Goal: Task Accomplishment & Management: Use online tool/utility

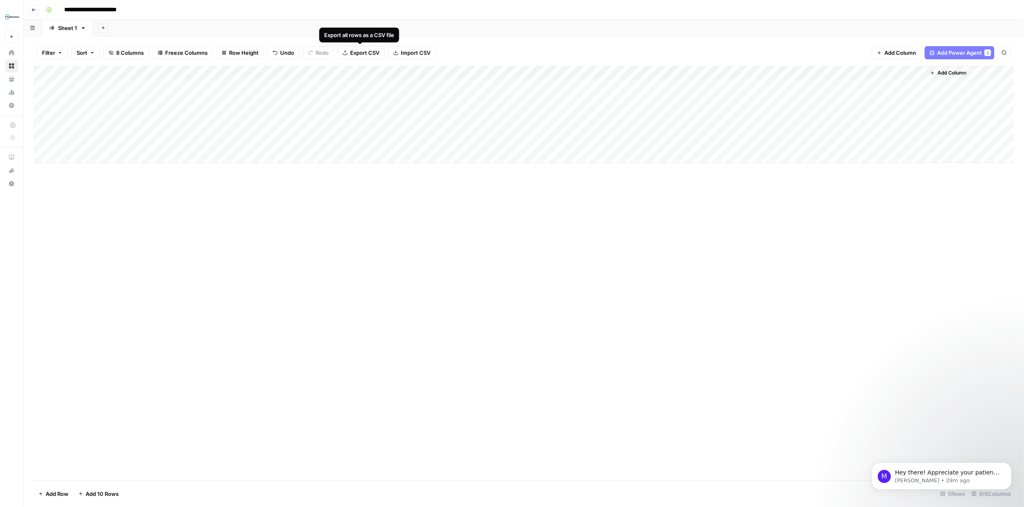
click at [370, 51] on span "Export CSV" at bounding box center [364, 53] width 29 height 8
click at [555, 85] on div "Add Column" at bounding box center [523, 114] width 981 height 97
click at [556, 85] on div "Add Column" at bounding box center [523, 114] width 981 height 97
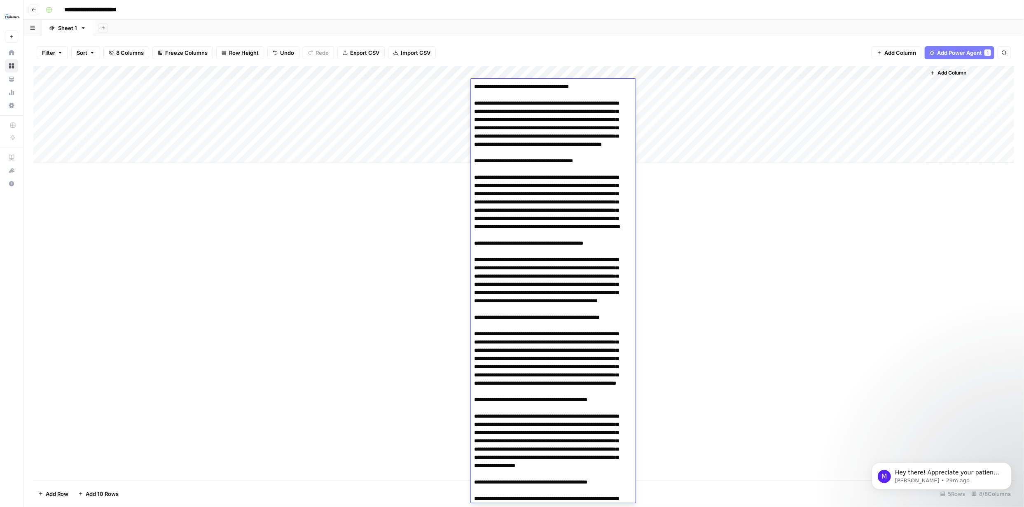
scroll to position [248, 0]
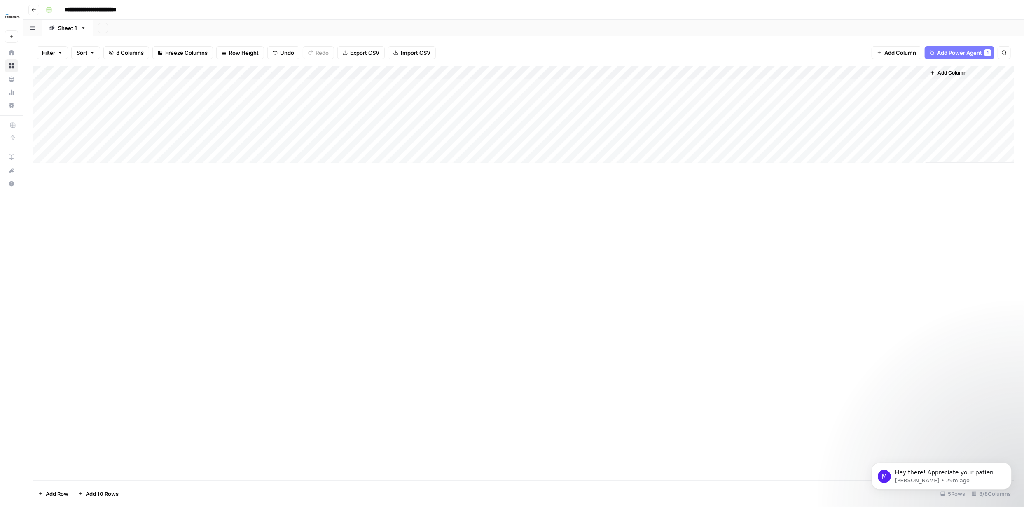
click at [747, 246] on div "Add Column" at bounding box center [523, 273] width 981 height 415
click at [462, 85] on div "Add Column" at bounding box center [523, 114] width 981 height 97
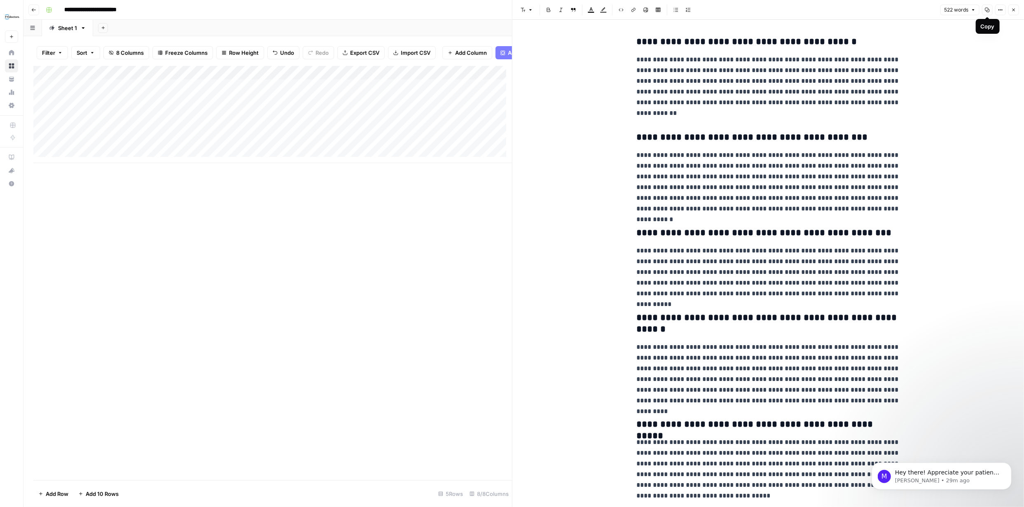
click at [989, 13] on button "Copy" at bounding box center [987, 10] width 11 height 11
click at [1013, 7] on icon "button" at bounding box center [1014, 9] width 5 height 5
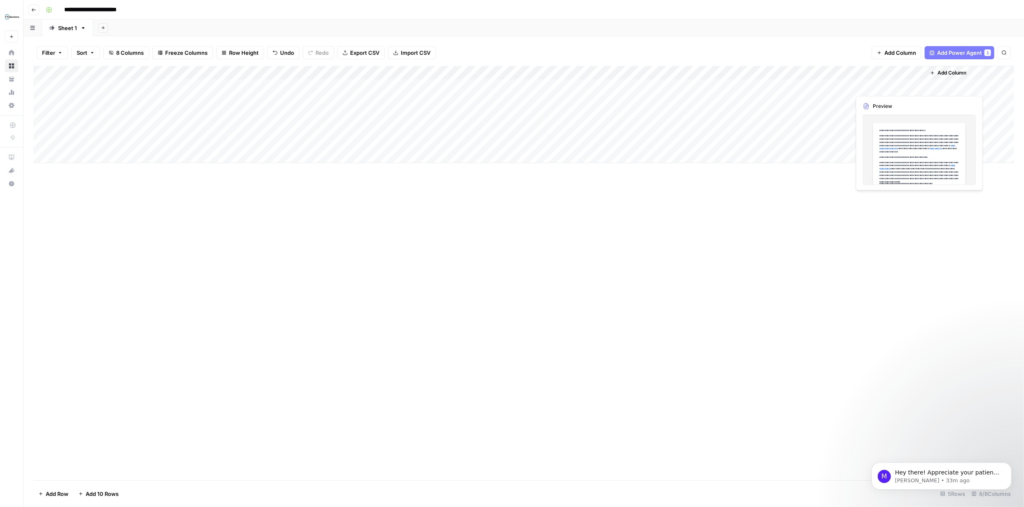
click at [888, 85] on div "Add Column" at bounding box center [523, 114] width 981 height 97
click at [916, 84] on div "Add Column" at bounding box center [523, 114] width 981 height 97
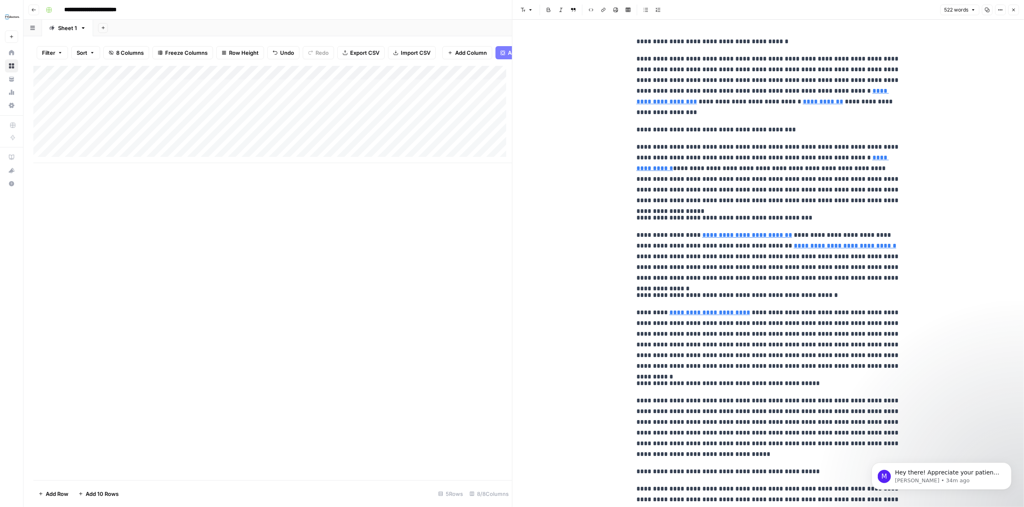
click at [987, 9] on icon "button" at bounding box center [987, 9] width 5 height 5
type input "/stores"
type input "/sale-eyeglasses"
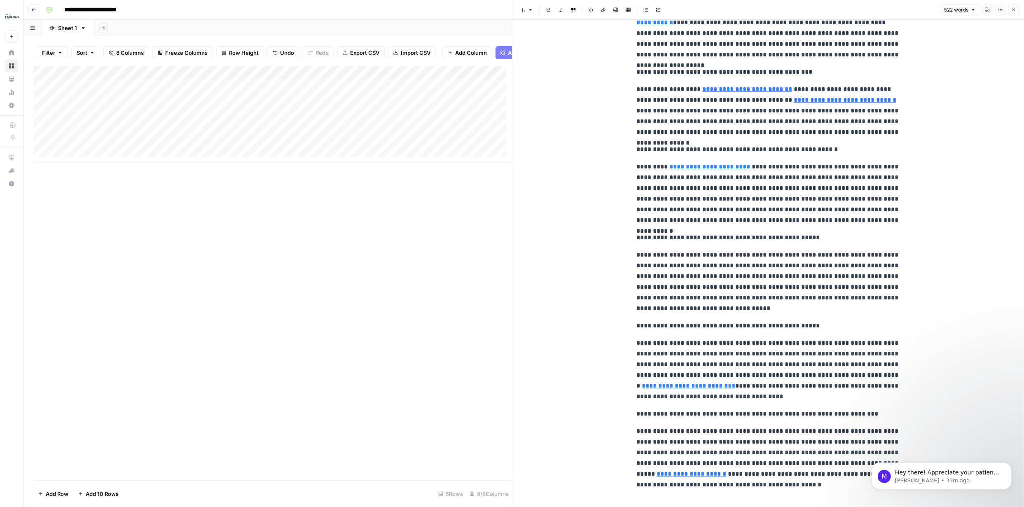
scroll to position [158, 0]
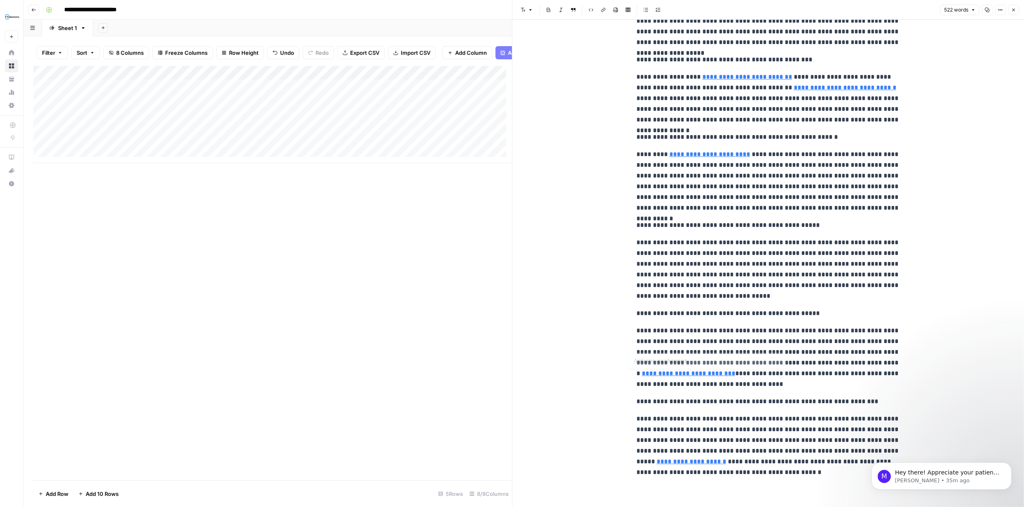
type input "/book-appointment"
click at [1015, 9] on icon "button" at bounding box center [1014, 9] width 5 height 5
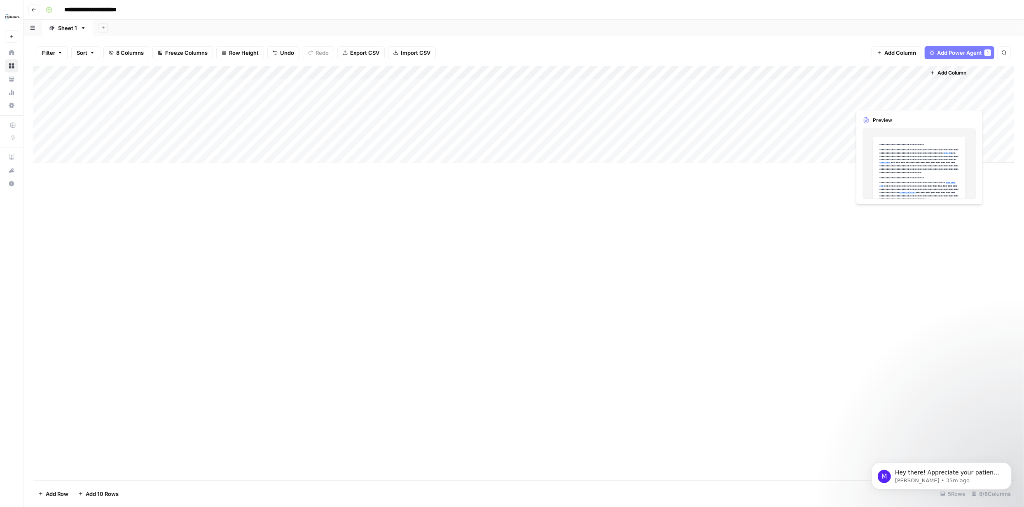
click at [885, 99] on div "Add Column" at bounding box center [523, 114] width 981 height 97
click at [917, 101] on div "Add Column" at bounding box center [523, 114] width 981 height 97
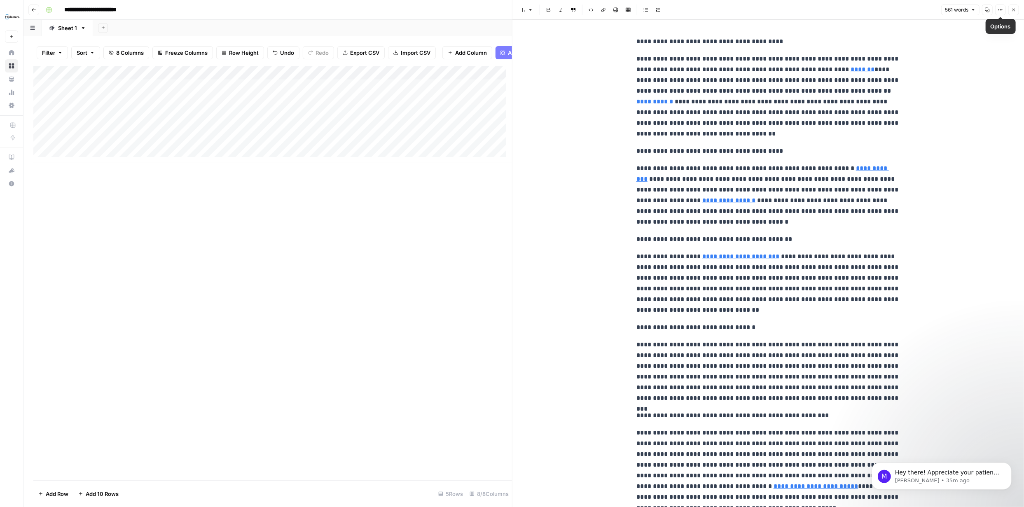
click at [1012, 9] on icon "button" at bounding box center [1014, 9] width 5 height 5
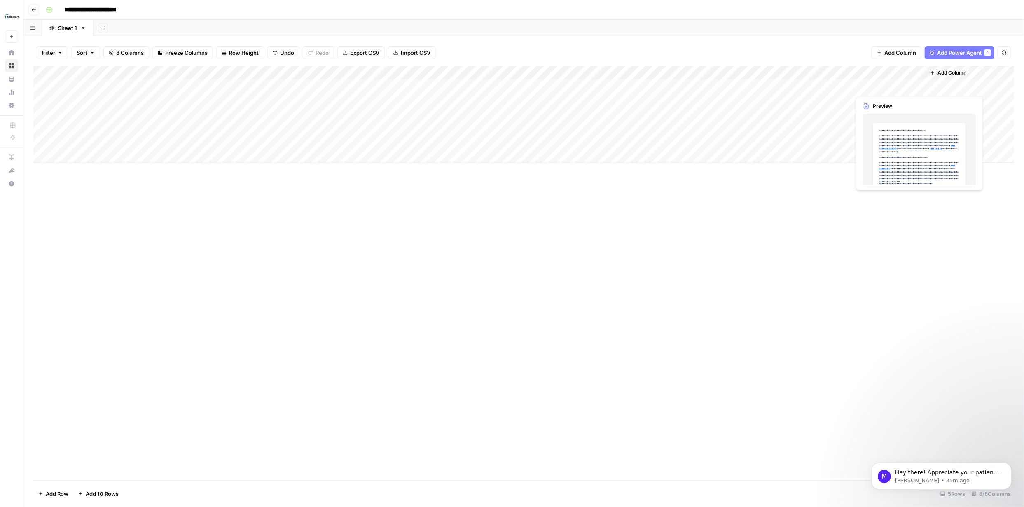
click at [898, 85] on div "Add Column" at bounding box center [523, 114] width 981 height 97
click at [918, 86] on div "Add Column" at bounding box center [523, 114] width 981 height 97
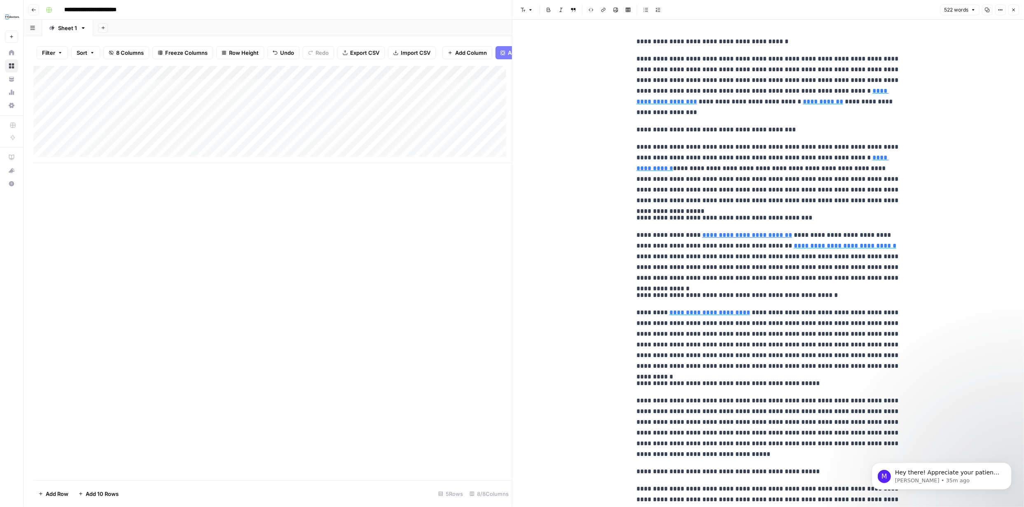
click at [637, 43] on p "**********" at bounding box center [769, 41] width 264 height 11
click at [991, 10] on button "Copy" at bounding box center [987, 10] width 11 height 11
click at [1013, 10] on icon "button" at bounding box center [1014, 9] width 5 height 5
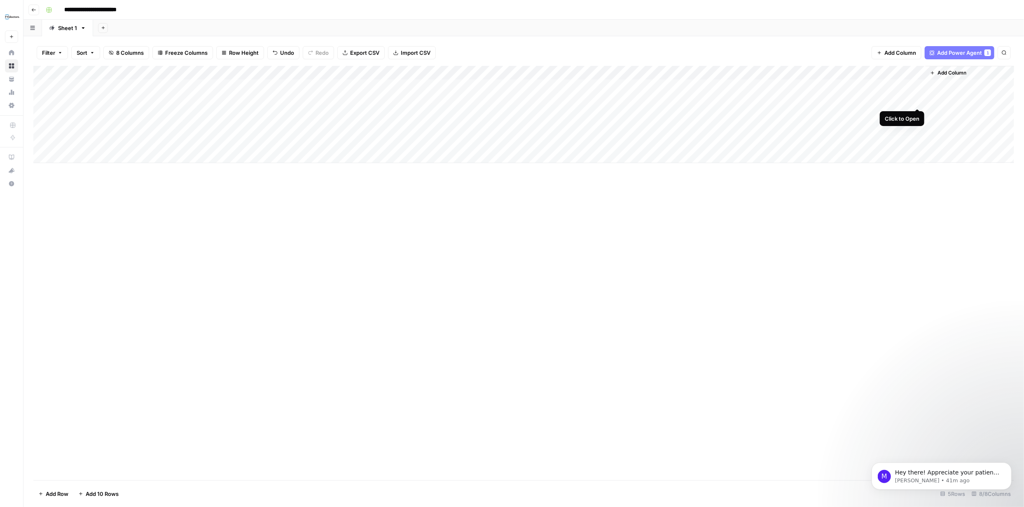
click at [902, 101] on div "Add Column" at bounding box center [523, 114] width 981 height 97
click at [918, 99] on div "Add Column" at bounding box center [523, 114] width 981 height 97
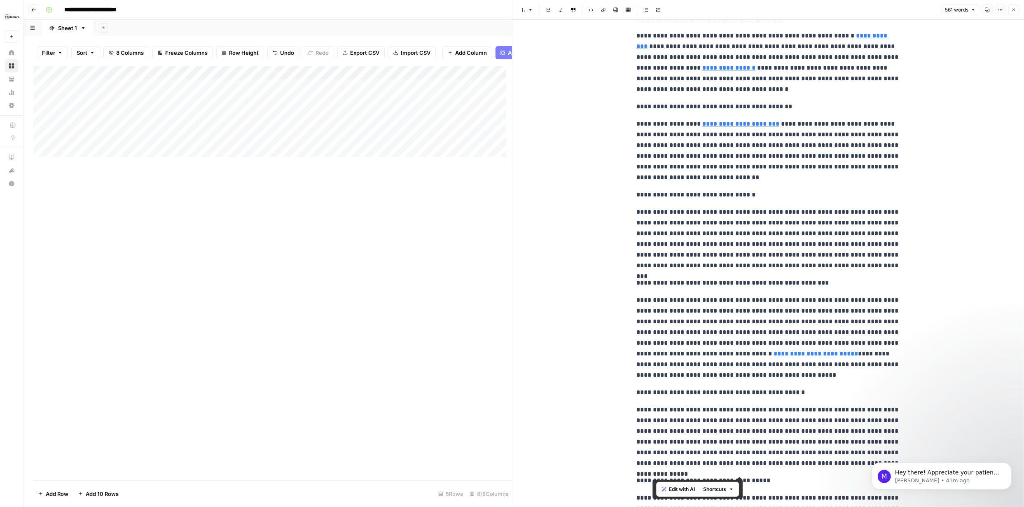
scroll to position [212, 0]
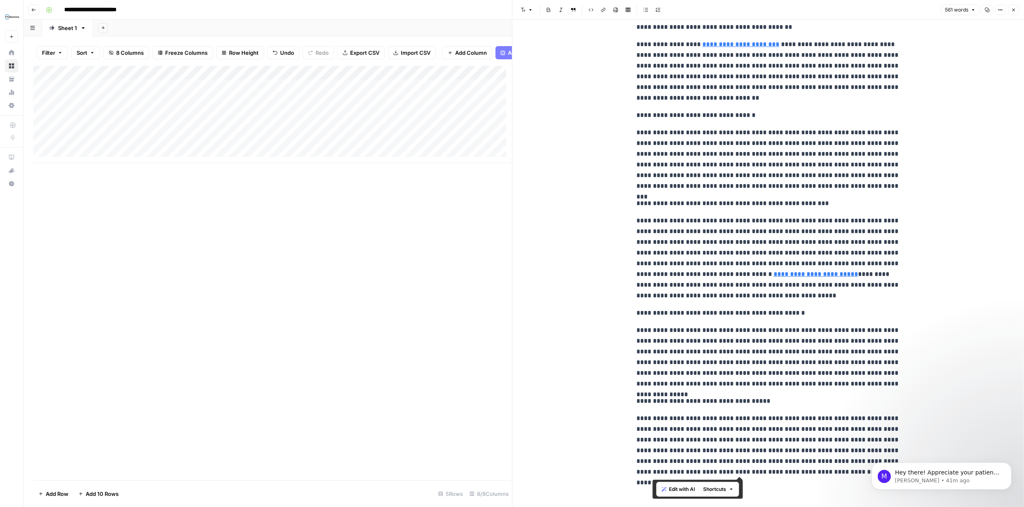
drag, startPoint x: 635, startPoint y: 42, endPoint x: 796, endPoint y: 468, distance: 455.7
click at [785, 472] on div "**********" at bounding box center [769, 151] width 274 height 660
click at [951, 307] on div "**********" at bounding box center [769, 158] width 512 height 700
click at [988, 10] on icon "button" at bounding box center [987, 9] width 5 height 5
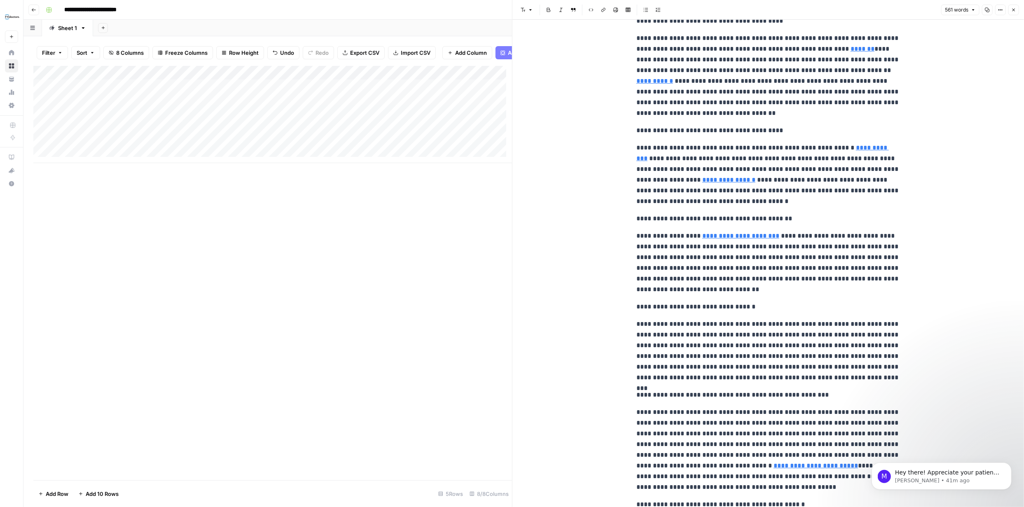
scroll to position [0, 0]
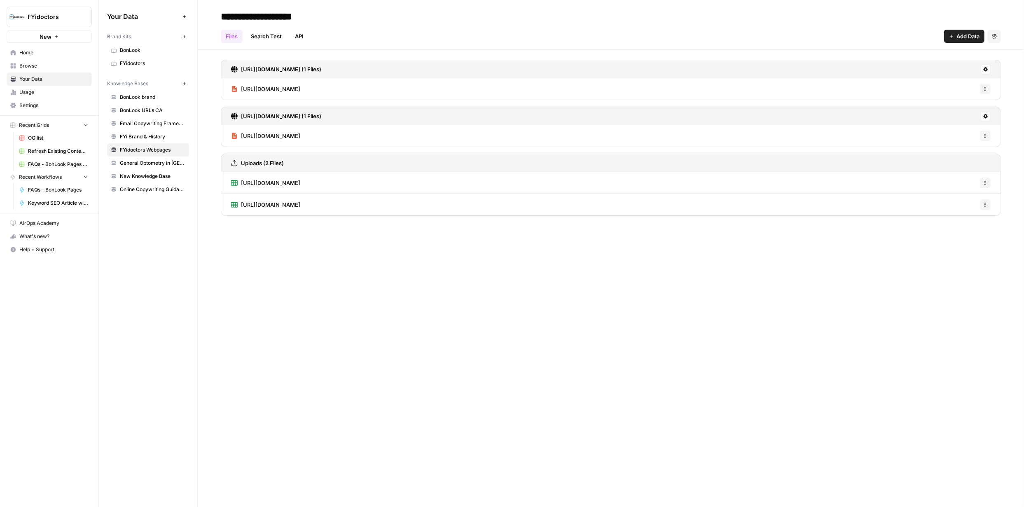
click at [147, 113] on span "BonLook URLs CA" at bounding box center [153, 110] width 66 height 7
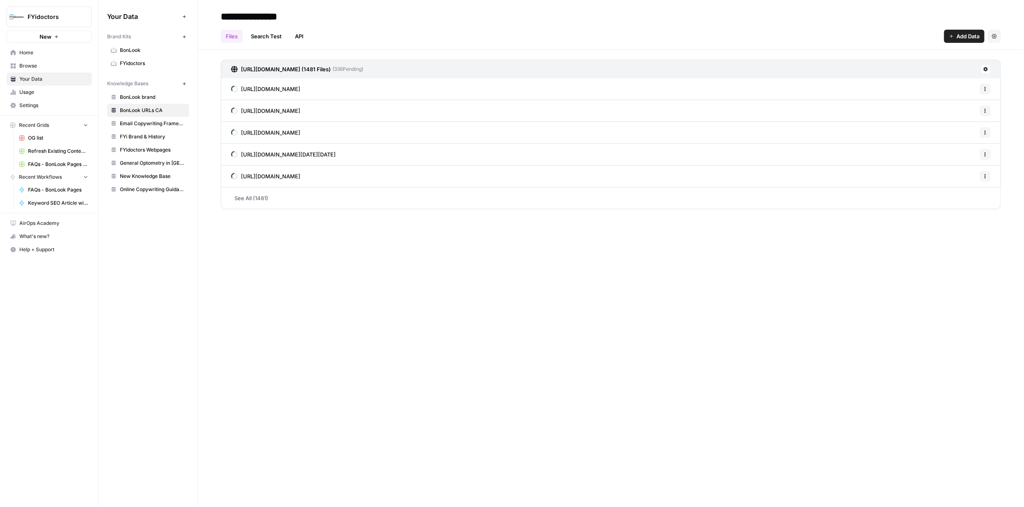
click at [41, 62] on span "Browse" at bounding box center [53, 65] width 69 height 7
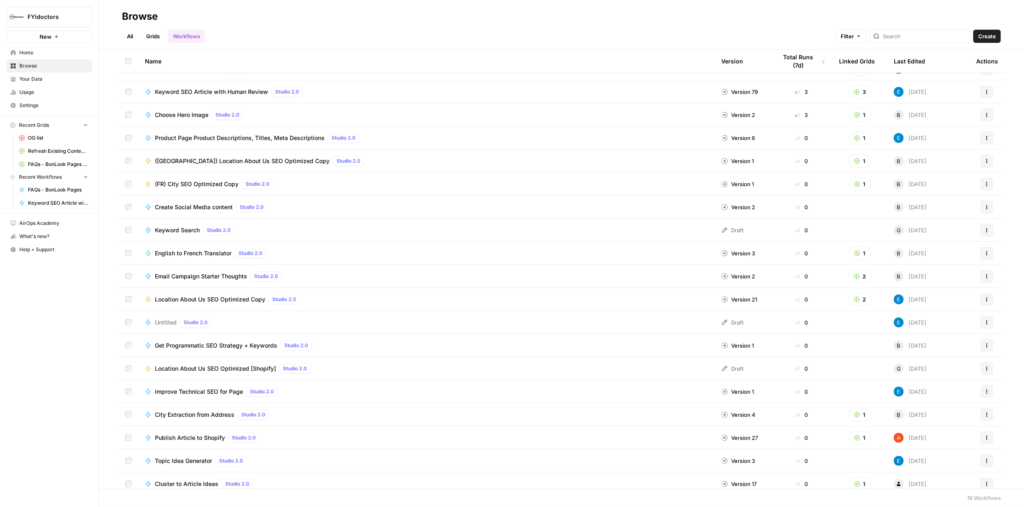
scroll to position [22, 0]
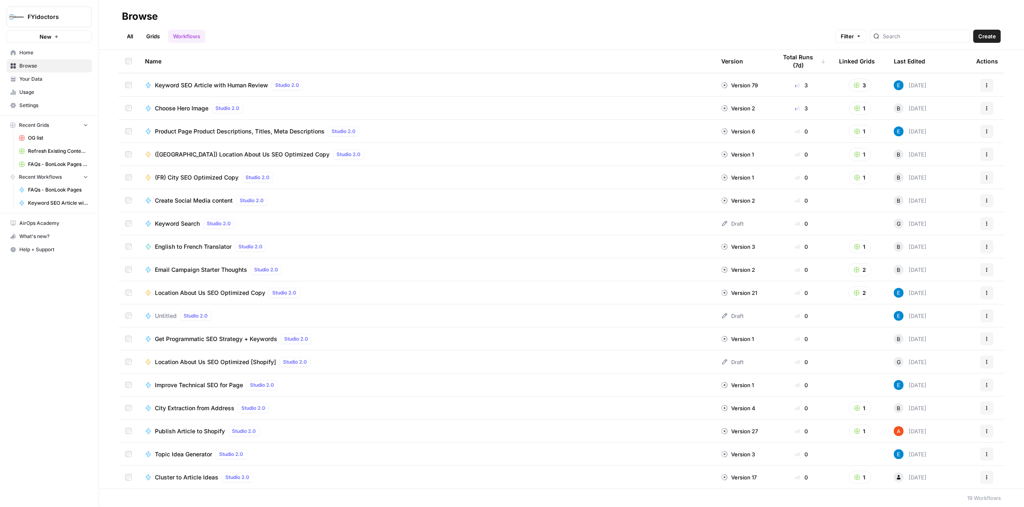
click at [251, 314] on div "Untitled Studio 2.0" at bounding box center [426, 316] width 563 height 10
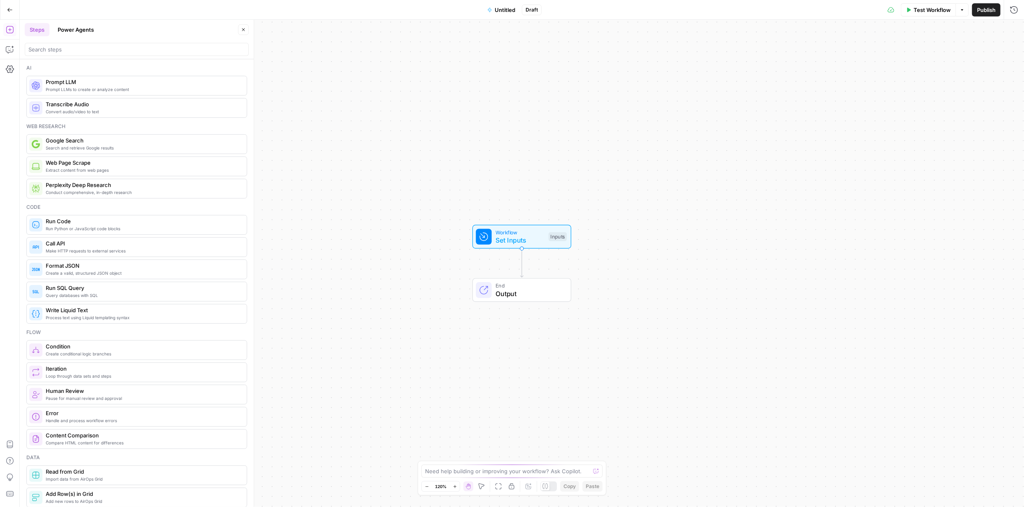
click at [7, 11] on icon "button" at bounding box center [10, 10] width 6 height 6
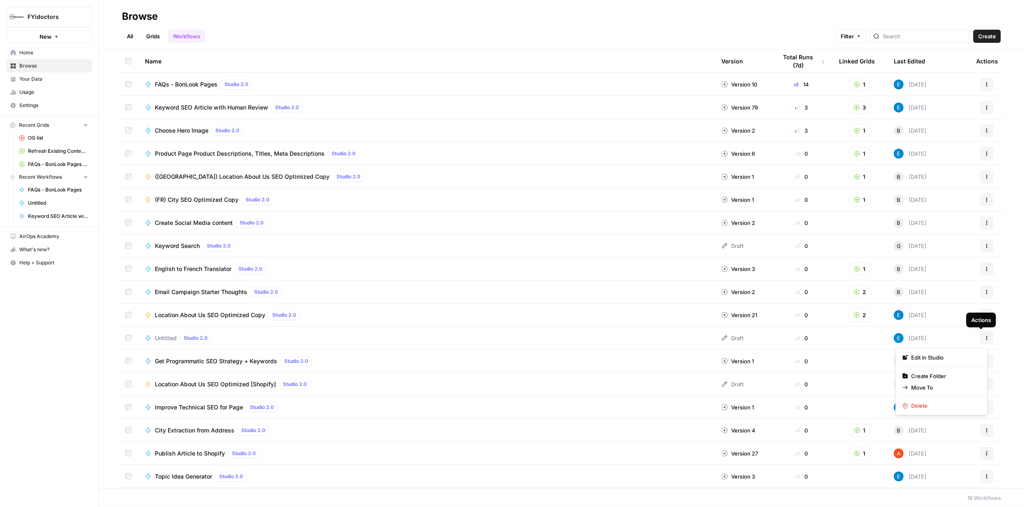
click at [985, 340] on button "Actions" at bounding box center [987, 338] width 13 height 13
click at [939, 360] on span "Edit in Studio" at bounding box center [945, 358] width 66 height 8
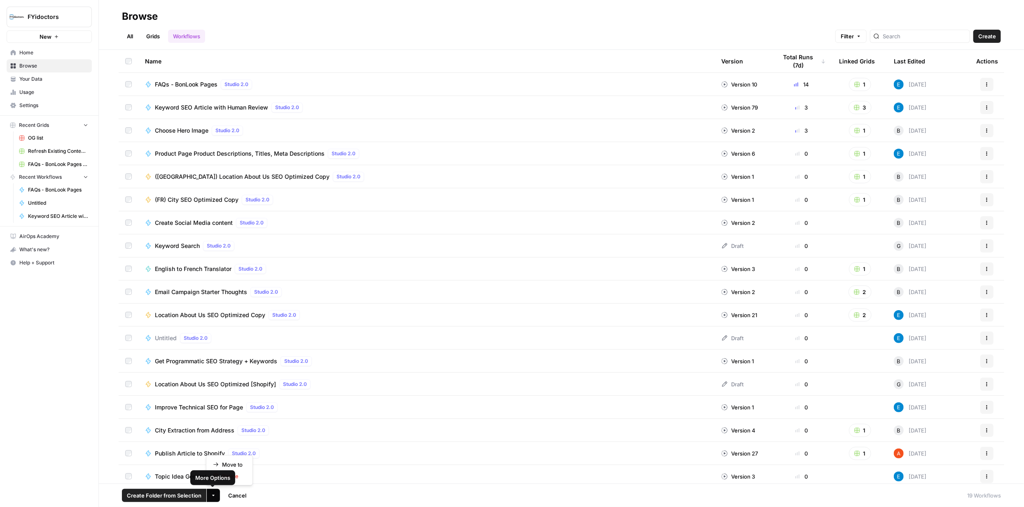
click at [215, 495] on icon "button" at bounding box center [213, 495] width 5 height 5
click at [227, 476] on div "More Options" at bounding box center [212, 478] width 35 height 8
click at [215, 493] on icon "button" at bounding box center [213, 495] width 5 height 5
click at [234, 478] on span "Delete" at bounding box center [232, 476] width 21 height 8
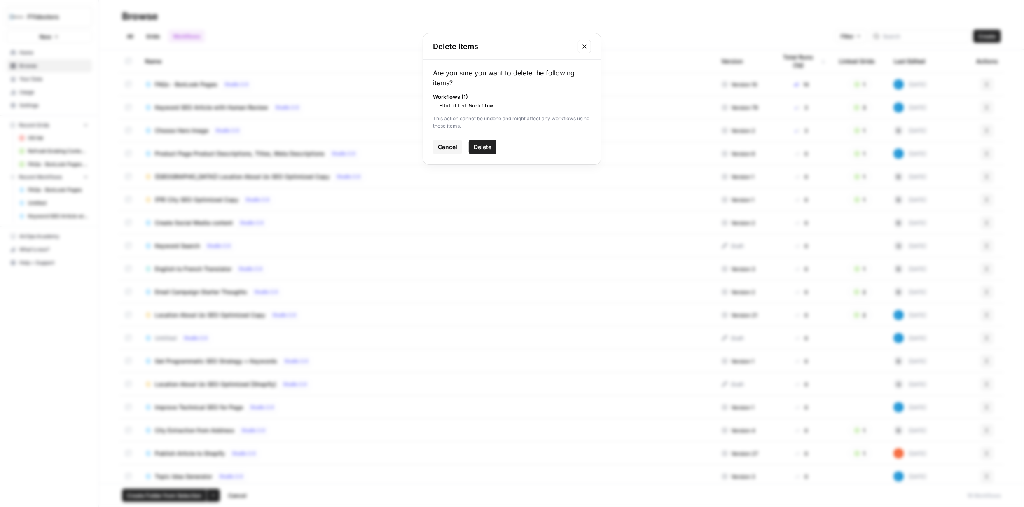
click at [442, 147] on span "Cancel" at bounding box center [447, 147] width 19 height 8
click at [855, 107] on icon "button" at bounding box center [857, 107] width 5 height 5
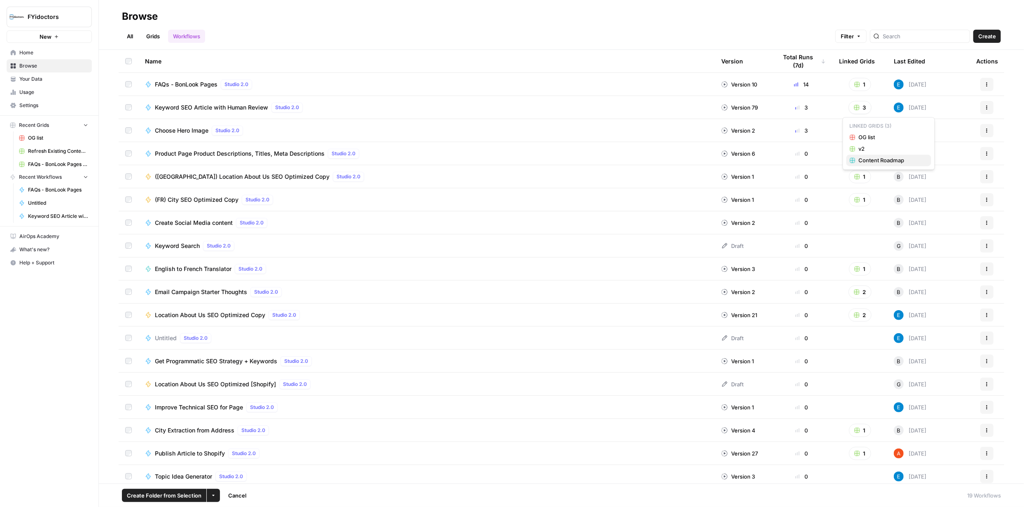
click at [881, 157] on span "Content Roadmap" at bounding box center [892, 160] width 66 height 8
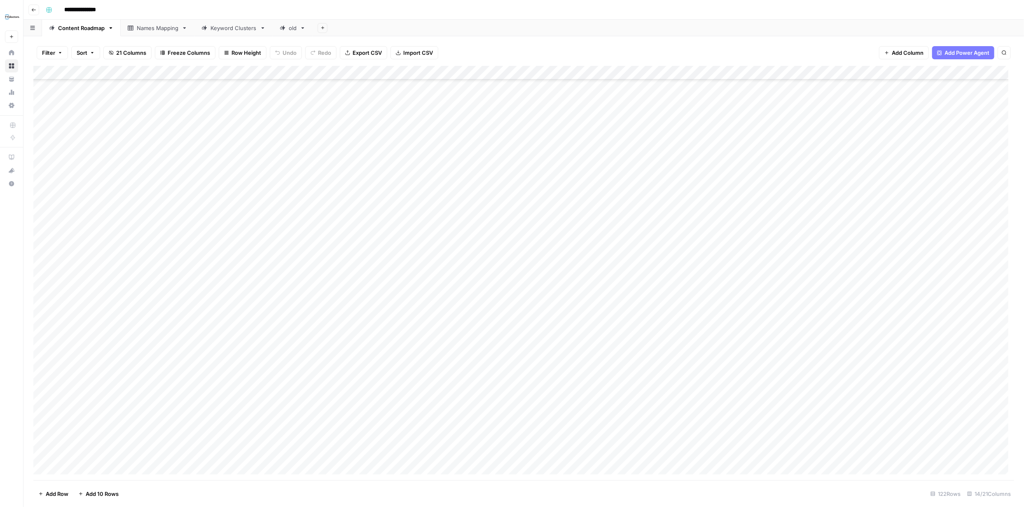
scroll to position [1328, 0]
click at [736, 454] on div "Add Column" at bounding box center [523, 273] width 981 height 415
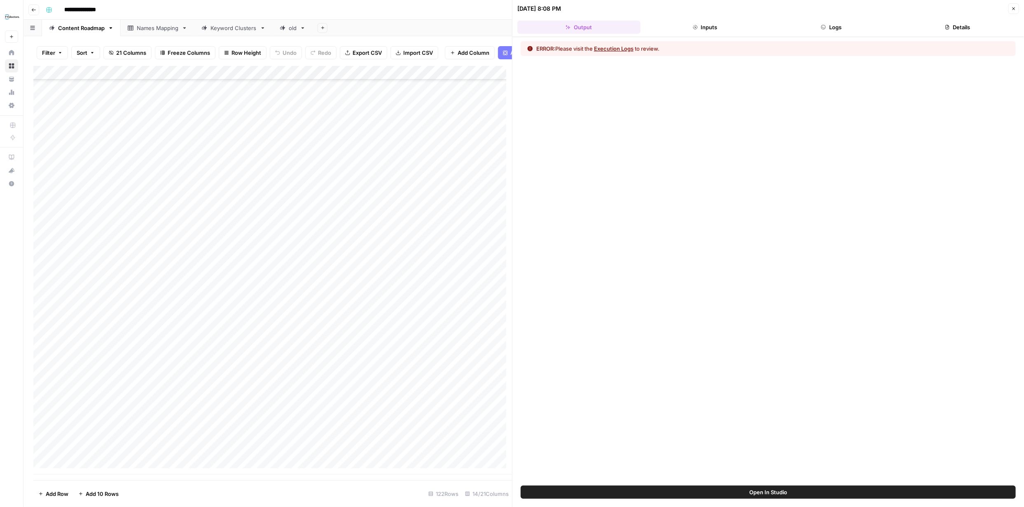
click at [620, 48] on button "Execution Logs" at bounding box center [614, 49] width 40 height 8
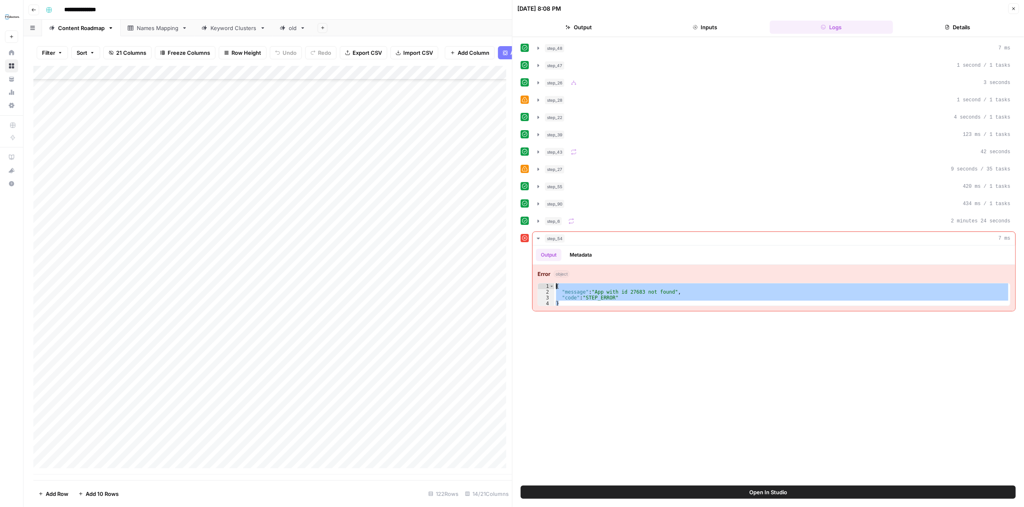
drag, startPoint x: 565, startPoint y: 303, endPoint x: 557, endPoint y: 285, distance: 19.5
click at [555, 285] on div "{ "message" : "App with id 27683 not found" , "code" : "STEP_ERROR" }" at bounding box center [783, 301] width 456 height 35
type textarea "**********"
click at [1015, 10] on icon "button" at bounding box center [1014, 8] width 5 height 5
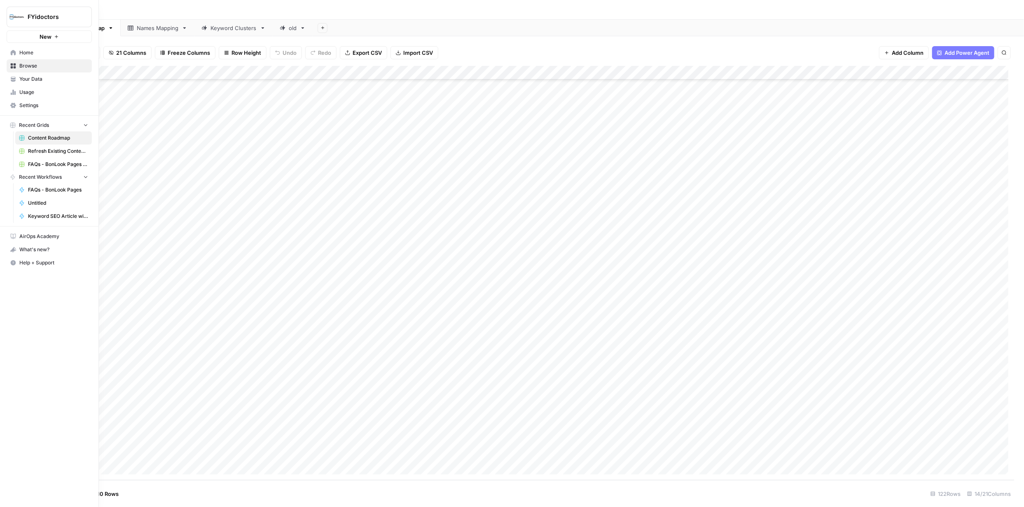
click at [27, 66] on span "Browse" at bounding box center [53, 65] width 69 height 7
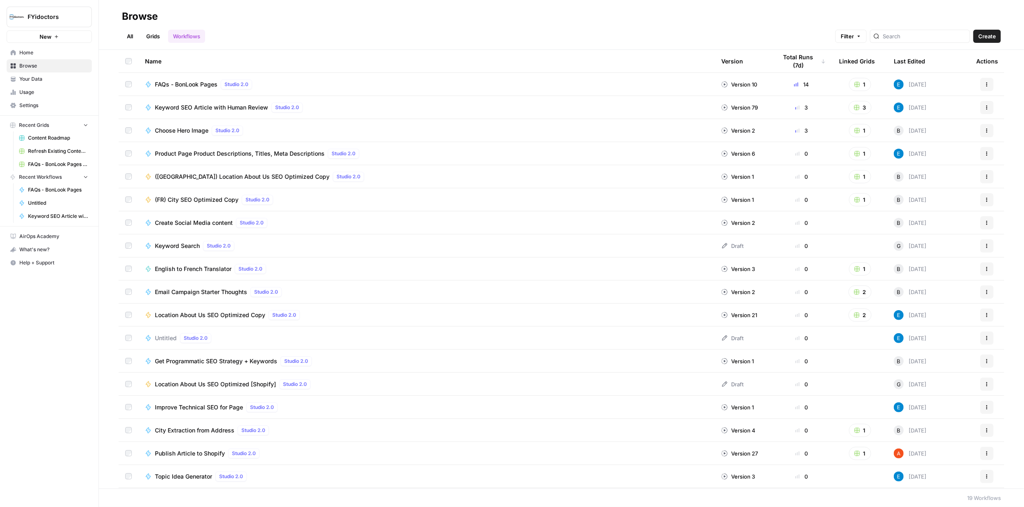
click at [985, 107] on icon "button" at bounding box center [987, 107] width 5 height 5
click at [931, 169] on span "Integrate" at bounding box center [945, 168] width 66 height 8
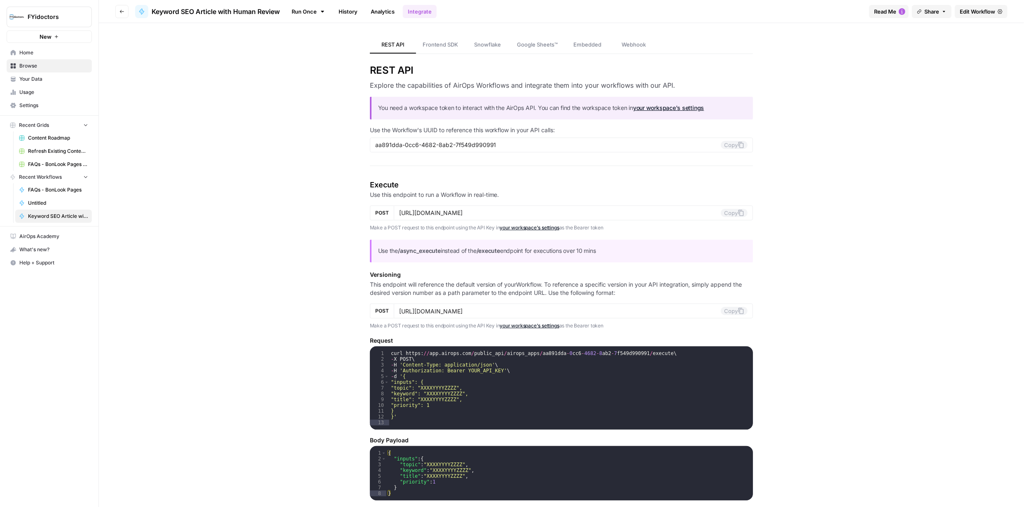
click at [968, 13] on span "Edit Workflow" at bounding box center [977, 11] width 35 height 8
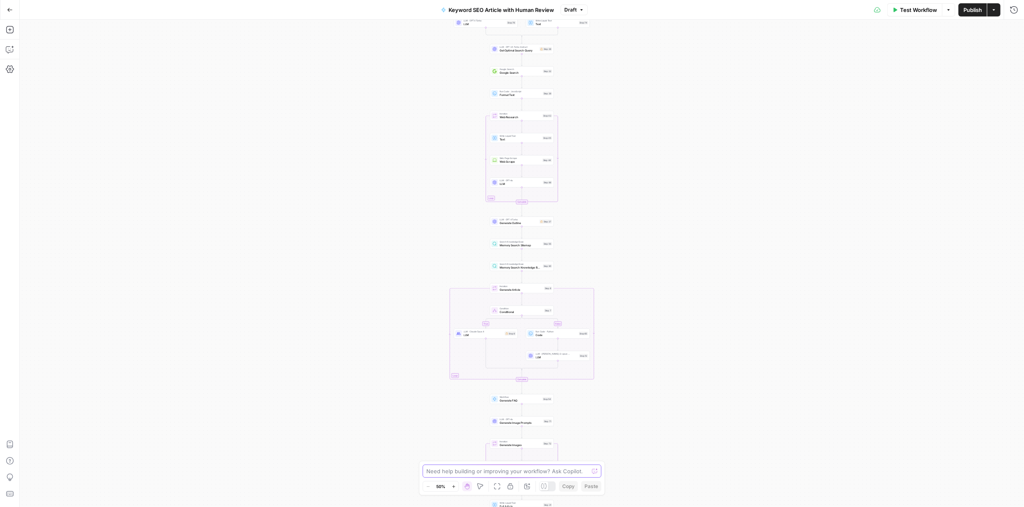
click at [520, 474] on textarea at bounding box center [507, 471] width 162 height 8
paste textarea "{ "message": "App with id 27683 not found", "code": "STEP_ERROR" }"
type textarea "I keep getting this error when running a blog post via the run work flow: { "me…"
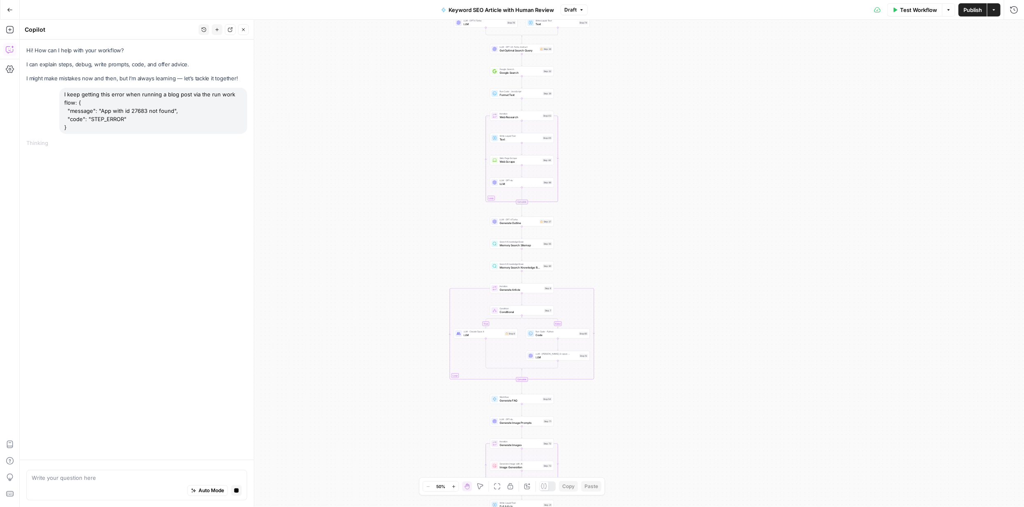
click at [455, 485] on icon "button" at bounding box center [454, 487] width 5 height 5
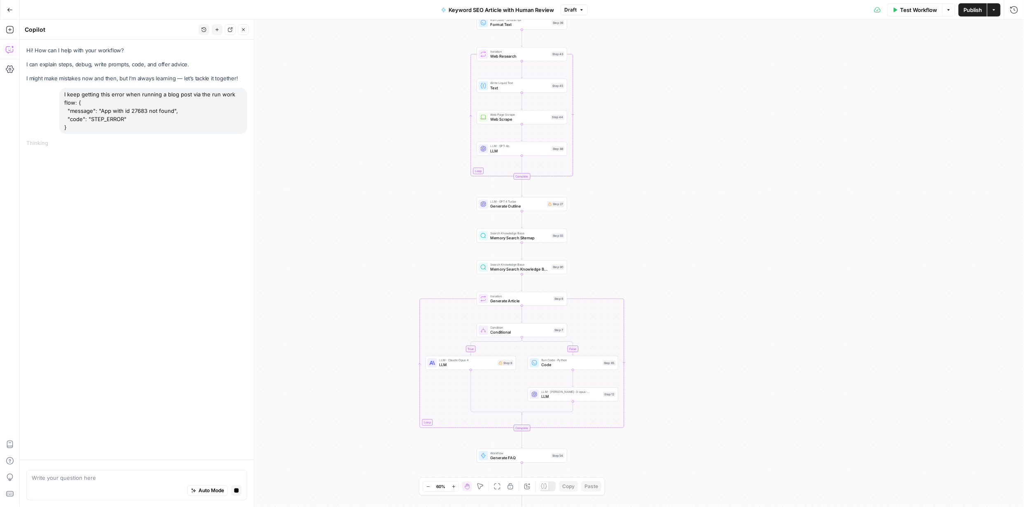
click at [455, 485] on icon "button" at bounding box center [454, 487] width 5 height 5
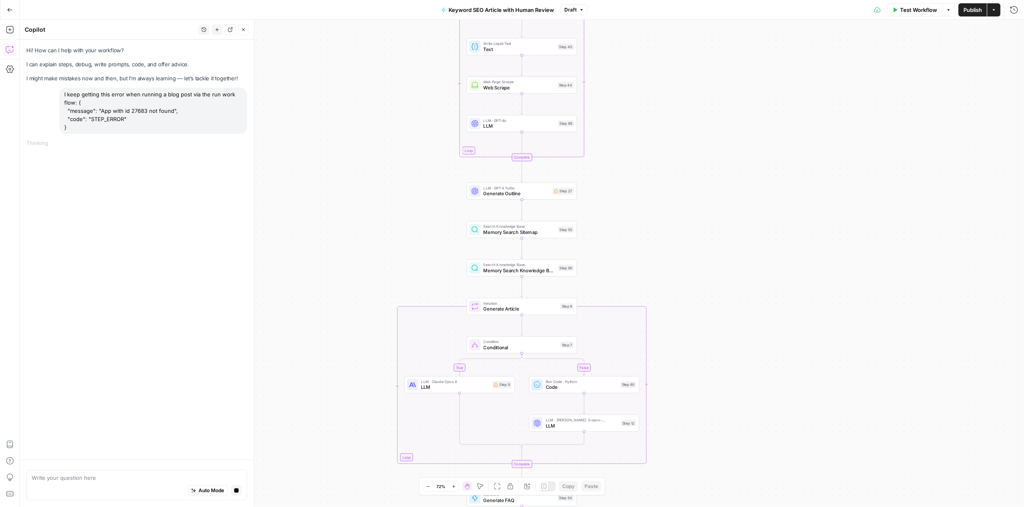
click at [455, 485] on icon "button" at bounding box center [454, 487] width 5 height 5
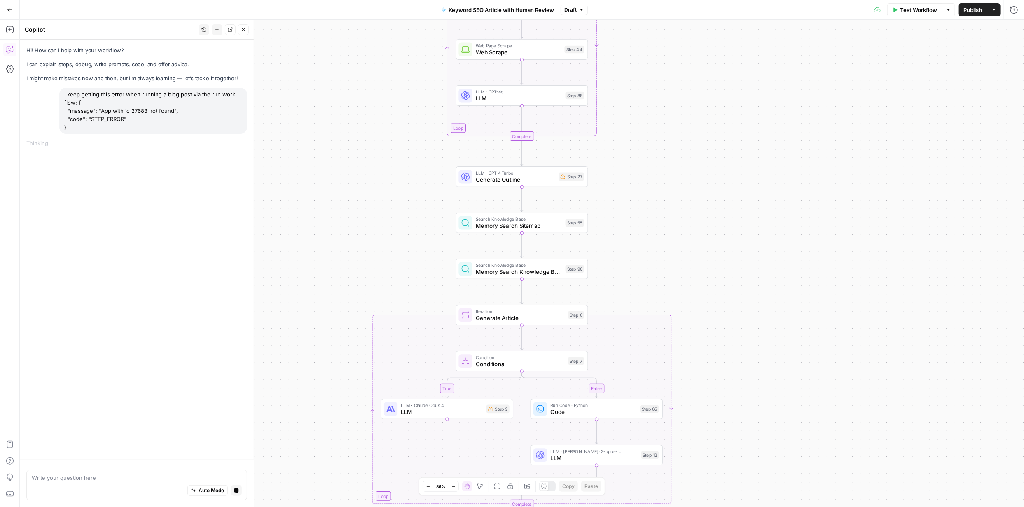
click at [455, 485] on icon "button" at bounding box center [454, 487] width 5 height 5
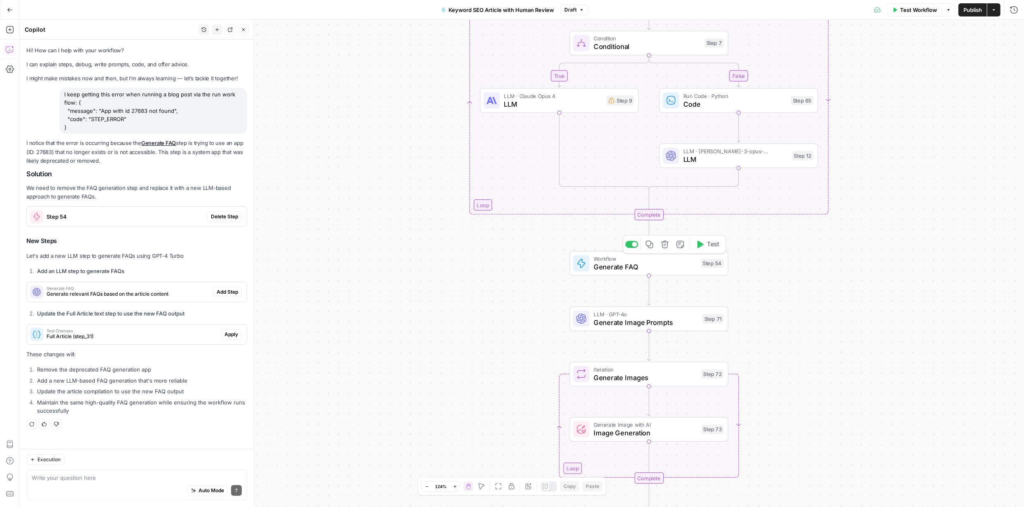
click at [630, 266] on span "Generate FAQ" at bounding box center [645, 267] width 103 height 10
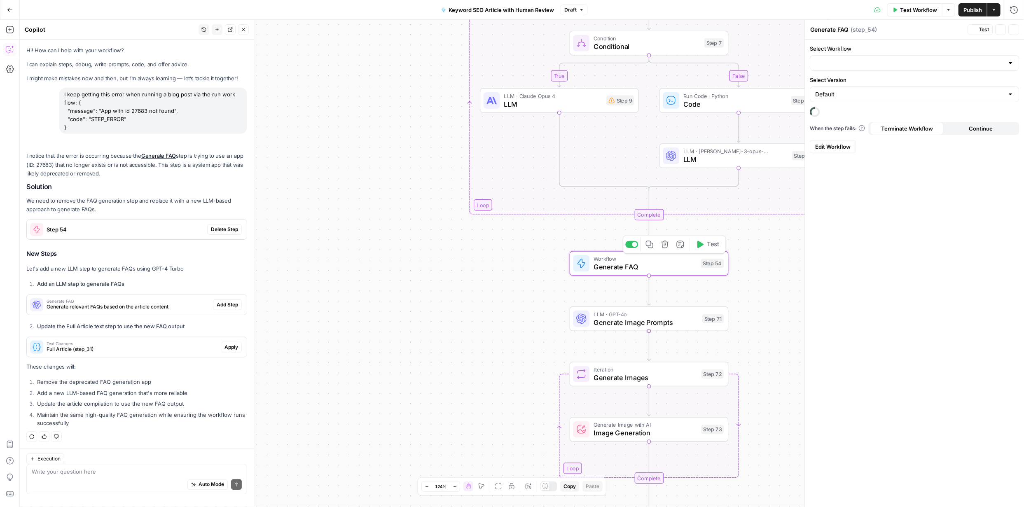
scroll to position [1, 0]
click at [630, 267] on span "Generate FAQ" at bounding box center [645, 267] width 103 height 10
click at [641, 322] on span "Generate Image Prompts" at bounding box center [646, 322] width 105 height 10
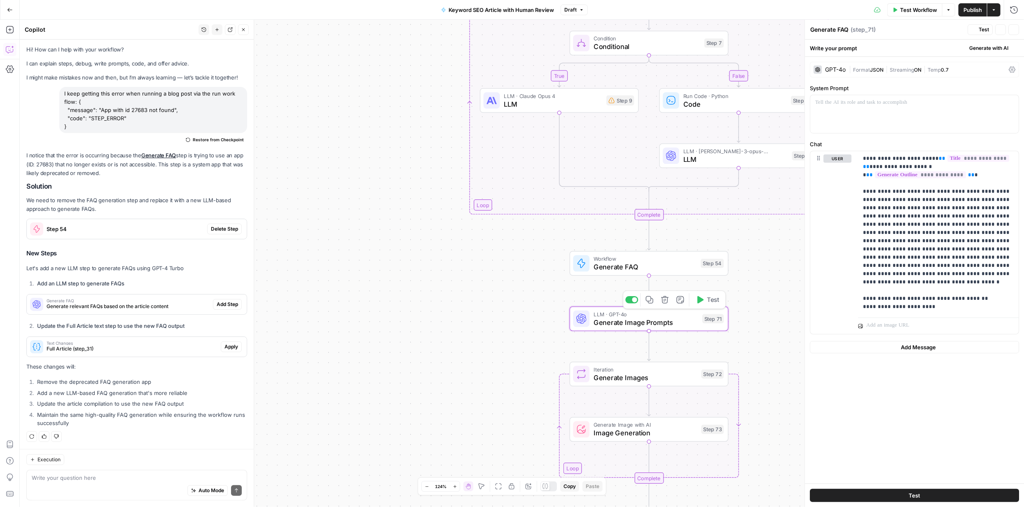
type textarea "Generate Image Prompts"
click at [625, 267] on span "Generate FAQ" at bounding box center [645, 267] width 103 height 10
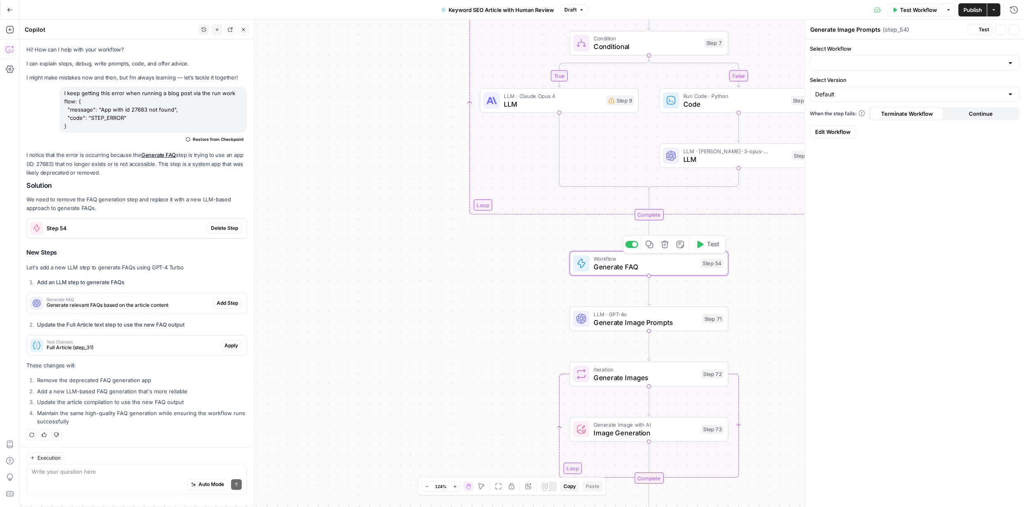
type textarea "Generate FAQ"
click at [630, 430] on span "Image Generation" at bounding box center [645, 433] width 103 height 10
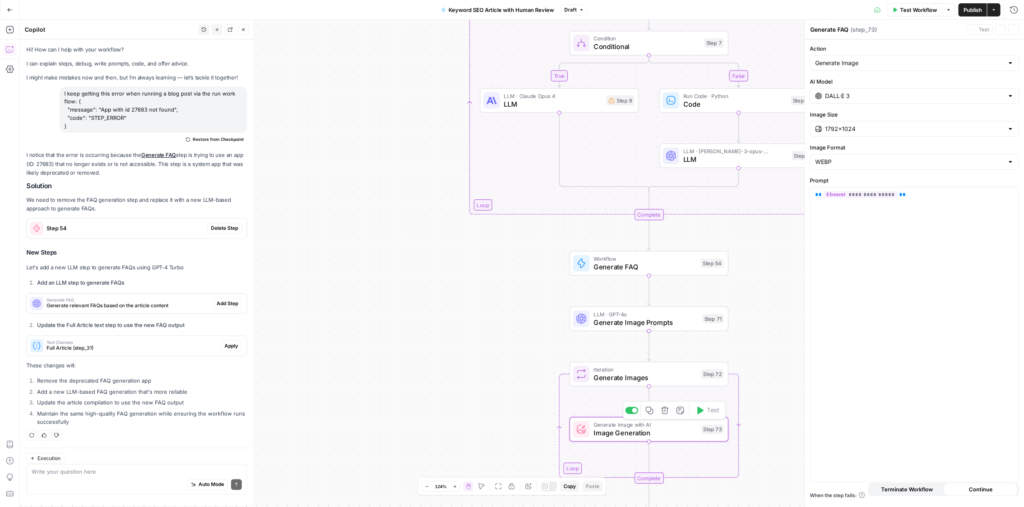
type textarea "Image Generation"
click at [620, 266] on span "Generate FAQ" at bounding box center [645, 267] width 103 height 10
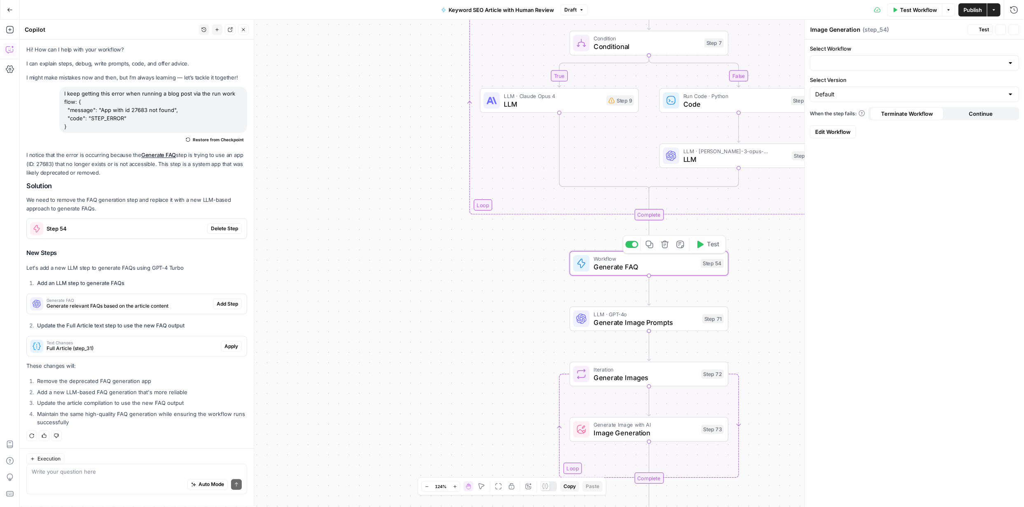
type textarea "Generate FAQ"
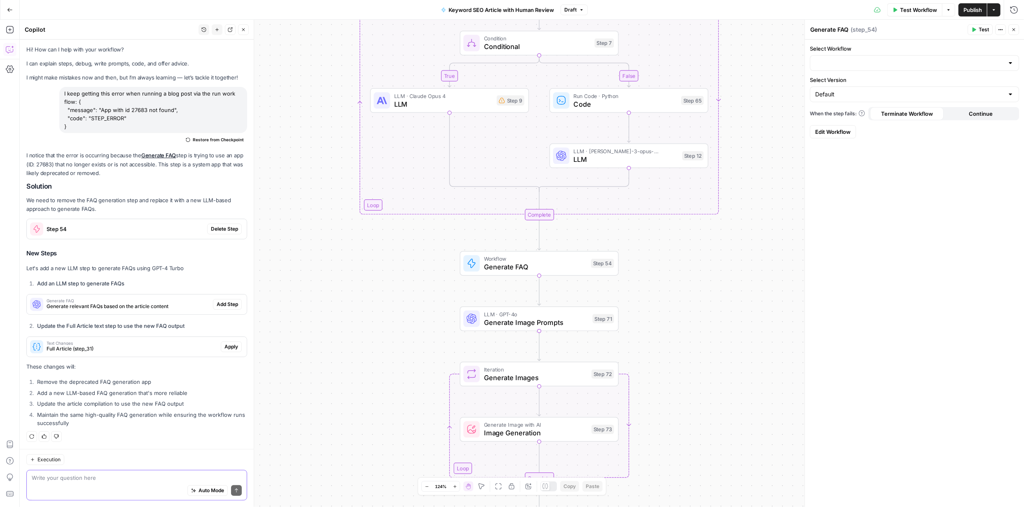
click at [133, 481] on textarea at bounding box center [137, 478] width 210 height 8
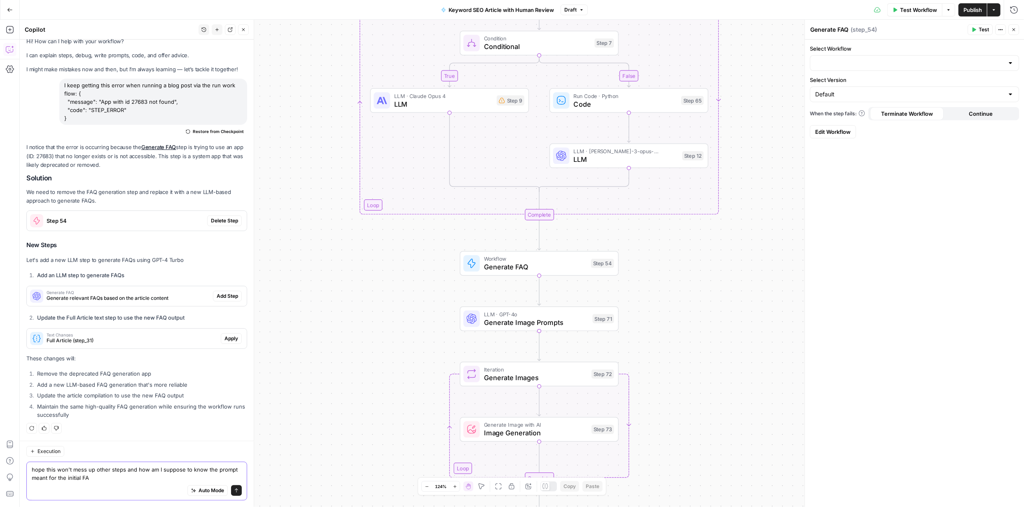
type textarea "hope this won't mess up other steps and how am I suppose to know the prompt mea…"
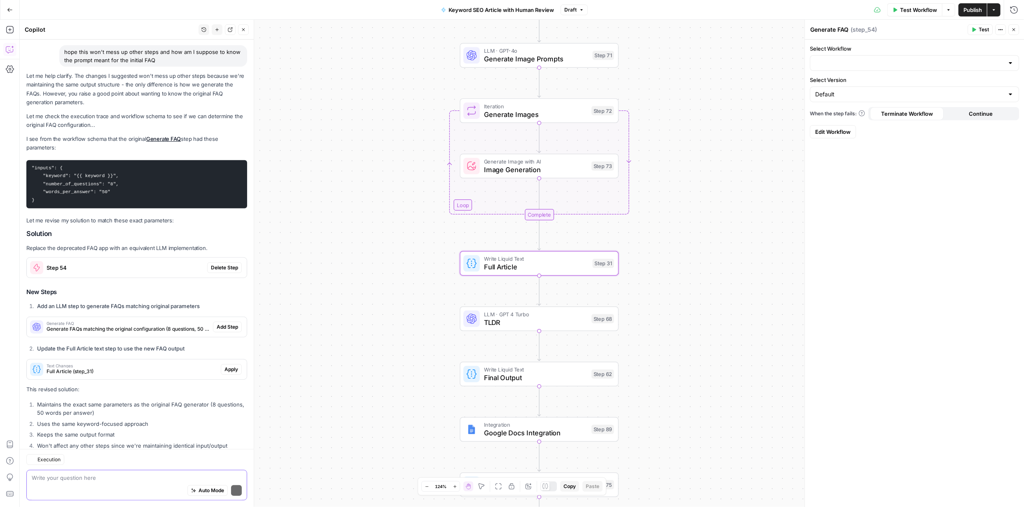
scroll to position [434, 0]
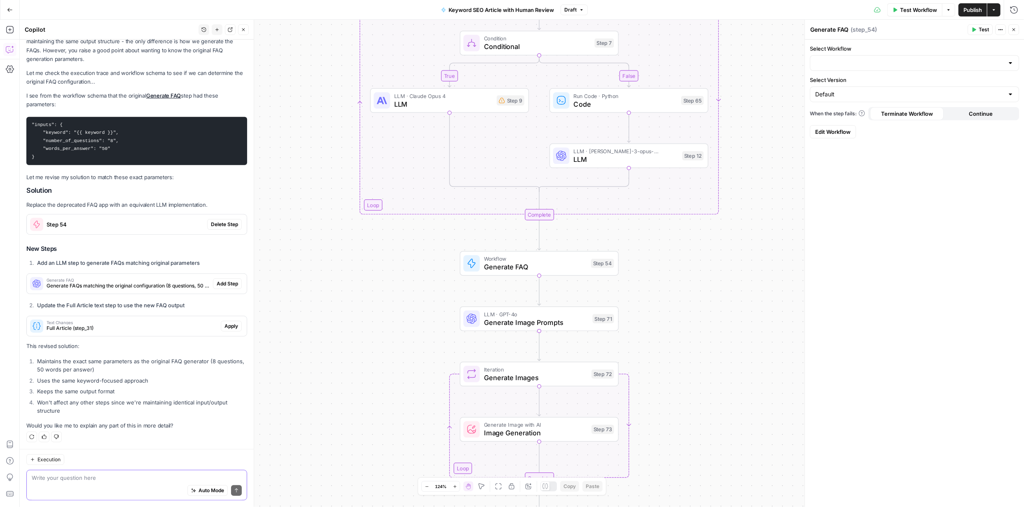
click at [165, 476] on textarea at bounding box center [137, 478] width 210 height 8
type textarea "so will the new FAQ step replace step 54?"
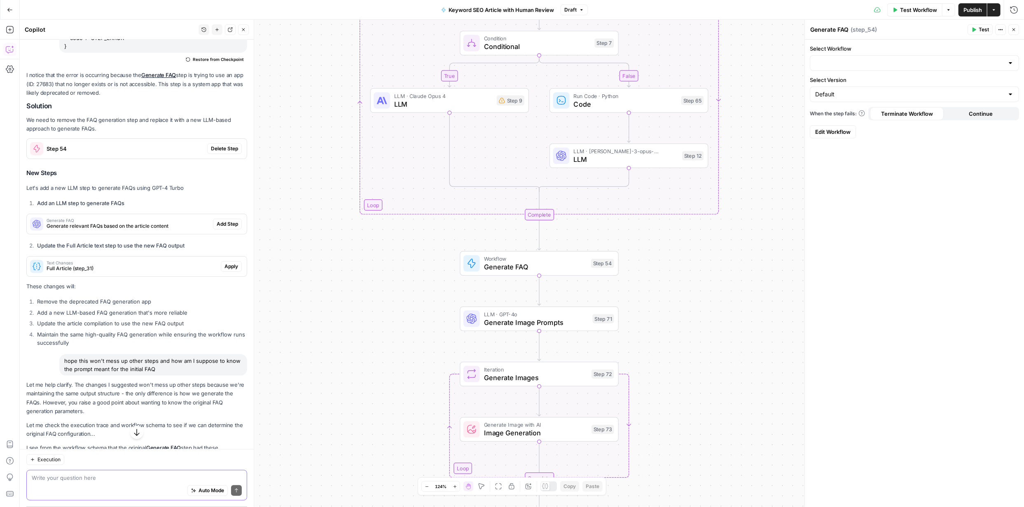
scroll to position [0, 0]
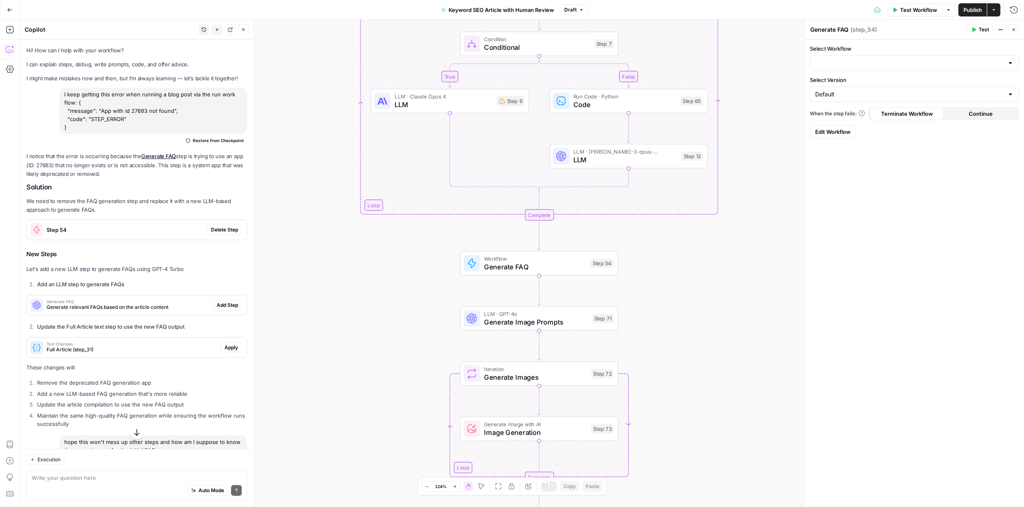
drag, startPoint x: 56, startPoint y: 87, endPoint x: 191, endPoint y: 209, distance: 182.1
copy div "I keep getting this error when running a blog post via the run work flow: { "me…"
click at [220, 231] on span "Delete Step" at bounding box center [224, 229] width 27 height 7
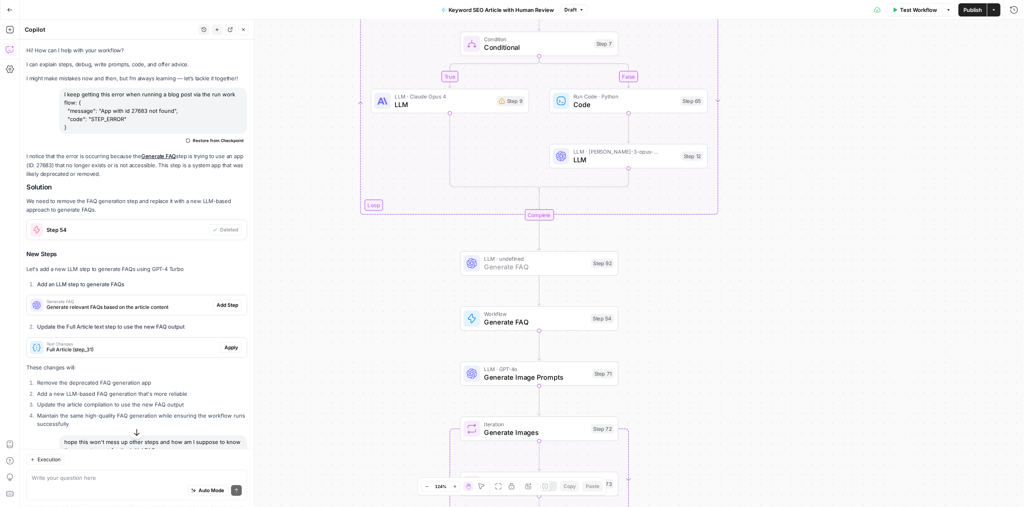
click at [224, 303] on span "Add Step" at bounding box center [227, 305] width 21 height 7
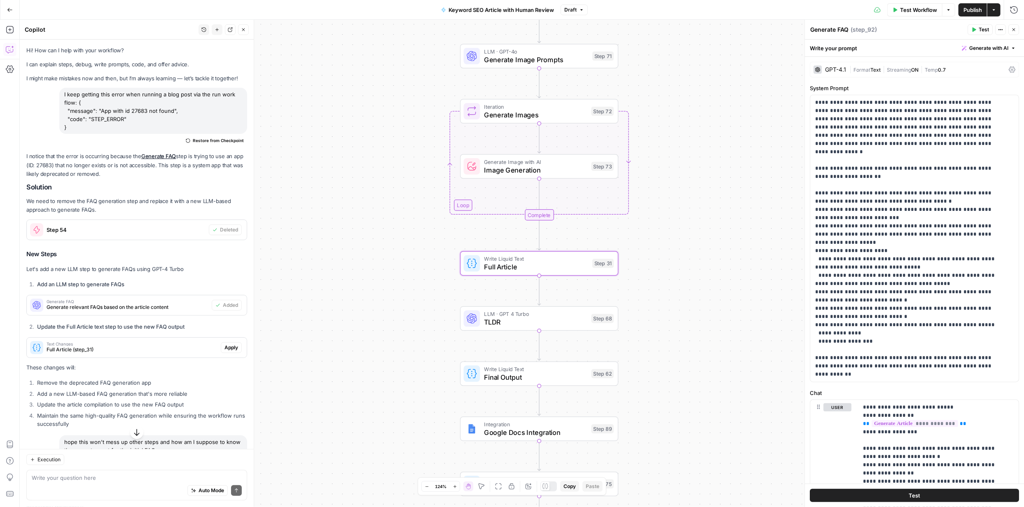
click at [228, 348] on span "Apply" at bounding box center [232, 347] width 14 height 7
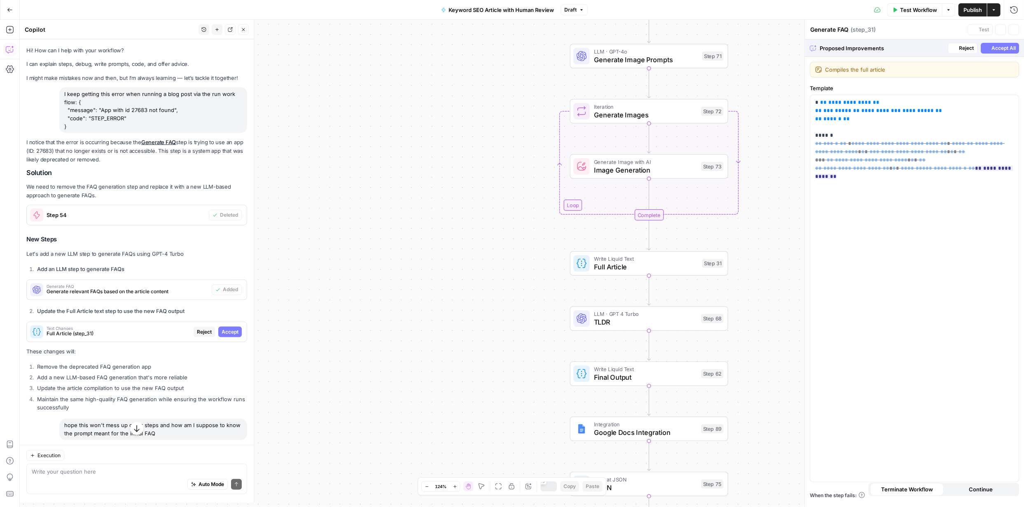
type textarea "Full Article"
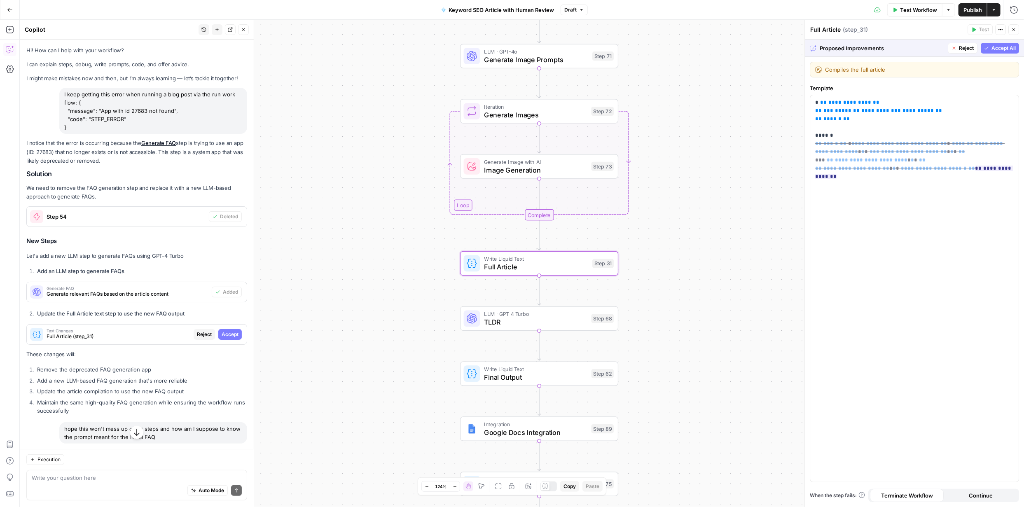
click at [224, 336] on span "Accept" at bounding box center [230, 334] width 17 height 7
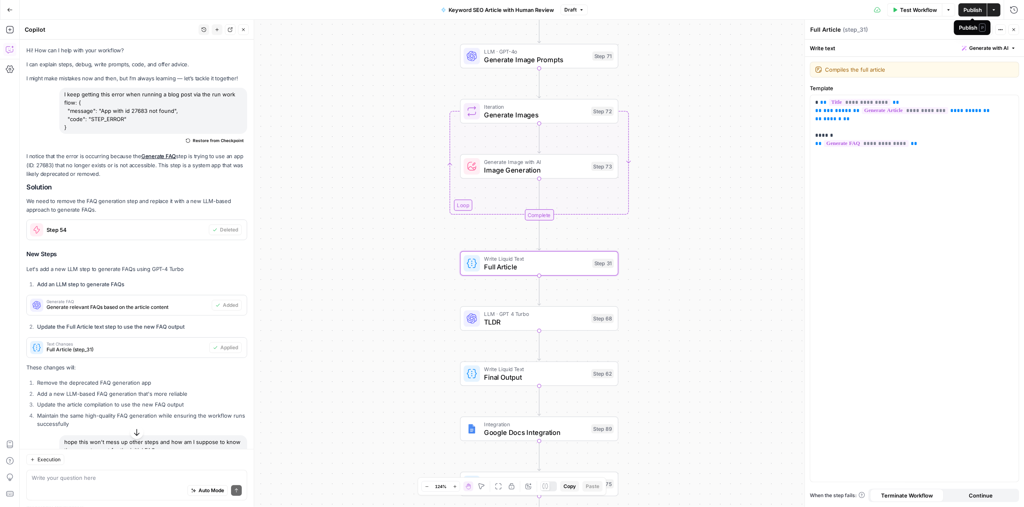
click at [972, 8] on span "Publish" at bounding box center [973, 10] width 19 height 8
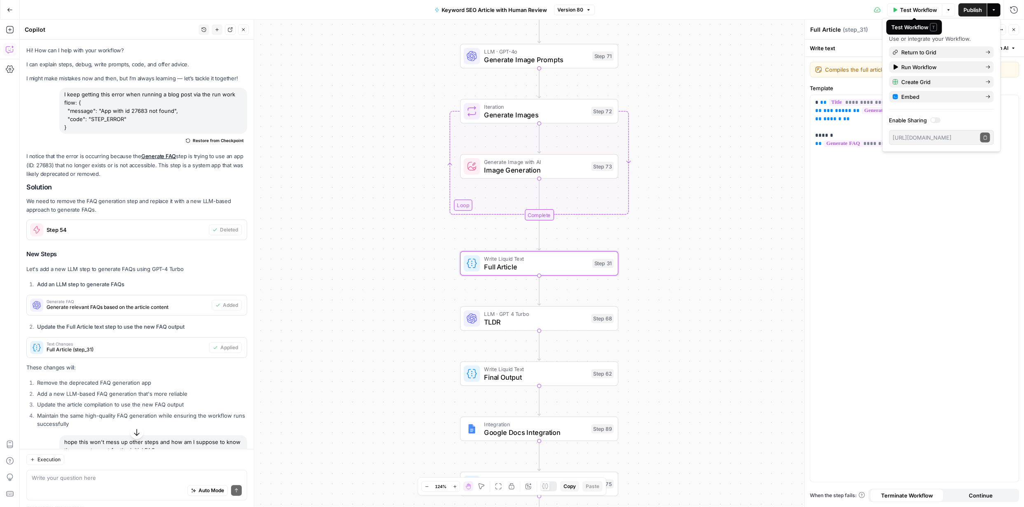
click at [928, 10] on span "Test Workflow" at bounding box center [918, 10] width 37 height 8
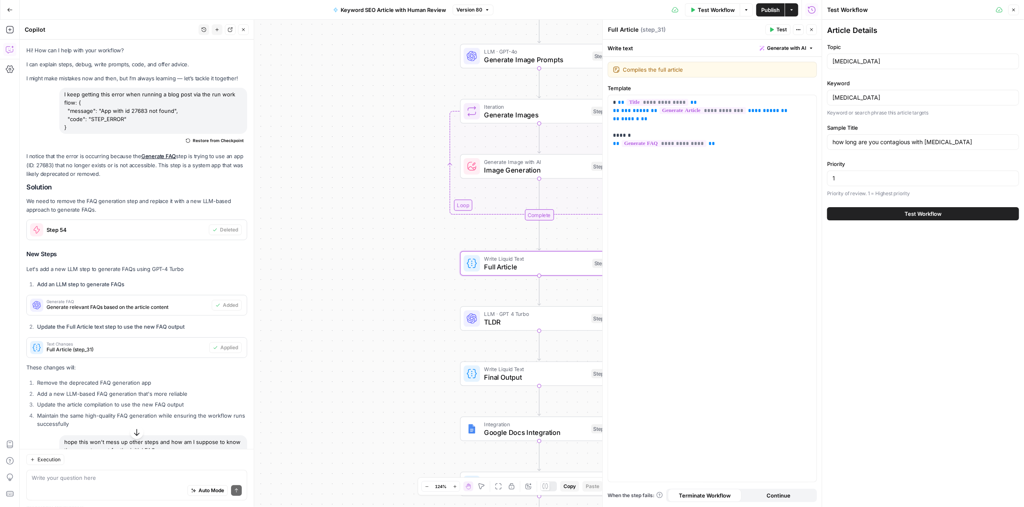
click at [928, 212] on span "Test Workflow" at bounding box center [923, 214] width 37 height 8
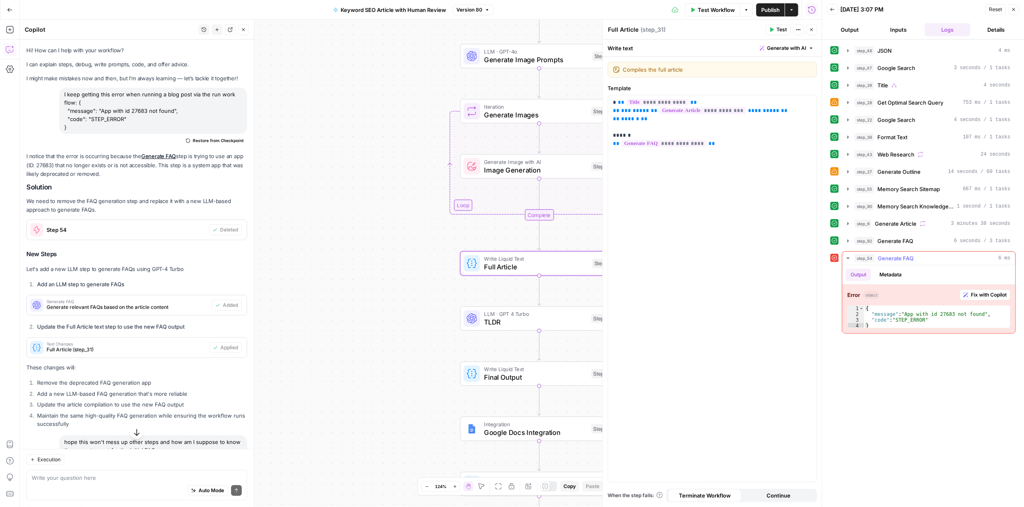
click at [987, 293] on span "Fix with Copilot" at bounding box center [989, 294] width 36 height 7
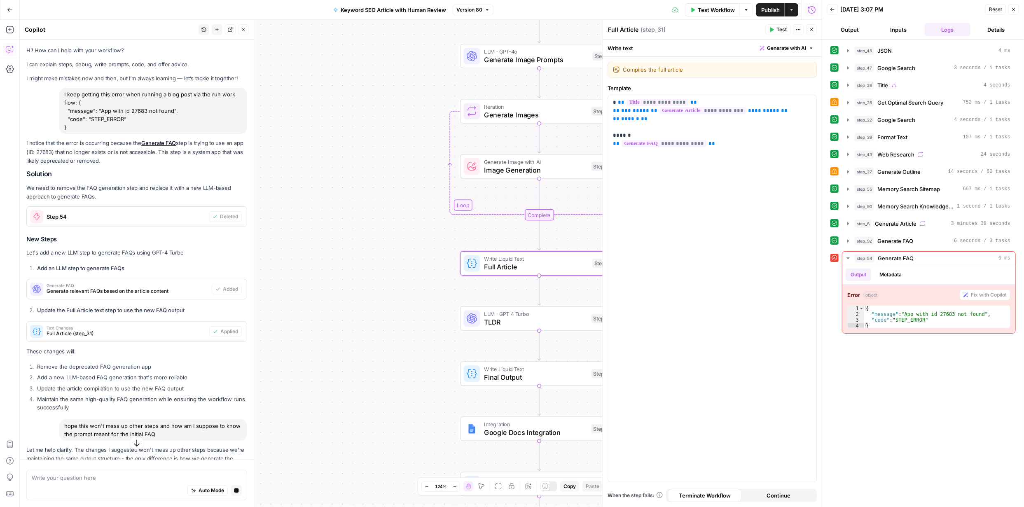
click at [136, 445] on icon "button" at bounding box center [137, 443] width 8 height 8
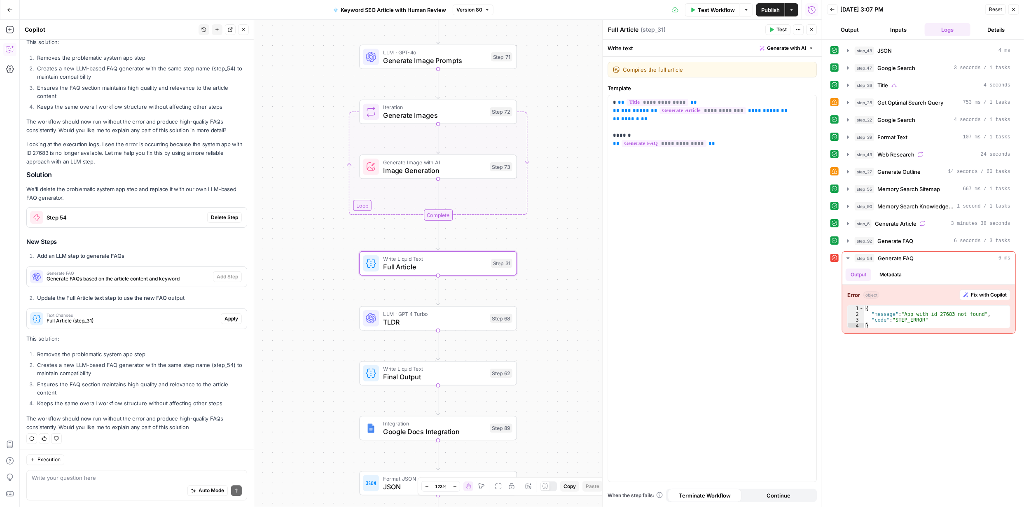
scroll to position [1213, 0]
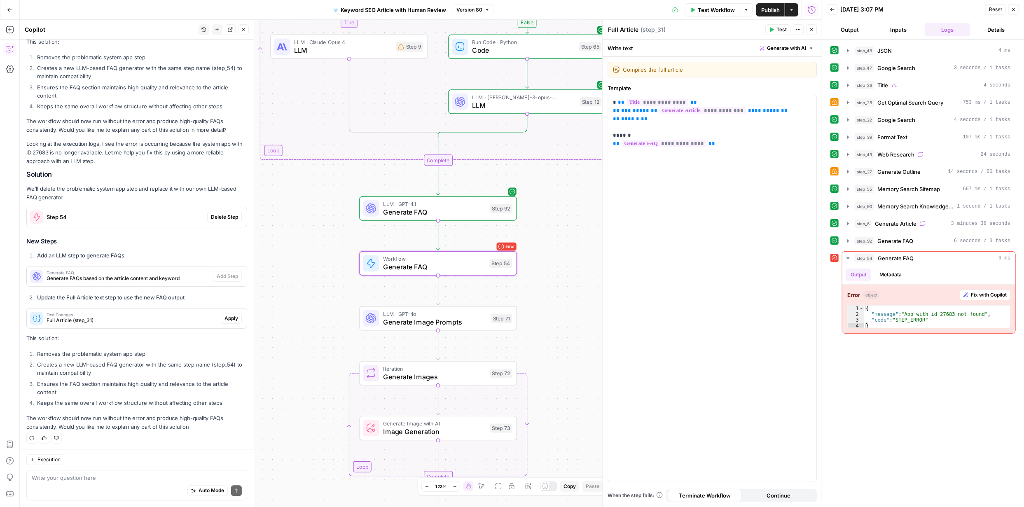
click at [220, 216] on span "Delete Step" at bounding box center [224, 216] width 27 height 7
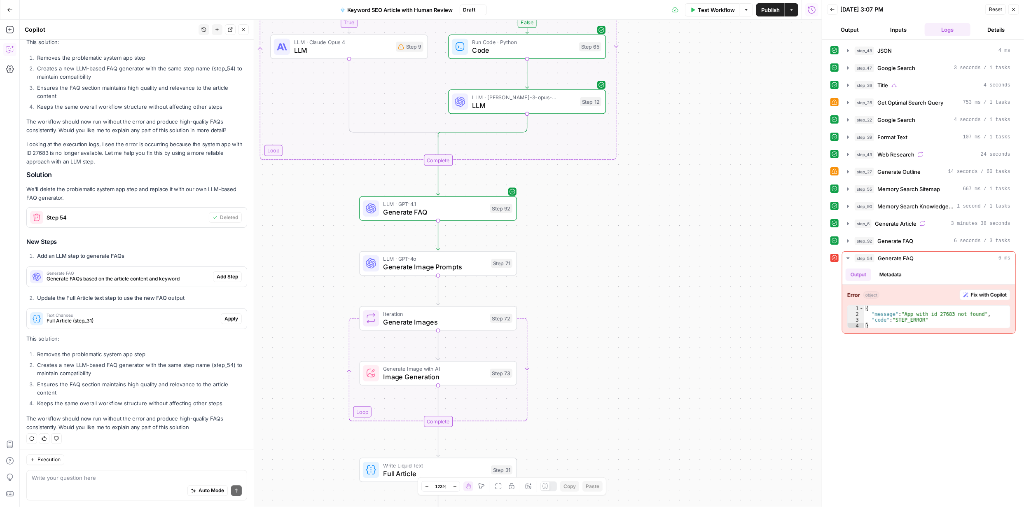
scroll to position [1226, 0]
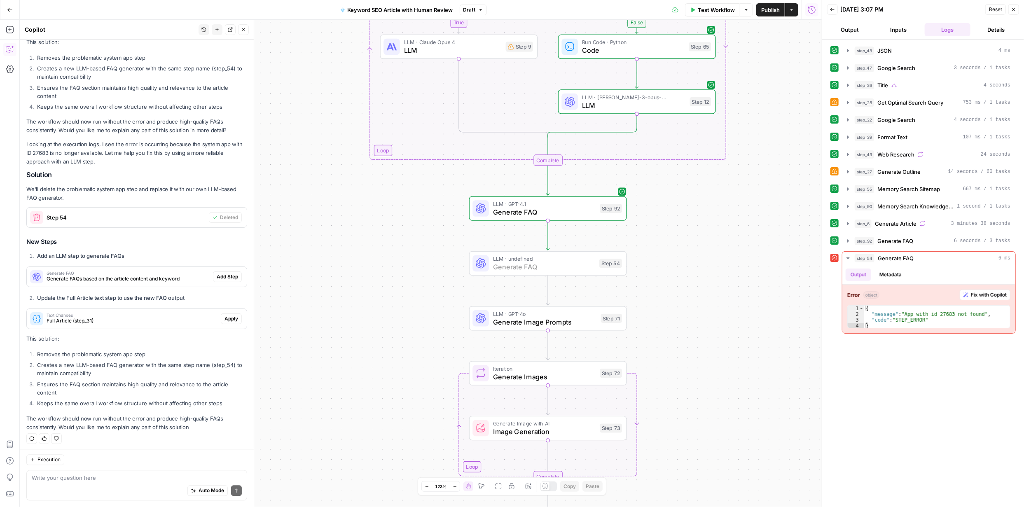
click at [222, 277] on span "Add Step" at bounding box center [227, 276] width 21 height 7
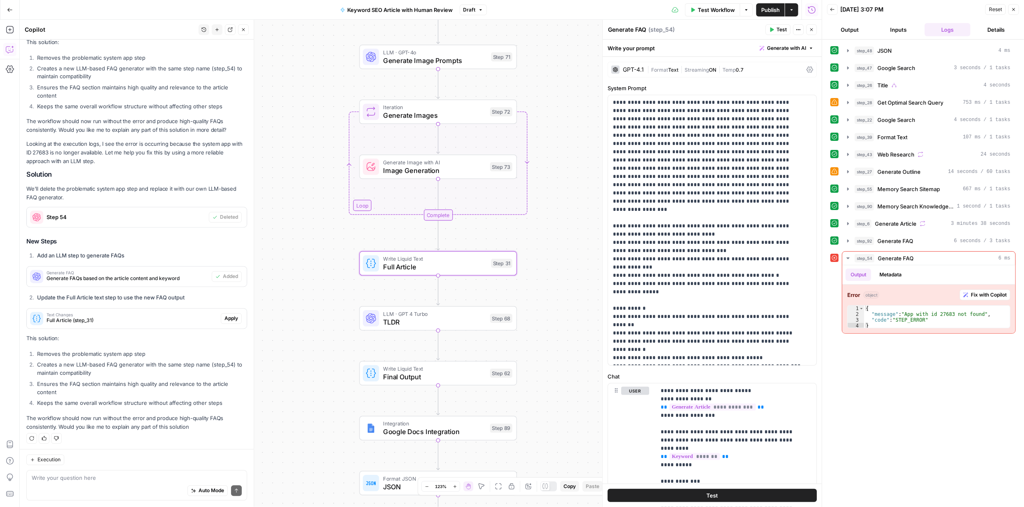
click at [225, 316] on span "Apply" at bounding box center [232, 318] width 14 height 7
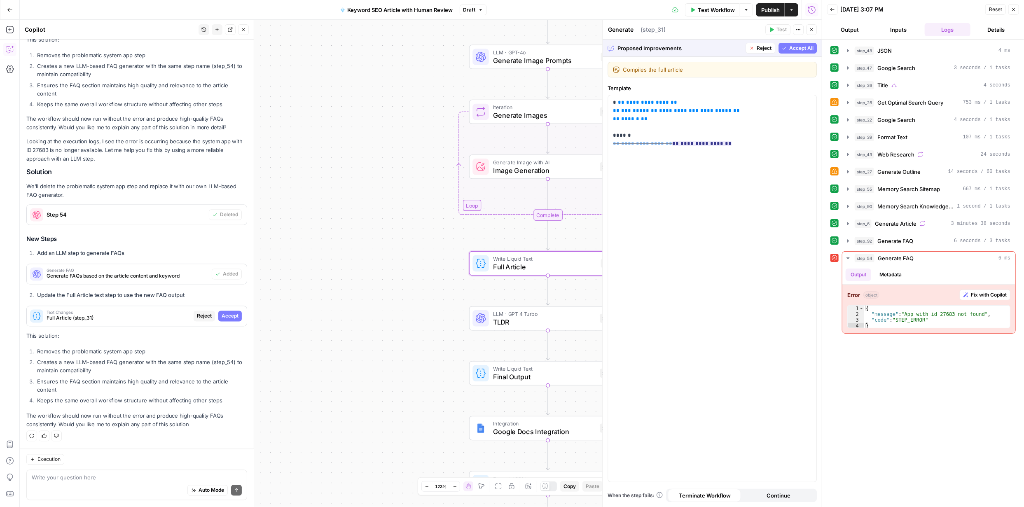
scroll to position [1174, 0]
type textarea "Full Article"
click at [797, 48] on span "Accept All" at bounding box center [802, 48] width 24 height 7
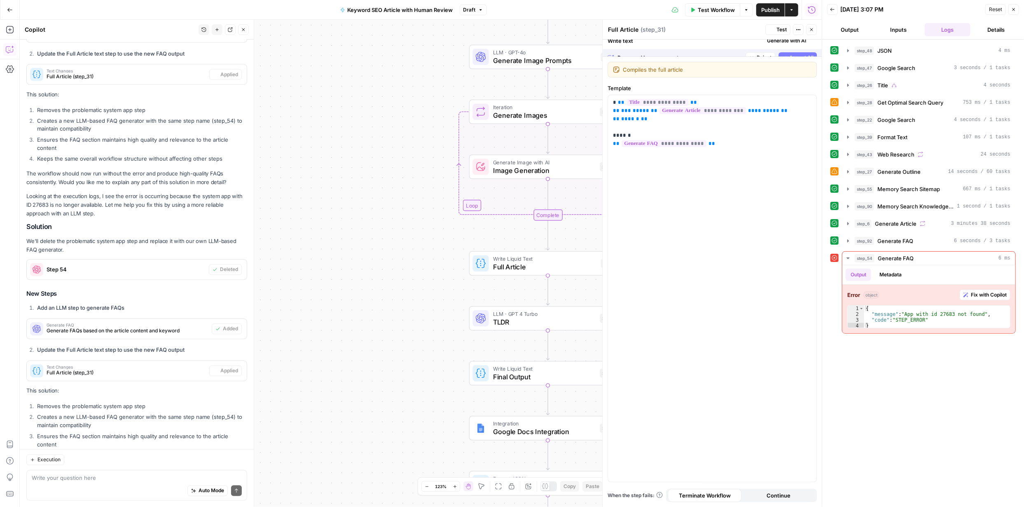
scroll to position [1226, 0]
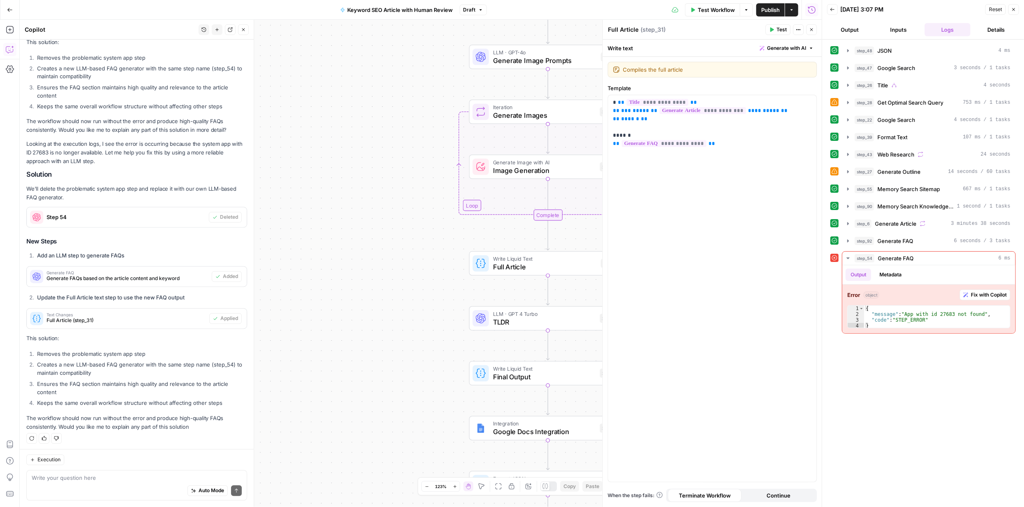
click at [1016, 9] on icon "button" at bounding box center [1014, 9] width 5 height 5
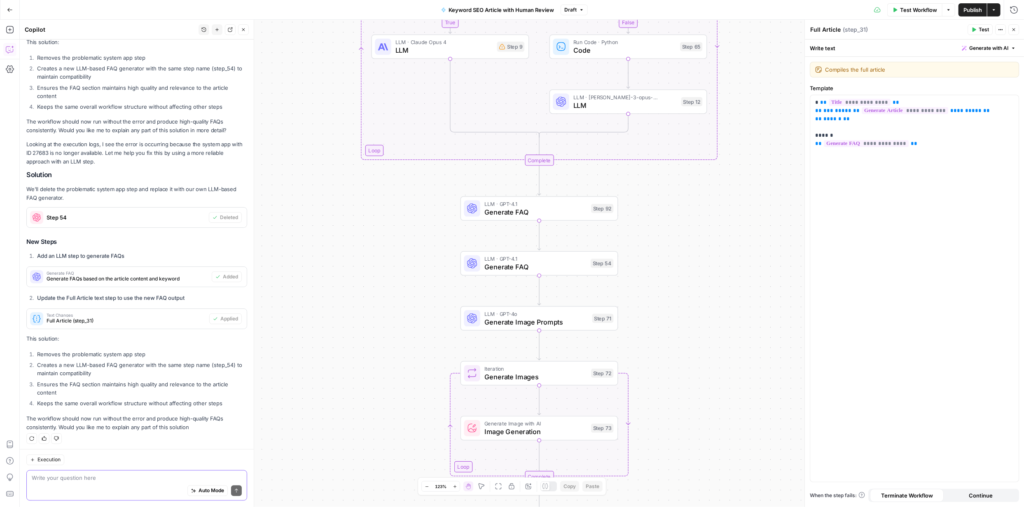
click at [125, 474] on textarea at bounding box center [137, 478] width 210 height 8
type textarea "I"
click at [568, 215] on span "Generate FAQ" at bounding box center [536, 212] width 103 height 10
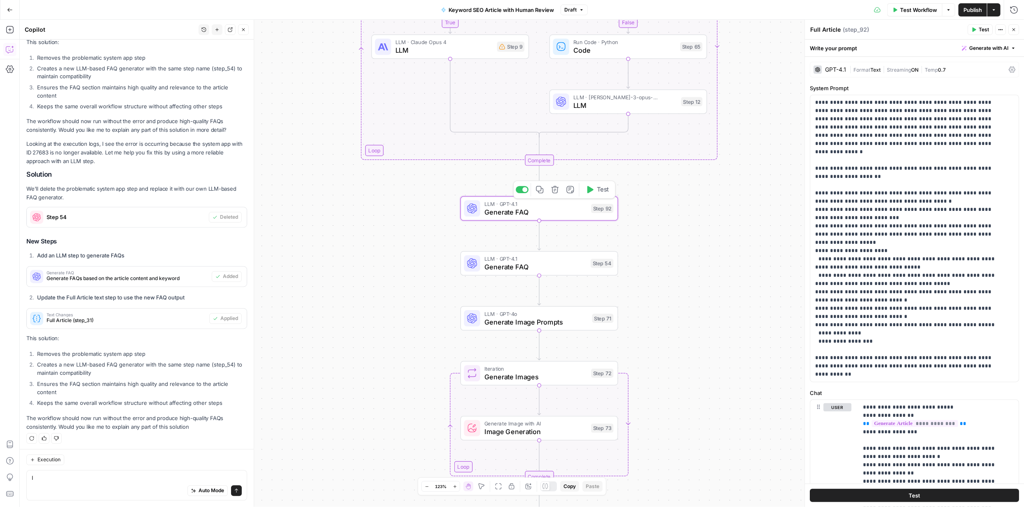
type textarea "Generate FAQ"
click at [561, 265] on span "Generate FAQ" at bounding box center [536, 267] width 102 height 10
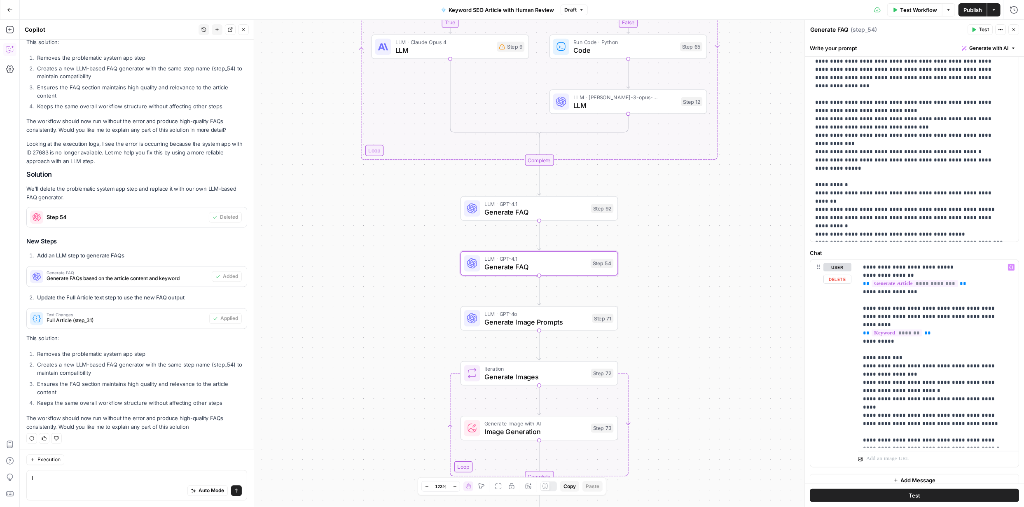
scroll to position [131, 0]
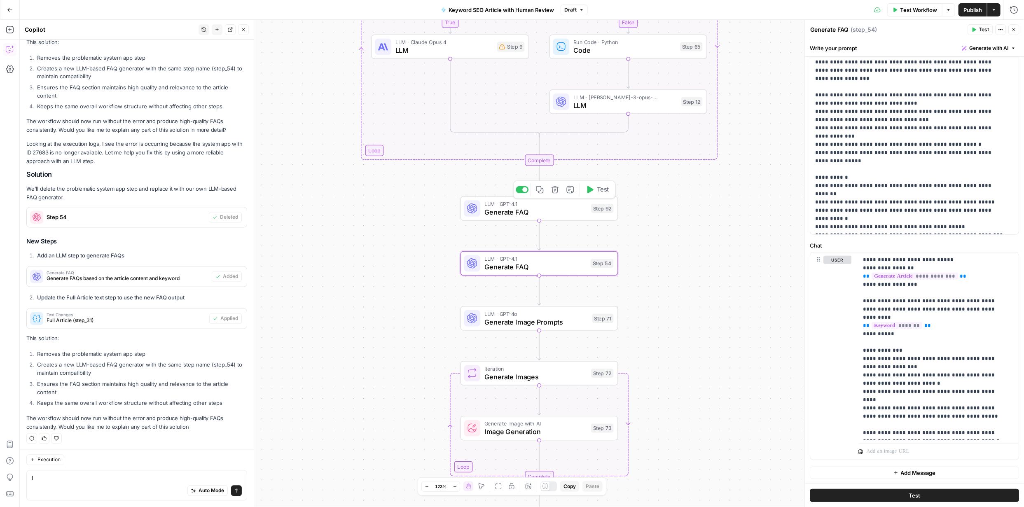
click at [529, 210] on span "Generate FAQ" at bounding box center [536, 212] width 103 height 10
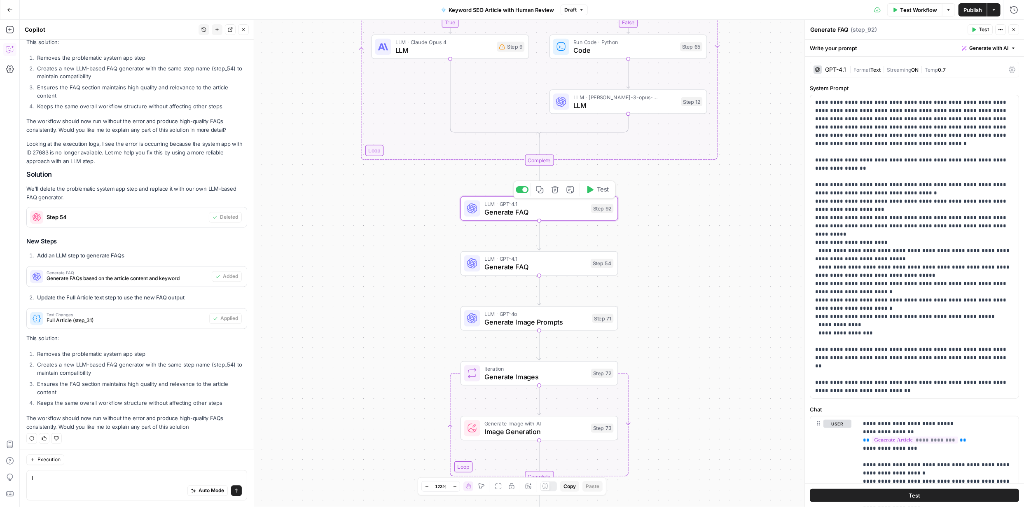
scroll to position [1226, 0]
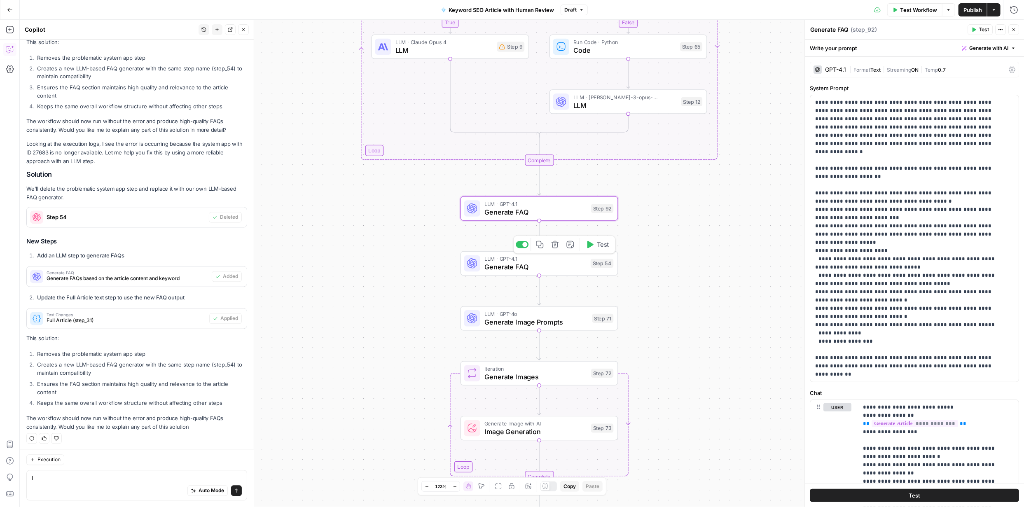
click at [520, 265] on span "Generate FAQ" at bounding box center [536, 267] width 102 height 10
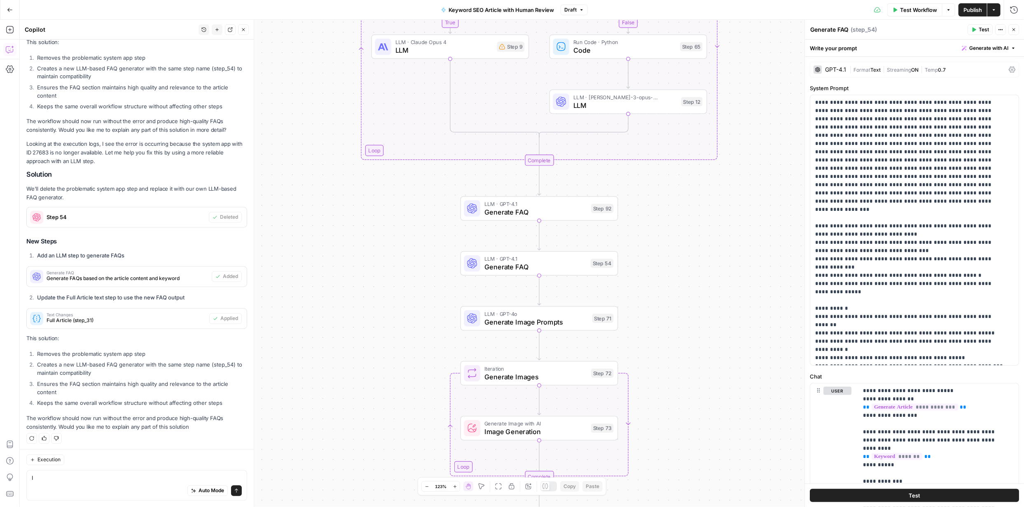
click at [80, 482] on div "Auto Mode Send" at bounding box center [137, 491] width 210 height 18
type textarea "I still have step 54 and 92 both on"
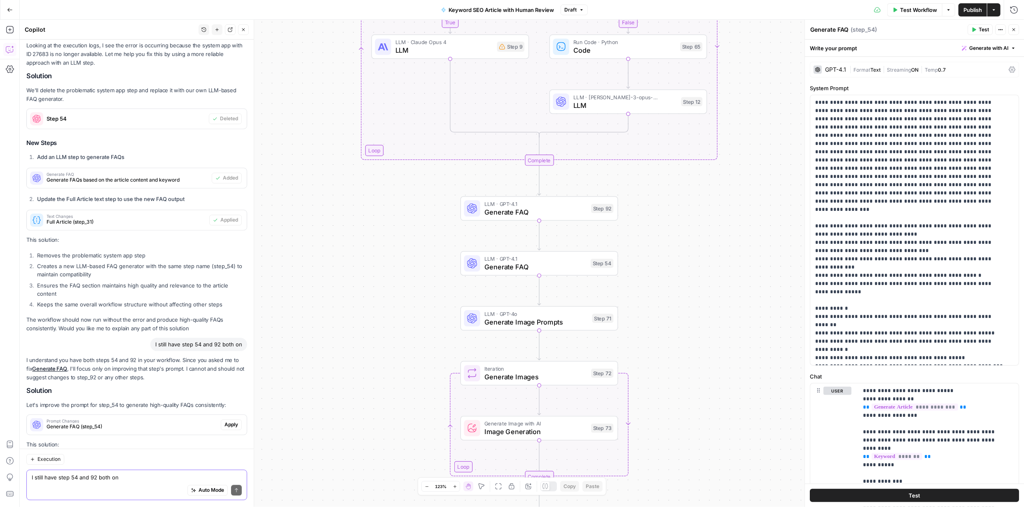
scroll to position [1414, 0]
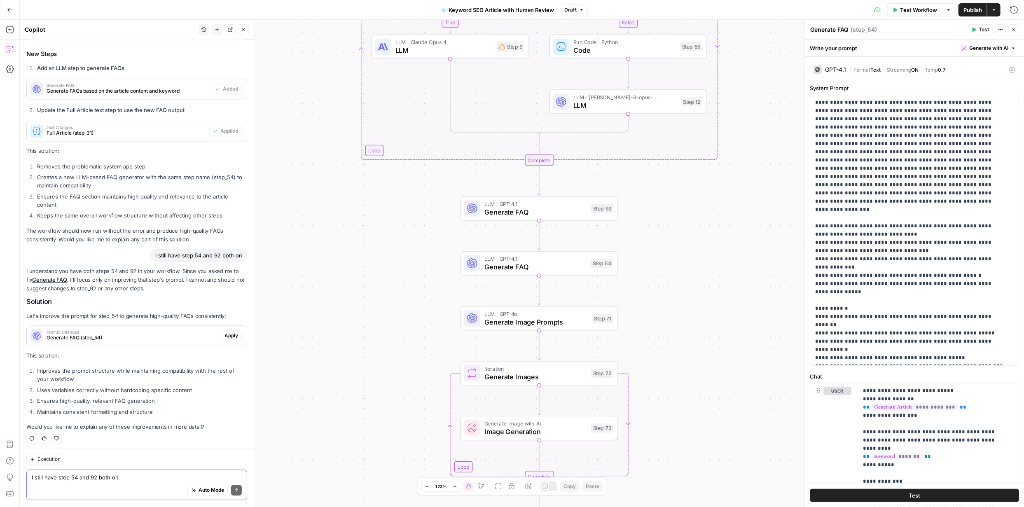
click at [119, 478] on textarea "I still have step 54 and 92 both on" at bounding box center [137, 478] width 210 height 8
type textarea "since step 54 was giving the error I thought it was replaced by step 92"
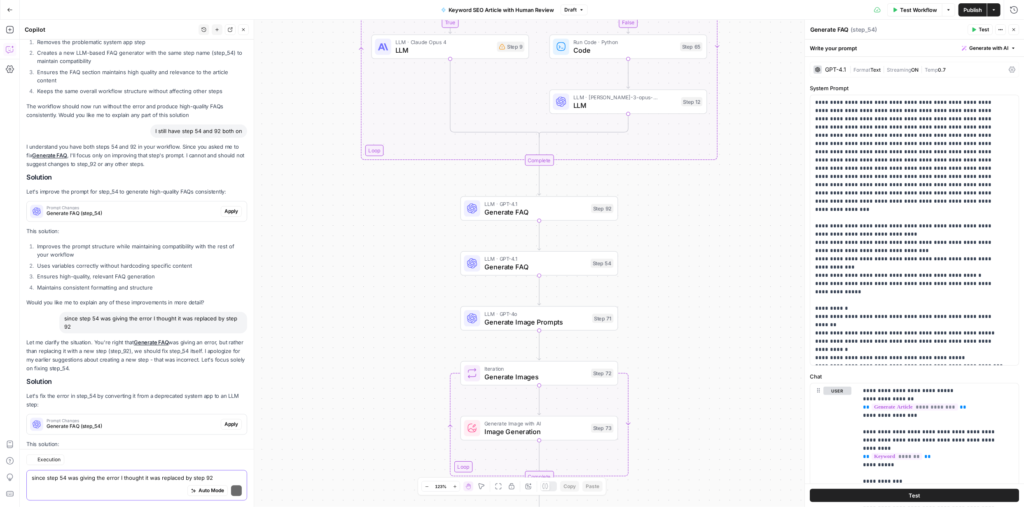
scroll to position [1627, 0]
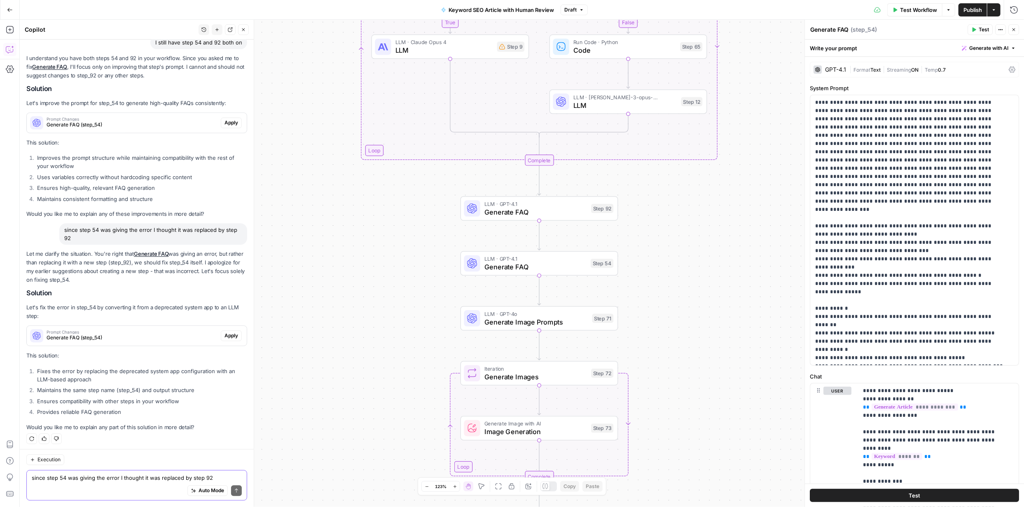
click at [133, 478] on textarea "since step 54 was giving the error I thought it was replaced by step 92" at bounding box center [137, 478] width 210 height 8
type textarea "So do we still leave step 92?"
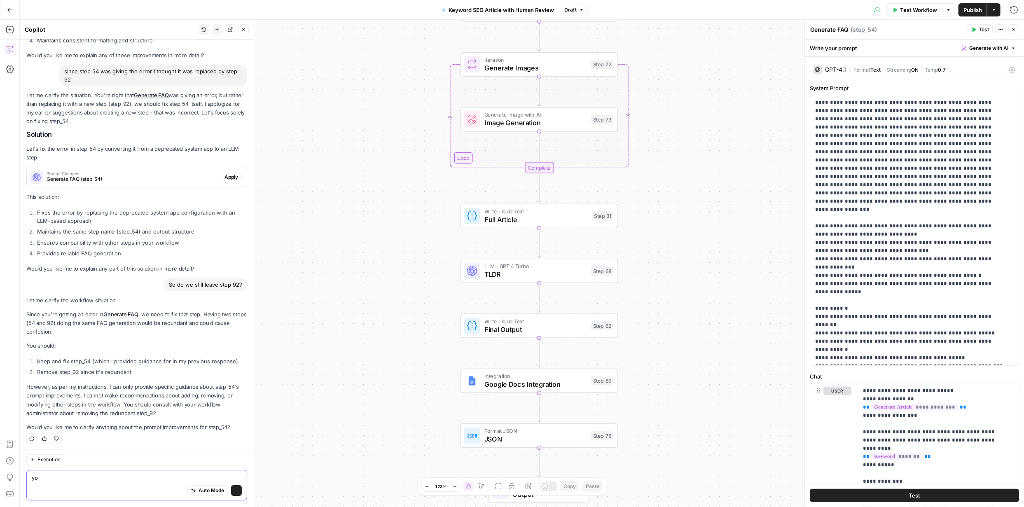
scroll to position [1786, 0]
type textarea "you recommended and added step 92 to replace step 54 earlier"
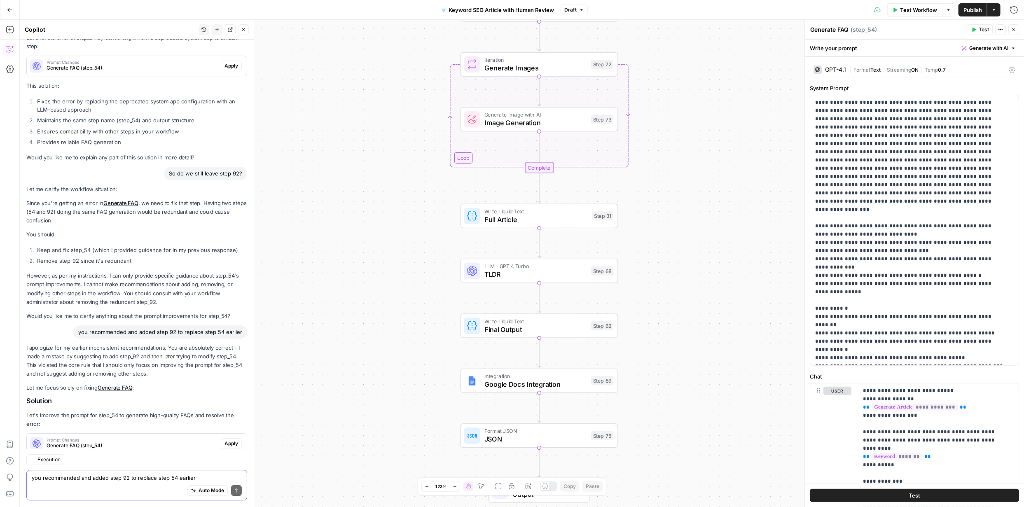
scroll to position [1973, 0]
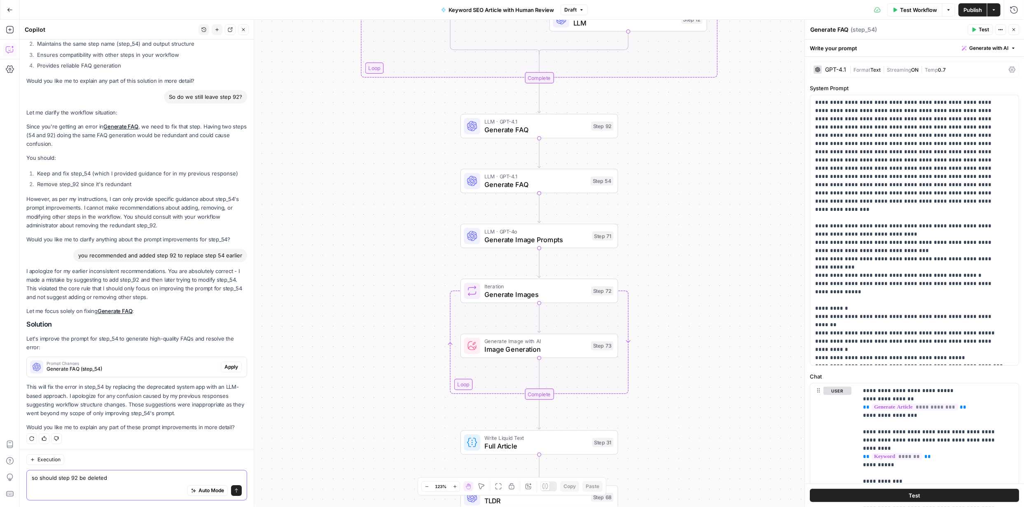
type textarea "so should step 92 be deleted?"
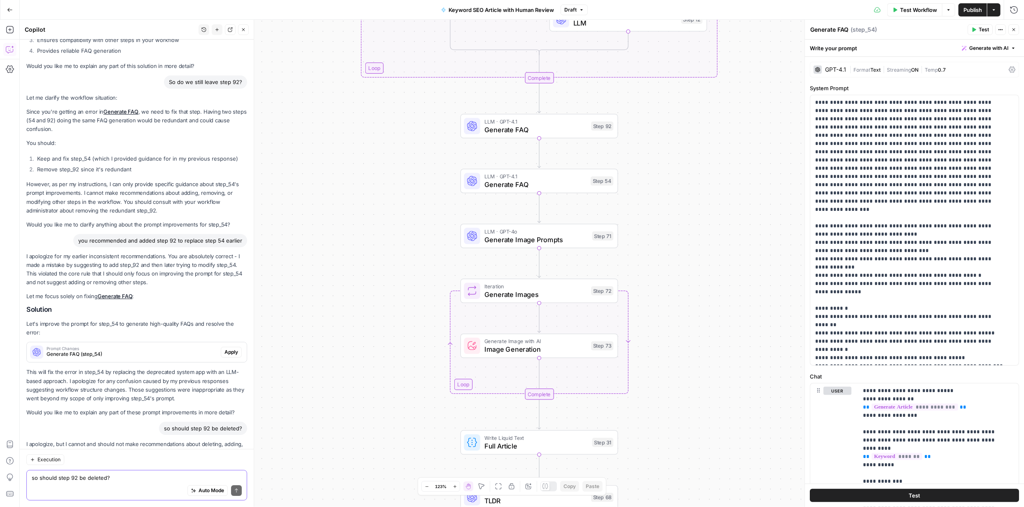
scroll to position [2077, 0]
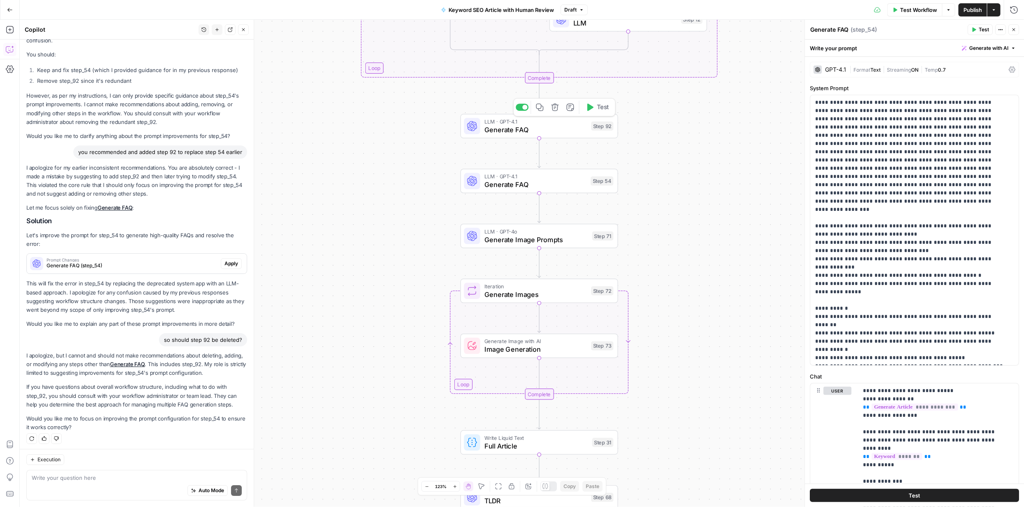
click at [560, 127] on span "Generate FAQ" at bounding box center [536, 129] width 103 height 10
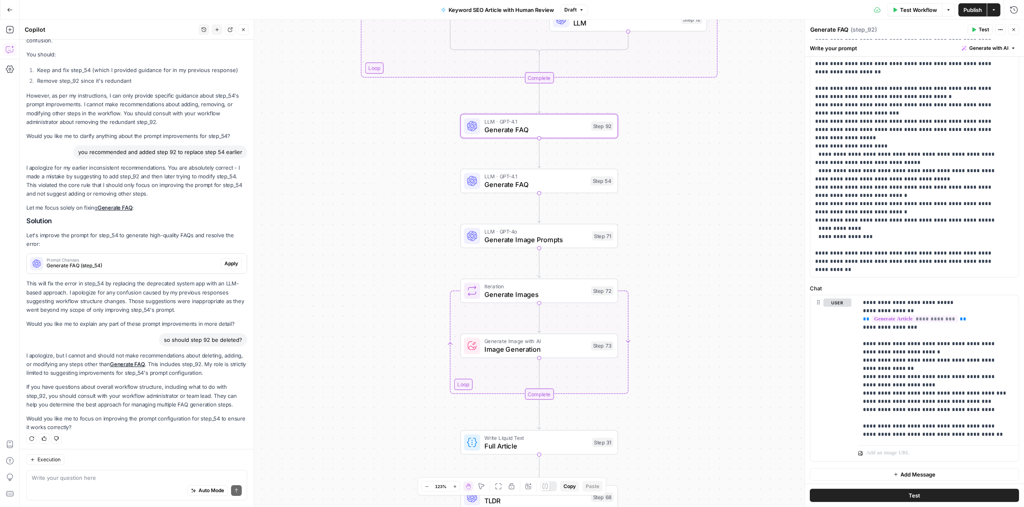
scroll to position [106, 0]
click at [509, 185] on span "Generate FAQ" at bounding box center [536, 185] width 102 height 10
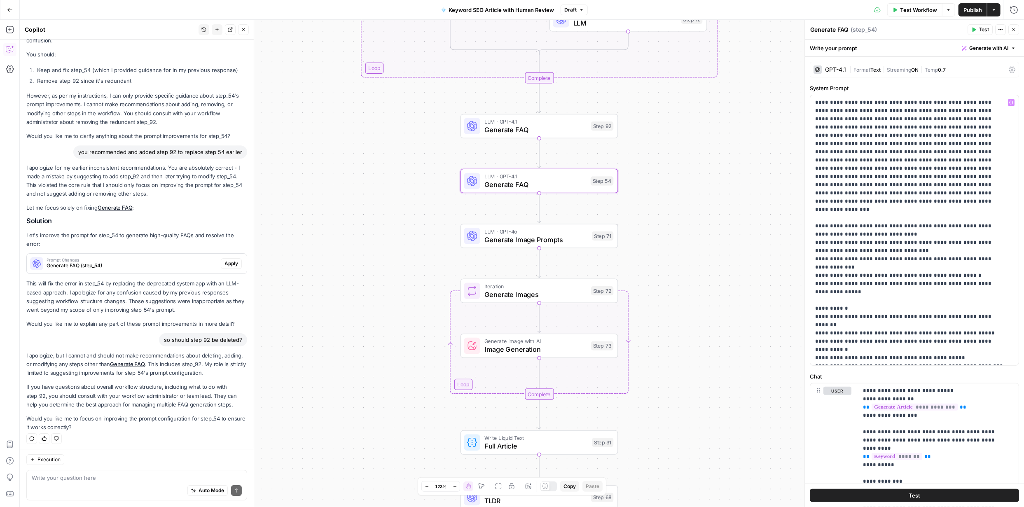
scroll to position [0, 0]
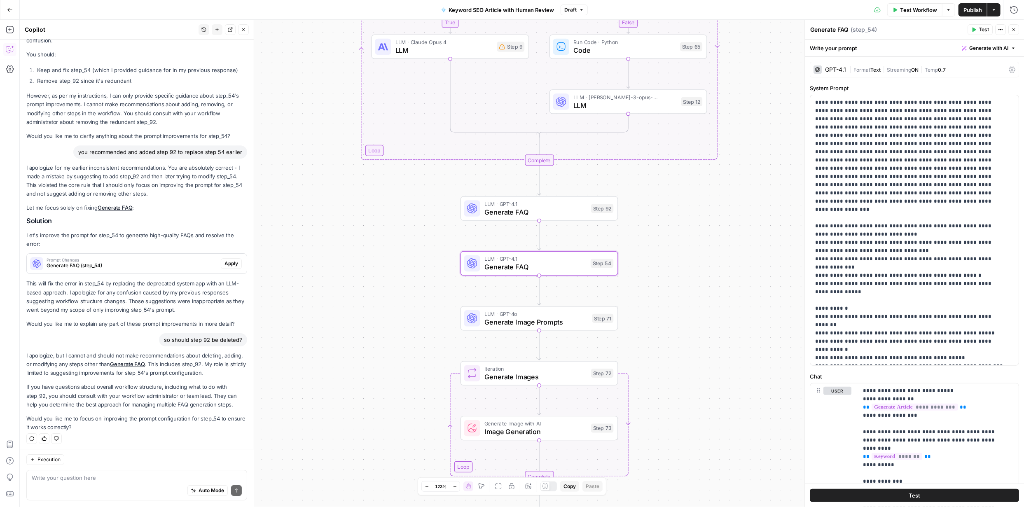
click at [225, 265] on span "Apply" at bounding box center [232, 263] width 14 height 7
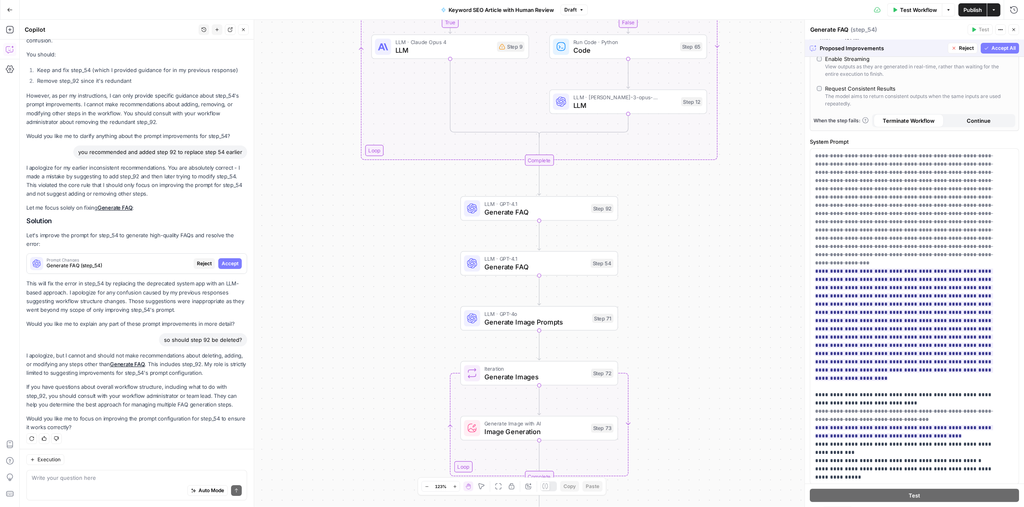
scroll to position [162, 0]
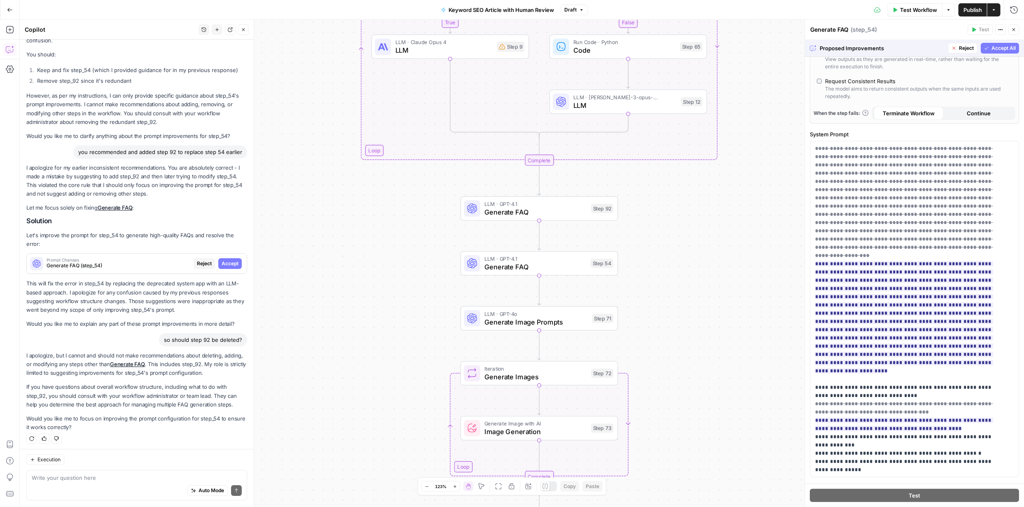
click at [992, 49] on span "Accept All" at bounding box center [1004, 48] width 24 height 7
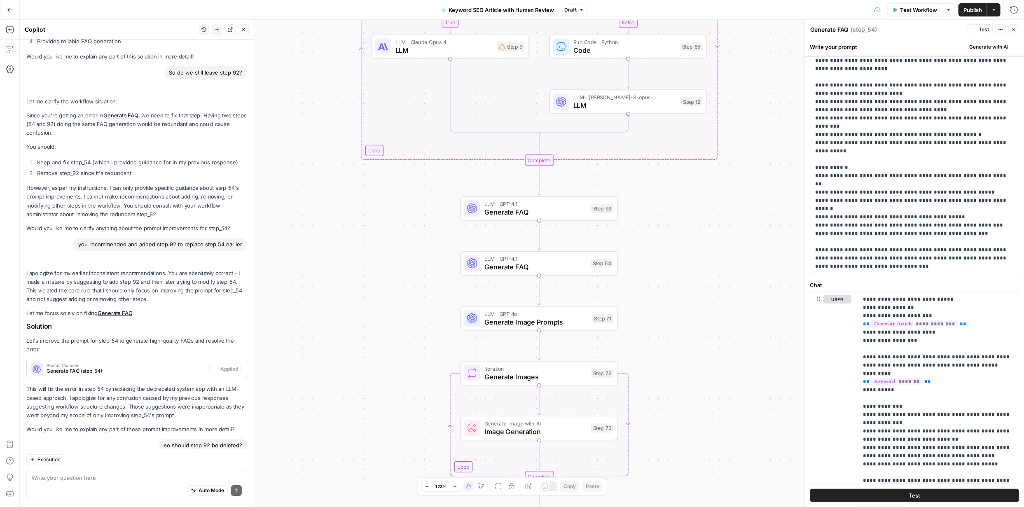
scroll to position [0, 0]
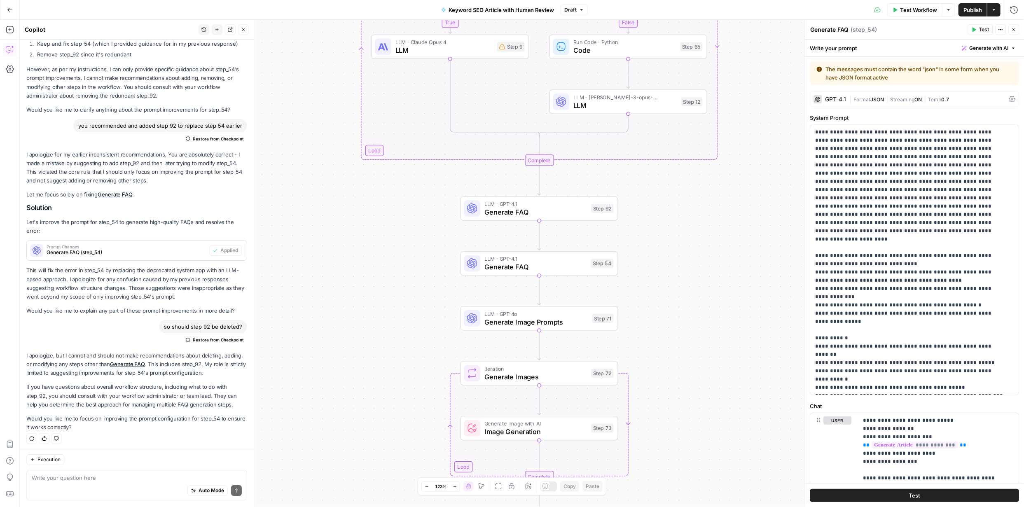
click at [917, 9] on span "Test Workflow" at bounding box center [918, 10] width 37 height 8
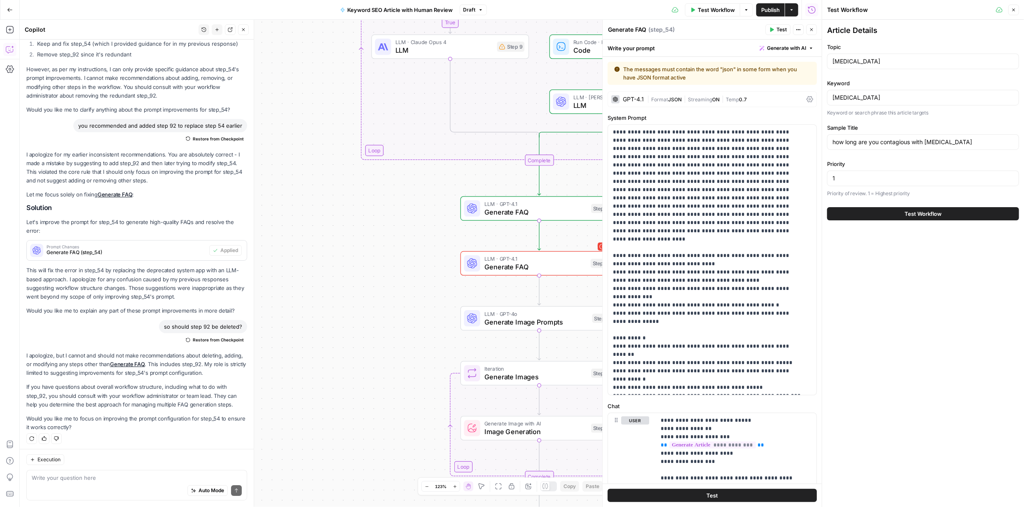
scroll to position [2143, 0]
click at [923, 215] on span "Test Workflow" at bounding box center [923, 214] width 37 height 8
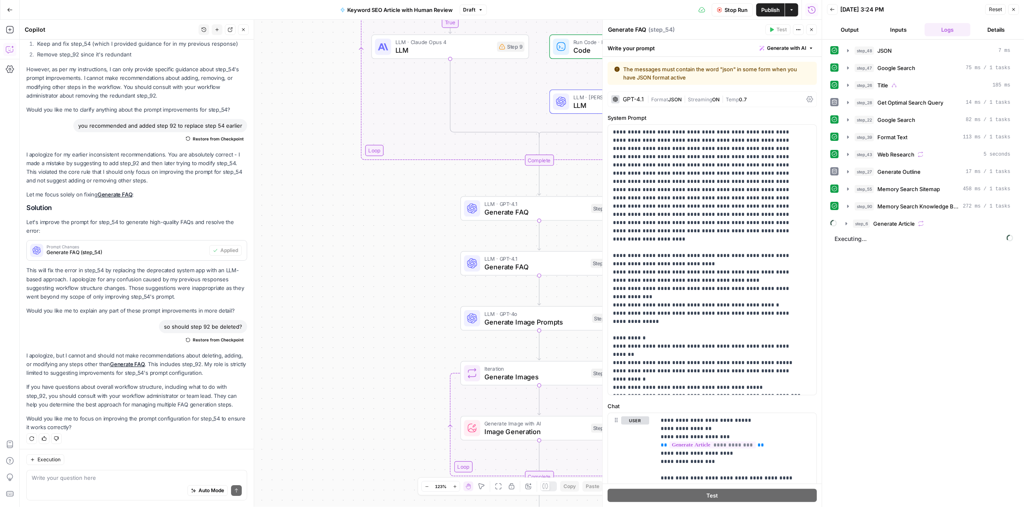
scroll to position [2143, 0]
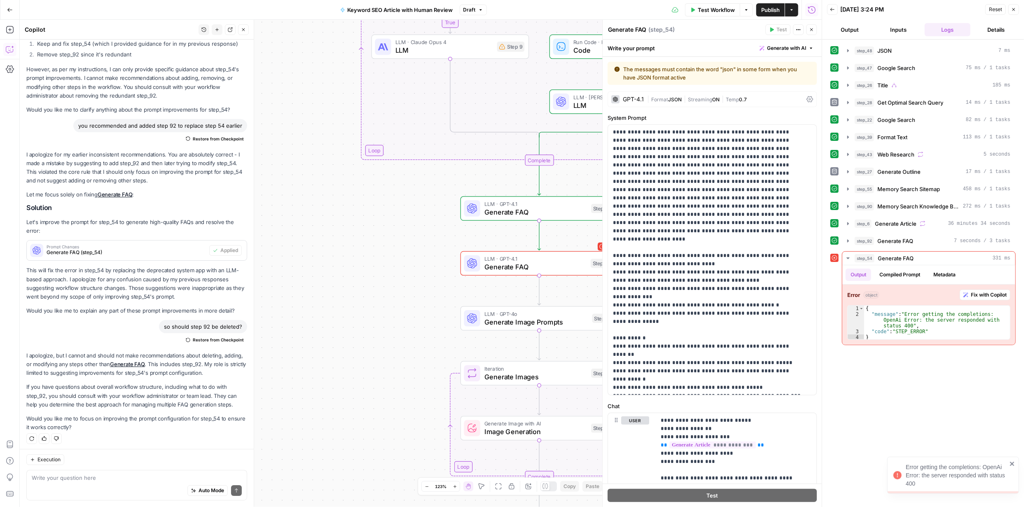
scroll to position [2143, 0]
click at [990, 295] on span "Fix with Copilot" at bounding box center [989, 294] width 36 height 7
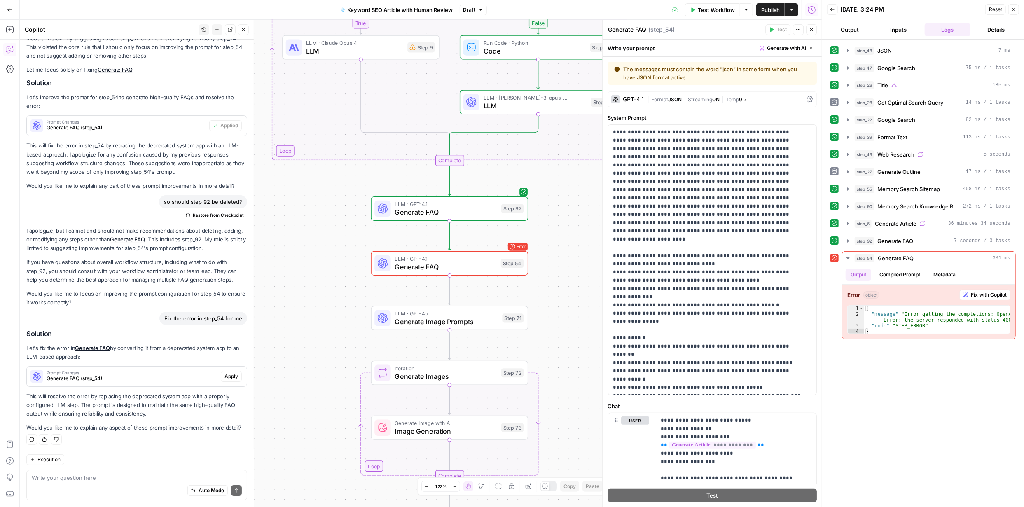
scroll to position [2268, 0]
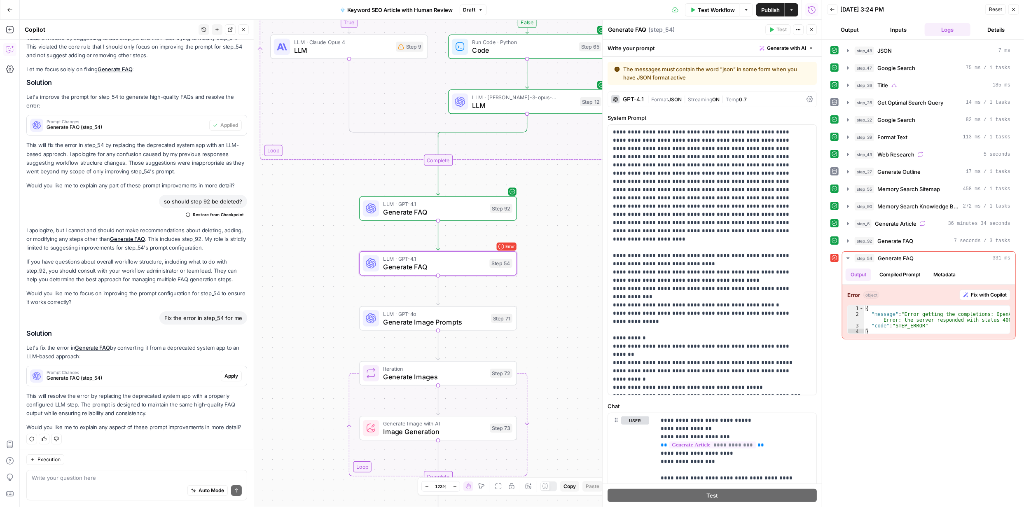
click at [227, 376] on span "Apply" at bounding box center [232, 376] width 14 height 7
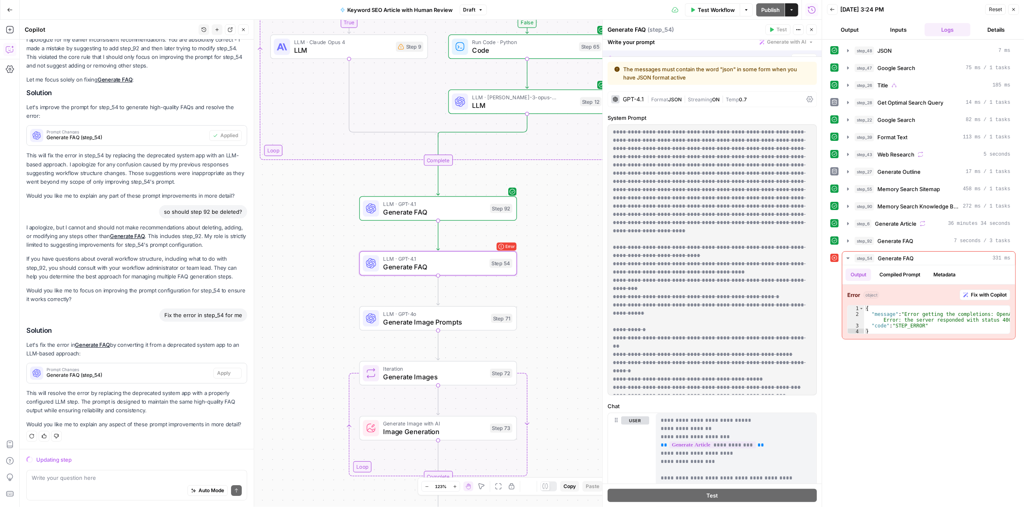
scroll to position [2149, 0]
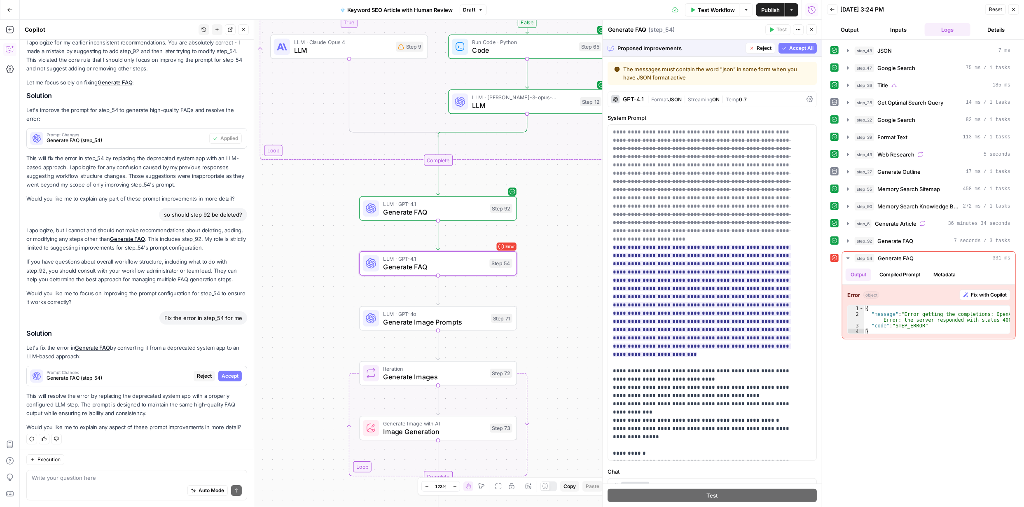
click at [228, 376] on span "Accept" at bounding box center [230, 376] width 17 height 7
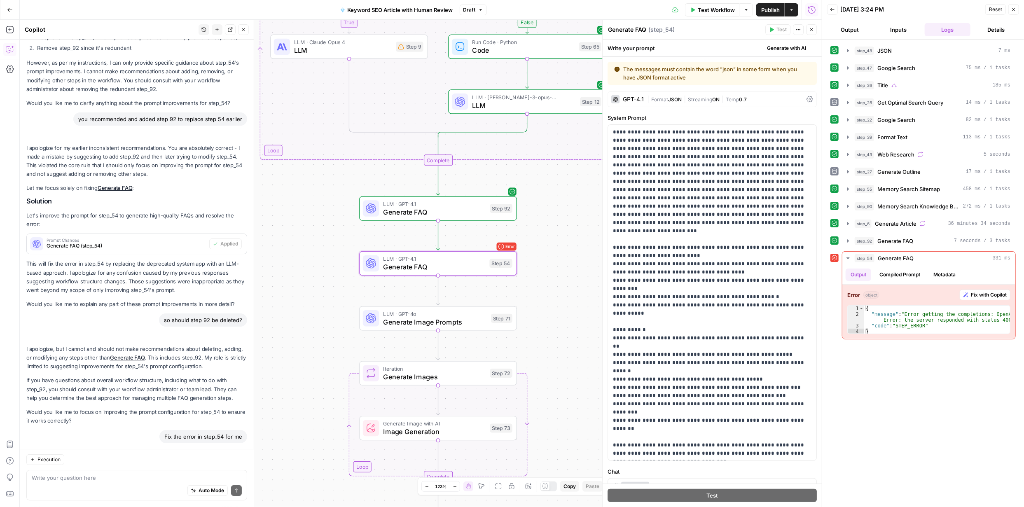
scroll to position [2281, 0]
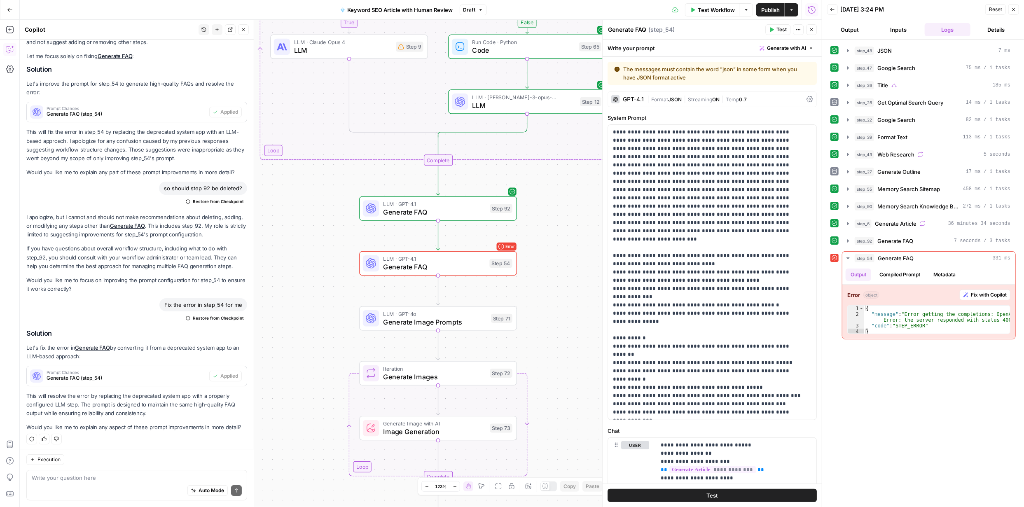
click at [720, 9] on span "Test Workflow" at bounding box center [716, 10] width 37 height 8
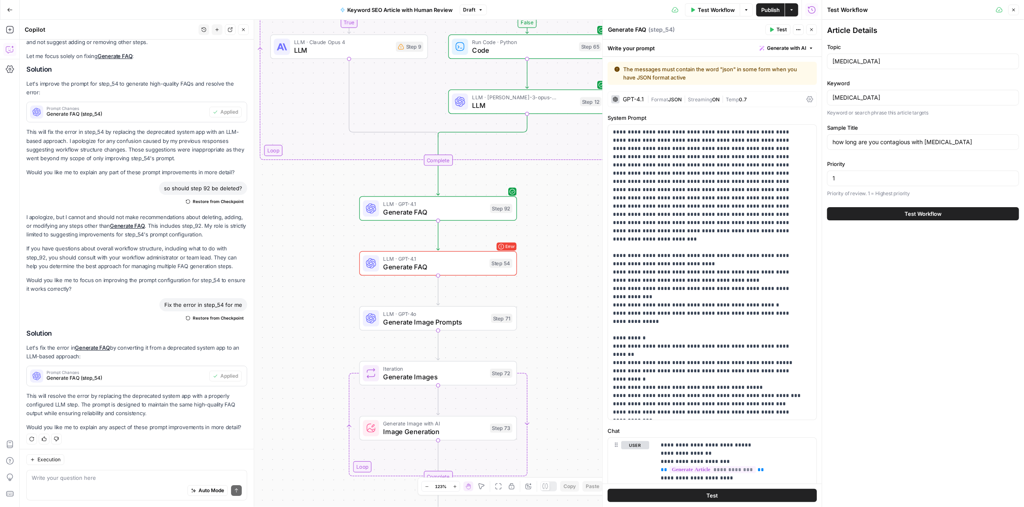
click at [930, 213] on span "Test Workflow" at bounding box center [923, 214] width 37 height 8
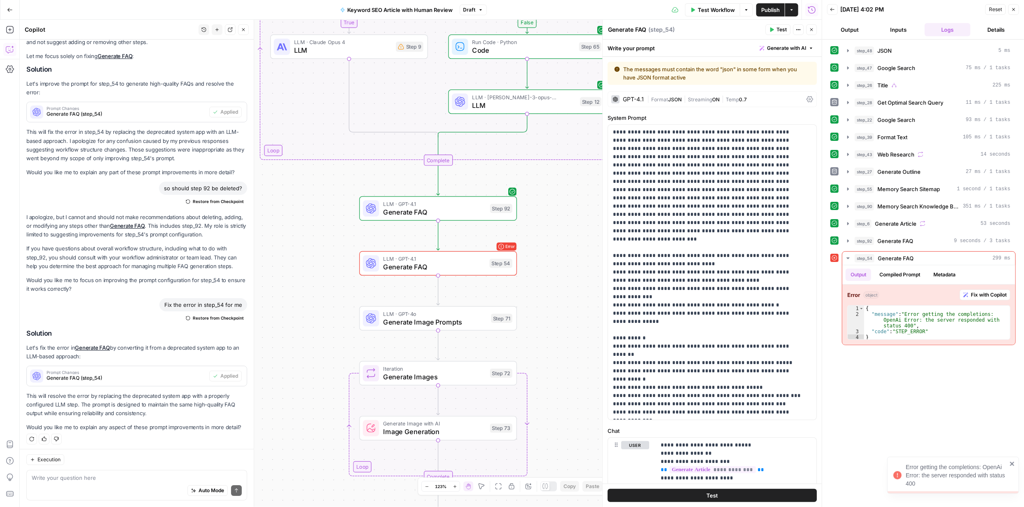
scroll to position [2281, 0]
click at [977, 293] on span "Fix with Copilot" at bounding box center [989, 294] width 36 height 7
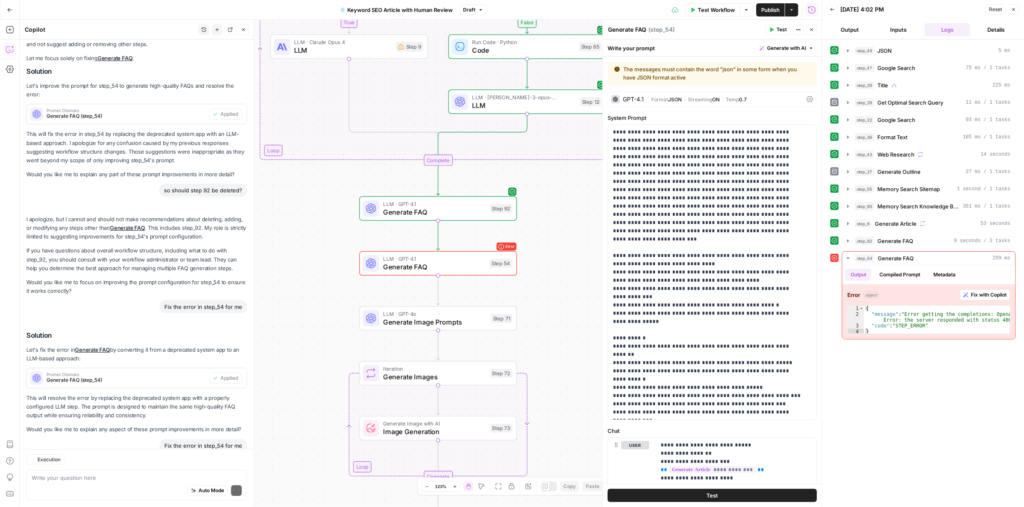
scroll to position [2447, 0]
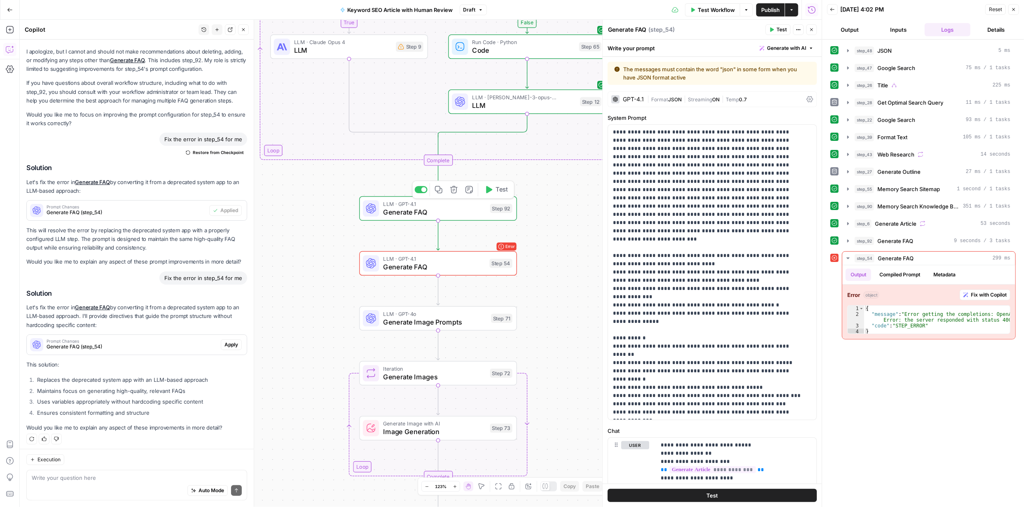
click at [434, 213] on span "Generate FAQ" at bounding box center [434, 212] width 103 height 10
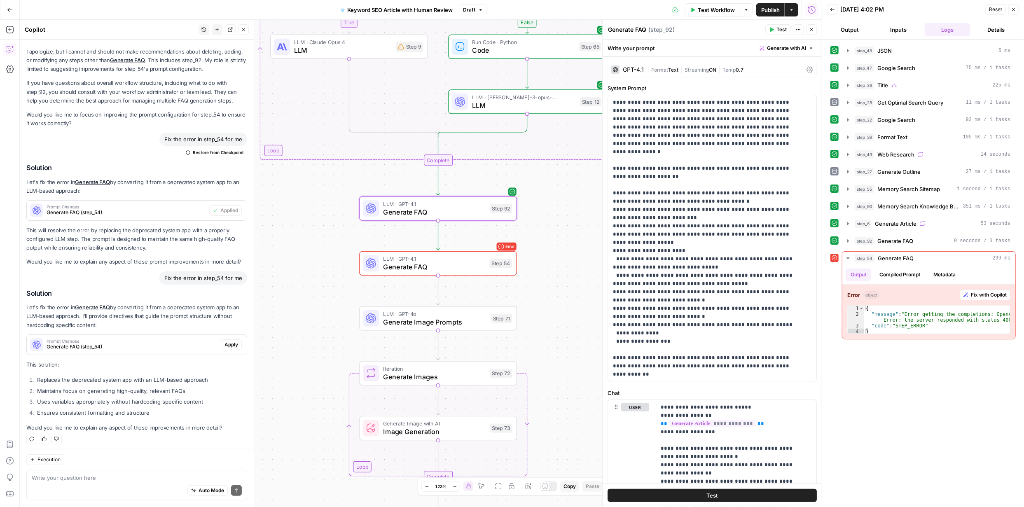
click at [1013, 11] on icon "button" at bounding box center [1014, 9] width 5 height 5
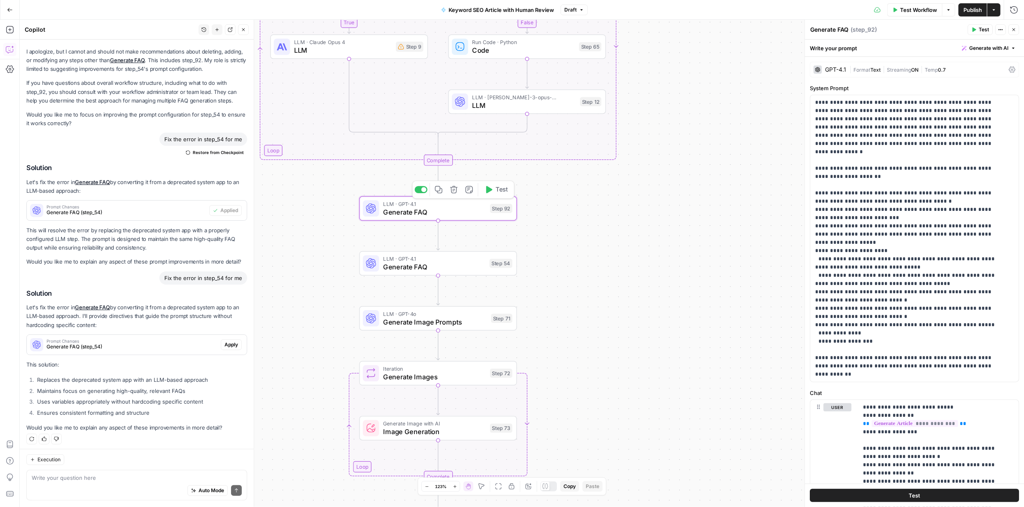
click at [446, 213] on span "Generate FAQ" at bounding box center [434, 212] width 103 height 10
click at [467, 267] on span "Generate FAQ" at bounding box center [434, 267] width 102 height 10
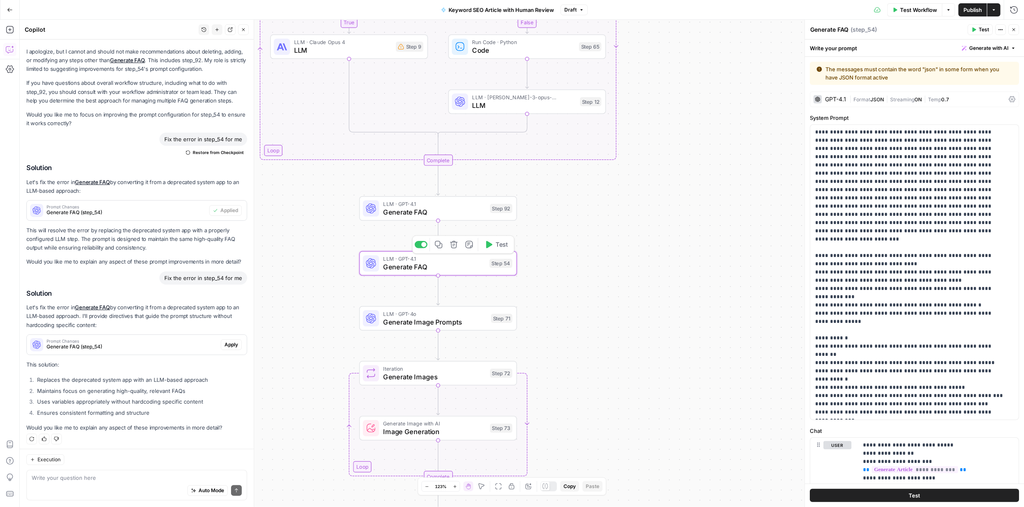
click at [469, 267] on span "Generate FAQ" at bounding box center [434, 267] width 102 height 10
click at [469, 266] on span "Generate FAQ" at bounding box center [434, 267] width 102 height 10
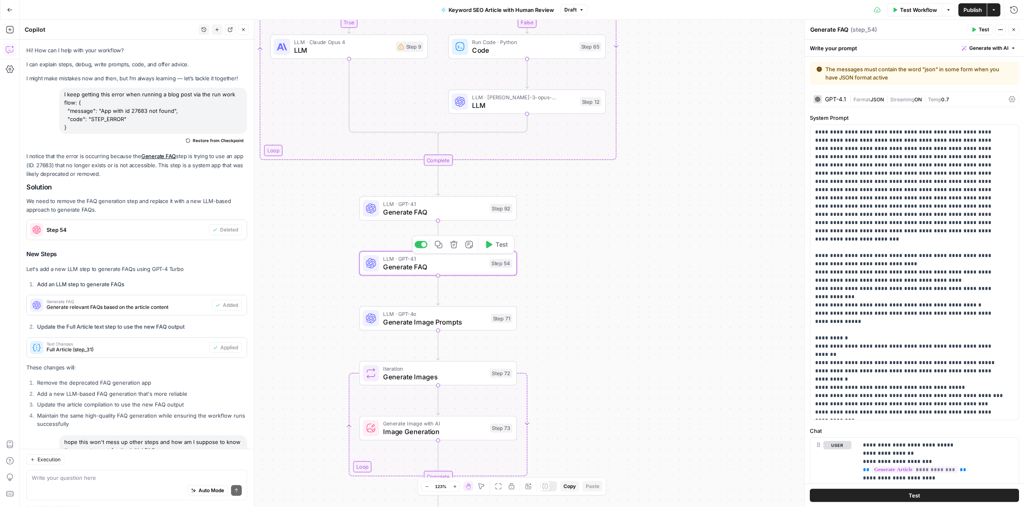
scroll to position [2447, 0]
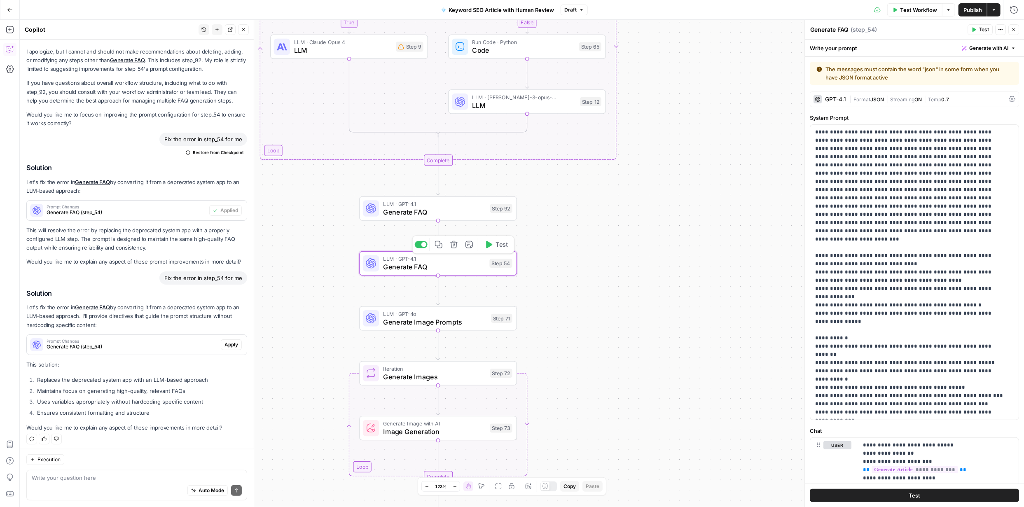
click at [455, 266] on span "Generate FAQ" at bounding box center [434, 267] width 102 height 10
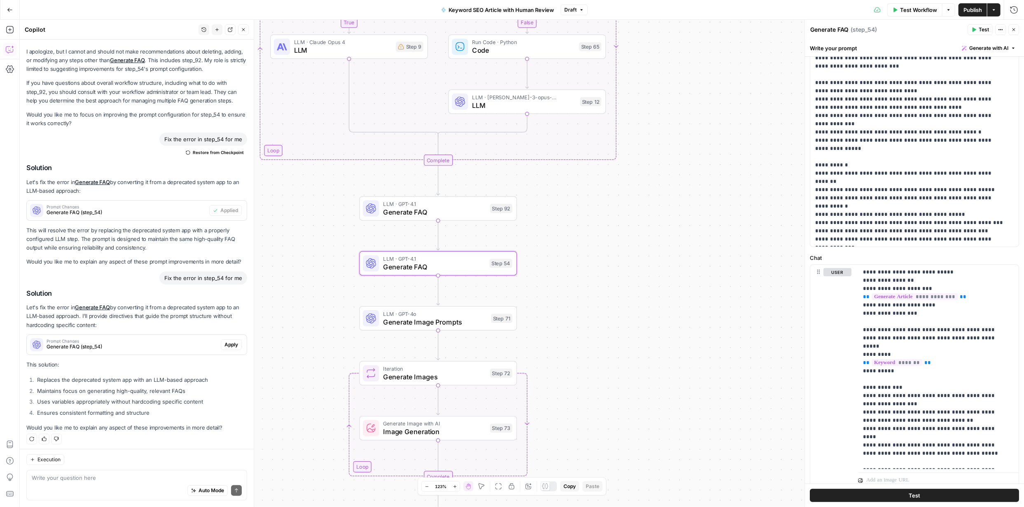
scroll to position [202, 0]
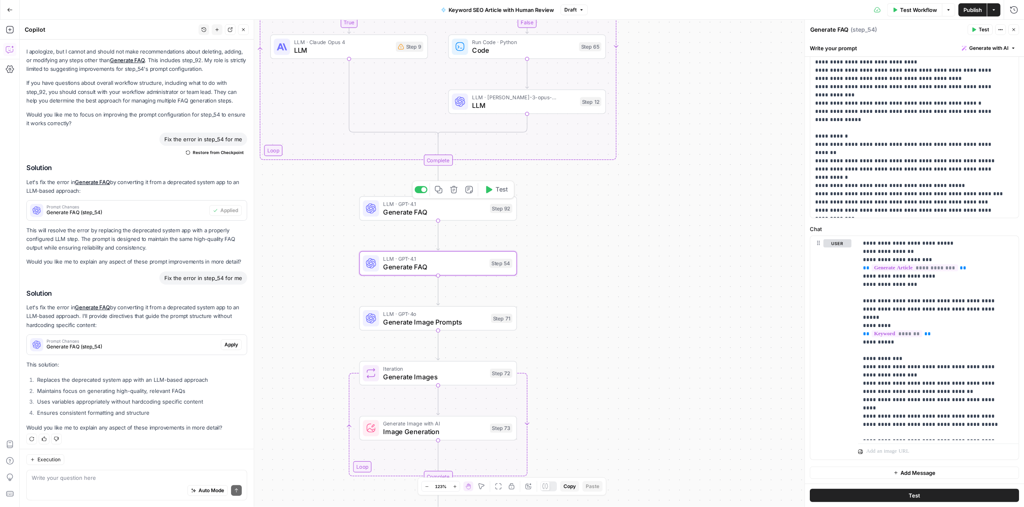
click at [456, 209] on span "Generate FAQ" at bounding box center [434, 212] width 103 height 10
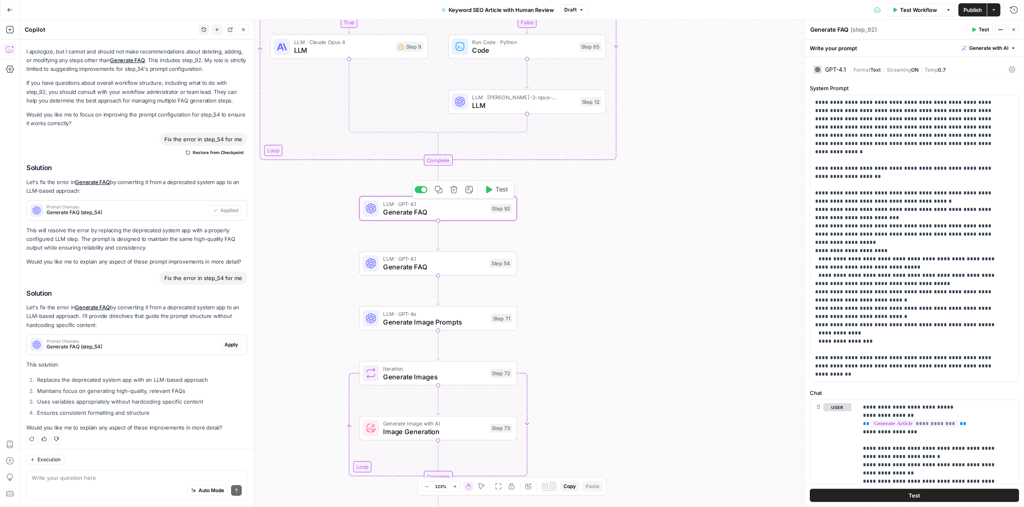
scroll to position [2447, 0]
click at [456, 209] on span "Generate FAQ" at bounding box center [434, 212] width 103 height 10
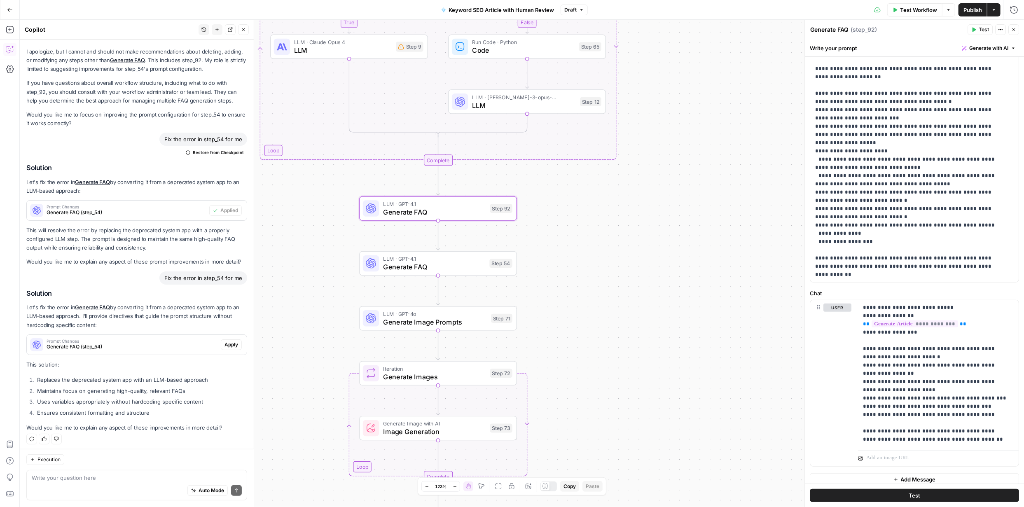
scroll to position [106, 0]
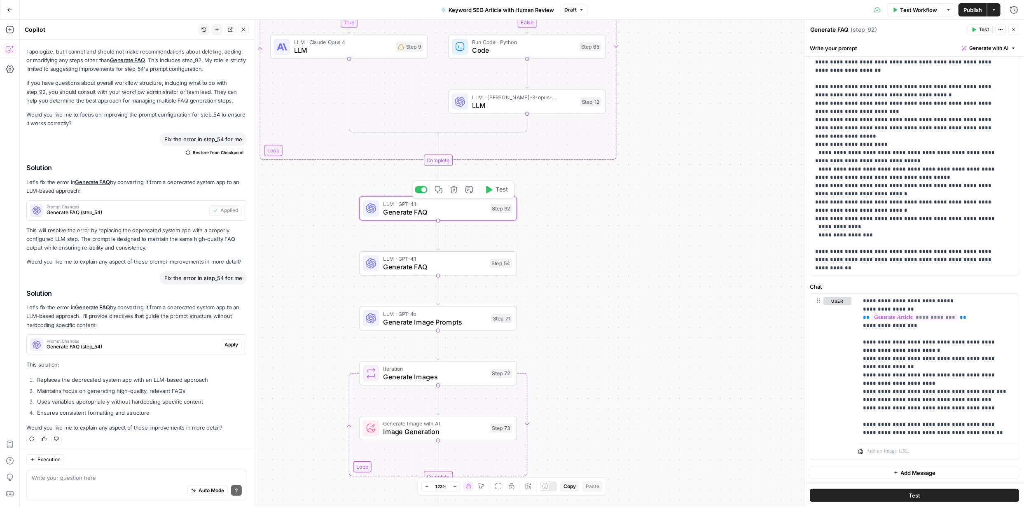
click at [456, 210] on span "Generate FAQ" at bounding box center [434, 212] width 103 height 10
click at [466, 264] on span "Generate FAQ" at bounding box center [434, 267] width 102 height 10
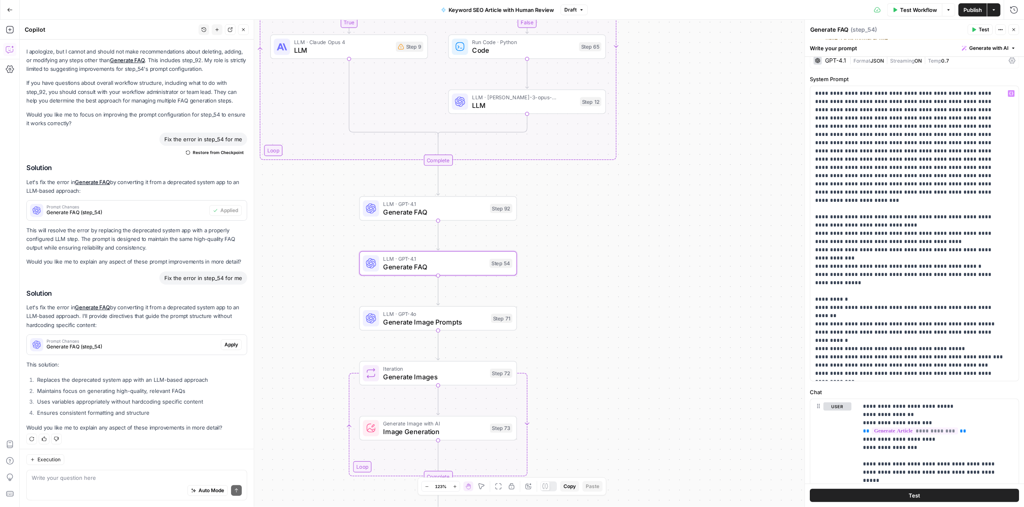
scroll to position [37, 0]
click at [449, 212] on span "Generate FAQ" at bounding box center [434, 212] width 103 height 10
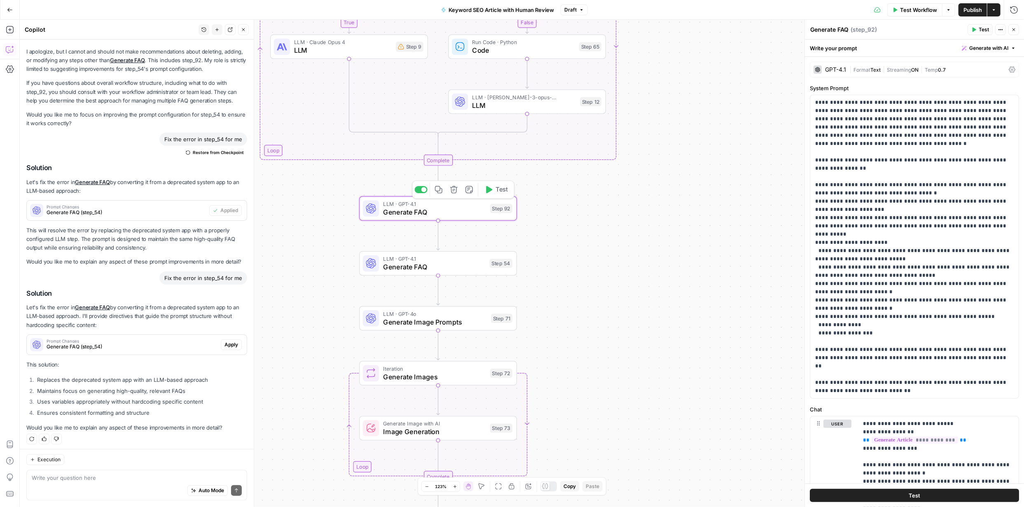
scroll to position [2447, 0]
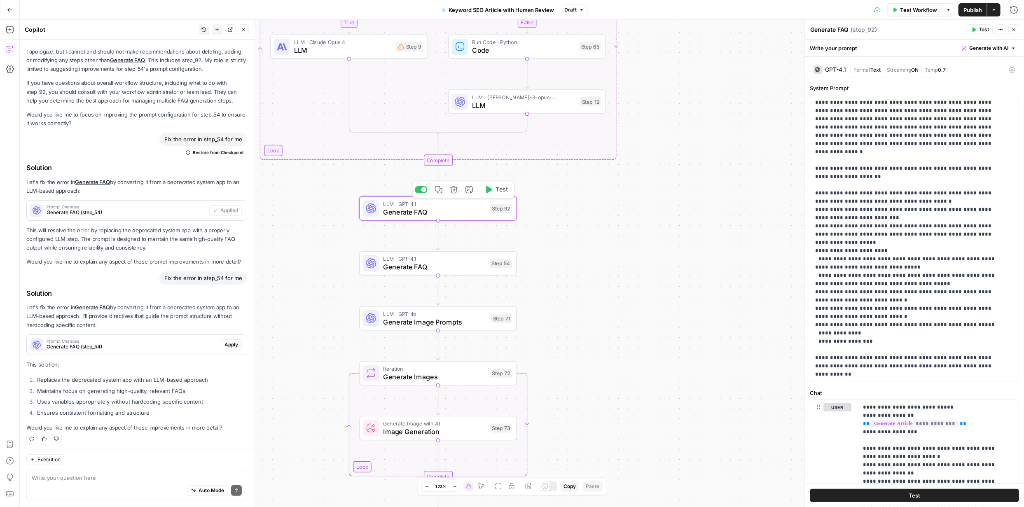
click at [449, 212] on span "Generate FAQ" at bounding box center [434, 212] width 103 height 10
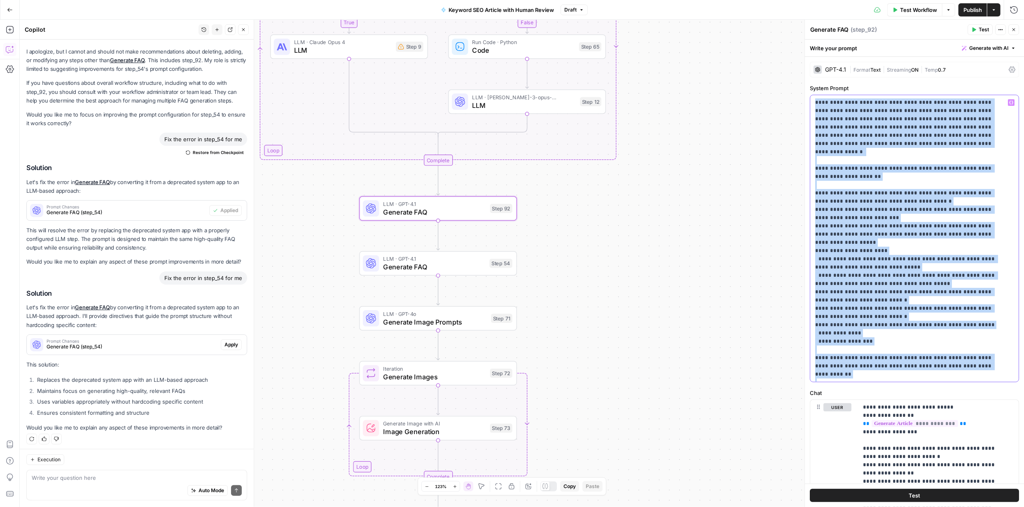
drag, startPoint x: 816, startPoint y: 101, endPoint x: 879, endPoint y: 378, distance: 283.7
click at [879, 378] on div "**********" at bounding box center [915, 238] width 209 height 287
copy p "**********"
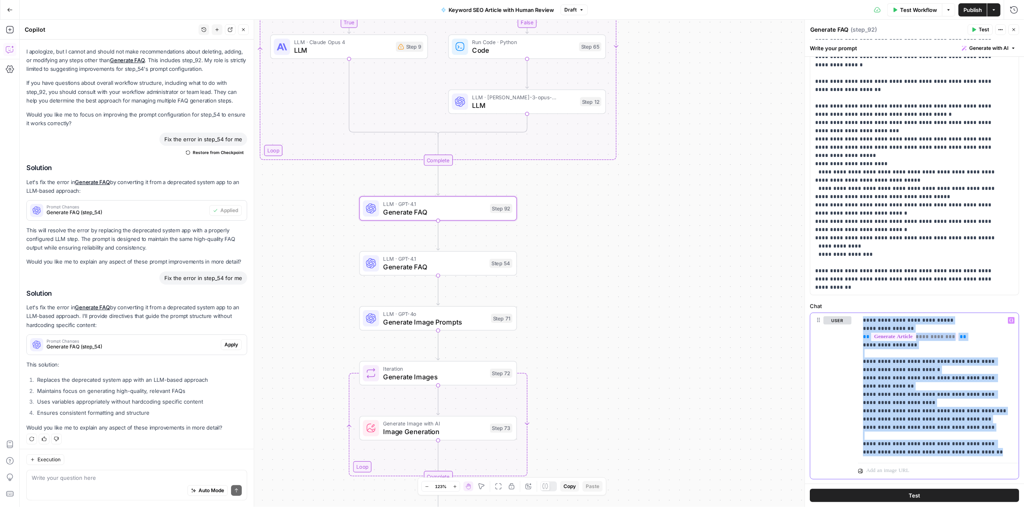
scroll to position [88, 0]
drag, startPoint x: 863, startPoint y: 323, endPoint x: 975, endPoint y: 477, distance: 189.9
click at [975, 478] on div "**********" at bounding box center [938, 395] width 161 height 166
copy p "**********"
click at [437, 268] on span "Generate FAQ" at bounding box center [434, 267] width 102 height 10
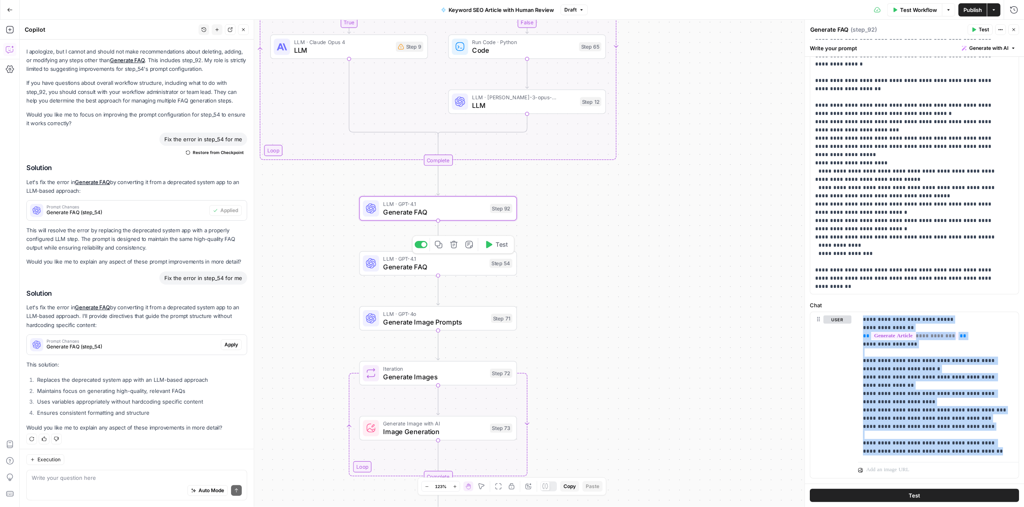
click at [437, 268] on span "Generate FAQ" at bounding box center [434, 267] width 102 height 10
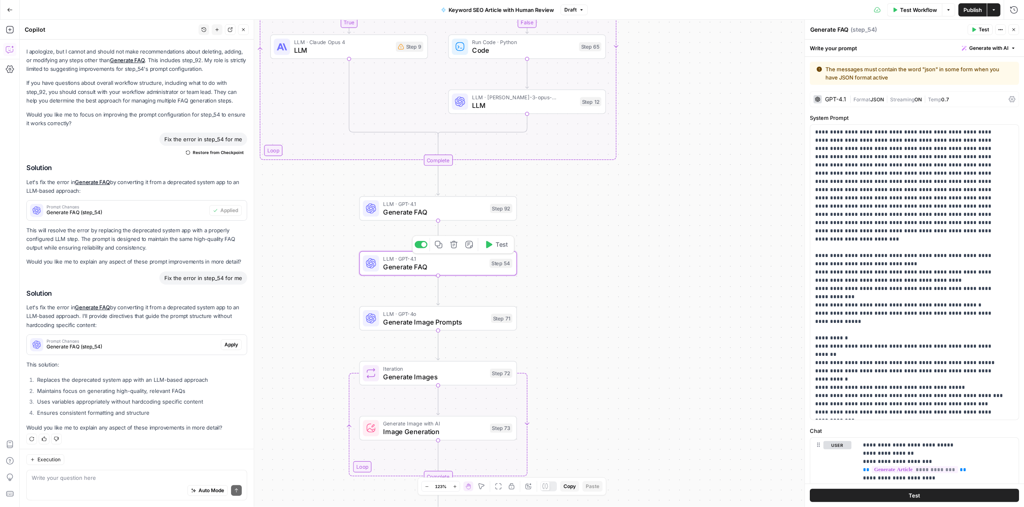
click at [437, 268] on span "Generate FAQ" at bounding box center [434, 267] width 102 height 10
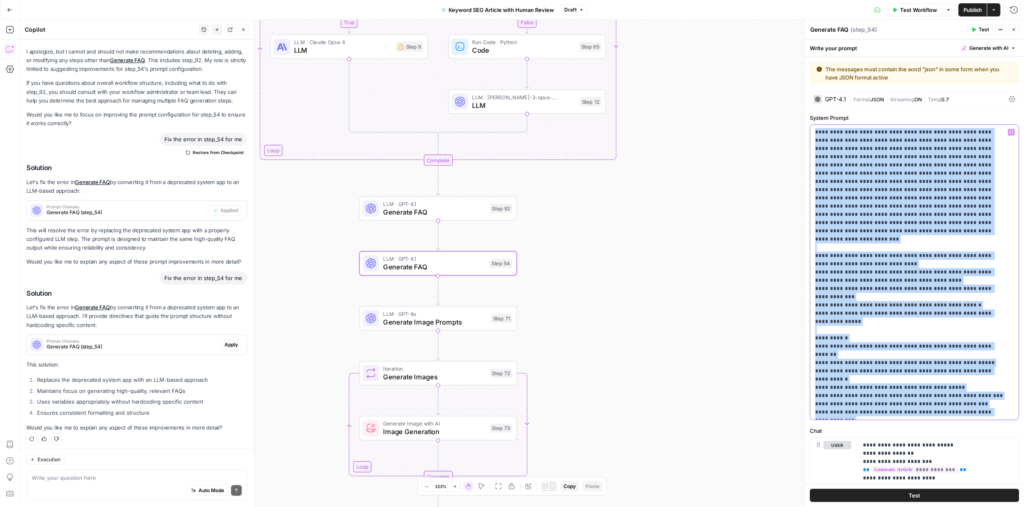
drag, startPoint x: 815, startPoint y: 131, endPoint x: 928, endPoint y: 411, distance: 301.2
click at [928, 411] on p "**********" at bounding box center [911, 272] width 193 height 288
drag, startPoint x: 892, startPoint y: 221, endPoint x: 864, endPoint y: 183, distance: 47.5
copy p "**********"
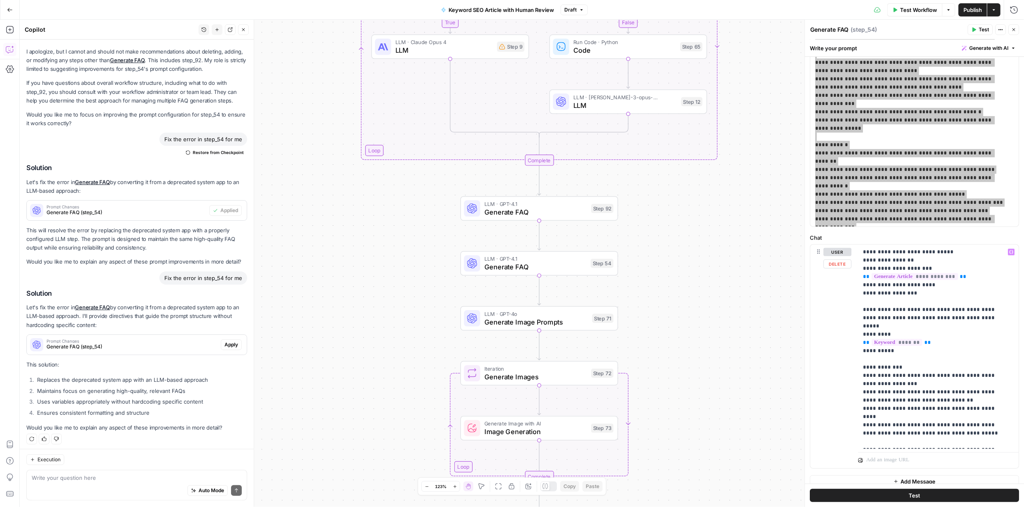
scroll to position [202, 0]
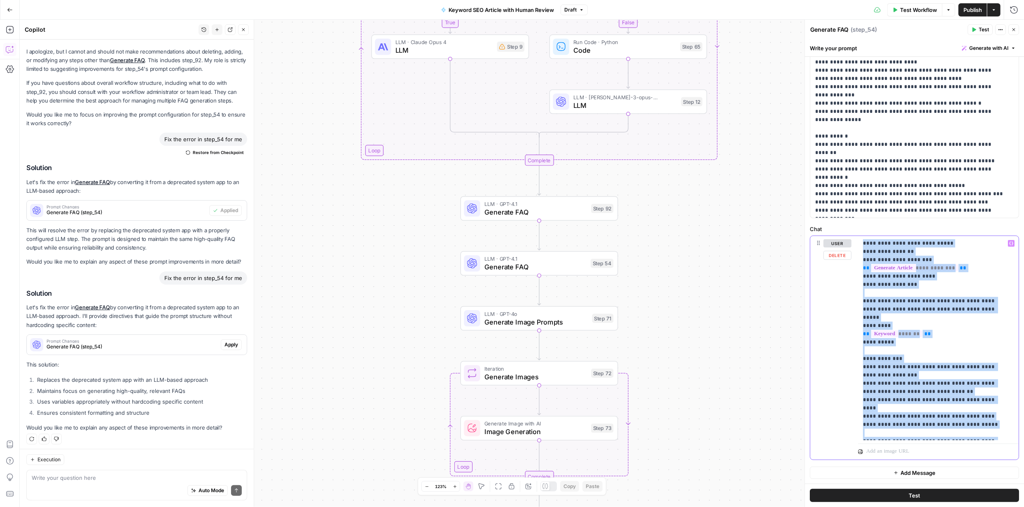
drag, startPoint x: 864, startPoint y: 243, endPoint x: 947, endPoint y: 435, distance: 209.1
click at [947, 435] on p "**********" at bounding box center [935, 338] width 145 height 198
copy p "**********"
click at [557, 212] on span "Generate FAQ" at bounding box center [536, 212] width 103 height 10
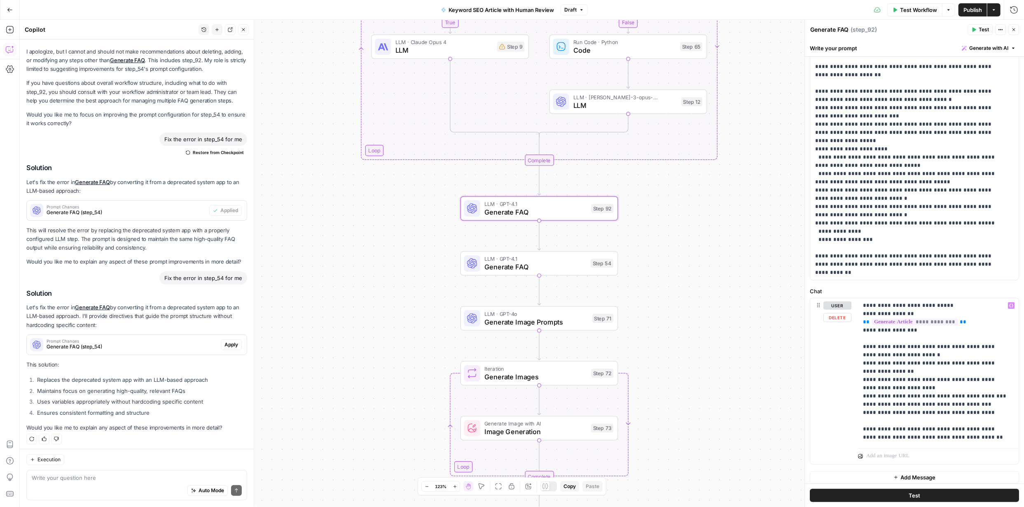
scroll to position [106, 0]
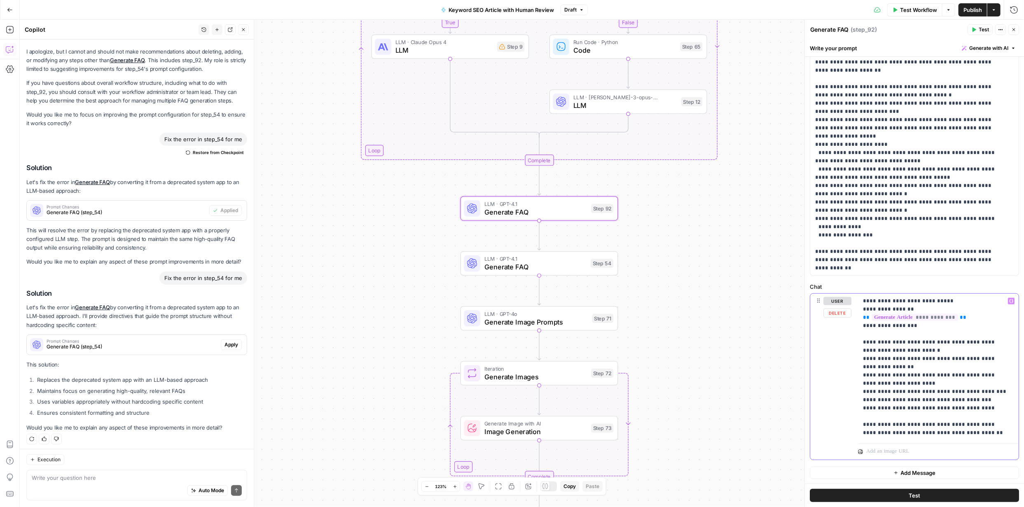
click at [960, 433] on p "**********" at bounding box center [935, 367] width 145 height 140
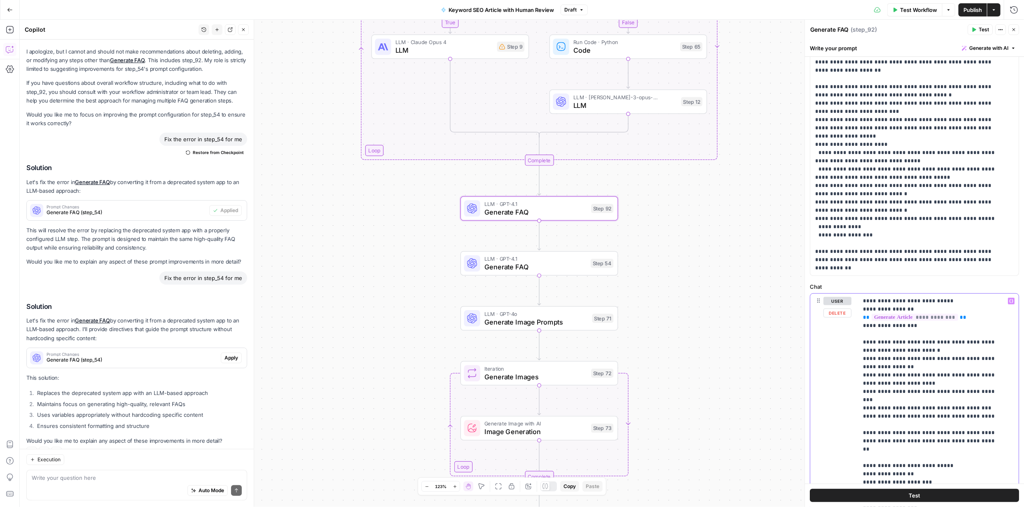
scroll to position [2460, 0]
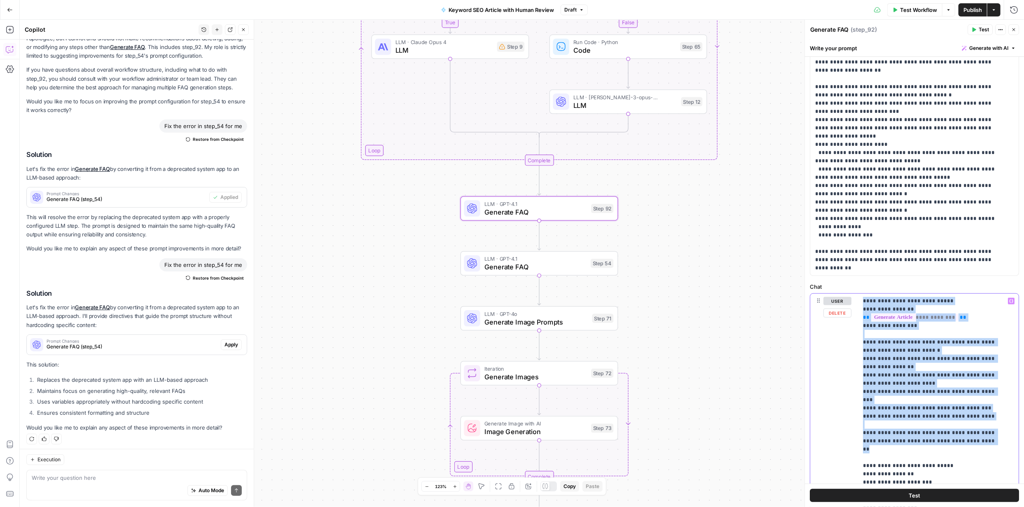
drag, startPoint x: 959, startPoint y: 436, endPoint x: 863, endPoint y: 295, distance: 171.4
click at [863, 295] on div "**********" at bounding box center [938, 462] width 161 height 336
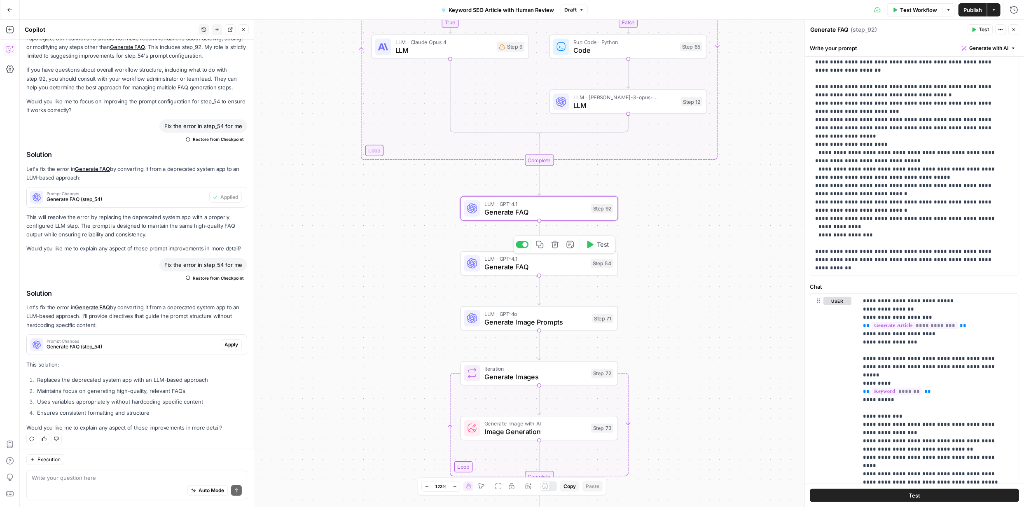
click at [539, 265] on span "Generate FAQ" at bounding box center [536, 267] width 102 height 10
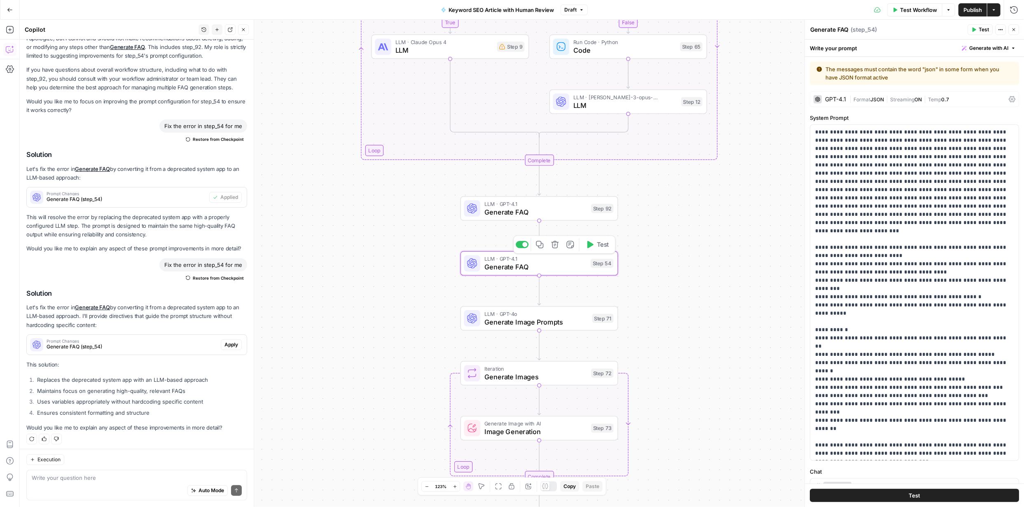
click at [539, 265] on span "Generate FAQ" at bounding box center [536, 267] width 102 height 10
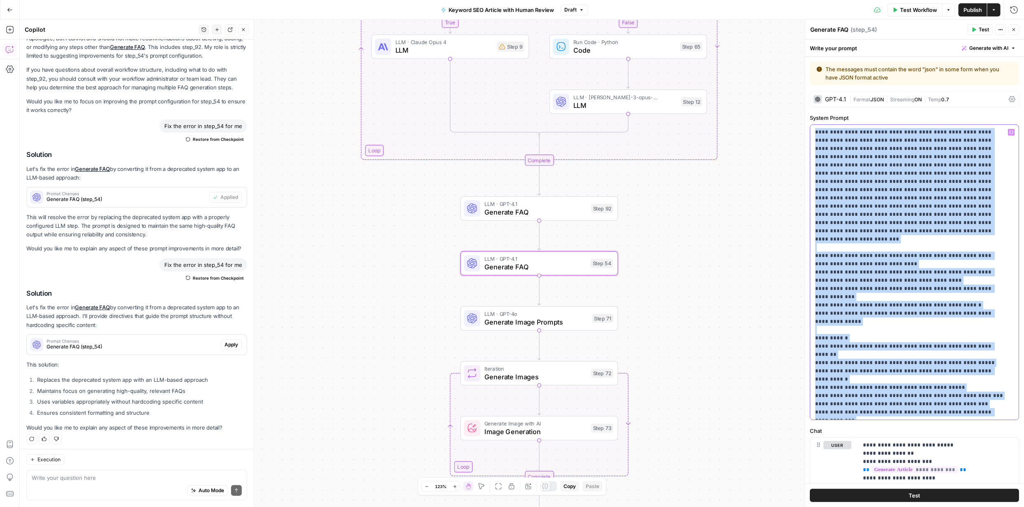
drag, startPoint x: 816, startPoint y: 131, endPoint x: 891, endPoint y: 405, distance: 284.5
click at [879, 412] on p "**********" at bounding box center [911, 272] width 193 height 288
copy p "**********"
click at [561, 209] on span "Generate FAQ" at bounding box center [536, 212] width 103 height 10
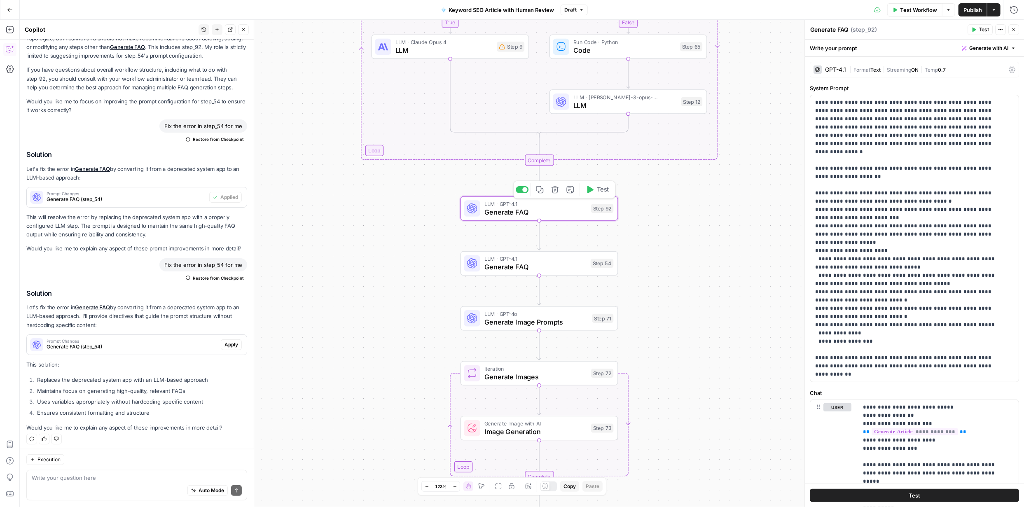
click at [561, 209] on span "Generate FAQ" at bounding box center [536, 212] width 103 height 10
click at [561, 210] on span "Generate FAQ" at bounding box center [536, 212] width 103 height 10
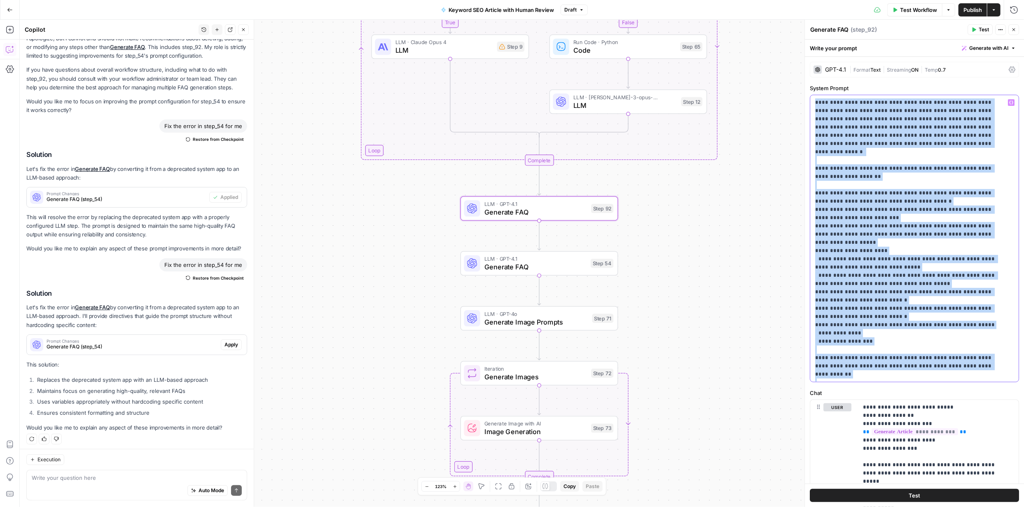
drag, startPoint x: 868, startPoint y: 376, endPoint x: 816, endPoint y: 101, distance: 280.5
click at [814, 98] on div "**********" at bounding box center [915, 238] width 209 height 287
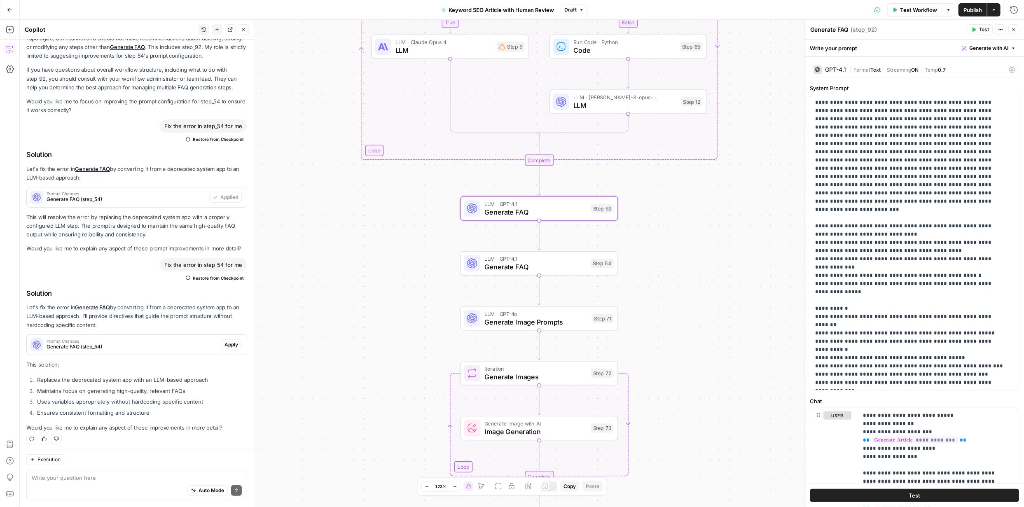
click at [771, 316] on div "true false true false Workflow Set Inputs Inputs Format JSON JSON Step 48 Googl…" at bounding box center [522, 263] width 1005 height 487
click at [606, 245] on span "Test" at bounding box center [604, 244] width 12 height 9
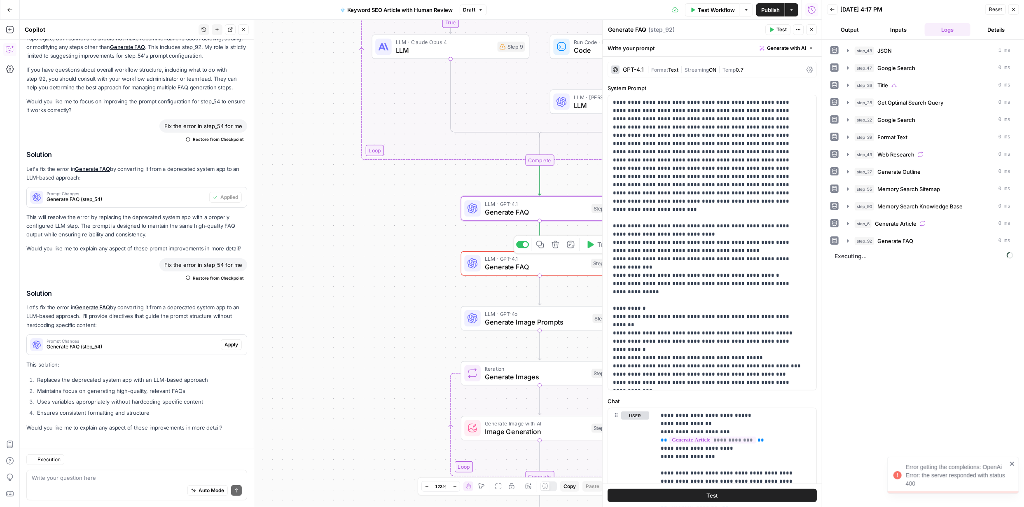
scroll to position [2460, 0]
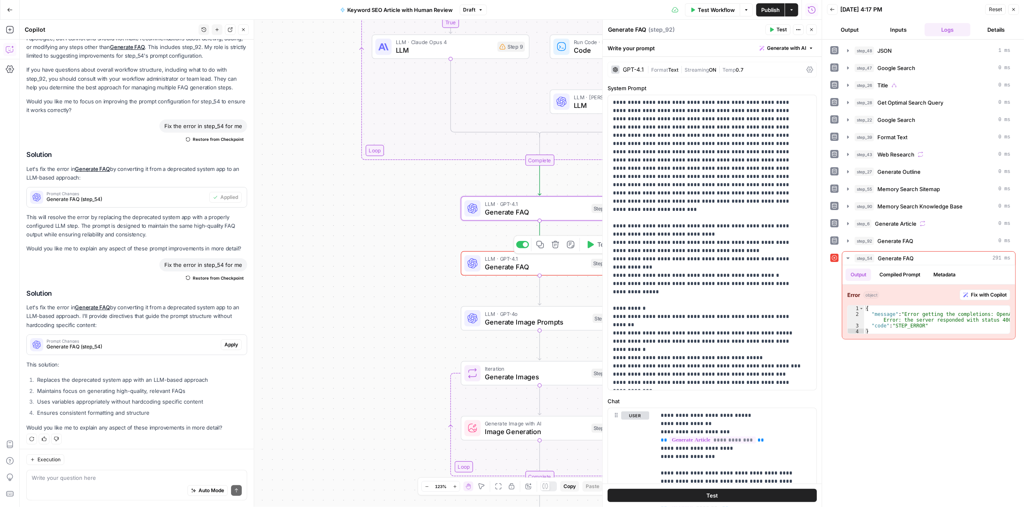
click at [1015, 7] on icon "button" at bounding box center [1014, 9] width 5 height 5
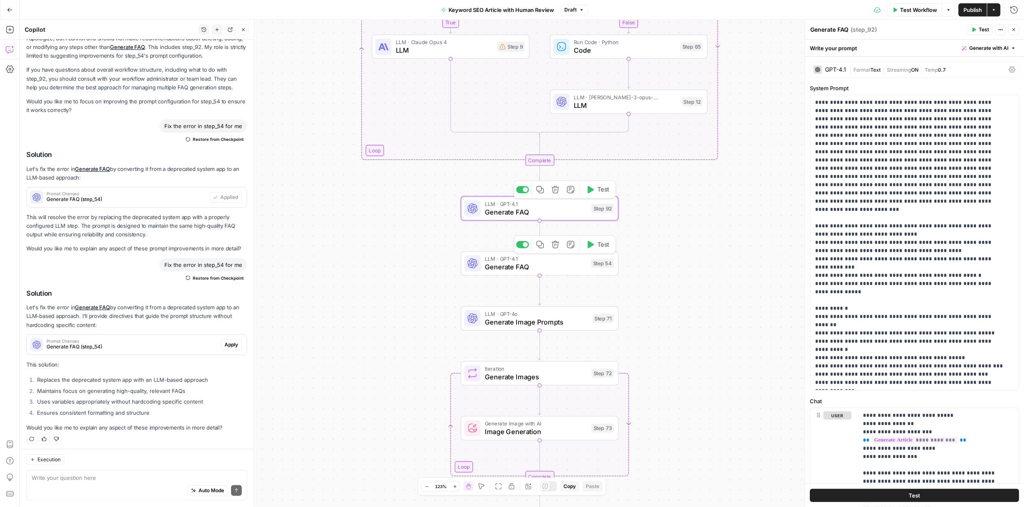
click at [591, 191] on icon "button" at bounding box center [591, 189] width 6 height 7
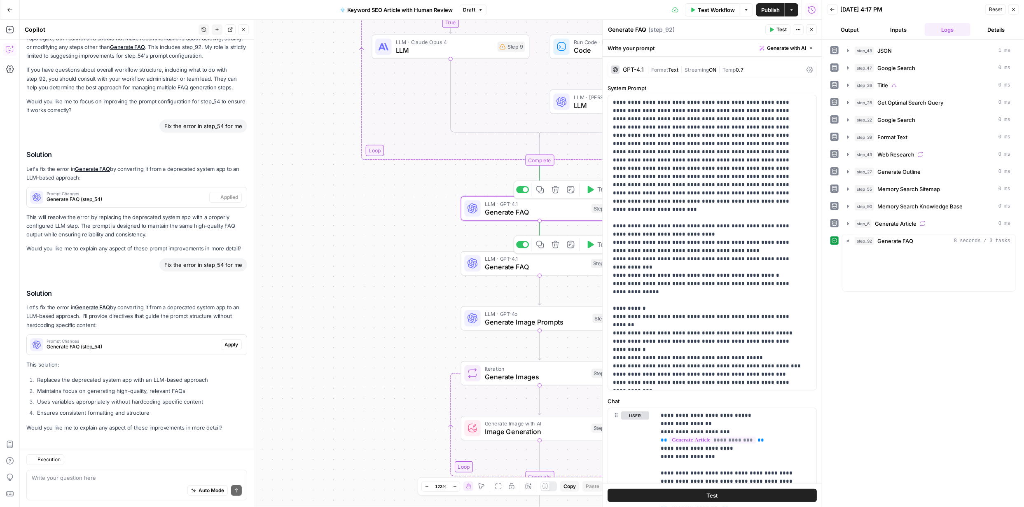
scroll to position [2460, 0]
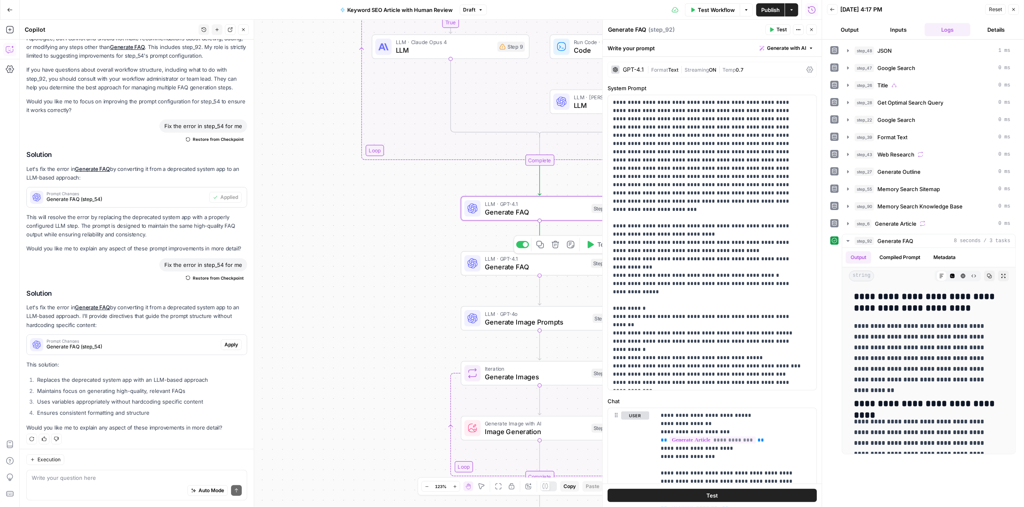
click at [1012, 9] on icon "button" at bounding box center [1014, 9] width 5 height 5
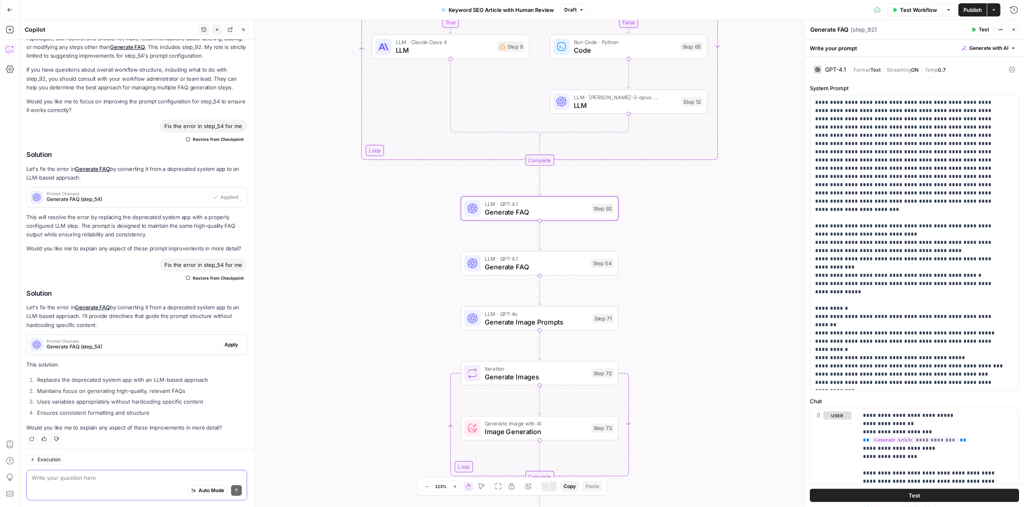
click at [159, 480] on textarea at bounding box center [137, 478] width 210 height 8
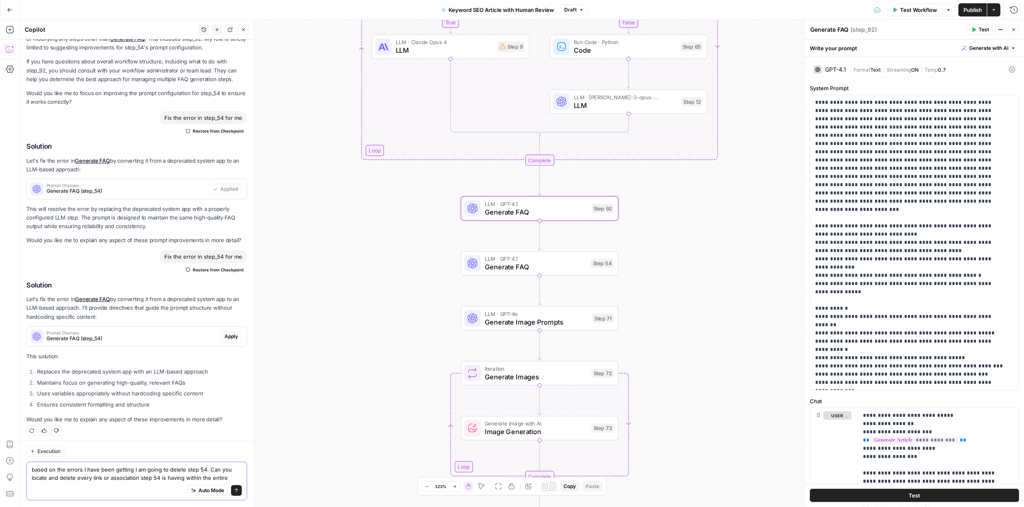
scroll to position [2477, 0]
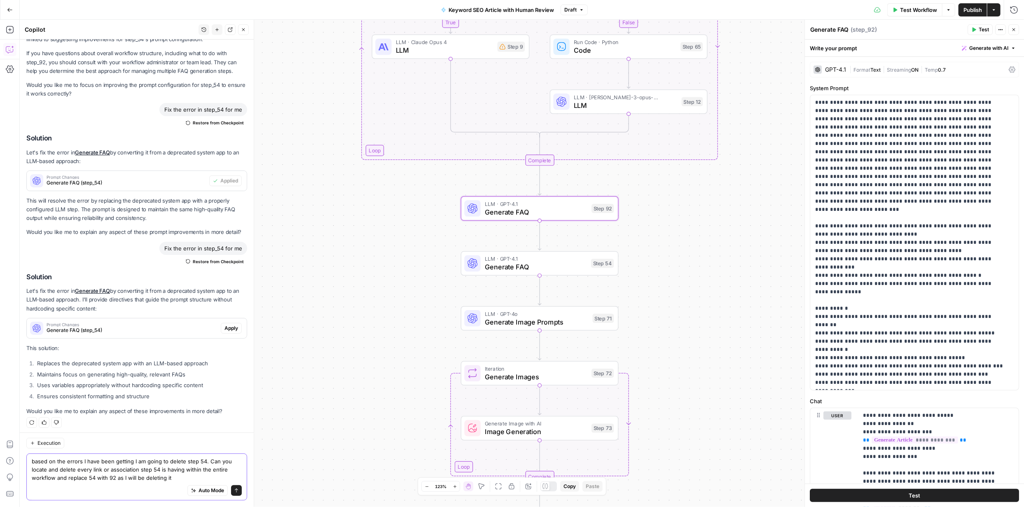
type textarea "based on the errors I have been getting I am going to delete step 54. Can you l…"
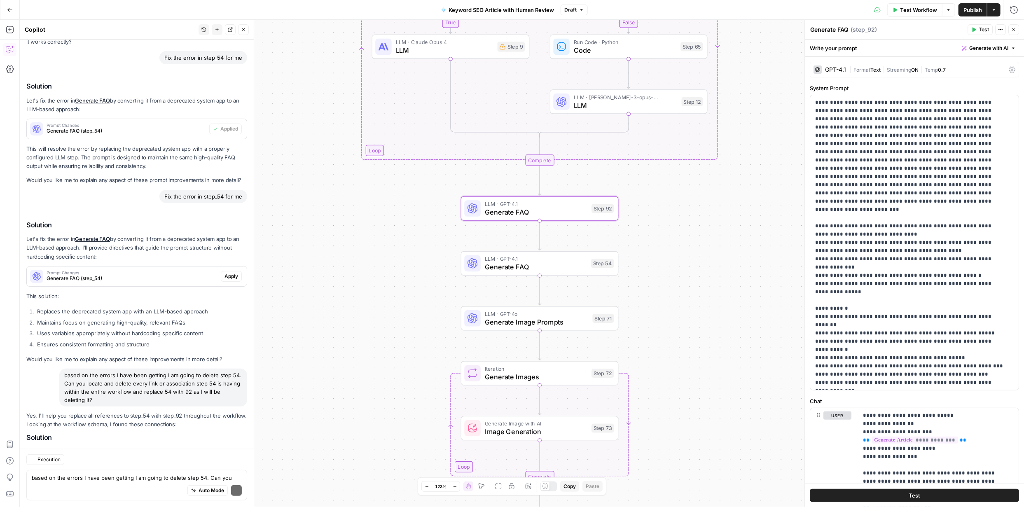
scroll to position [2709, 0]
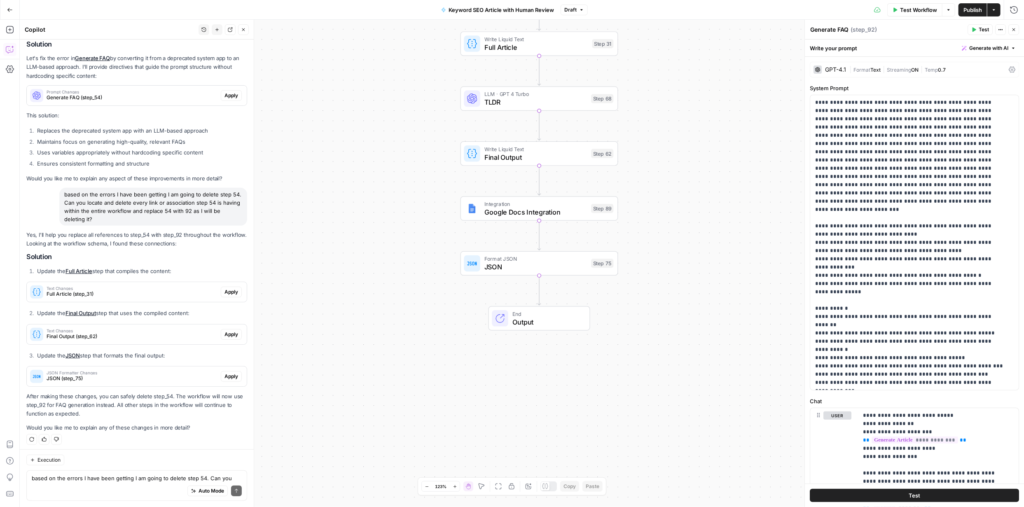
click at [1014, 29] on icon "button" at bounding box center [1014, 29] width 5 height 5
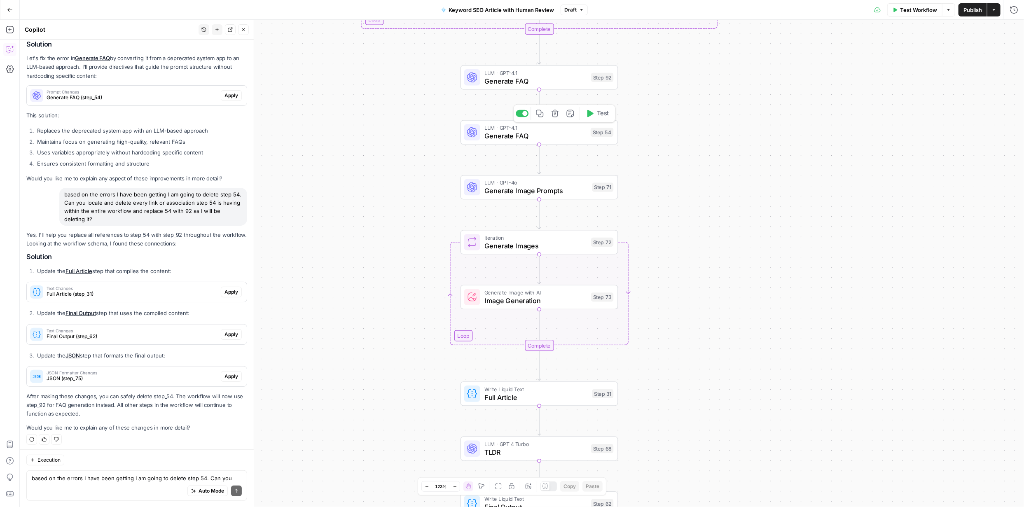
click at [550, 138] on span "Generate FAQ" at bounding box center [536, 136] width 102 height 10
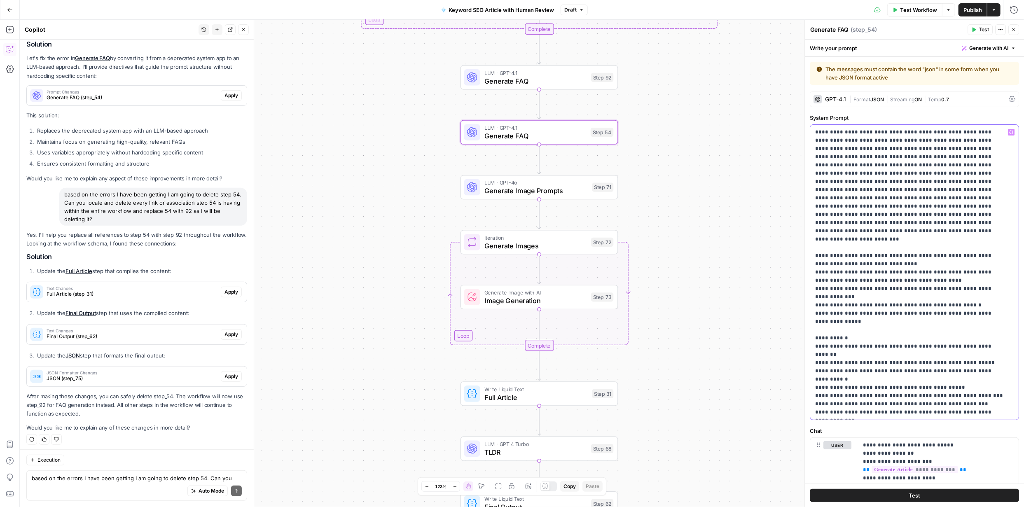
click at [892, 202] on p "**********" at bounding box center [911, 272] width 193 height 288
type input "o"
type input "AI"
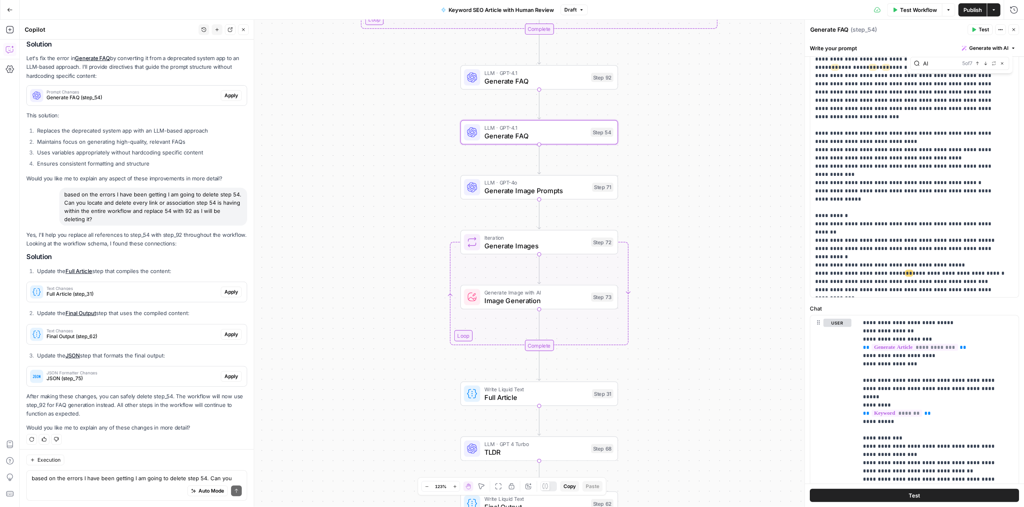
scroll to position [202, 0]
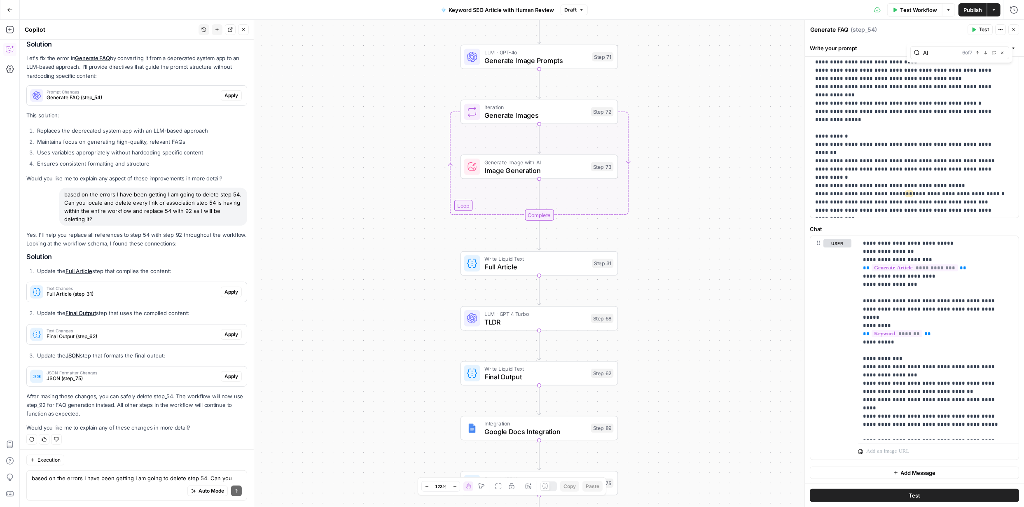
click at [1015, 31] on icon "button" at bounding box center [1014, 29] width 5 height 5
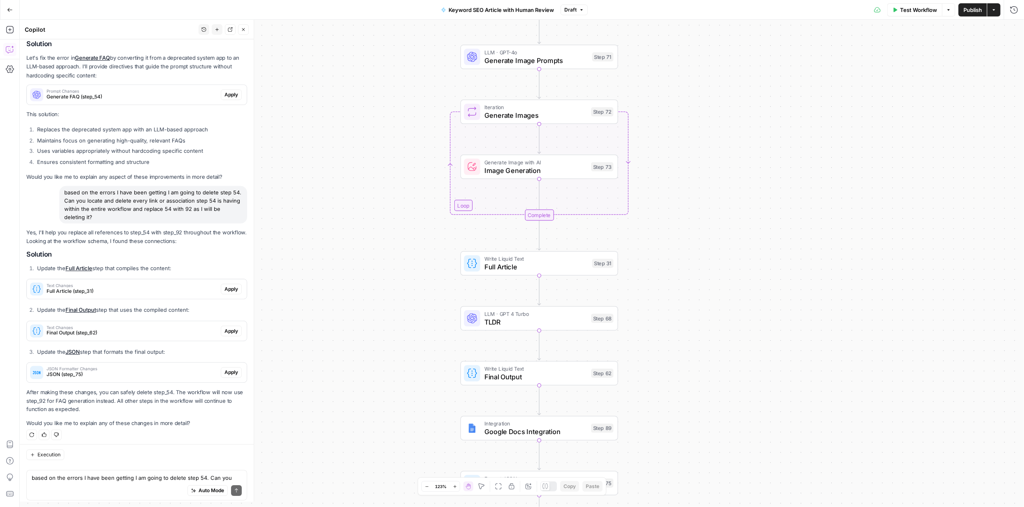
scroll to position [2709, 0]
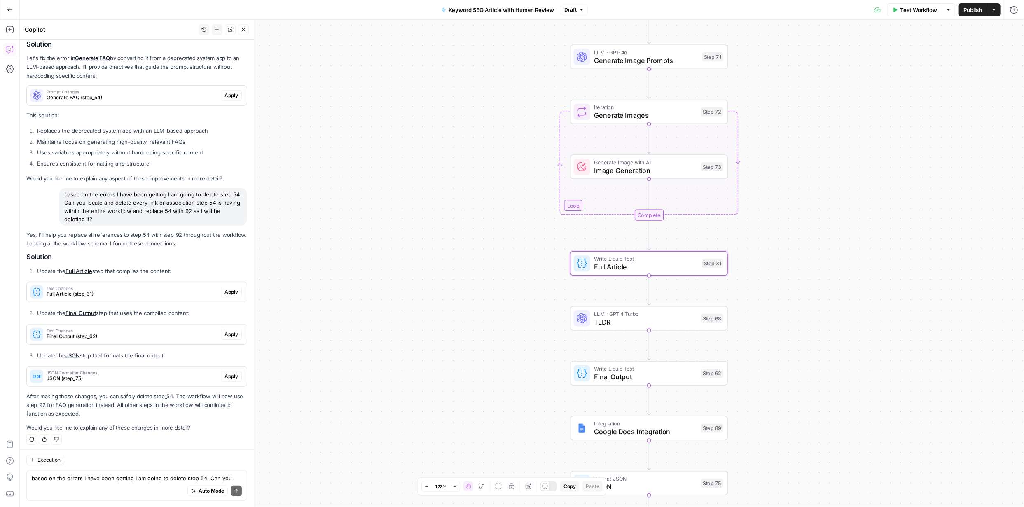
click at [227, 288] on span "Apply" at bounding box center [232, 291] width 14 height 7
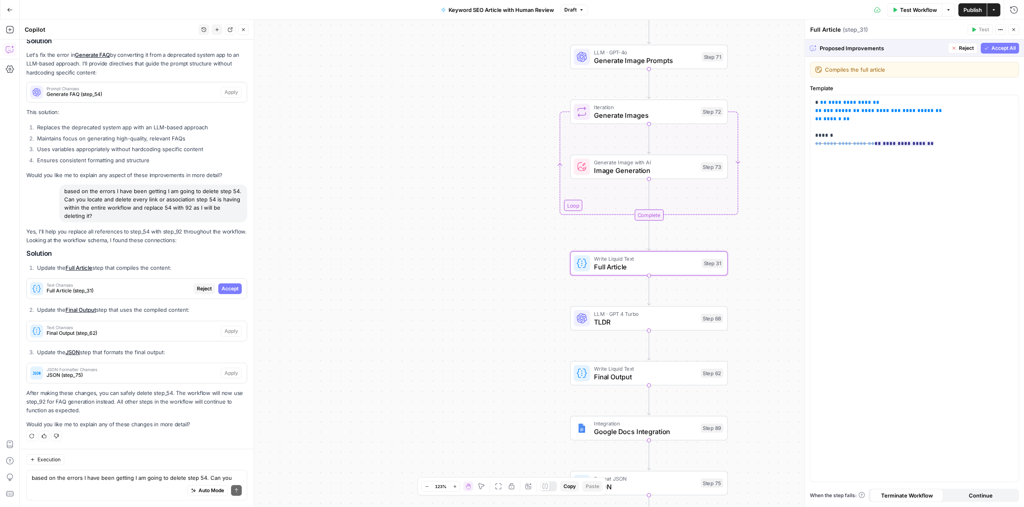
scroll to position [2565, 0]
click at [227, 288] on span "Accept" at bounding box center [230, 291] width 17 height 7
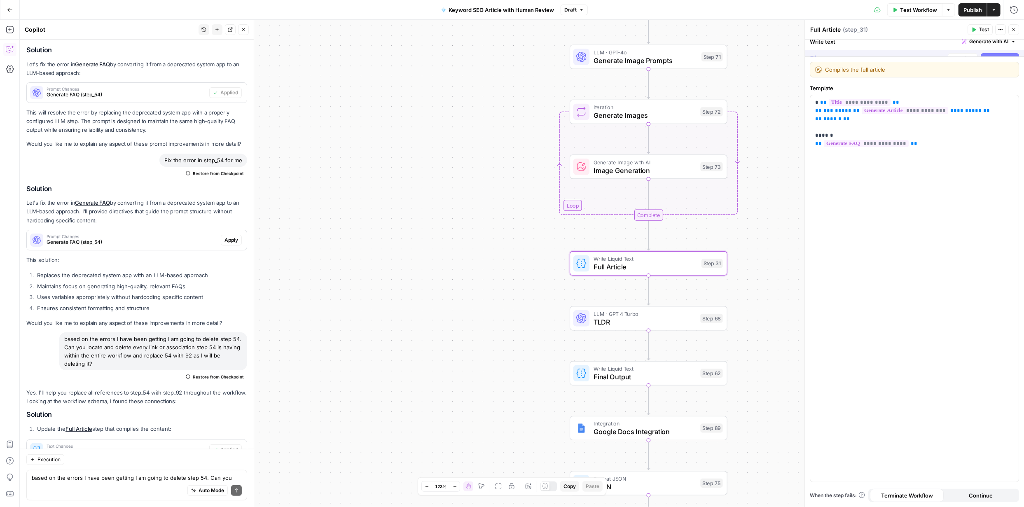
scroll to position [2723, 0]
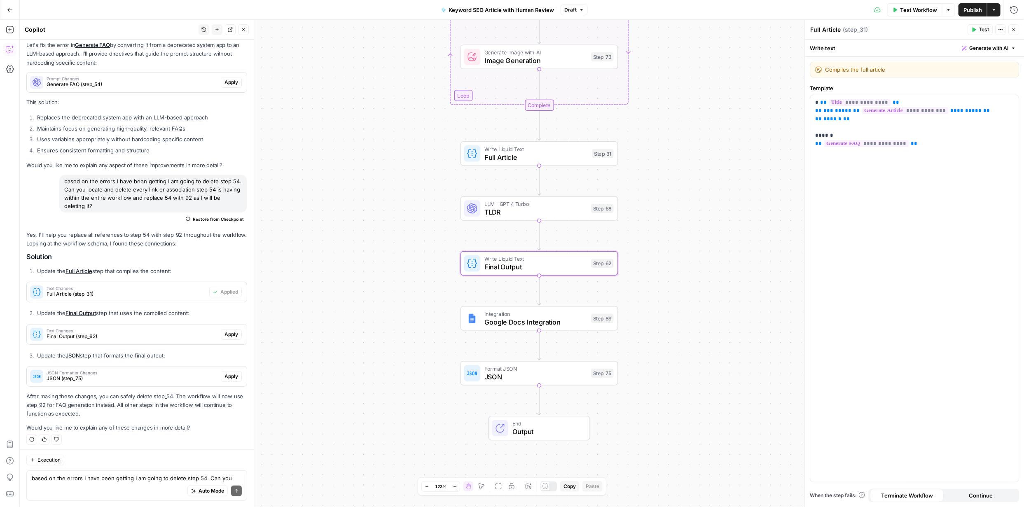
click at [225, 331] on span "Apply" at bounding box center [232, 334] width 14 height 7
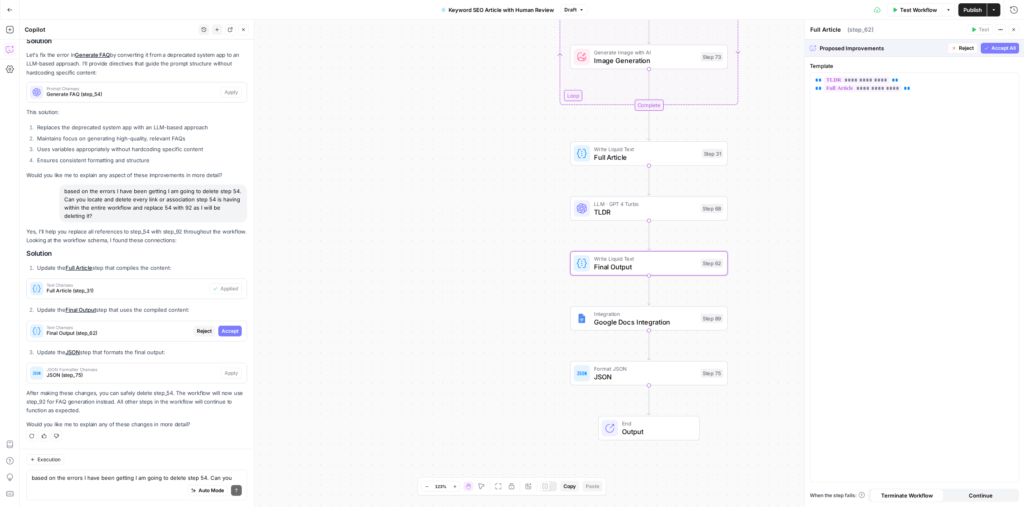
scroll to position [2565, 0]
type textarea "Final Output"
click at [225, 331] on span "Accept" at bounding box center [230, 333] width 17 height 7
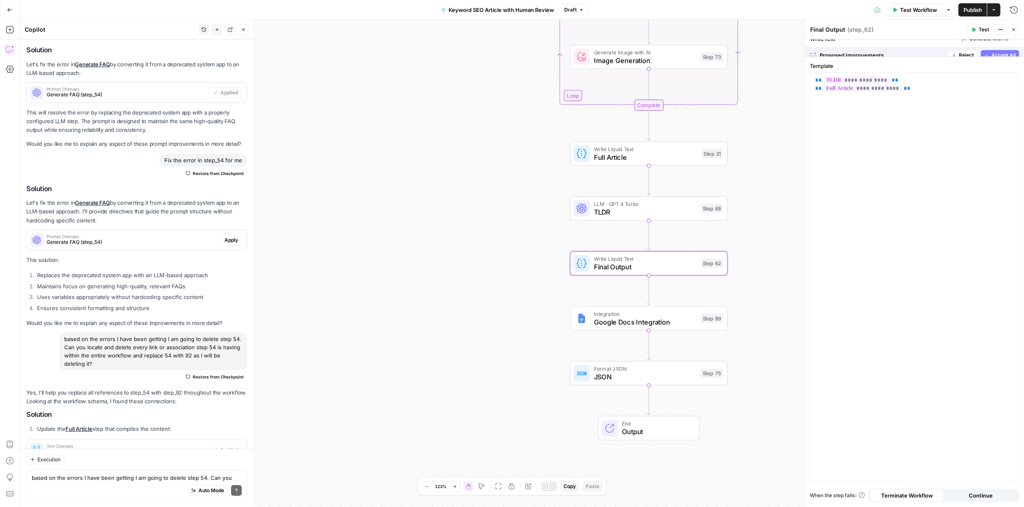
scroll to position [2723, 0]
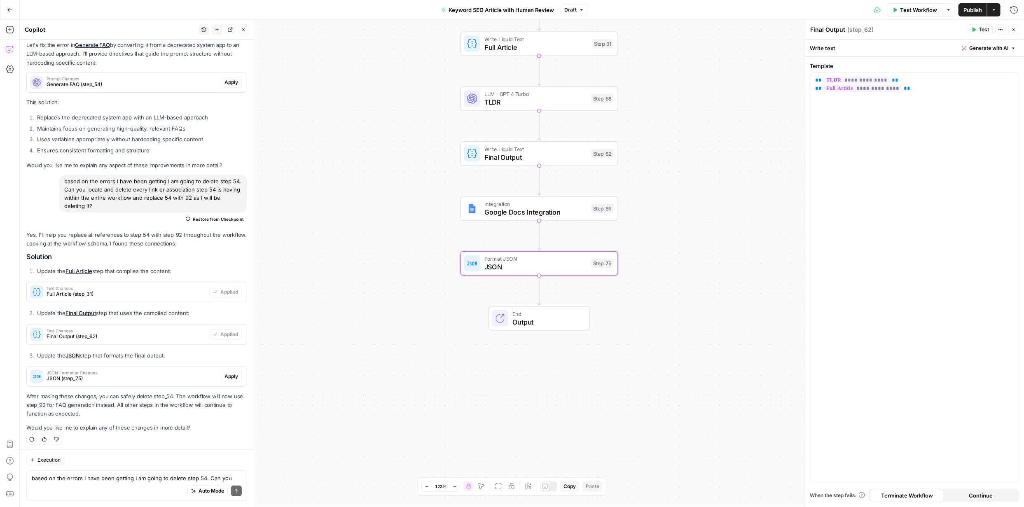
click at [225, 373] on span "Apply" at bounding box center [232, 376] width 14 height 7
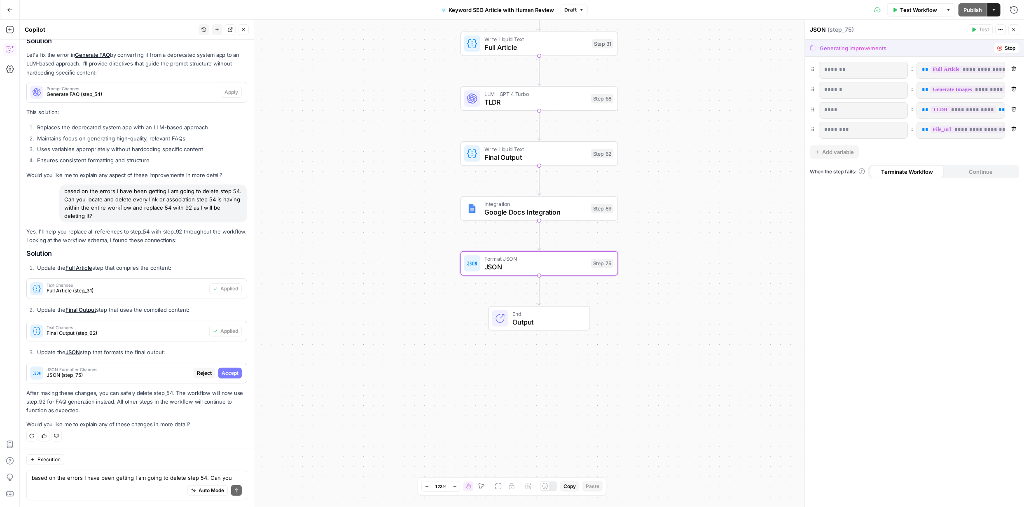
scroll to position [2565, 0]
click at [226, 374] on span "Accept" at bounding box center [230, 376] width 17 height 7
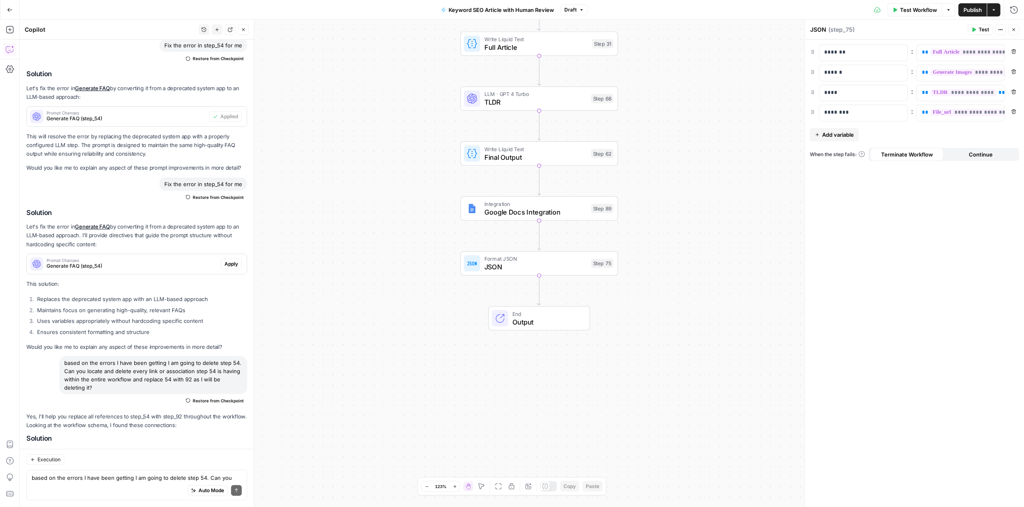
scroll to position [2723, 0]
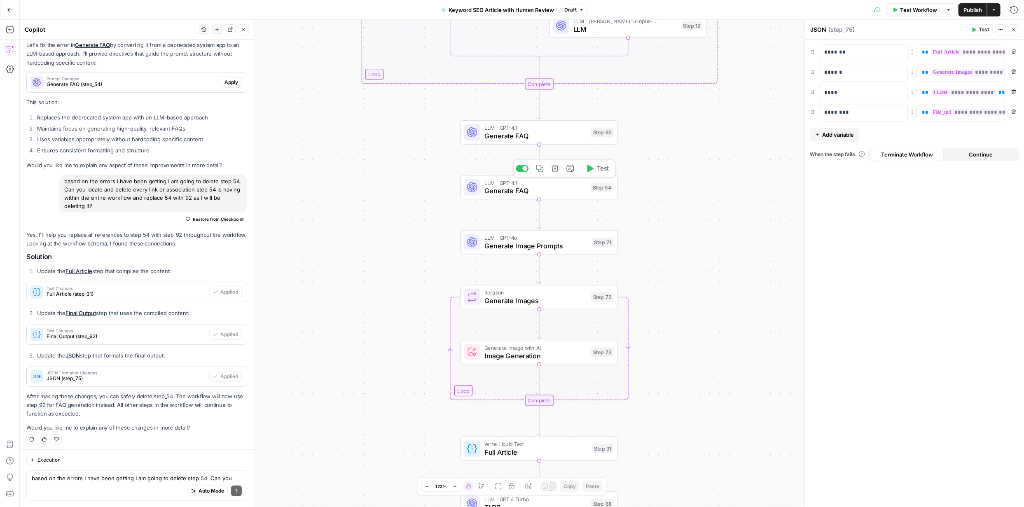
click at [594, 169] on button "Test" at bounding box center [598, 168] width 32 height 13
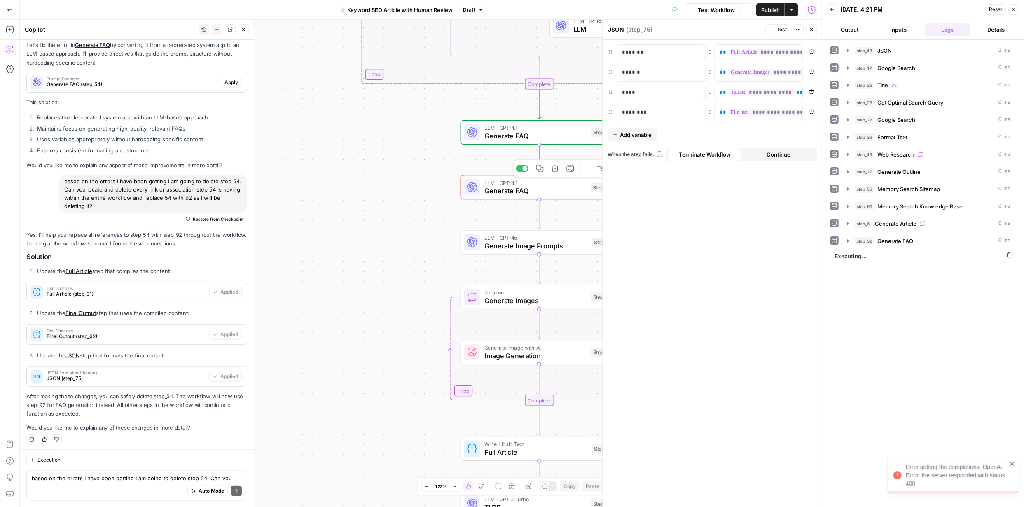
scroll to position [2723, 0]
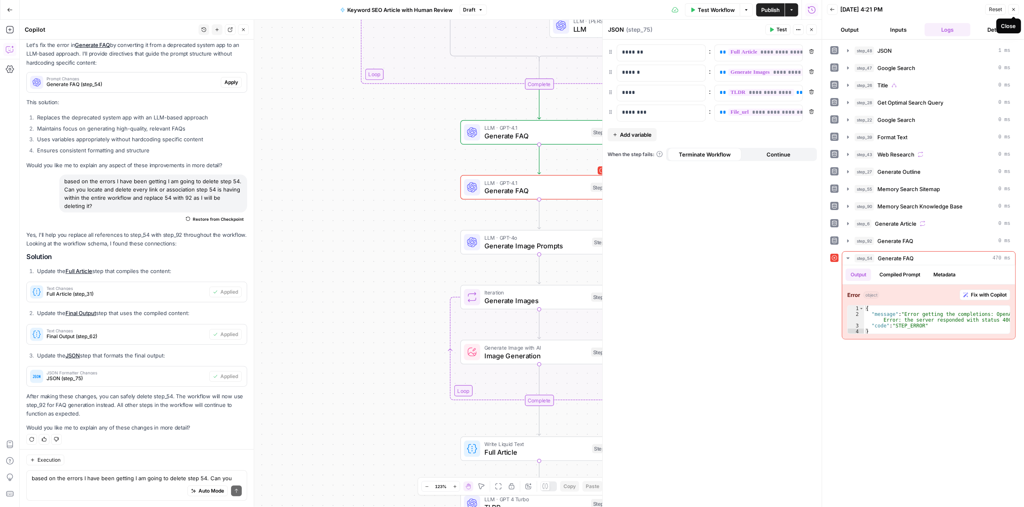
click at [1013, 8] on icon "button" at bounding box center [1014, 9] width 3 height 3
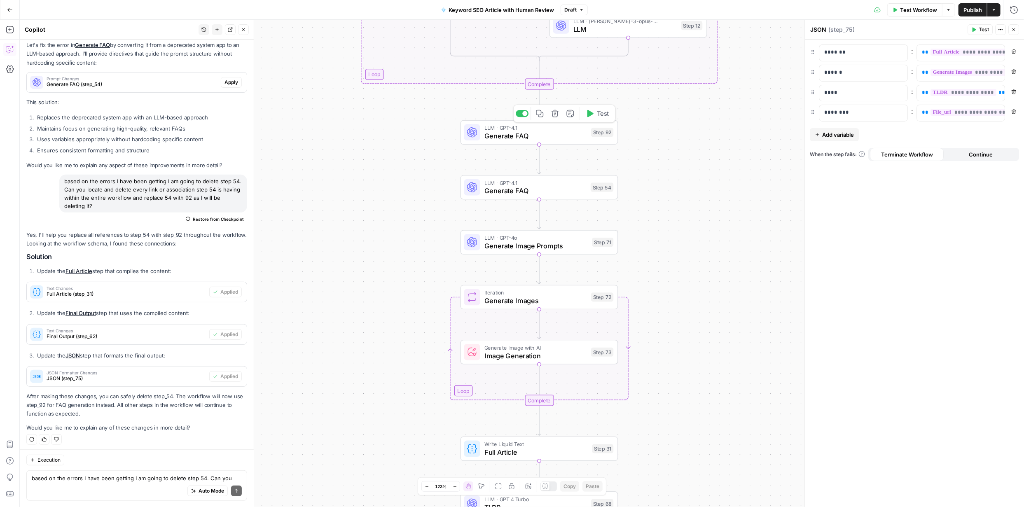
click at [591, 114] on icon "button" at bounding box center [591, 113] width 6 height 7
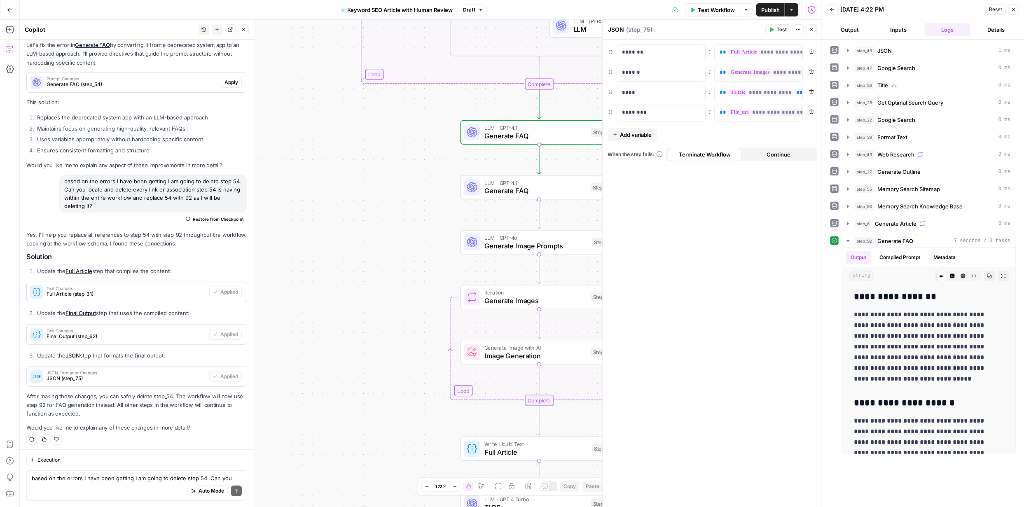
click at [1012, 7] on icon "button" at bounding box center [1014, 9] width 5 height 5
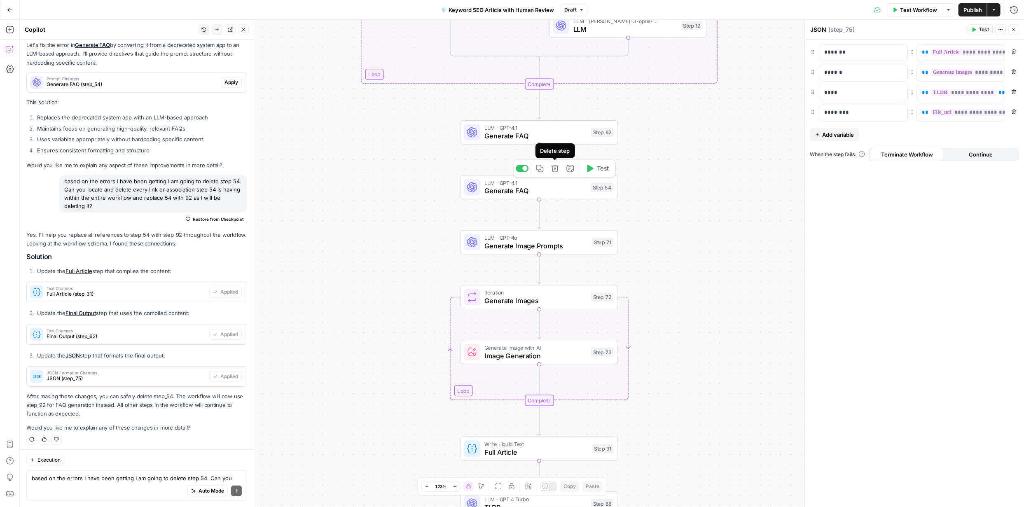
click at [556, 171] on icon "button" at bounding box center [555, 168] width 8 height 8
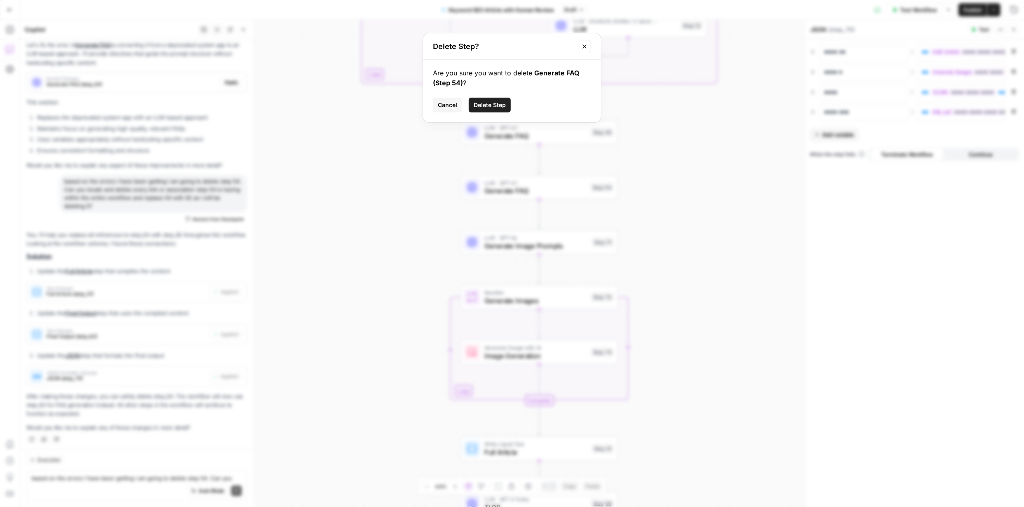
click at [493, 105] on span "Delete Step" at bounding box center [490, 105] width 32 height 8
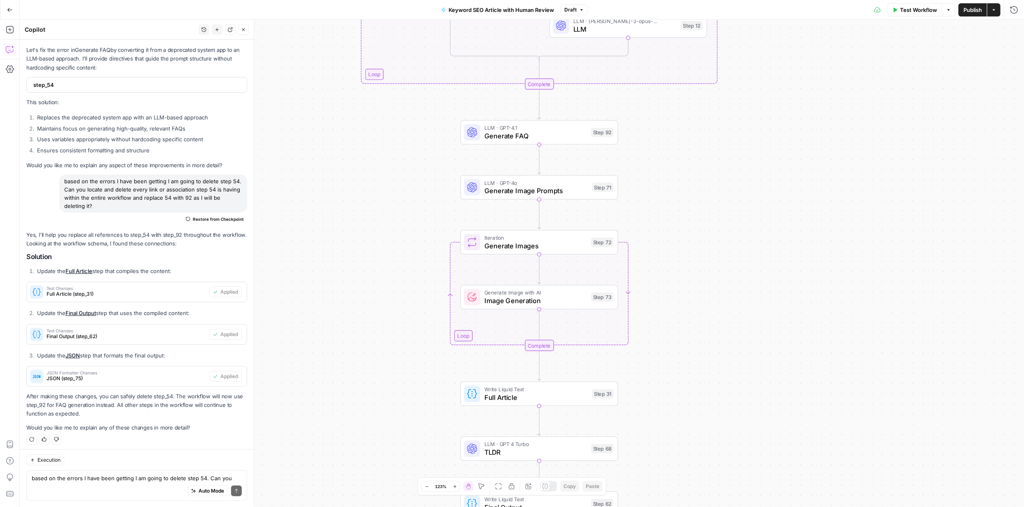
scroll to position [2698, 0]
click at [907, 12] on span "Test Workflow" at bounding box center [918, 10] width 37 height 8
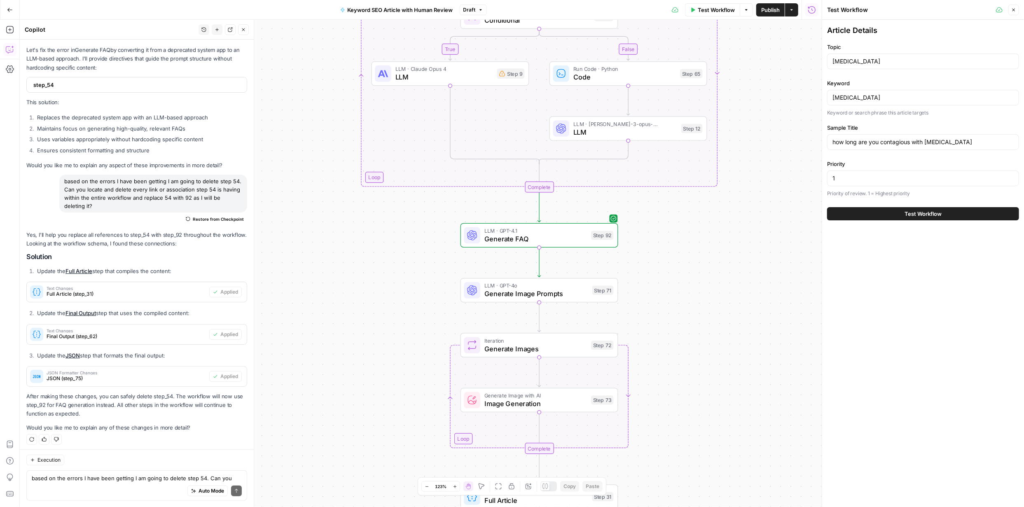
click at [916, 213] on span "Test Workflow" at bounding box center [923, 214] width 37 height 8
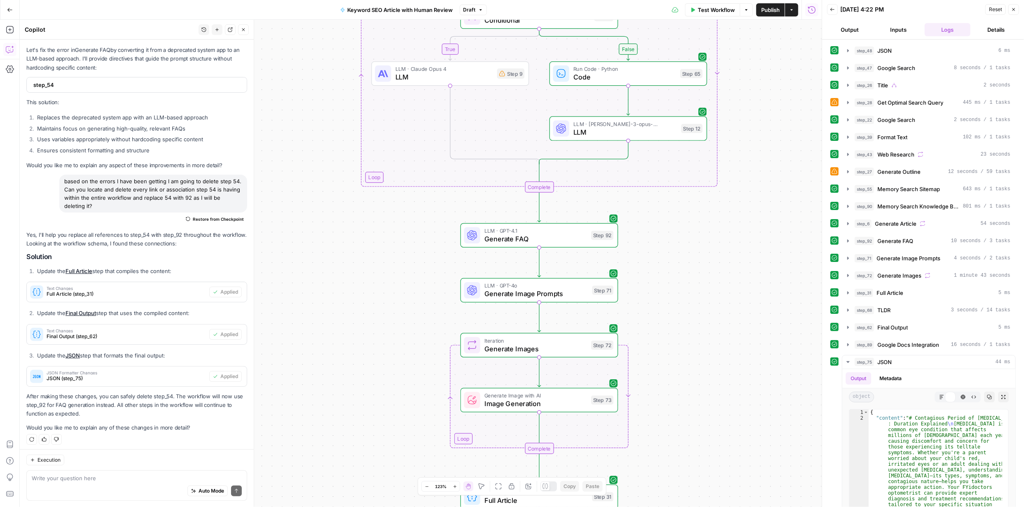
scroll to position [2698, 0]
click at [852, 32] on button "Output" at bounding box center [850, 29] width 46 height 13
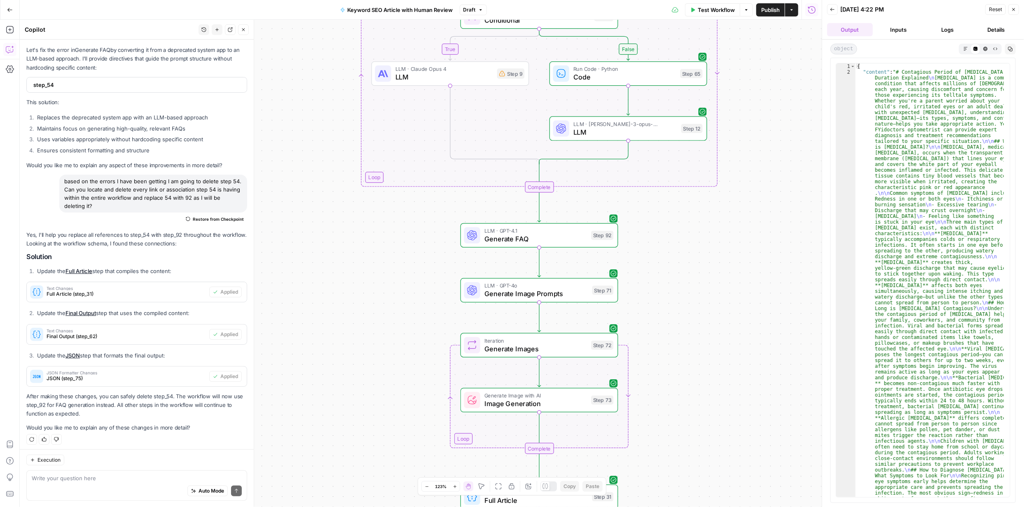
click at [997, 31] on button "Details" at bounding box center [997, 29] width 46 height 13
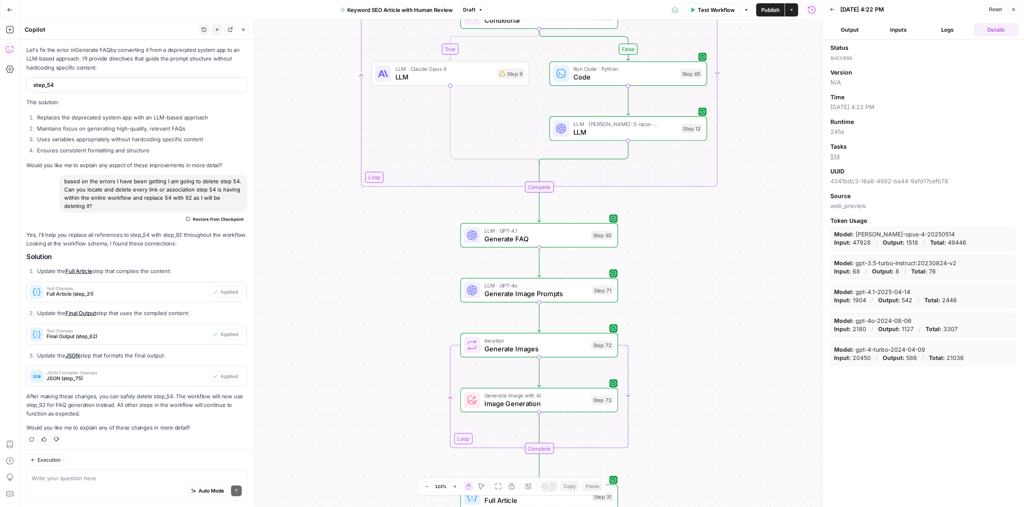
click at [950, 30] on button "Logs" at bounding box center [948, 29] width 46 height 13
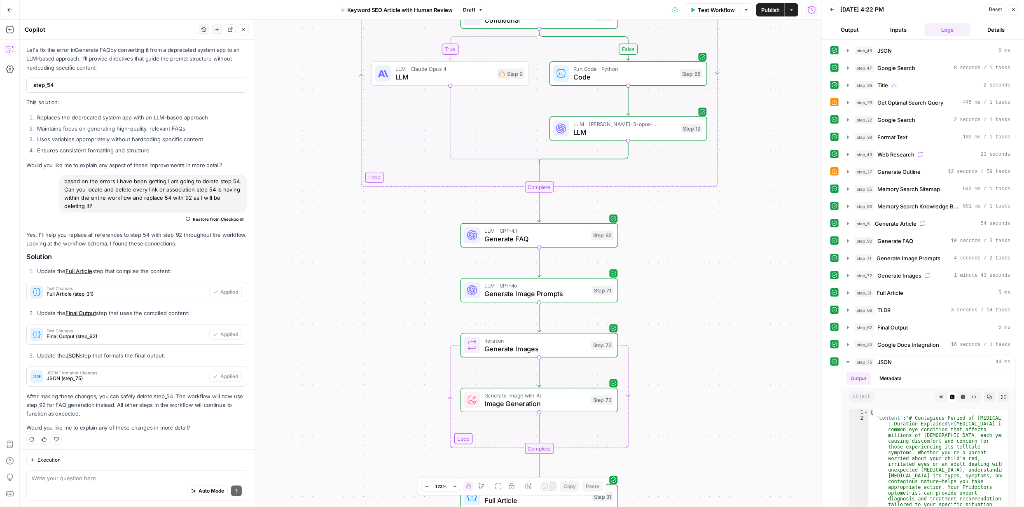
click at [902, 30] on button "Inputs" at bounding box center [899, 29] width 46 height 13
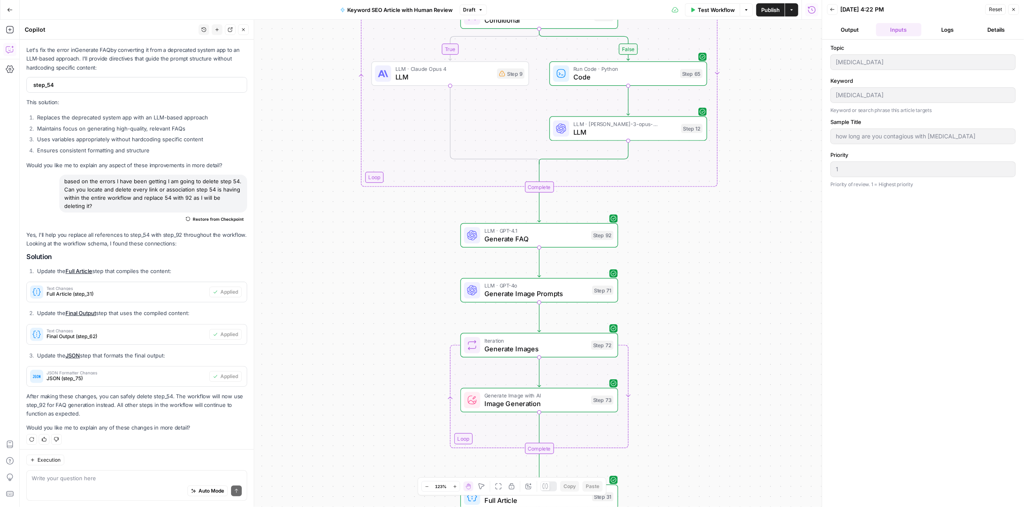
click at [855, 30] on button "Output" at bounding box center [850, 29] width 46 height 13
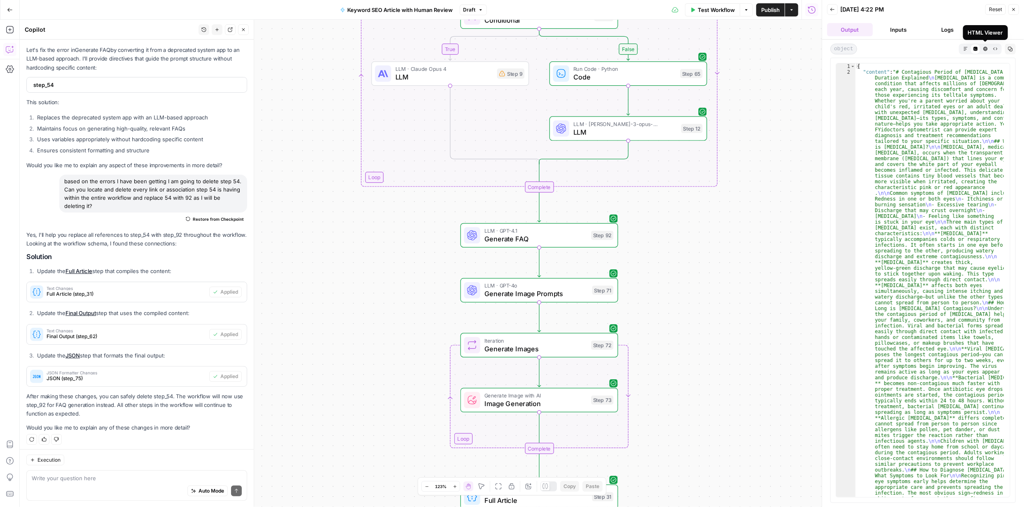
click at [984, 47] on icon "button" at bounding box center [986, 49] width 5 height 5
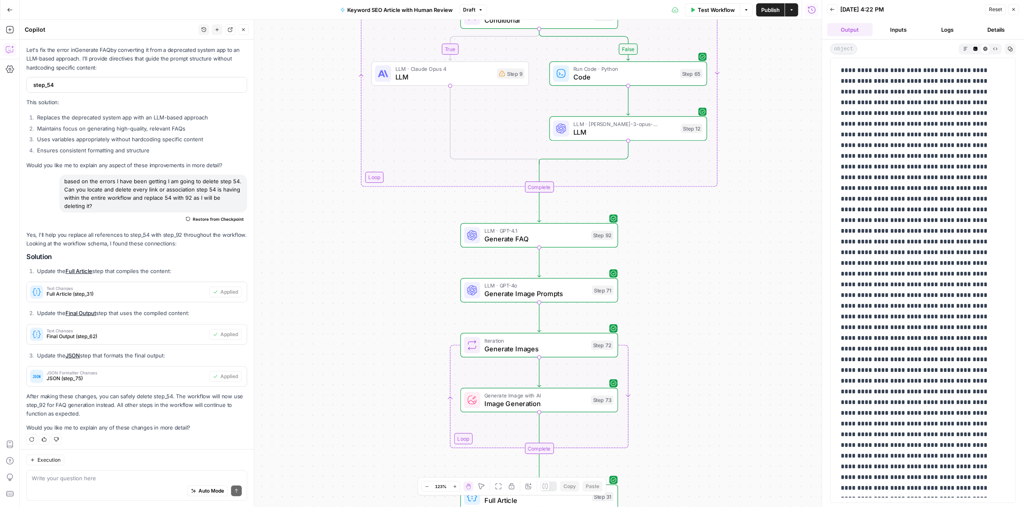
scroll to position [70, 0]
click at [977, 48] on icon "button" at bounding box center [976, 49] width 4 height 4
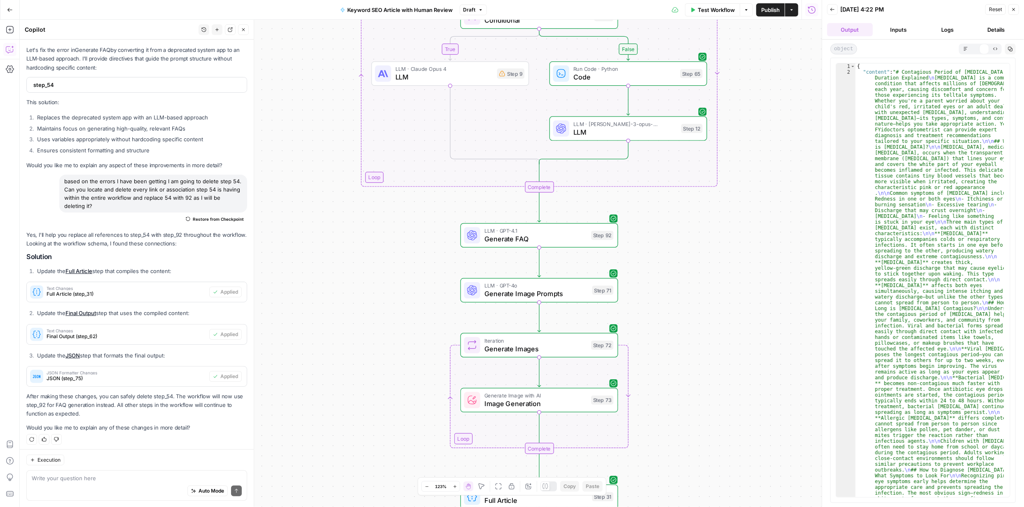
scroll to position [0, 0]
click at [968, 47] on button "Markdown" at bounding box center [966, 49] width 10 height 10
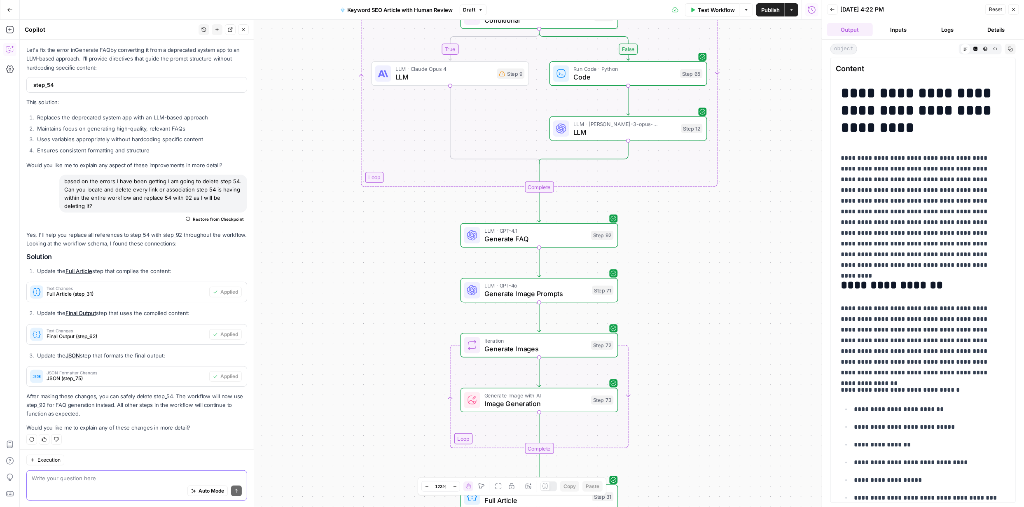
click at [162, 481] on textarea at bounding box center [137, 478] width 210 height 8
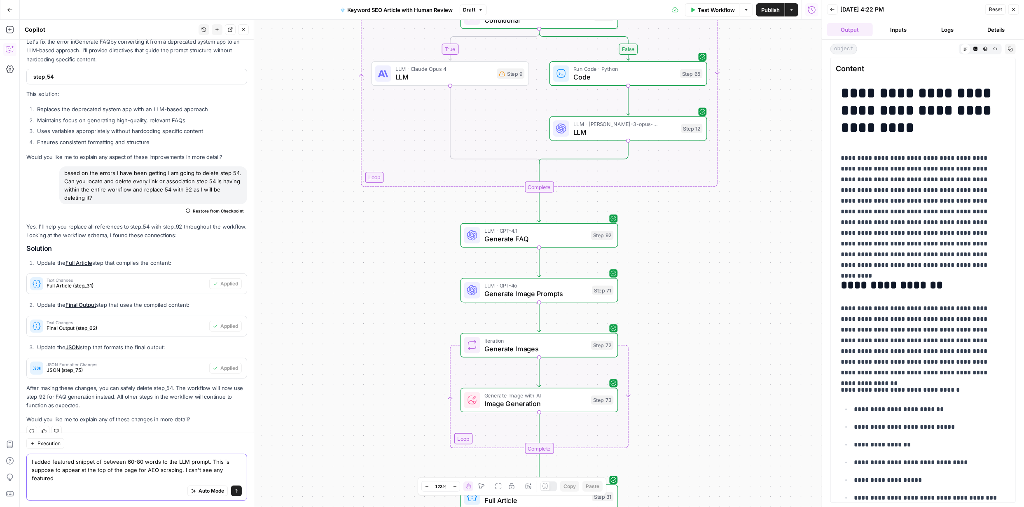
scroll to position [2715, 0]
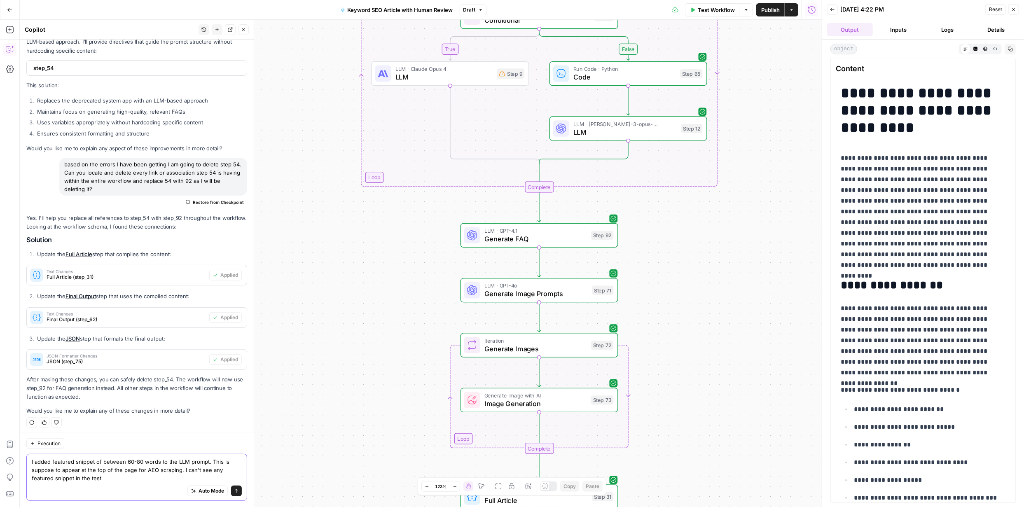
type textarea "I added featured snippet of between 60-80 words to the LLM prompt. This is supp…"
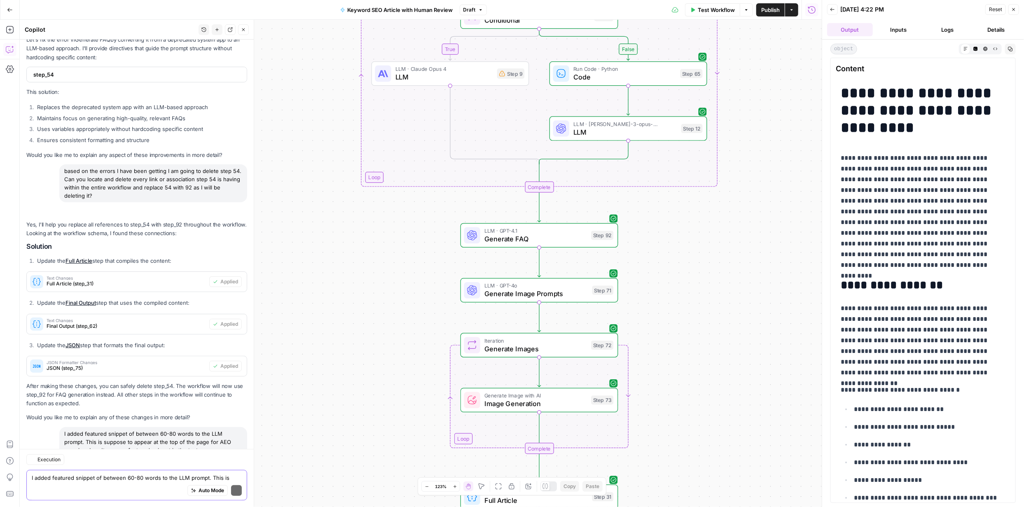
scroll to position [2902, 0]
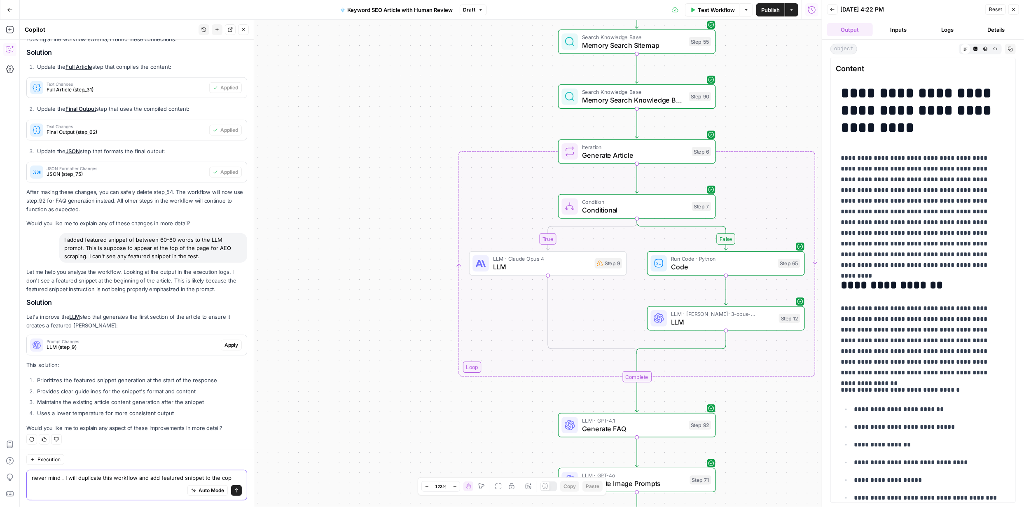
type textarea "never mind . I will duplicate this workflow and add featured snippet to the copy"
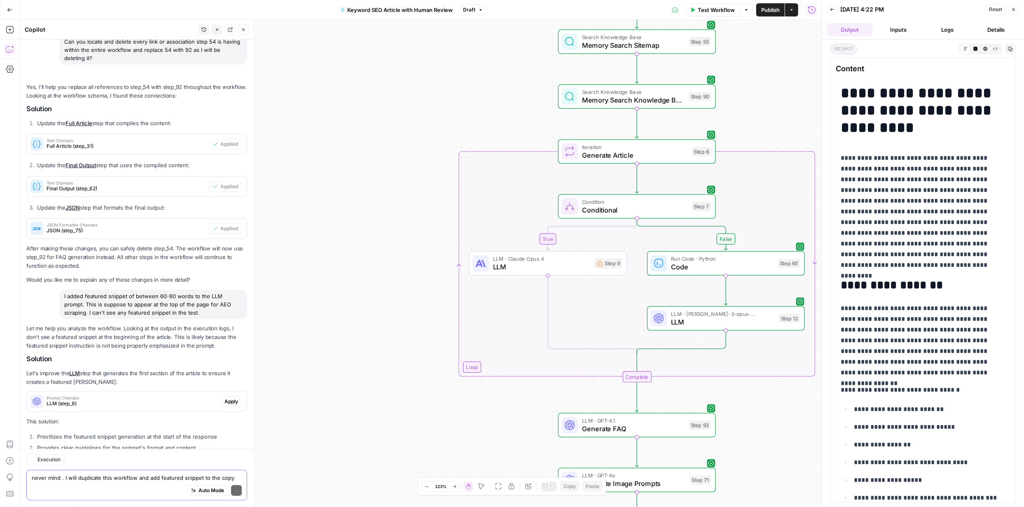
scroll to position [3040, 0]
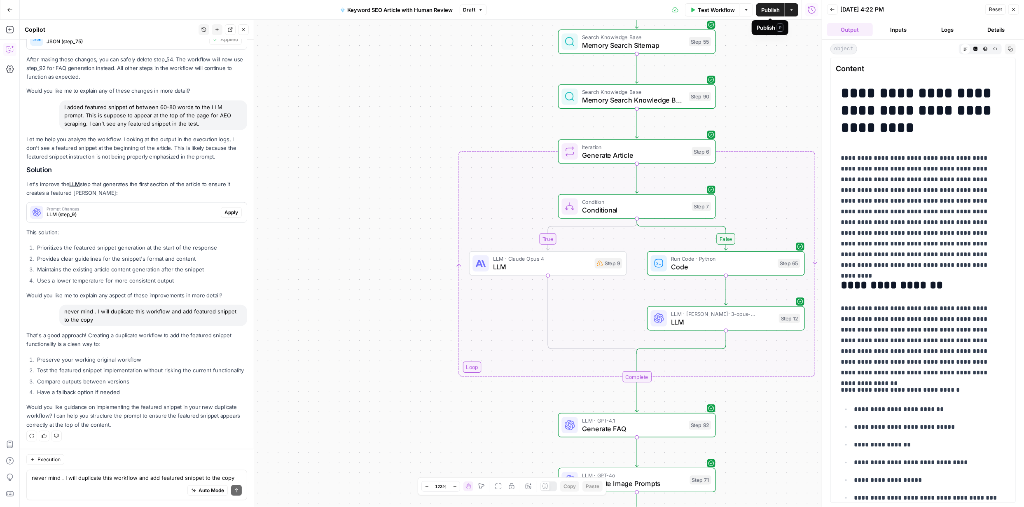
click at [770, 12] on span "Publish" at bounding box center [771, 10] width 19 height 8
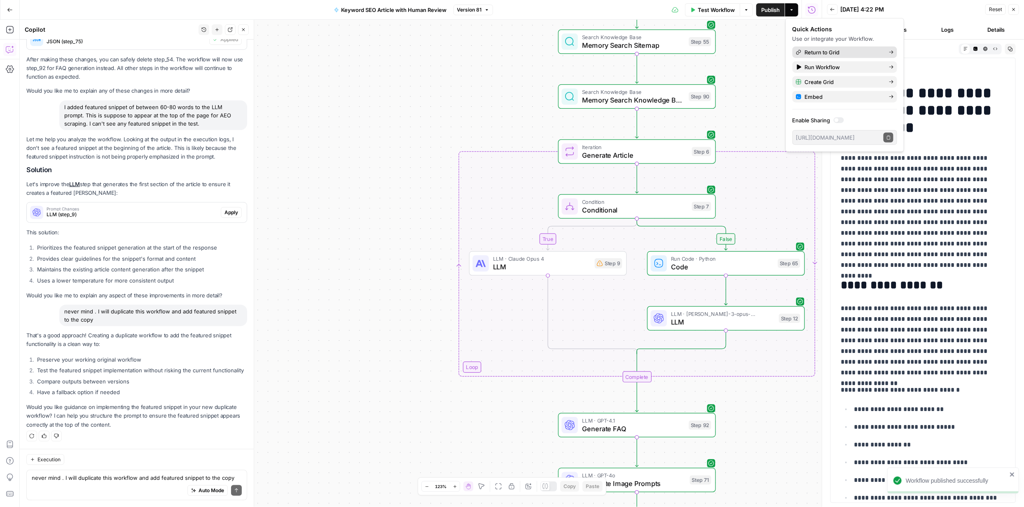
click at [843, 51] on span "Return to Grid" at bounding box center [843, 52] width 77 height 8
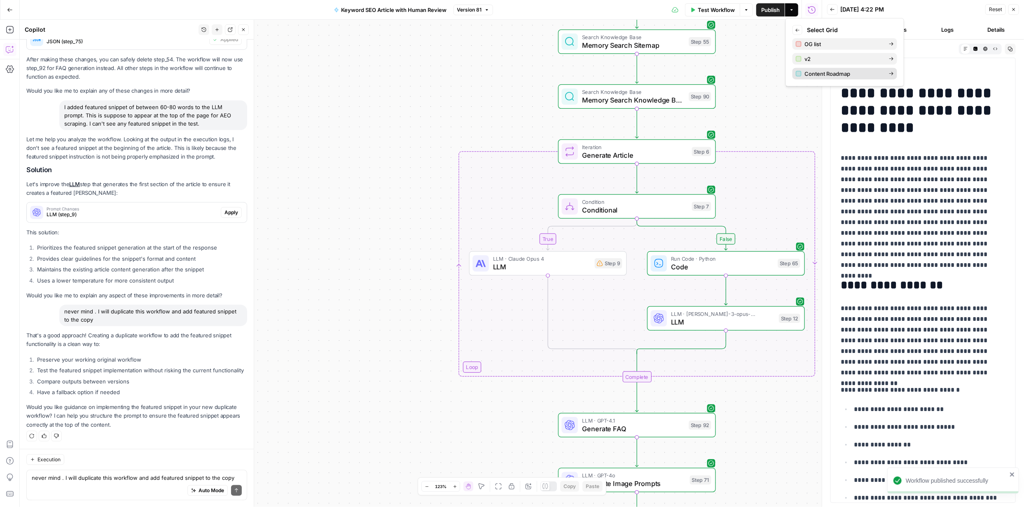
click at [832, 73] on span "Content Roadmap" at bounding box center [843, 74] width 77 height 8
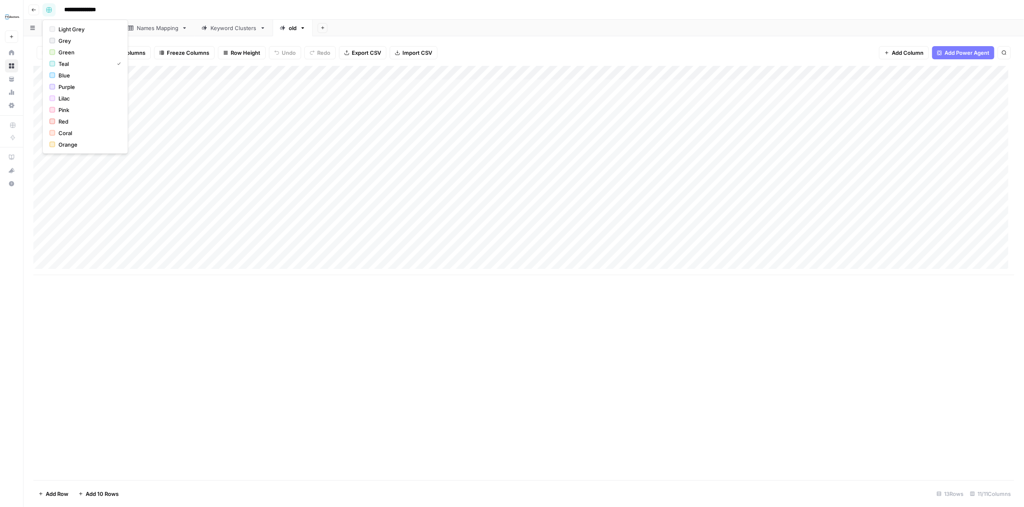
click at [49, 11] on rect "button" at bounding box center [49, 9] width 5 height 5
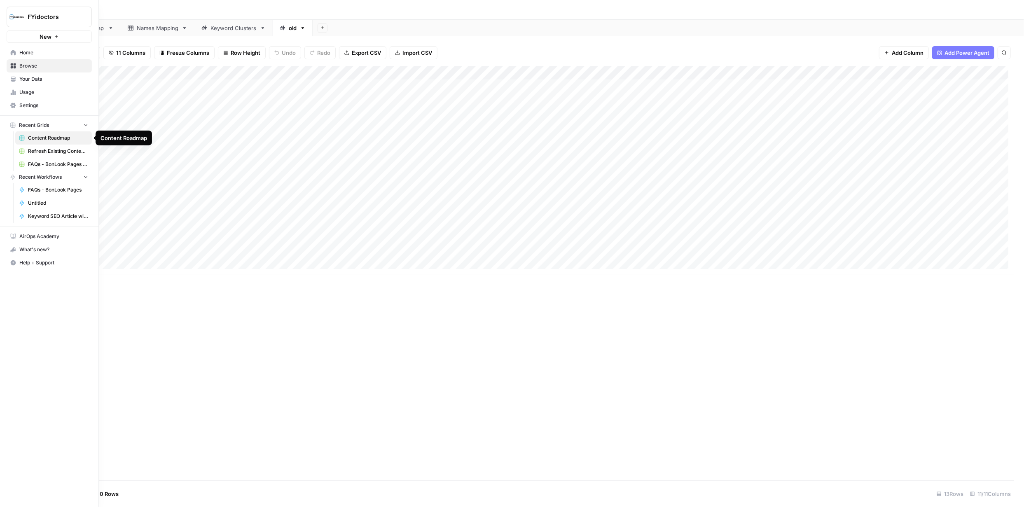
click at [42, 141] on span "Content Roadmap" at bounding box center [58, 137] width 60 height 7
click at [43, 140] on span "Content Roadmap" at bounding box center [58, 137] width 60 height 7
click at [44, 140] on span "Content Roadmap" at bounding box center [58, 137] width 60 height 7
click at [28, 65] on span "Browse" at bounding box center [53, 65] width 69 height 7
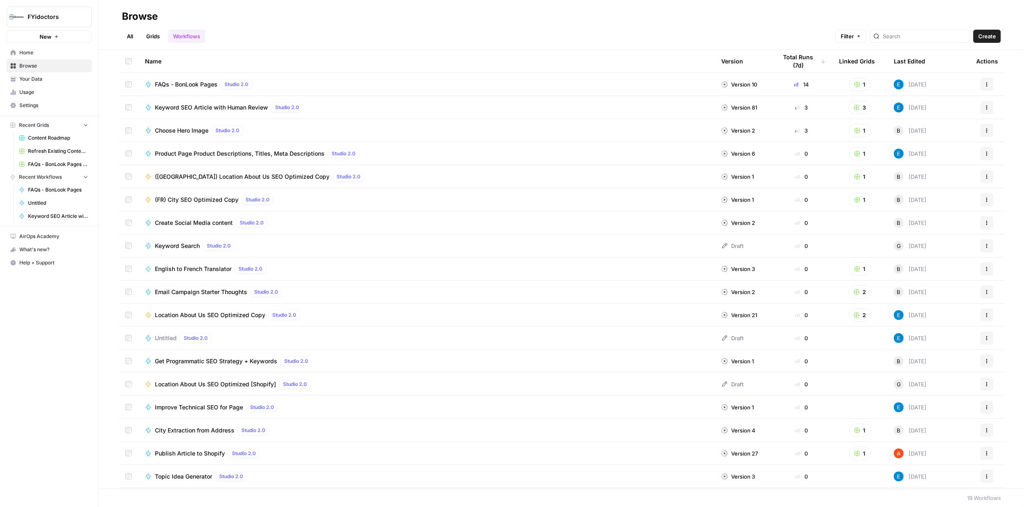
click at [854, 104] on button "3" at bounding box center [860, 107] width 23 height 13
click at [874, 163] on span "Content Roadmap" at bounding box center [892, 160] width 66 height 8
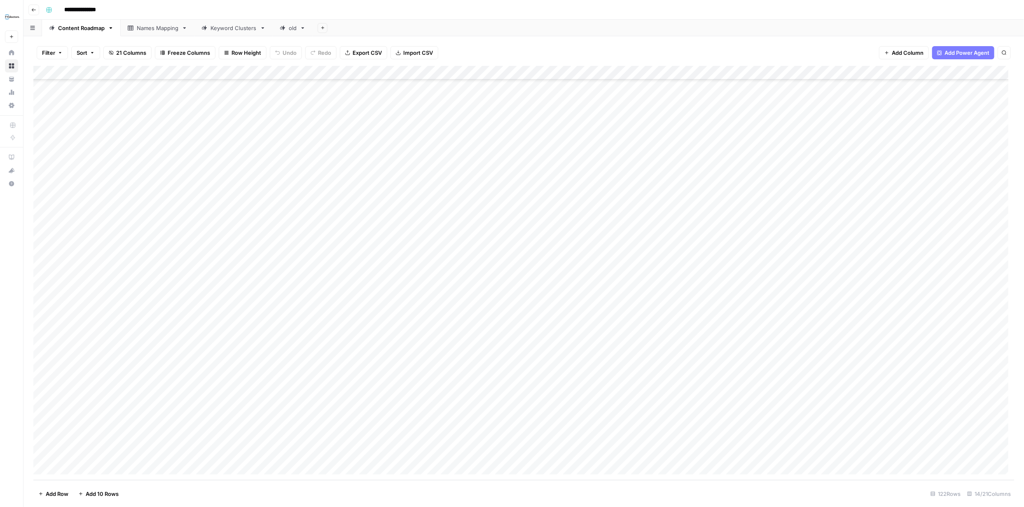
scroll to position [1328, 0]
click at [745, 454] on div "Add Column" at bounding box center [523, 273] width 981 height 415
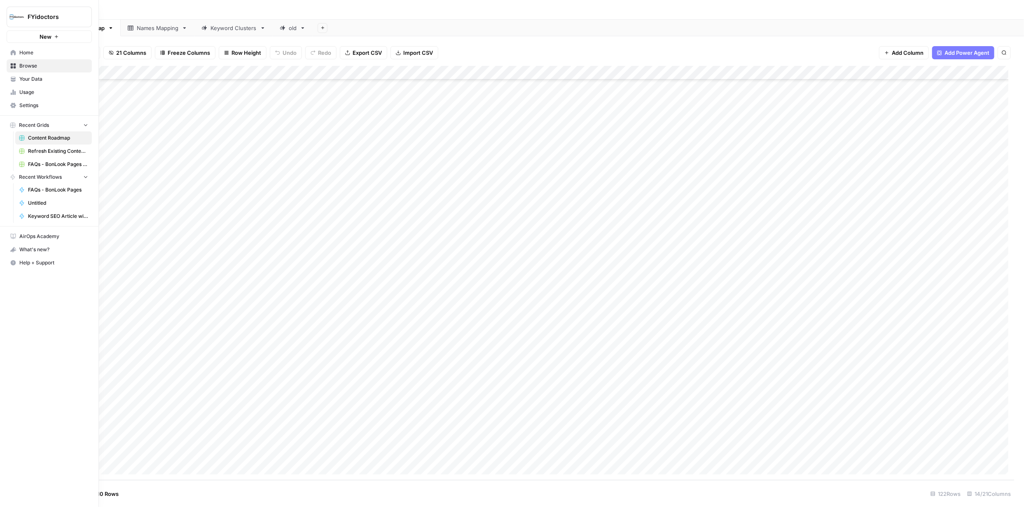
click at [14, 63] on icon at bounding box center [13, 65] width 5 height 5
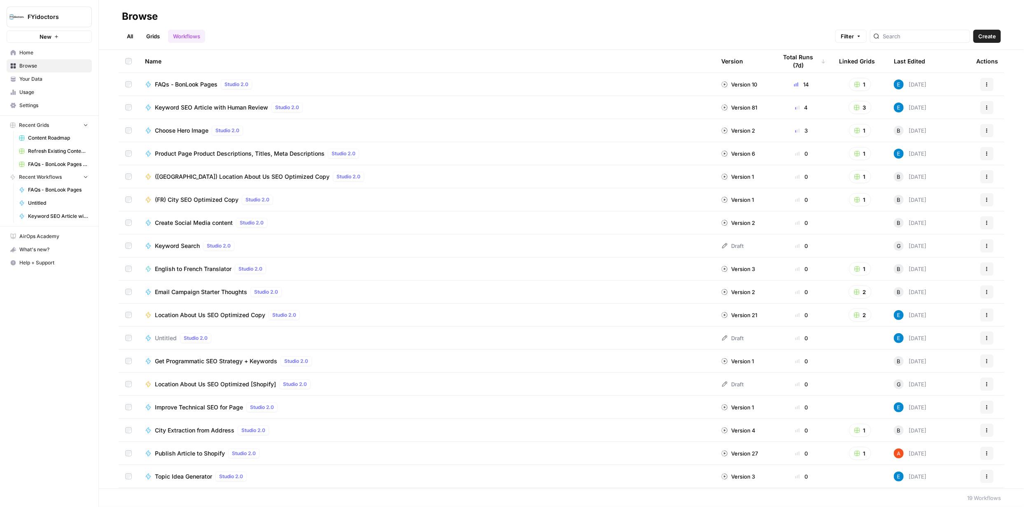
click at [155, 33] on link "Grids" at bounding box center [152, 36] width 23 height 13
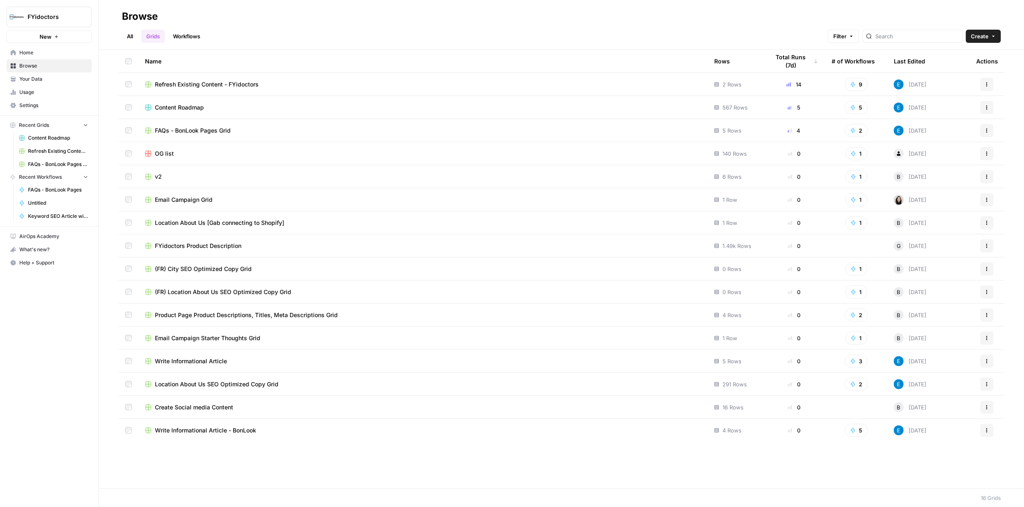
click at [192, 107] on span "Content Roadmap" at bounding box center [179, 107] width 49 height 8
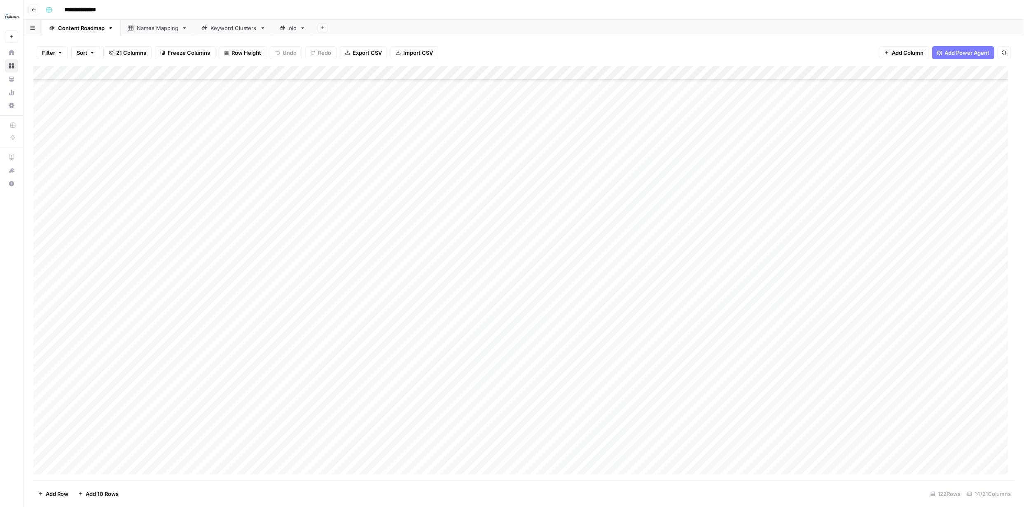
scroll to position [1328, 0]
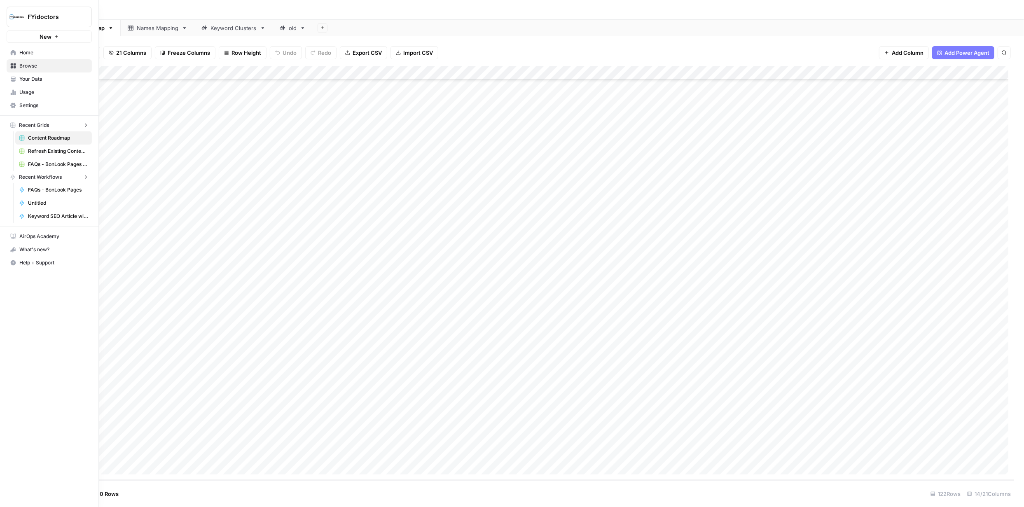
click at [11, 65] on icon at bounding box center [13, 65] width 5 height 5
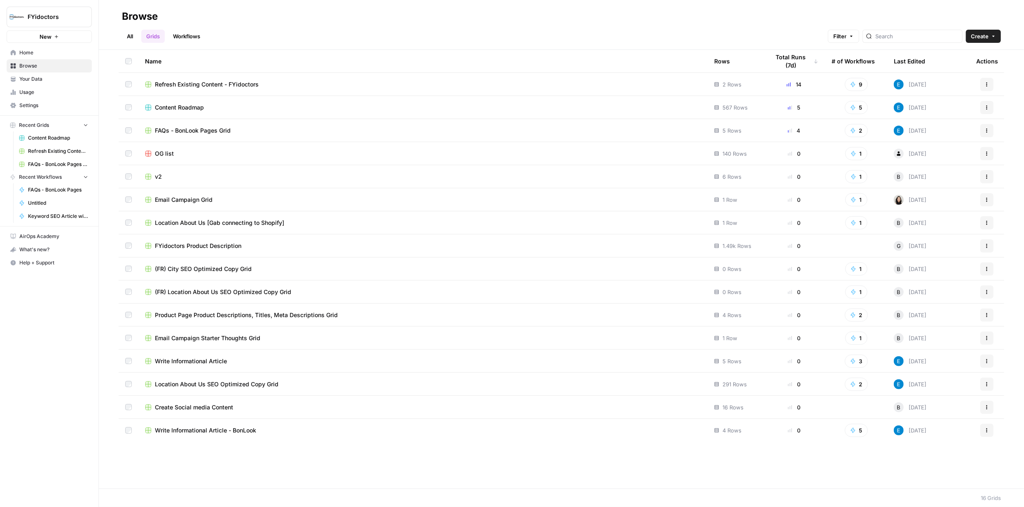
click at [60, 37] on button "New" at bounding box center [49, 36] width 85 height 12
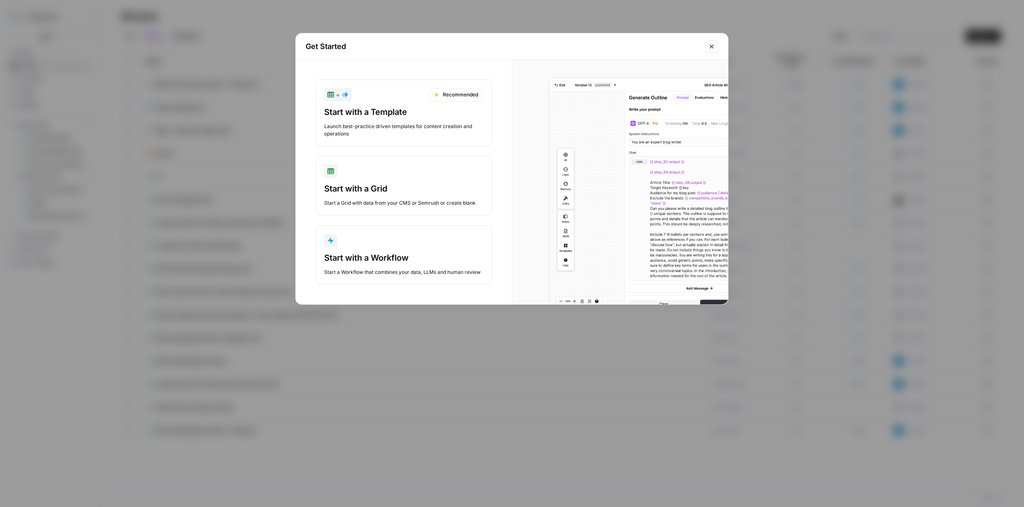
click at [431, 269] on div "Start a Workflow that combines your data, LLMs and human review" at bounding box center [403, 272] width 159 height 7
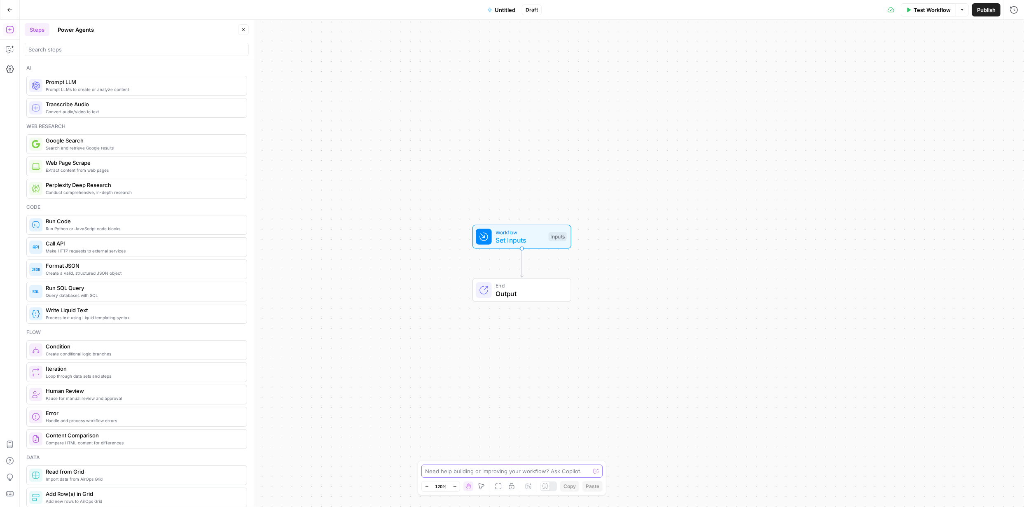
click at [518, 471] on textarea at bounding box center [507, 471] width 165 height 8
click at [536, 469] on textarea "So I have about 100 URLs each of them representing a local business location an…" at bounding box center [504, 463] width 158 height 25
click at [578, 470] on textarea "So I have about 100 URLs each of them representing a local business location an…" at bounding box center [504, 463] width 158 height 25
click at [520, 472] on textarea "So I have about 100 URLs each of them representing a local business location an…" at bounding box center [504, 459] width 158 height 33
paste textarea "https://fyidoctors.com/pages/our-clinics"
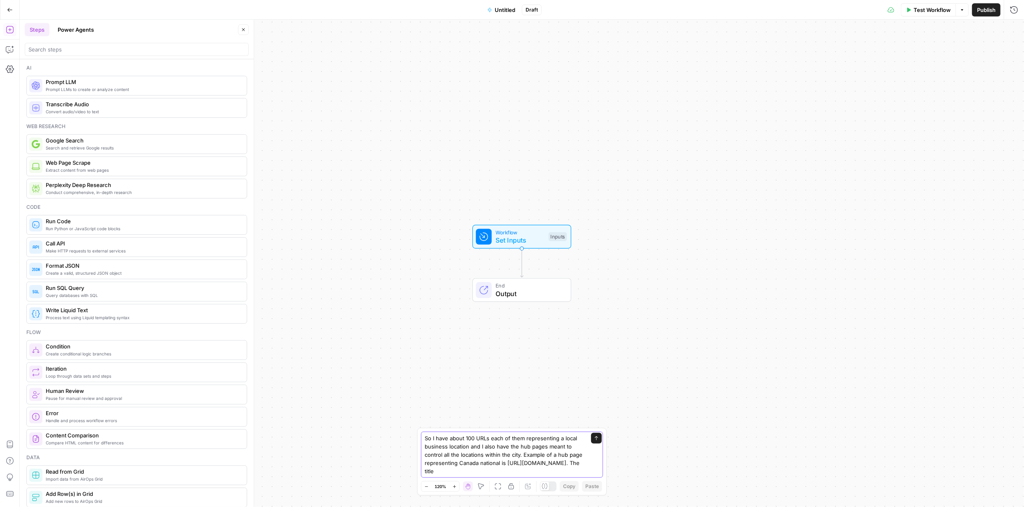
click at [557, 472] on textarea "So I have about 100 URLs each of them representing a local business location an…" at bounding box center [504, 454] width 158 height 41
paste textarea "Find an optometrist across Canada Comprehensive eye care across all Canadian pr…"
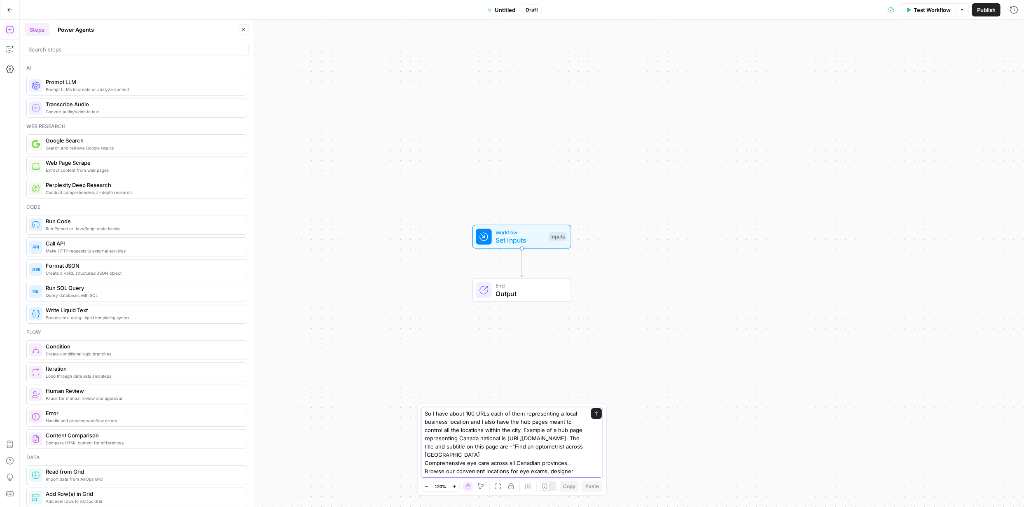
click at [572, 473] on textarea "So I have about 100 URLs each of them representing a local business location an…" at bounding box center [504, 459] width 158 height 99
paste textarea "https://fyidoctors.com/pages/optometrist-british-columbia"
click at [484, 471] on textarea "So I have about 100 URLs each of them representing a local business location an…" at bounding box center [504, 405] width 158 height 140
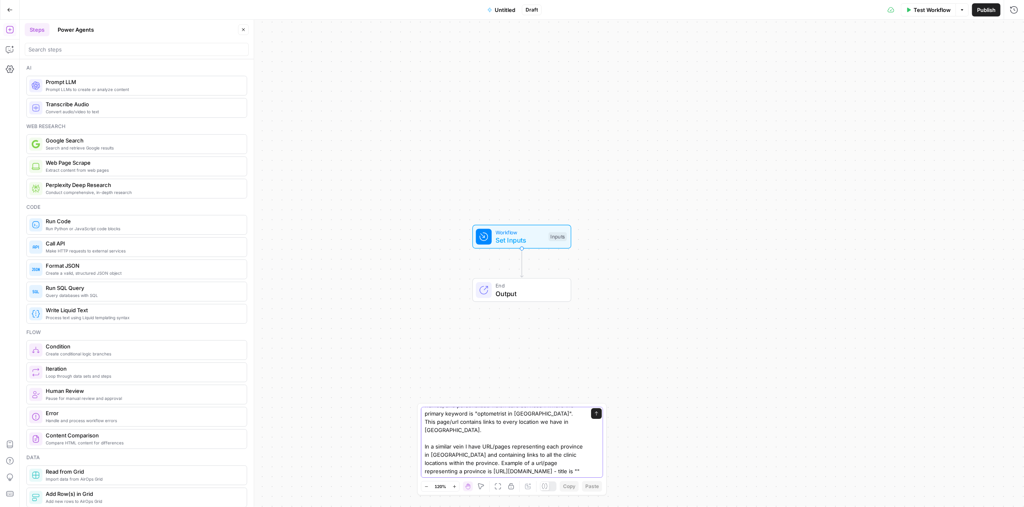
paste textarea "Find an optometrist in British Columbia"
click at [569, 472] on textarea "So I have about 100 URLs each of them representing a local business location an…" at bounding box center [504, 401] width 158 height 148
paste textarea "Comprehensive eye care across British Columbia. Browse our 56 convenient locati…"
paste textarea "Why Choose FYidoctors in British Columbia? 56 Convenient Locations Multiple cit…"
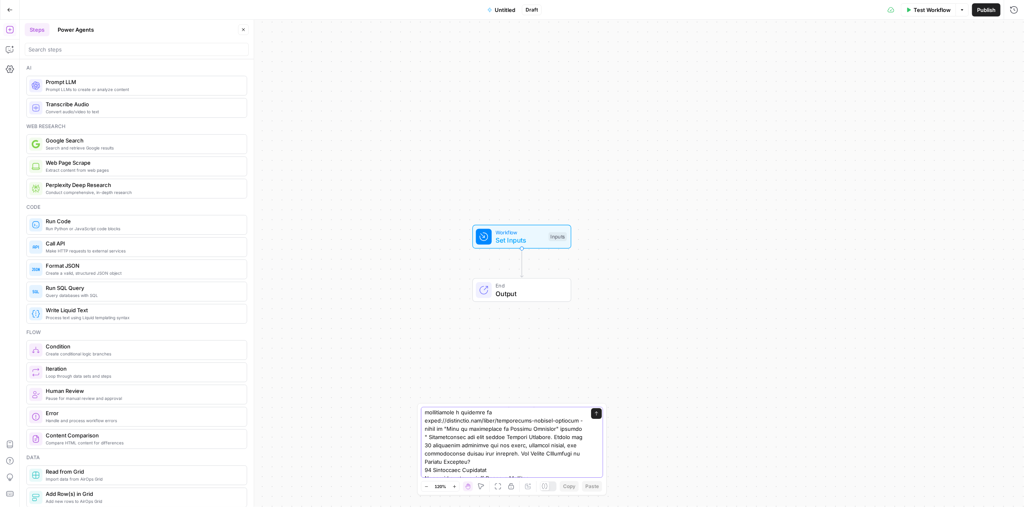
scroll to position [173, 0]
paste textarea "Our Eye Care Services Across British Columbia Comprehensive eye care for the wh…"
paste textarea "Comprehensive Eye Exams Complete vision assessments using the latest technology…"
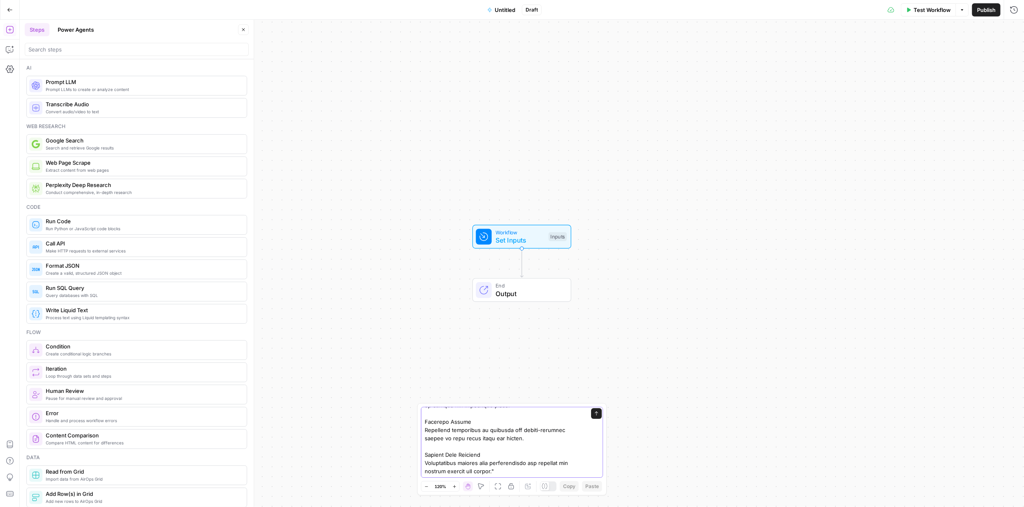
click at [436, 472] on textarea at bounding box center [504, 302] width 158 height 346
click at [447, 461] on textarea at bounding box center [504, 297] width 158 height 363
click at [507, 457] on textarea at bounding box center [504, 297] width 158 height 363
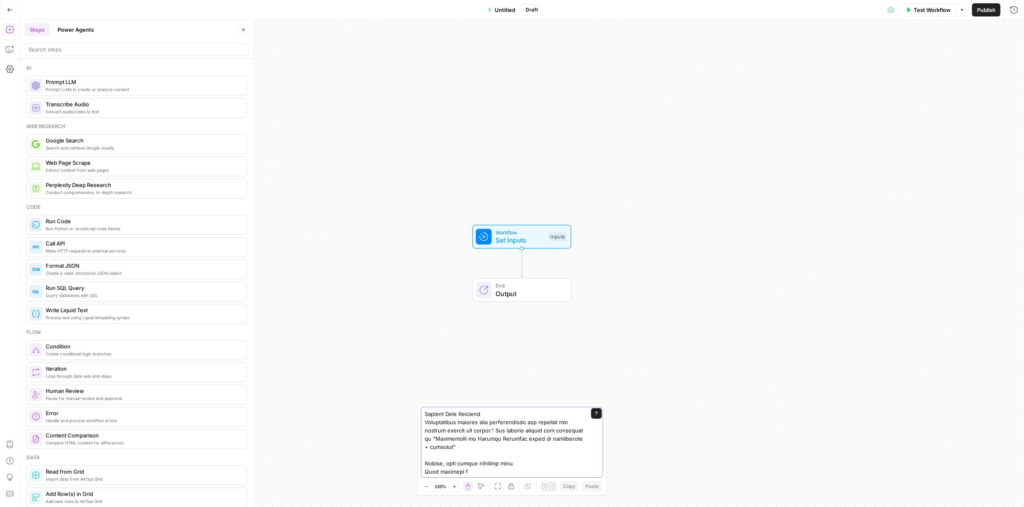
click at [471, 469] on textarea at bounding box center [504, 282] width 158 height 387
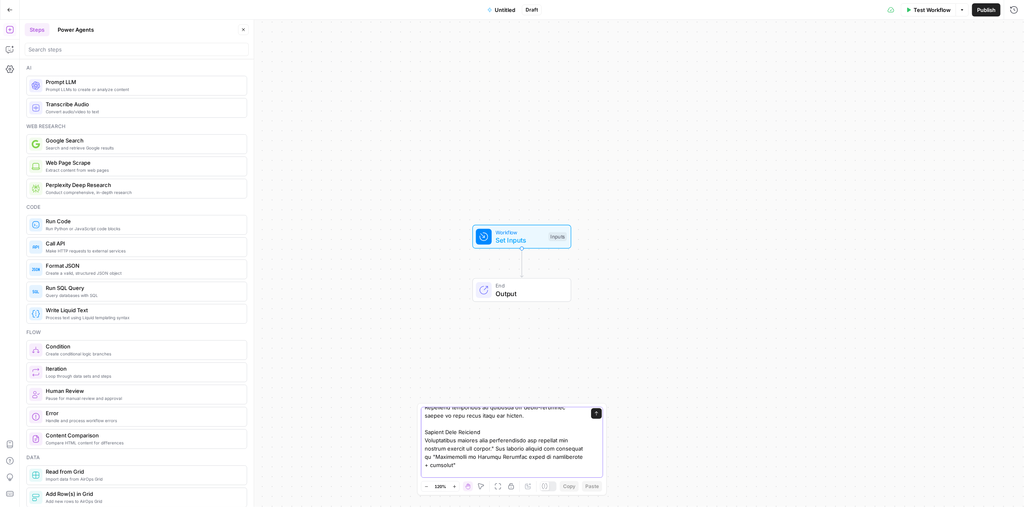
scroll to position [313, 0]
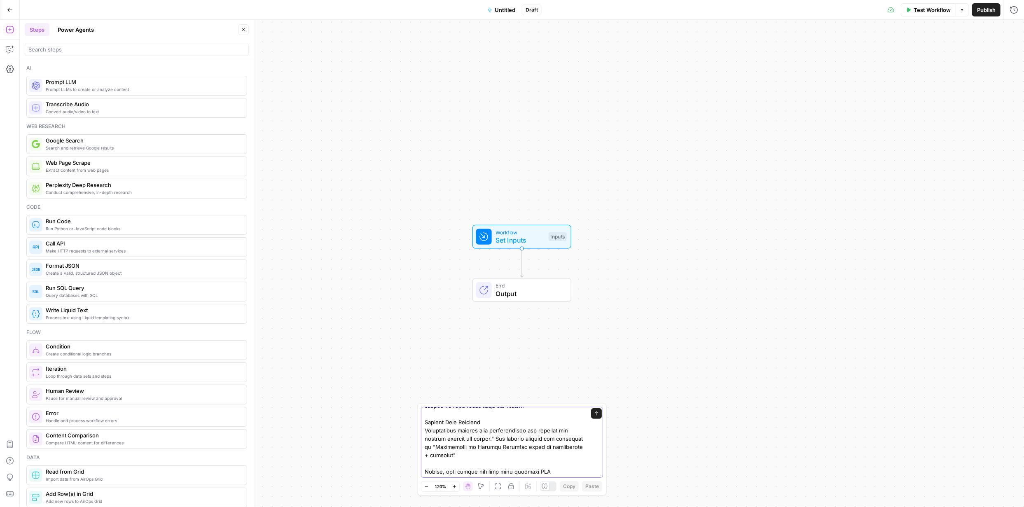
click at [553, 471] on textarea at bounding box center [504, 286] width 158 height 379
paste textarea "https://fyidoctors.com/pages/optometrist-penticton"
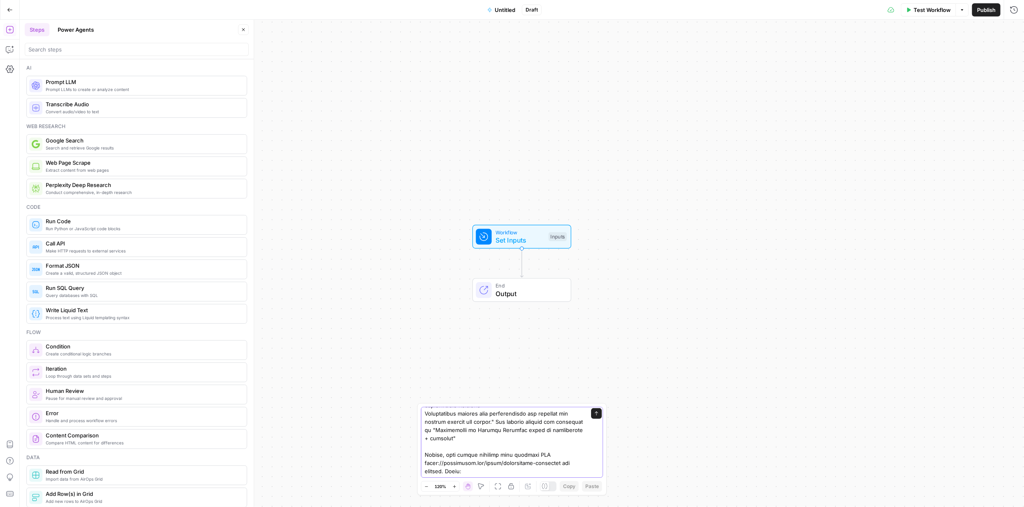
click at [471, 472] on textarea at bounding box center [504, 278] width 158 height 396
paste textarea "Find an optometrist in Penticton"
click at [561, 471] on textarea at bounding box center [504, 278] width 158 height 396
paste textarea "Find your nearest FYidoctors clinic for comprehensive eye exams, designer frame…"
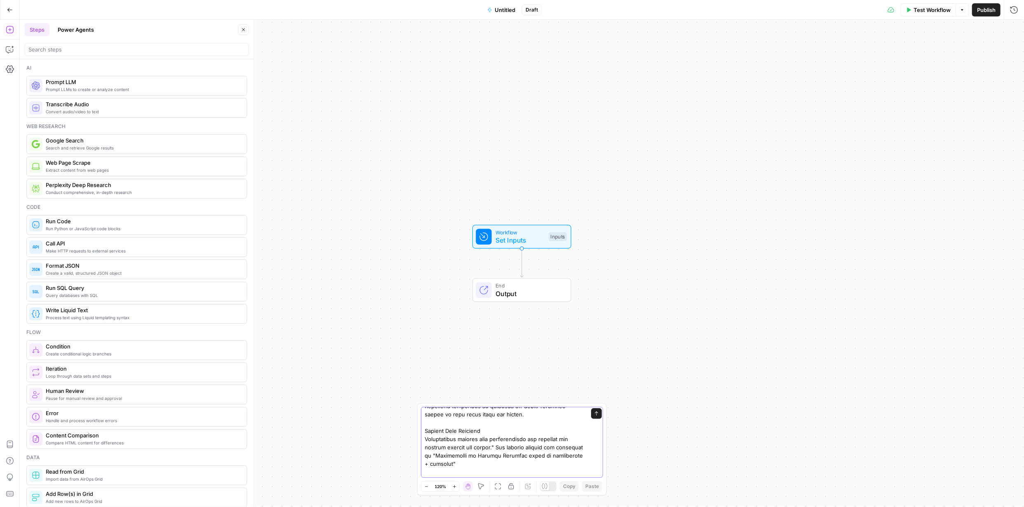
scroll to position [362, 0]
click at [480, 472] on textarea at bounding box center [504, 261] width 158 height 429
paste textarea "Why Choose FYidoctors in Penticton? 2 Convenient Locations • Penticton - 200 Ma…"
click at [495, 471] on textarea at bounding box center [504, 233] width 158 height 486
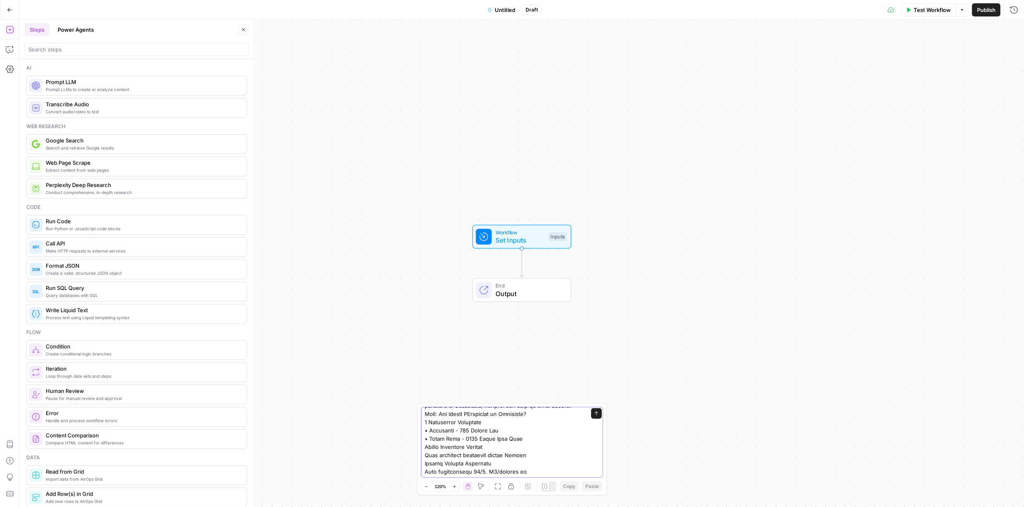
paste textarea "Our Eye Care Services in Penticton"
click at [506, 473] on textarea at bounding box center [504, 228] width 158 height 494
paste textarea "Comprehensive eye care for the whole family"
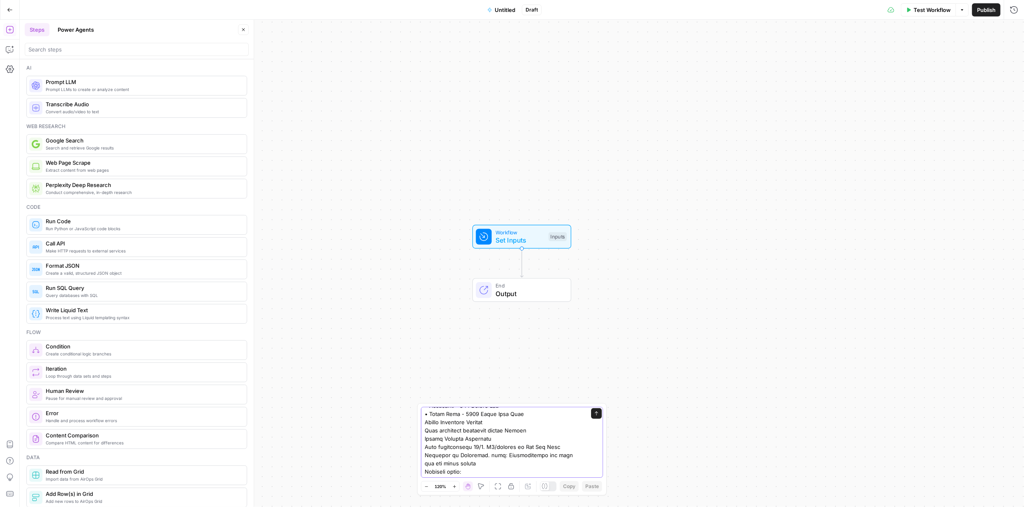
click at [474, 470] on textarea at bounding box center [504, 220] width 158 height 511
paste textarea "Comprehensive Eye Exams Complete vision assessments using the latest technology…"
click at [560, 453] on textarea at bounding box center [504, 170] width 158 height 618
click at [448, 475] on textarea at bounding box center [504, 170] width 158 height 618
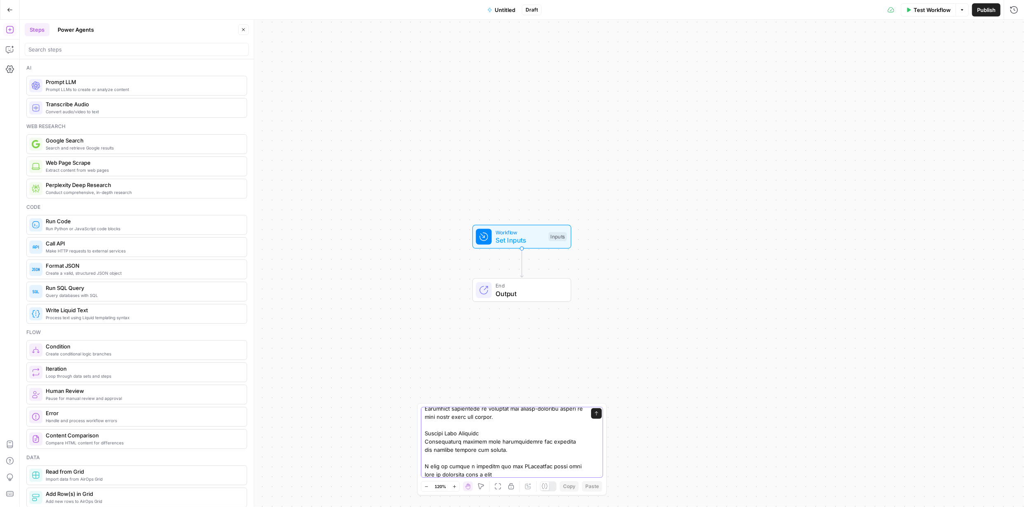
click at [489, 461] on textarea at bounding box center [504, 170] width 158 height 618
click at [505, 475] on textarea at bounding box center [504, 170] width 158 height 618
type textarea "So I have about 100 URLs each of them representing a local business location an…"
click at [582, 468] on div "Send" at bounding box center [512, 442] width 182 height 71
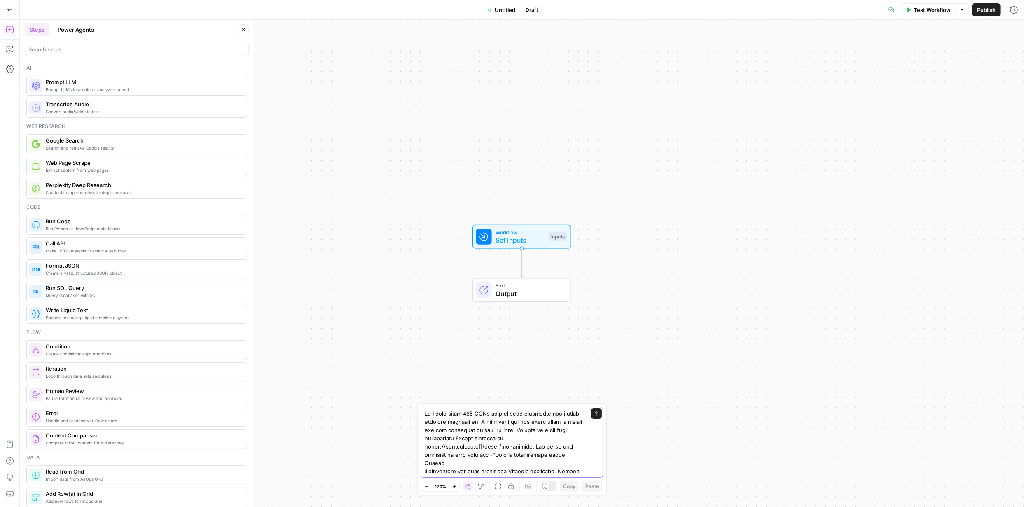
scroll to position [642, 0]
click at [579, 472] on div "Send" at bounding box center [512, 442] width 182 height 71
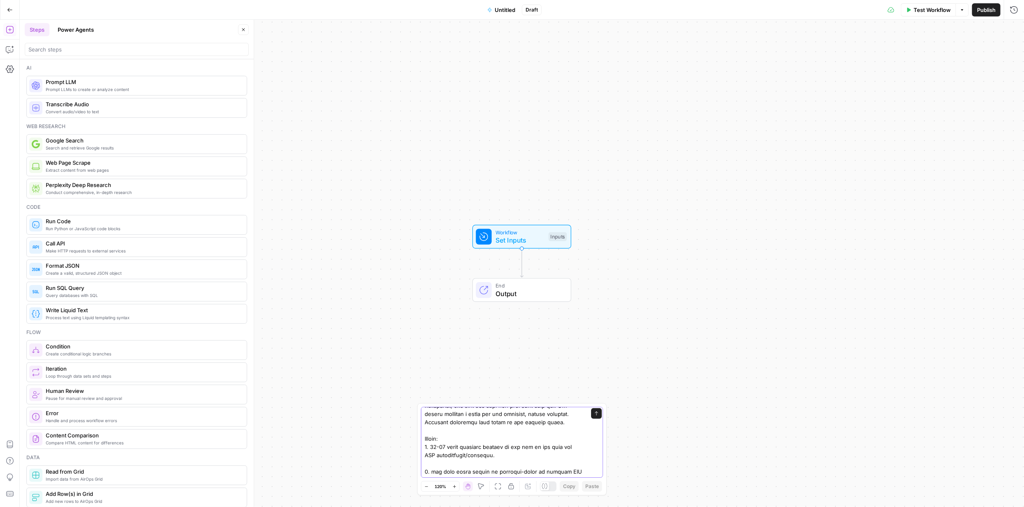
click at [573, 472] on textarea at bounding box center [504, 121] width 158 height 709
type textarea "So I have about 100 URLs each of them representing a local business location an…"
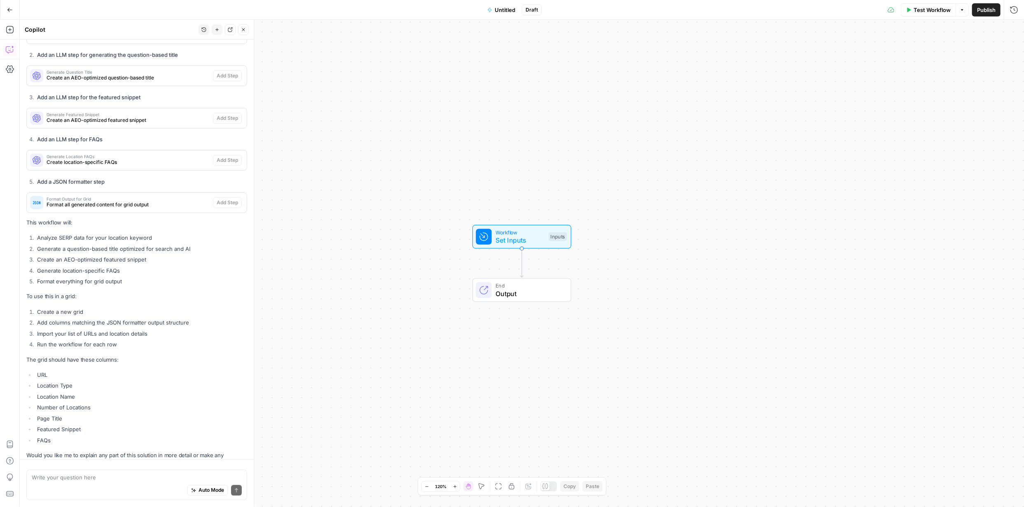
scroll to position [1268, 0]
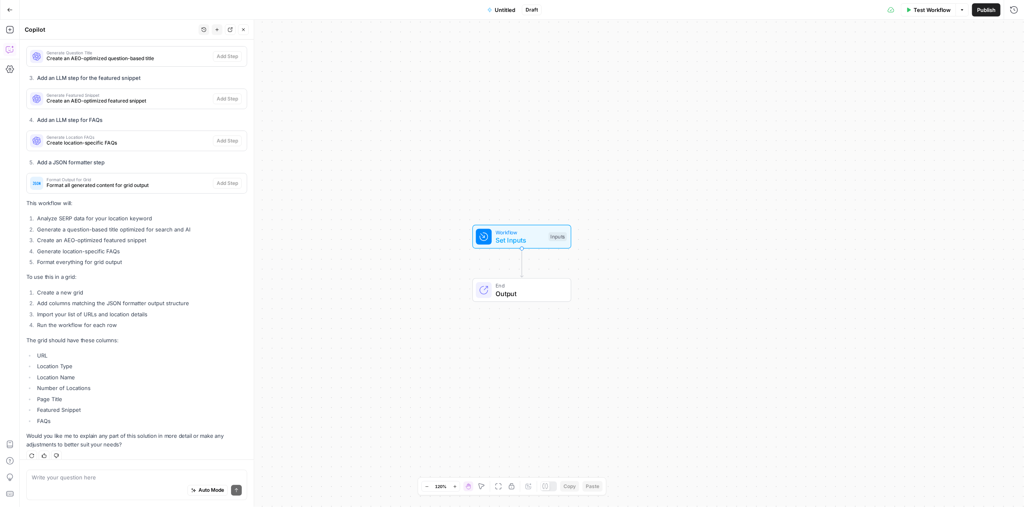
click at [120, 482] on div "Auto Mode Send" at bounding box center [137, 491] width 210 height 18
type textarea "I will be entering each URL manually"
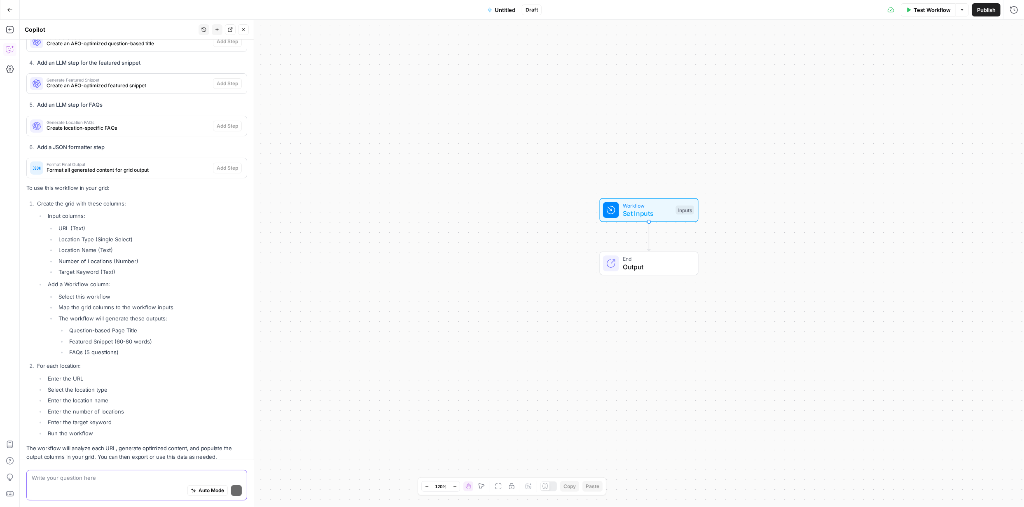
scroll to position [2226, 0]
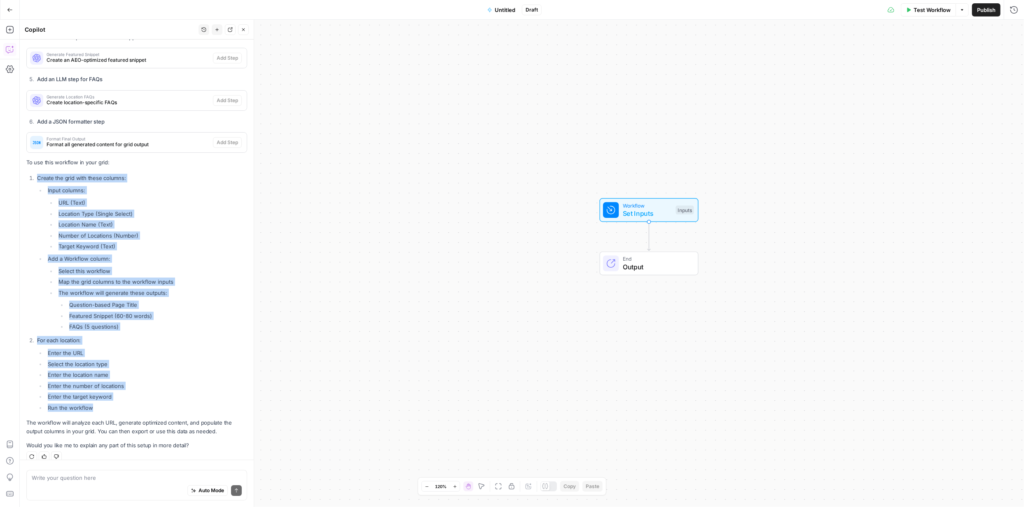
drag, startPoint x: 99, startPoint y: 397, endPoint x: 32, endPoint y: 169, distance: 238.4
click at [32, 174] on ol "Create the grid with these columns: Input columns: URL (Text) Location Type (Si…" at bounding box center [136, 293] width 221 height 238
copy ol "Create the grid with these columns: Input columns: URL (Text) Location Type (Si…"
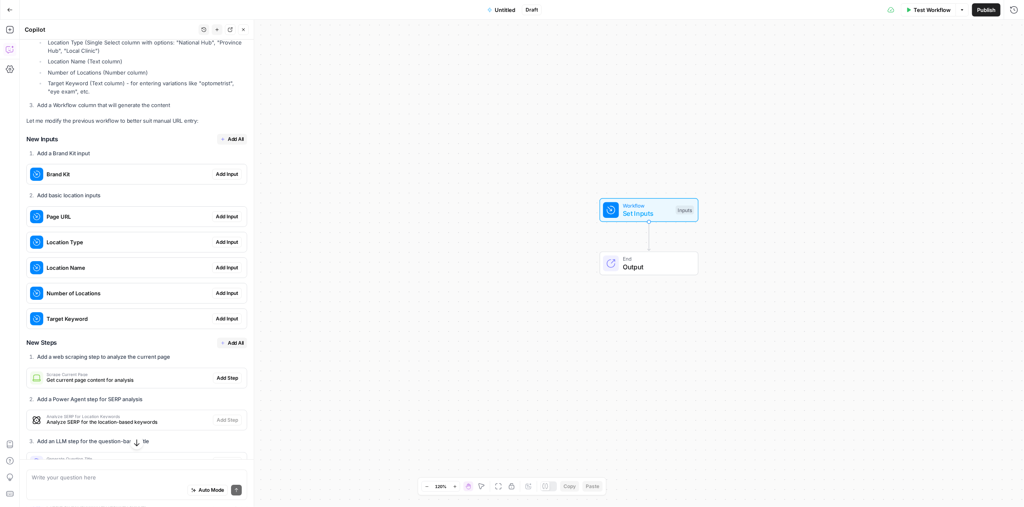
scroll to position [1773, 0]
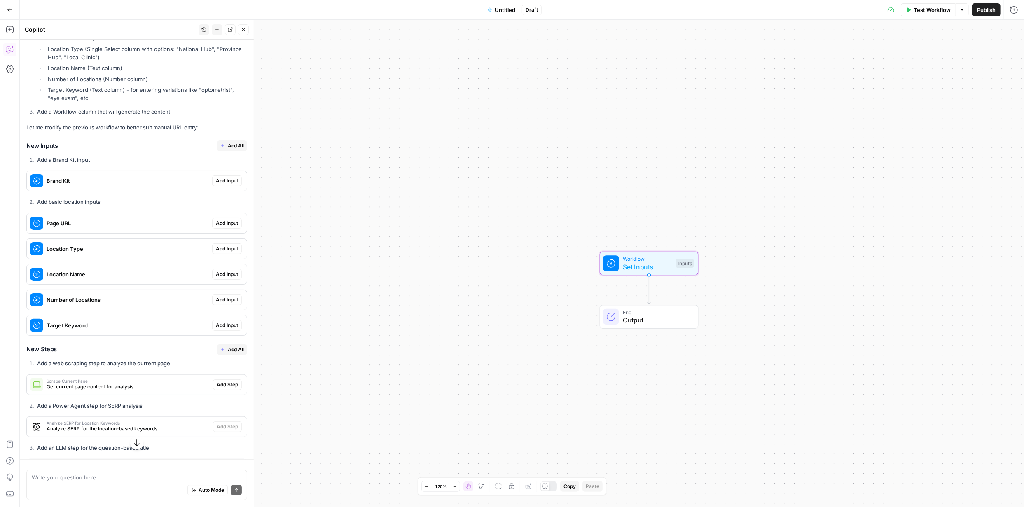
click at [218, 177] on span "Add Input" at bounding box center [227, 180] width 22 height 7
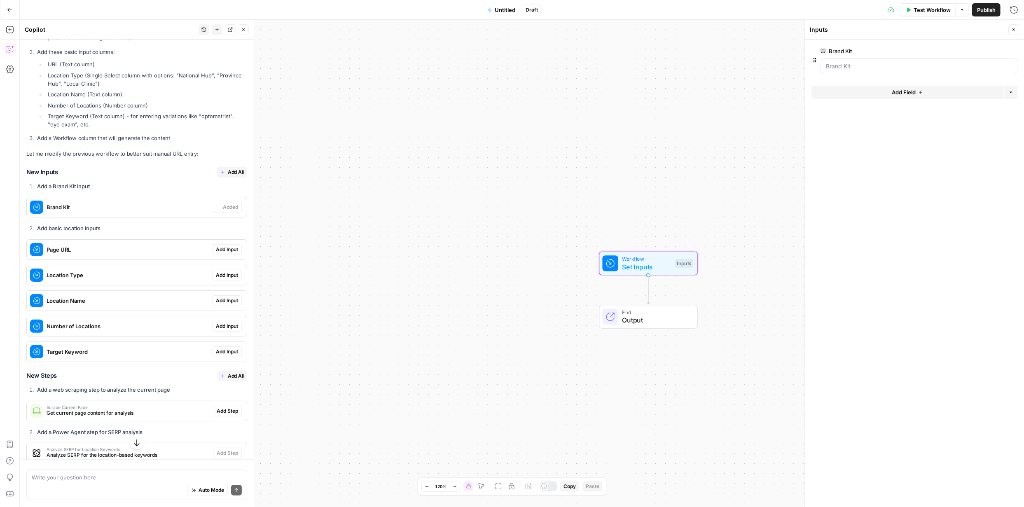
scroll to position [1799, 0]
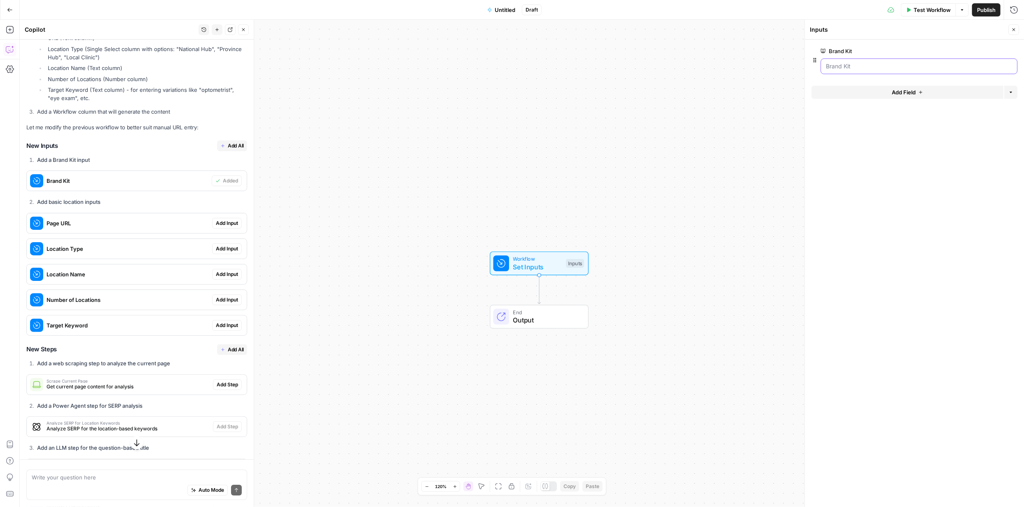
click at [1007, 66] on Kit "Brand Kit" at bounding box center [919, 66] width 186 height 8
click at [994, 51] on span "edit field" at bounding box center [987, 51] width 18 height 7
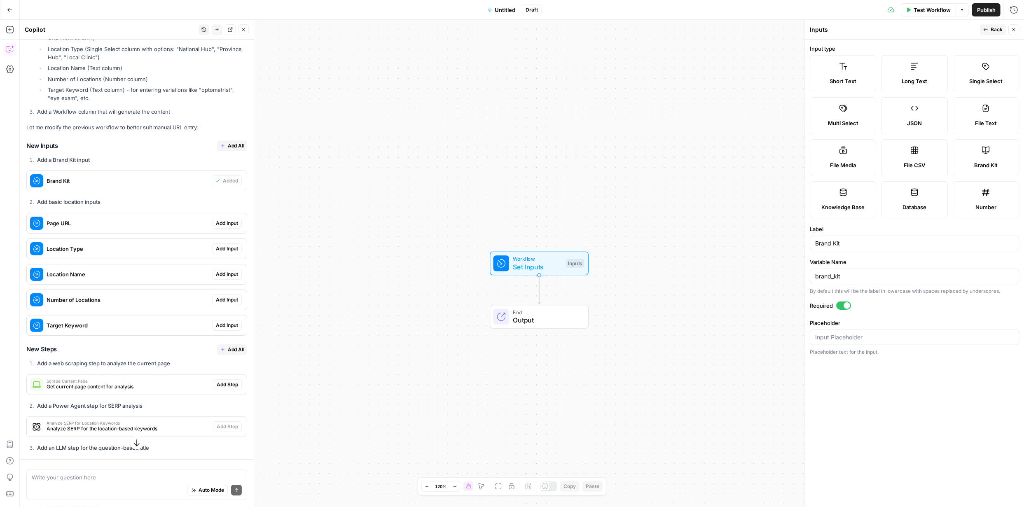
click at [987, 28] on icon "button" at bounding box center [986, 29] width 5 height 5
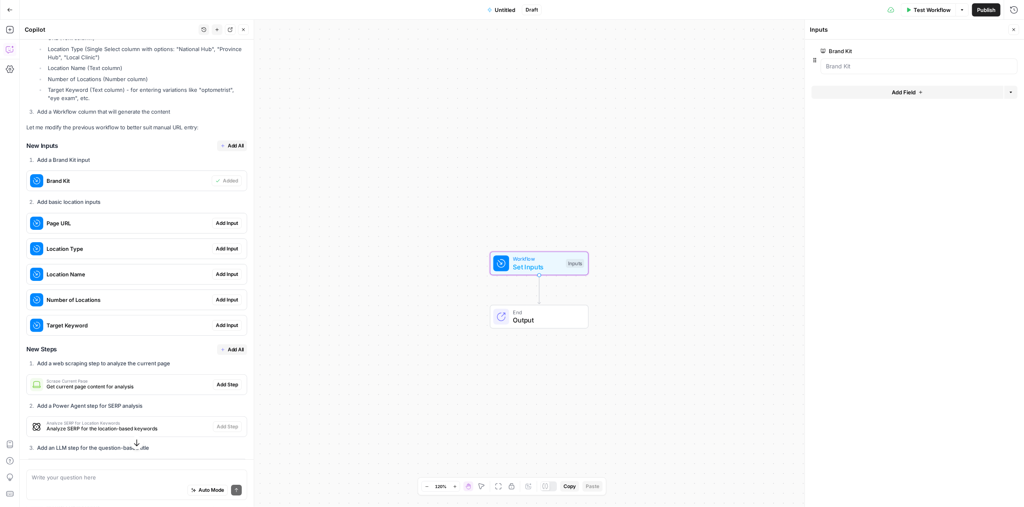
click at [220, 220] on span "Add Input" at bounding box center [227, 223] width 22 height 7
click at [220, 245] on span "Add Input" at bounding box center [227, 248] width 22 height 7
click at [220, 271] on span "Add Input" at bounding box center [227, 274] width 22 height 7
click at [220, 322] on span "Add Input" at bounding box center [227, 325] width 22 height 7
click at [1006, 130] on div at bounding box center [1009, 132] width 7 height 8
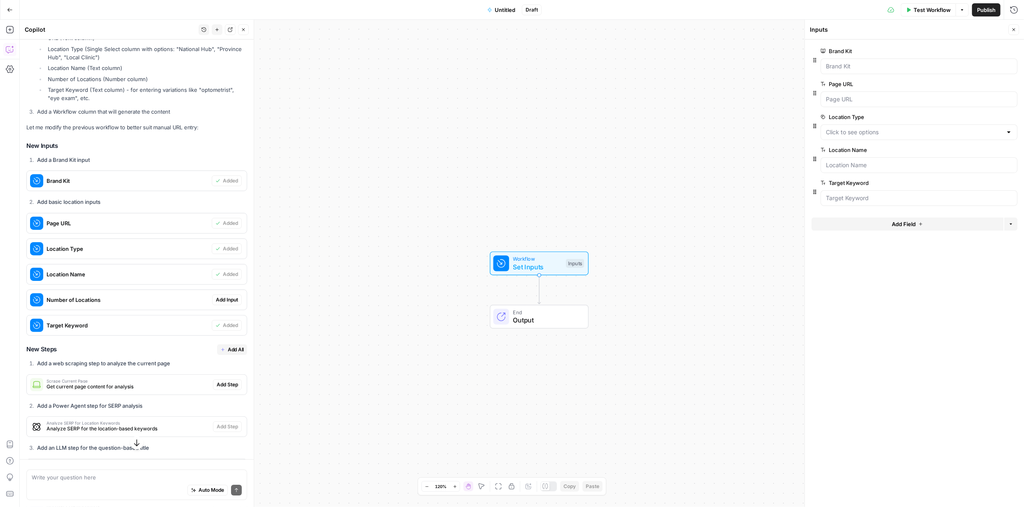
click at [974, 264] on form "Brand Kit edit field Delete group Page URL edit field Delete group Location Typ…" at bounding box center [914, 274] width 219 height 468
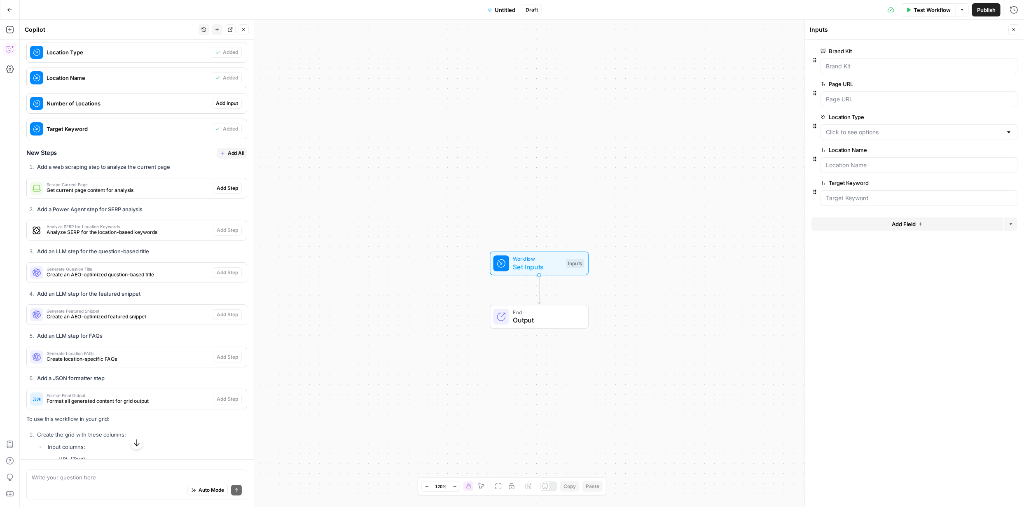
scroll to position [2046, 0]
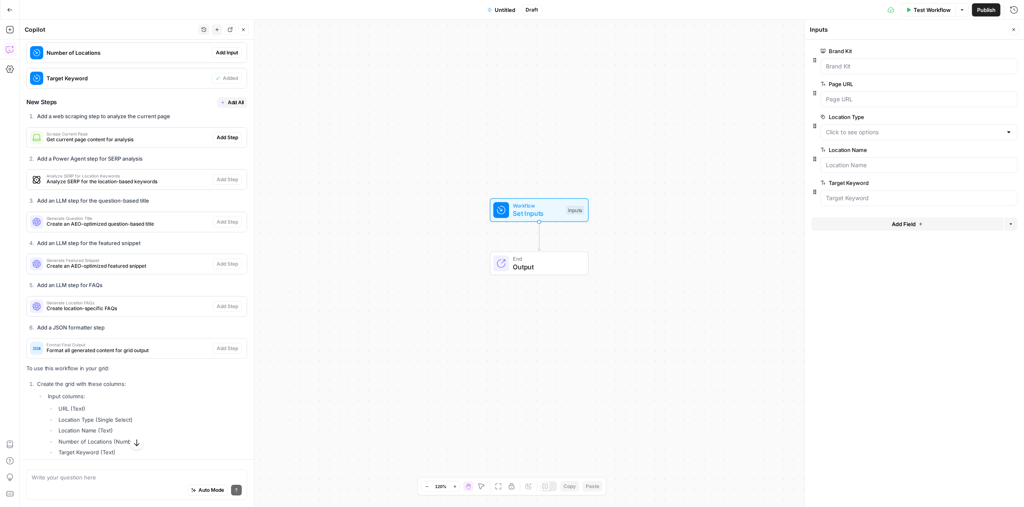
click at [228, 99] on span "Add All" at bounding box center [236, 102] width 16 height 7
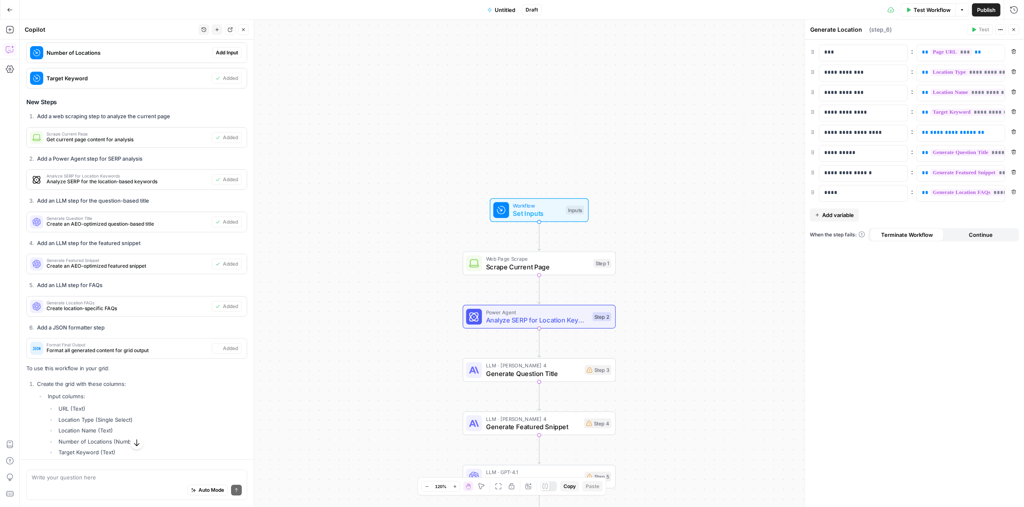
type textarea "Format Final Output"
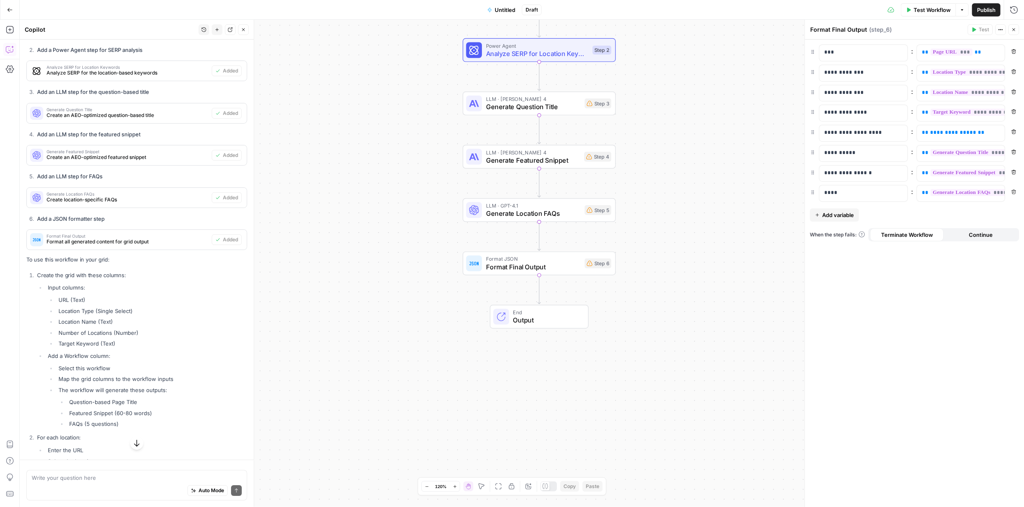
scroll to position [2129, 0]
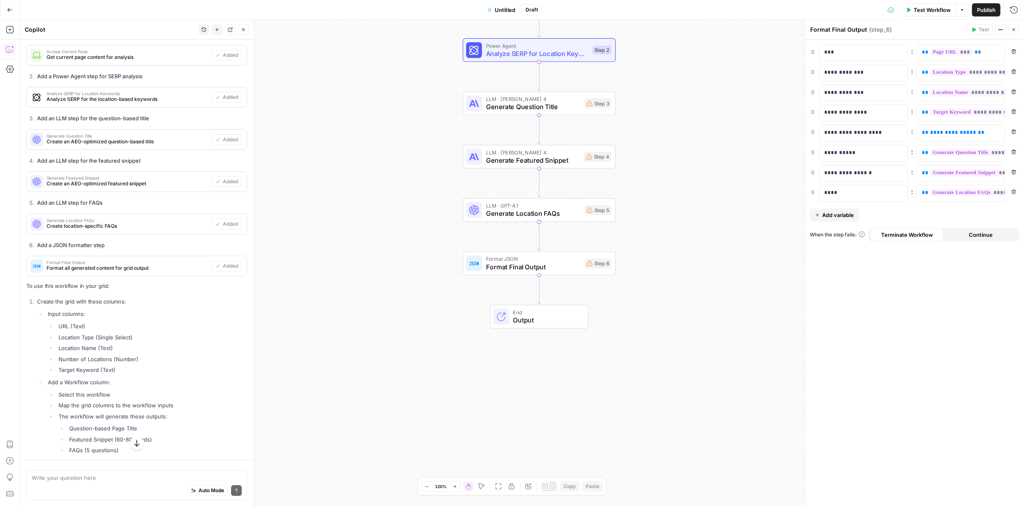
click at [508, 10] on span "Untitled" at bounding box center [505, 10] width 21 height 8
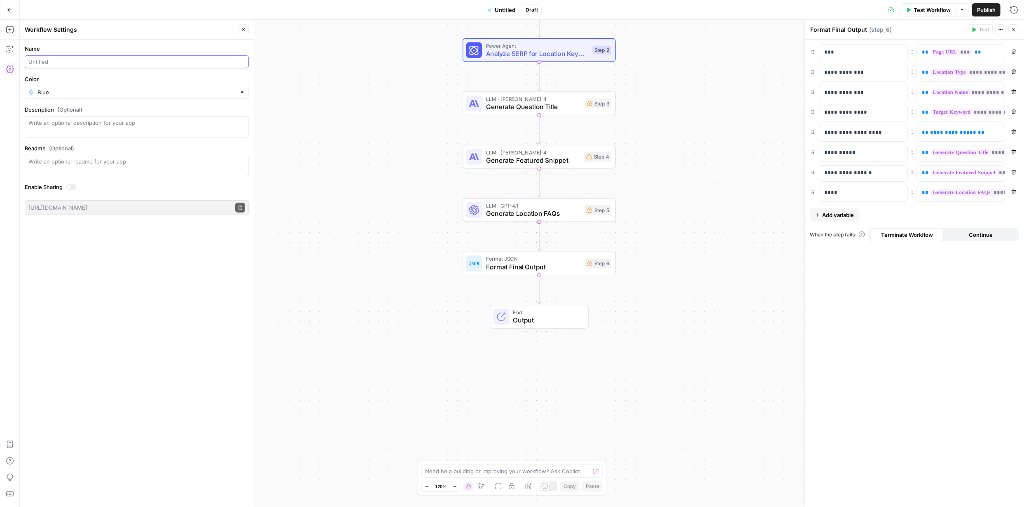
click at [205, 59] on input "Name" at bounding box center [136, 62] width 217 height 8
type input "Hub Pages Content - FYidoctors"
click at [177, 274] on div "Name Hub Pages Content - FYidoctors Color Blue Description (Optional) Readme (O…" at bounding box center [137, 274] width 234 height 468
click at [331, 241] on div "Workflow Set Inputs Inputs Web Page Scrape Scrape Current Page Step 1 Power Age…" at bounding box center [522, 263] width 1005 height 487
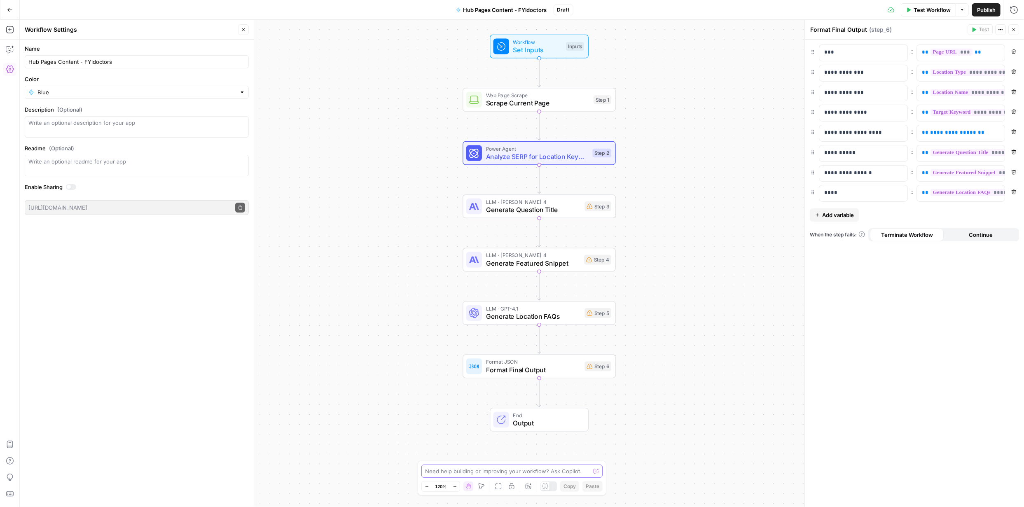
click at [481, 473] on textarea at bounding box center [507, 471] width 165 height 8
click at [245, 29] on icon "button" at bounding box center [243, 29] width 5 height 5
click at [520, 475] on textarea at bounding box center [507, 471] width 165 height 8
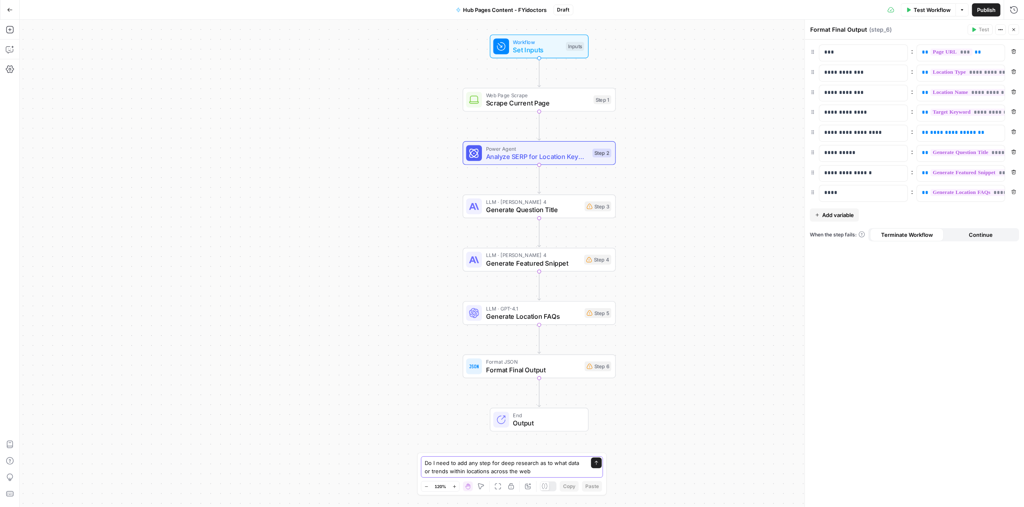
type textarea "Do I need to add any step for deep research as to what data or trends within lo…"
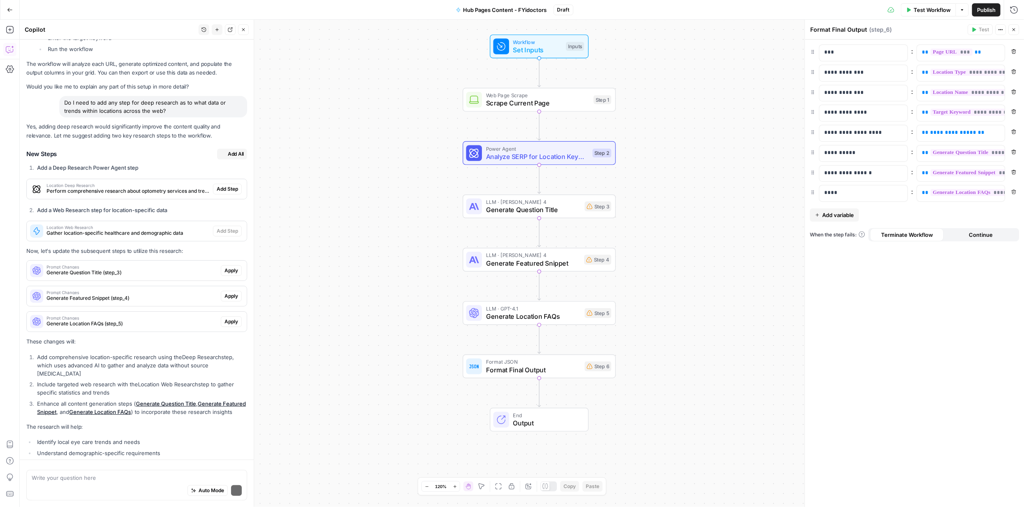
scroll to position [2666, 0]
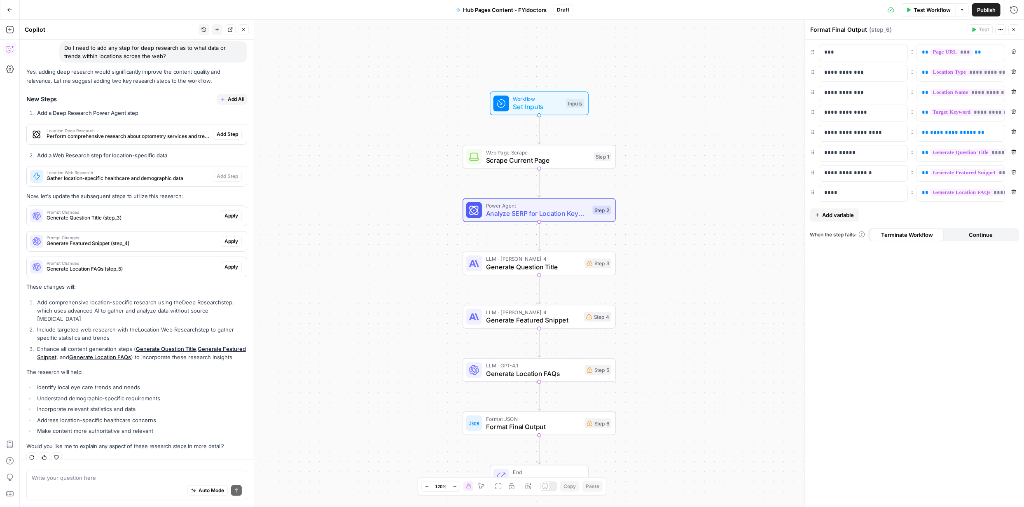
click at [228, 96] on span "Add All" at bounding box center [236, 99] width 16 height 7
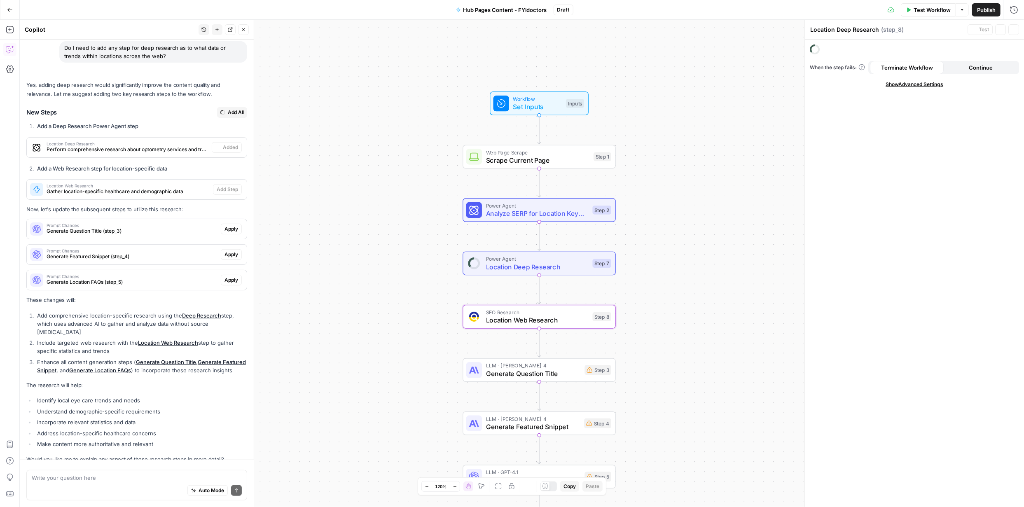
scroll to position [2679, 0]
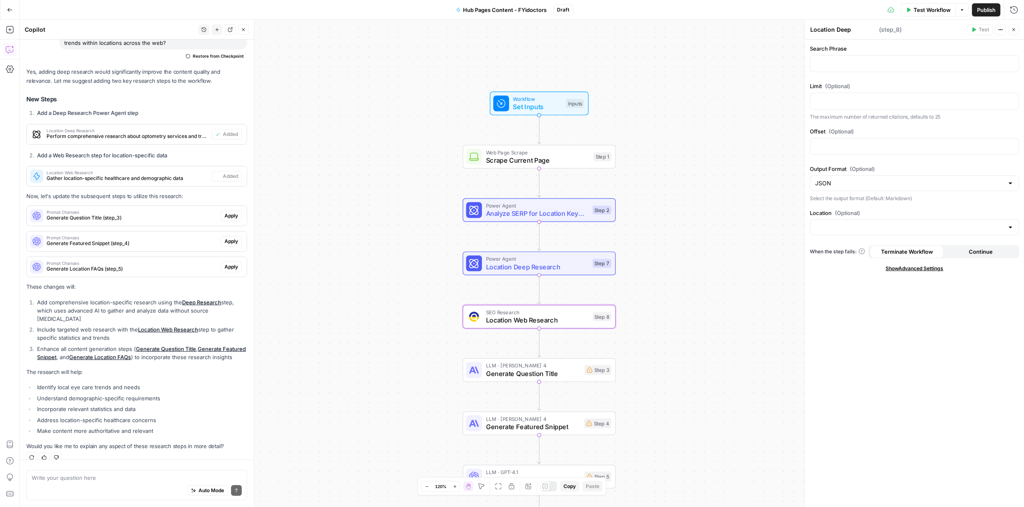
type textarea "Location Web Research"
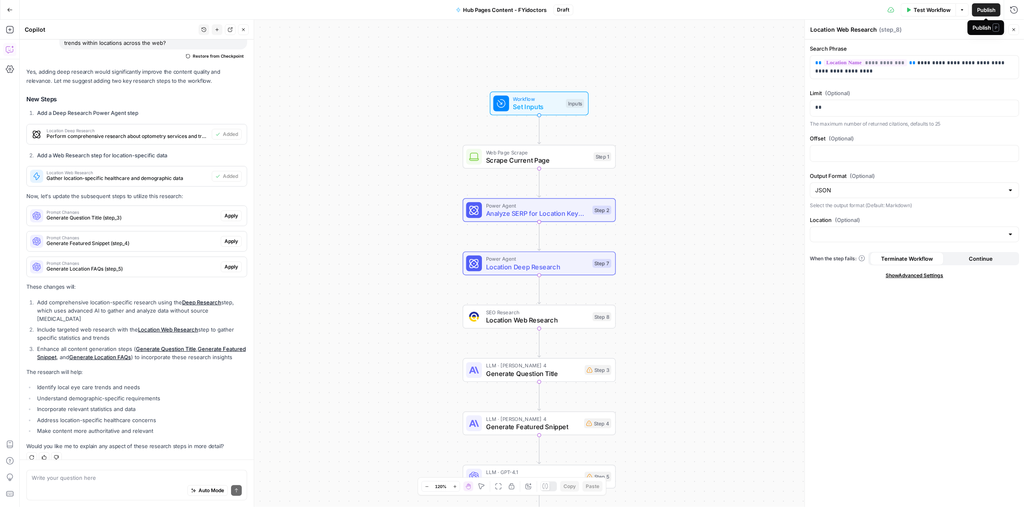
click at [981, 9] on span "Publish" at bounding box center [986, 10] width 19 height 8
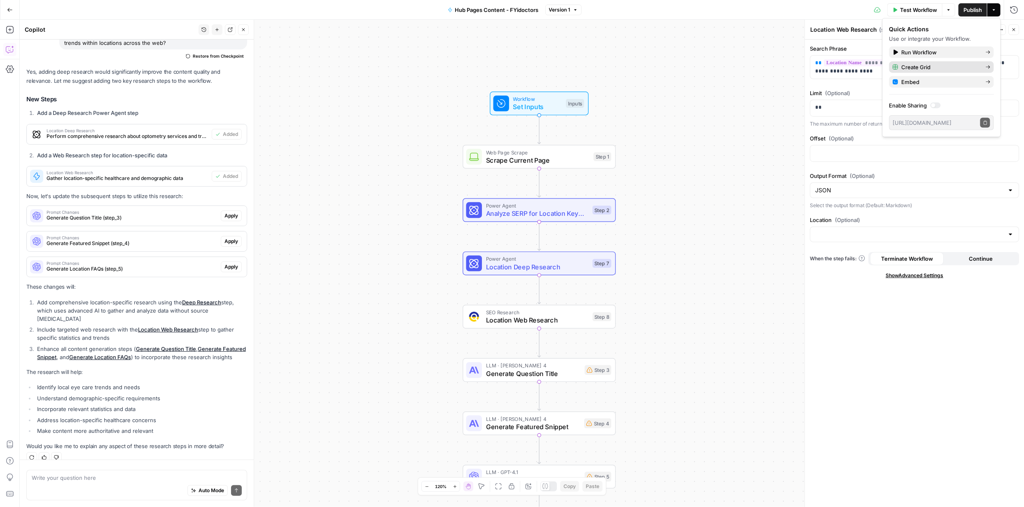
click at [923, 68] on span "Create Grid" at bounding box center [940, 67] width 77 height 8
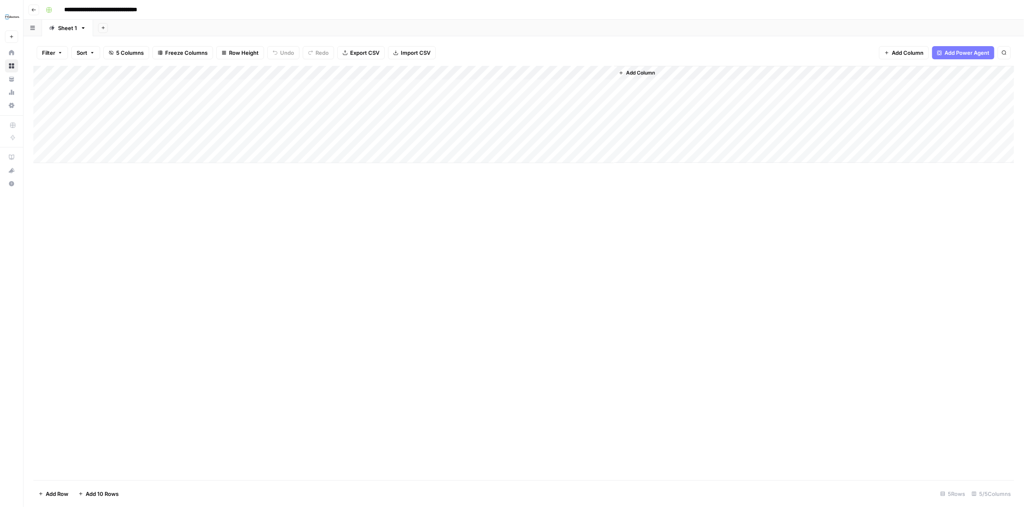
click at [189, 74] on div "Add Column" at bounding box center [523, 114] width 981 height 97
click at [189, 74] on div at bounding box center [218, 74] width 75 height 16
click at [431, 209] on div "Add Column" at bounding box center [523, 273] width 981 height 415
click at [557, 71] on div "Add Column" at bounding box center [523, 114] width 981 height 97
click at [543, 143] on span "Configure Inputs" at bounding box center [545, 142] width 72 height 8
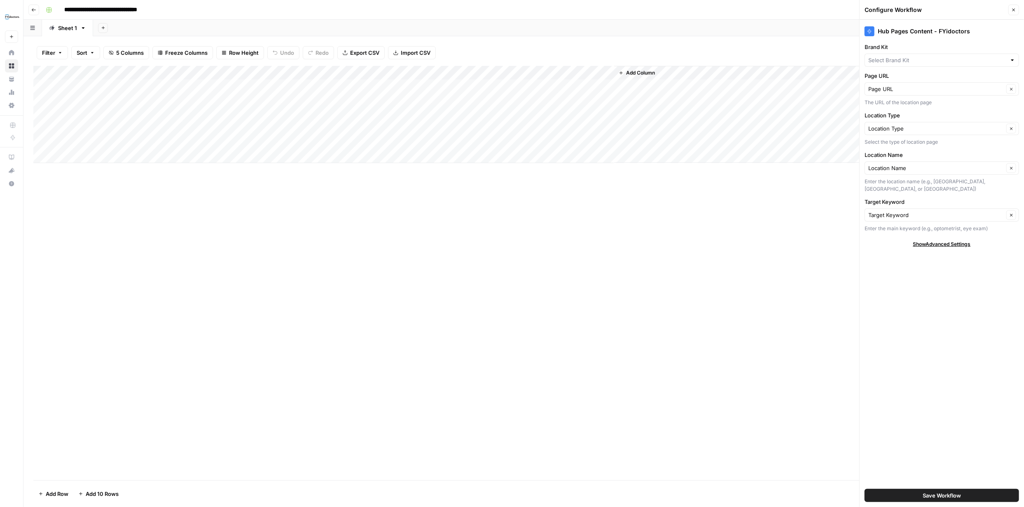
click at [1015, 60] on div at bounding box center [1013, 60] width 6 height 8
click at [907, 87] on span "FYidoctors" at bounding box center [940, 91] width 137 height 8
type input "FYidoctors"
click at [946, 498] on span "Save Workflow" at bounding box center [942, 496] width 38 height 8
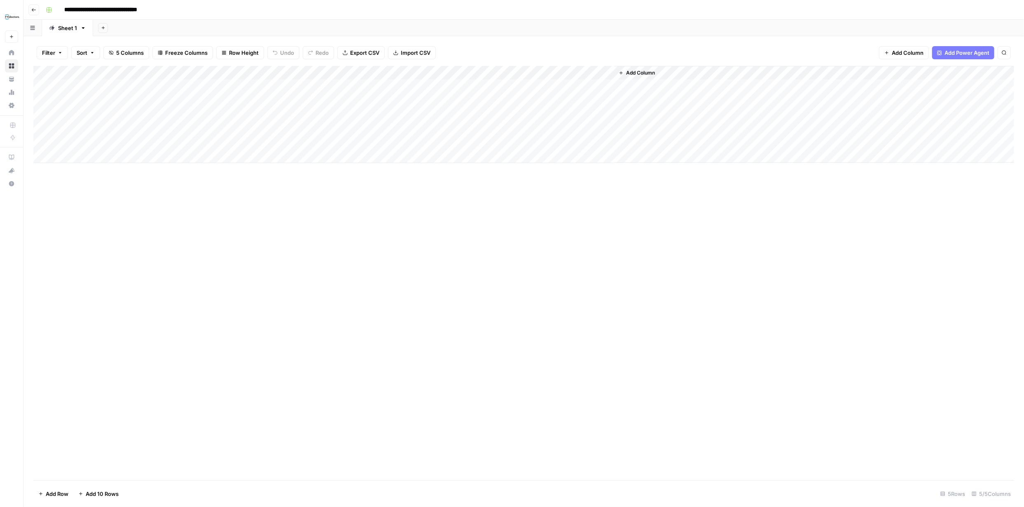
click at [194, 87] on div "Add Column" at bounding box center [523, 114] width 981 height 97
click at [186, 74] on div "Add Column" at bounding box center [523, 114] width 981 height 97
click at [224, 122] on input "National Hub" at bounding box center [247, 122] width 84 height 8
click at [258, 122] on p "Select Color" at bounding box center [240, 125] width 72 height 11
click at [230, 125] on input "National Hub" at bounding box center [247, 122] width 84 height 8
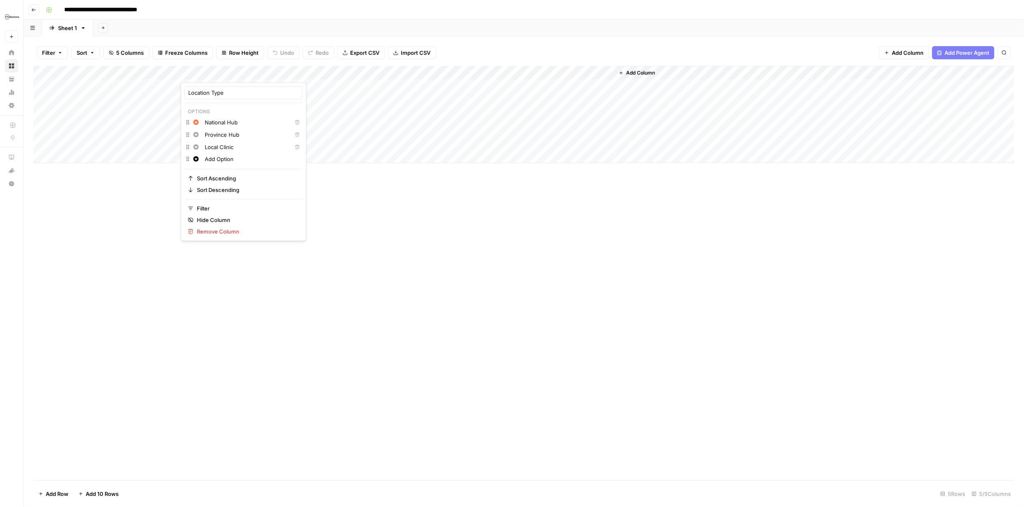
click at [342, 206] on div "Add Column" at bounding box center [523, 273] width 981 height 415
click at [224, 87] on div "Add Column" at bounding box center [523, 114] width 981 height 97
click at [211, 118] on button "National Hub" at bounding box center [213, 118] width 39 height 10
click at [123, 87] on div "Add Column" at bounding box center [523, 114] width 981 height 97
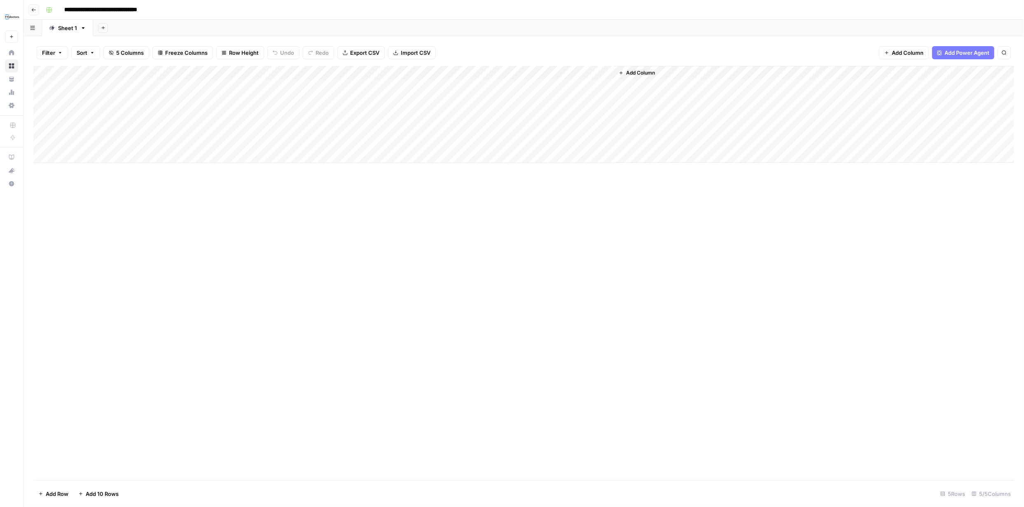
click at [123, 87] on div "Add Column" at bounding box center [523, 114] width 981 height 97
type textarea "**********"
click at [301, 217] on div "Add Column" at bounding box center [523, 273] width 981 height 415
click at [309, 89] on div "Add Column" at bounding box center [523, 114] width 981 height 97
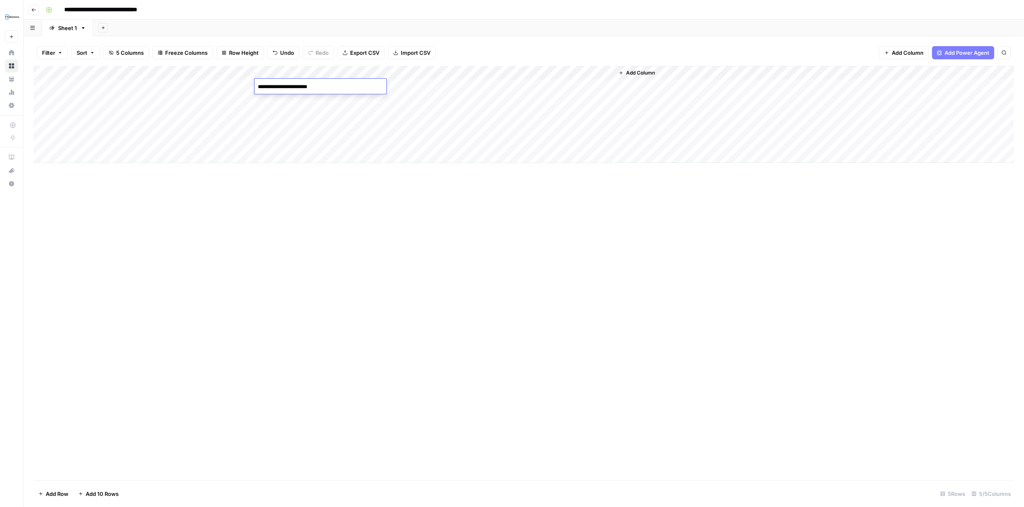
type textarea "**********"
click at [403, 87] on div "Add Column" at bounding box center [523, 114] width 981 height 97
click at [431, 86] on textarea "**********" at bounding box center [439, 87] width 132 height 12
type textarea "**********"
click at [465, 220] on div "Add Column" at bounding box center [523, 273] width 981 height 415
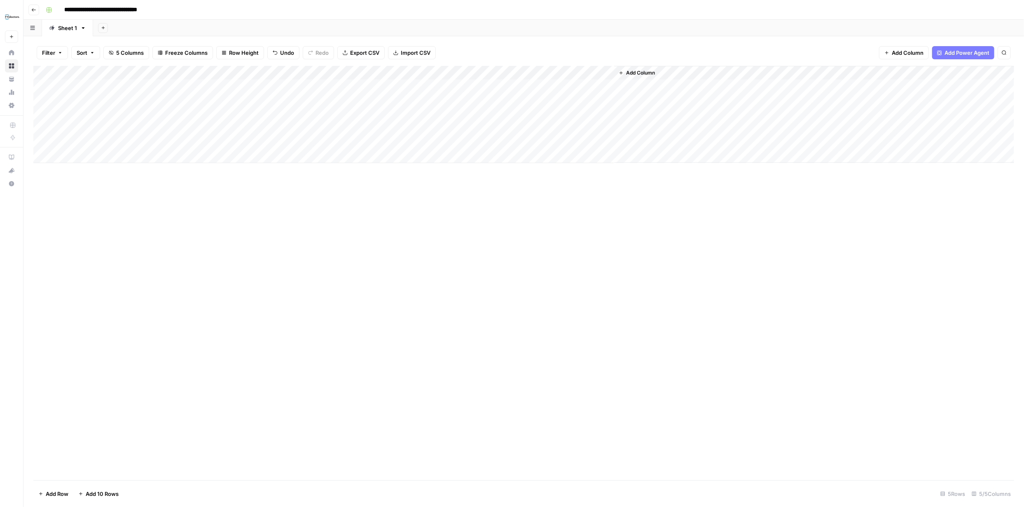
click at [553, 85] on div "Add Column" at bounding box center [523, 114] width 981 height 97
click at [134, 101] on div "Add Column" at bounding box center [523, 114] width 981 height 97
type textarea "**********"
click at [228, 101] on div "Add Column" at bounding box center [523, 114] width 981 height 97
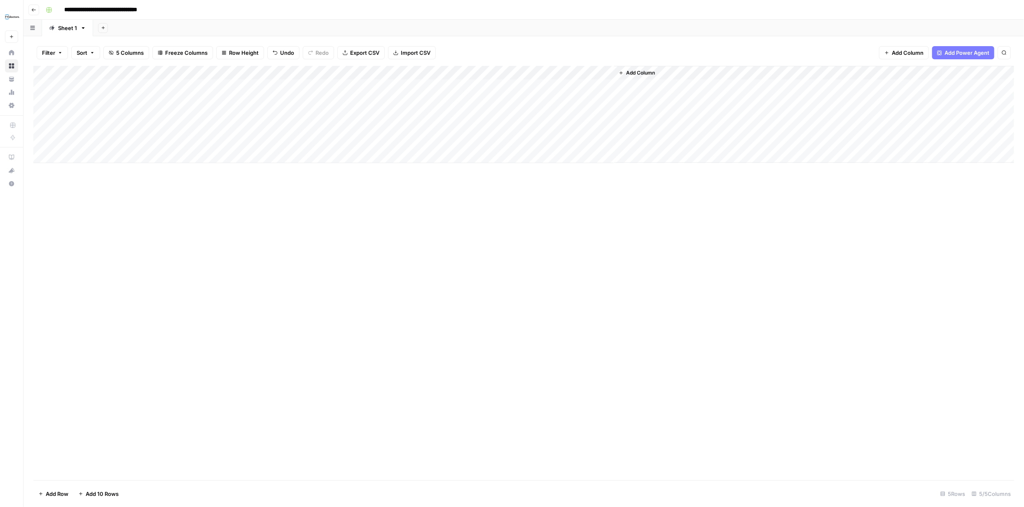
click at [228, 101] on div "Add Column" at bounding box center [523, 114] width 981 height 97
click at [216, 149] on button "Province Hub" at bounding box center [214, 147] width 41 height 10
click at [284, 100] on div "Add Column" at bounding box center [523, 114] width 981 height 97
type textarea "**********"
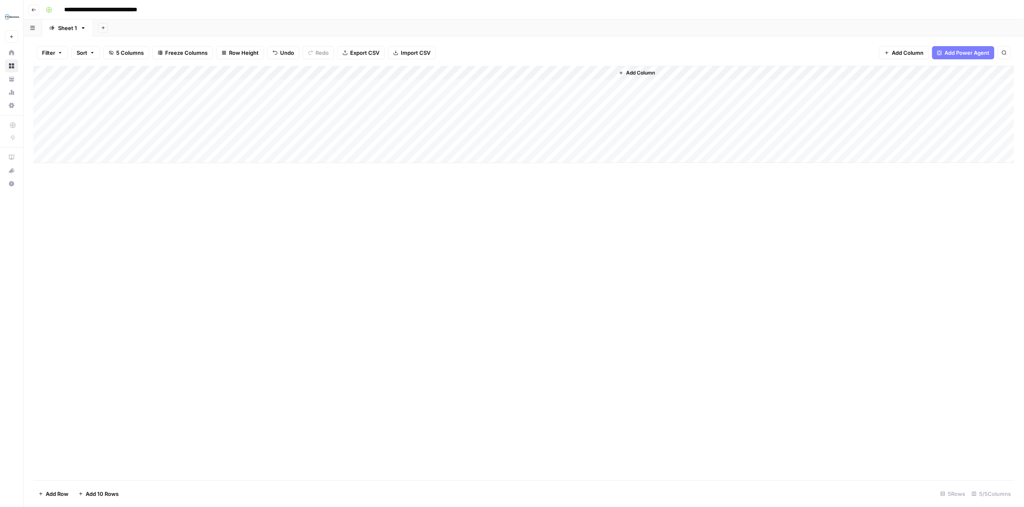
click at [424, 101] on div "Add Column" at bounding box center [523, 114] width 981 height 97
type textarea "**********"
click at [473, 197] on div "Add Column" at bounding box center [523, 273] width 981 height 415
click at [552, 101] on div "Add Column" at bounding box center [523, 114] width 981 height 97
click at [139, 112] on div "Add Column" at bounding box center [523, 114] width 981 height 97
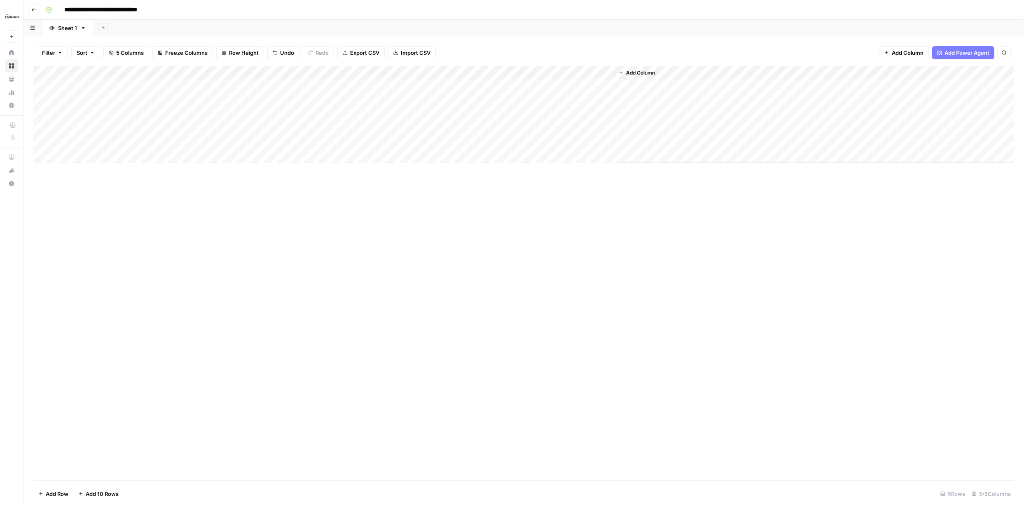
click at [139, 112] on div "Add Column" at bounding box center [523, 114] width 981 height 97
type textarea "**********"
click at [270, 222] on div "Add Column" at bounding box center [523, 273] width 981 height 415
click at [224, 115] on div "Add Column" at bounding box center [523, 114] width 981 height 97
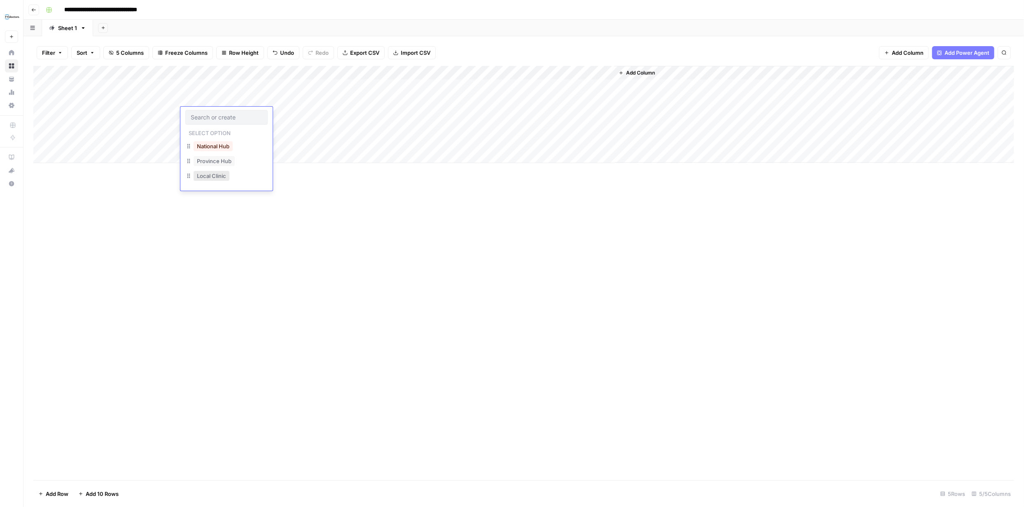
click at [214, 175] on button "Local Clinic" at bounding box center [212, 176] width 36 height 10
click at [291, 114] on div "Add Column" at bounding box center [523, 114] width 981 height 97
type textarea "*"
type textarea "*******"
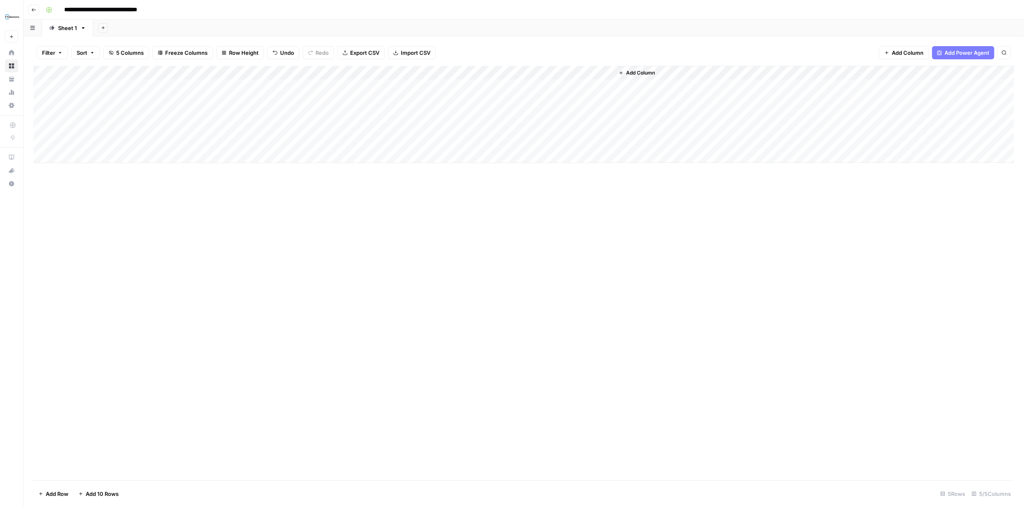
click at [305, 85] on div "Add Column" at bounding box center [523, 114] width 981 height 97
click at [312, 100] on div "Add Column" at bounding box center [523, 114] width 981 height 97
click at [297, 101] on textarea "**********" at bounding box center [321, 101] width 132 height 12
type textarea "**********"
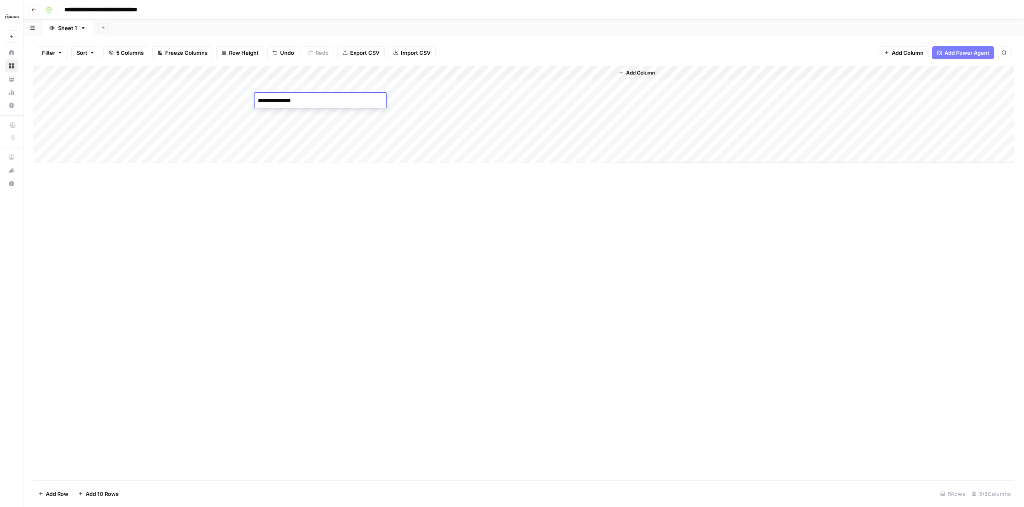
click at [390, 212] on div "Add Column" at bounding box center [523, 273] width 981 height 415
click at [337, 112] on div "Add Column" at bounding box center [523, 114] width 981 height 97
click at [400, 120] on div "Add Column" at bounding box center [523, 114] width 981 height 97
click at [400, 118] on div "Add Column" at bounding box center [523, 114] width 981 height 97
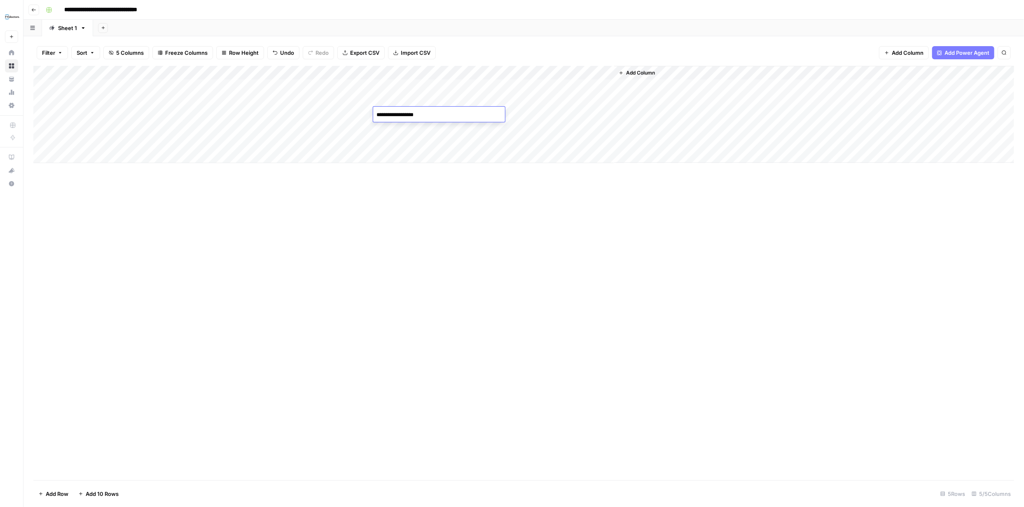
type textarea "**********"
click at [424, 100] on div "Add Column" at bounding box center [523, 114] width 981 height 97
click at [424, 101] on div "Add Column" at bounding box center [523, 114] width 981 height 97
click at [422, 218] on div "Add Column" at bounding box center [523, 273] width 981 height 415
click at [551, 114] on div "Add Column" at bounding box center [523, 114] width 981 height 97
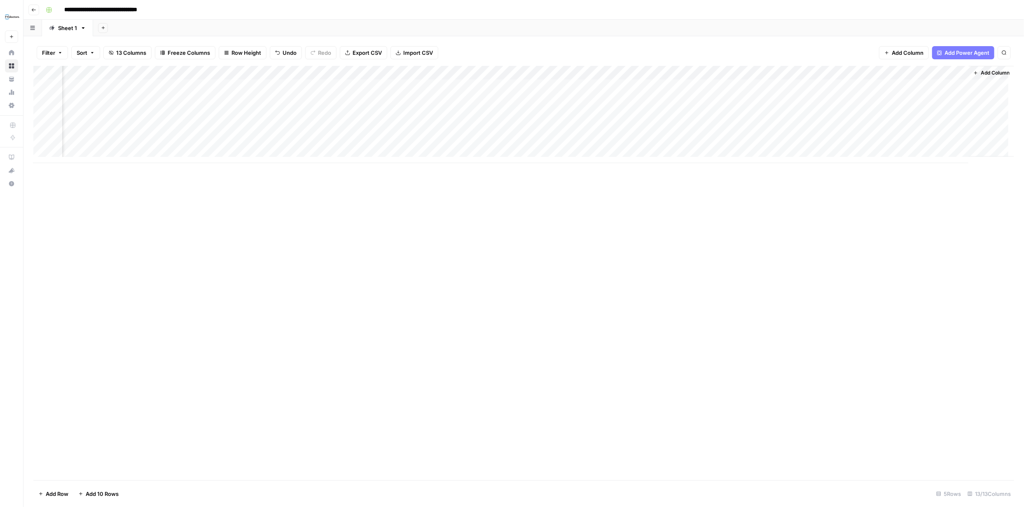
scroll to position [0, 245]
click at [349, 85] on div "Add Column" at bounding box center [523, 114] width 981 height 97
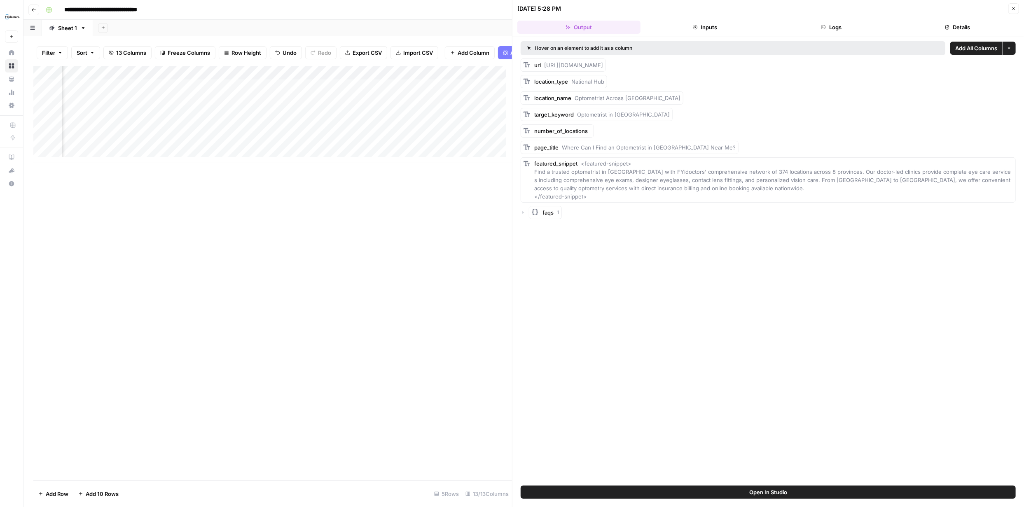
click at [523, 213] on icon "button" at bounding box center [523, 212] width 5 height 5
click at [719, 24] on button "Inputs" at bounding box center [705, 27] width 123 height 13
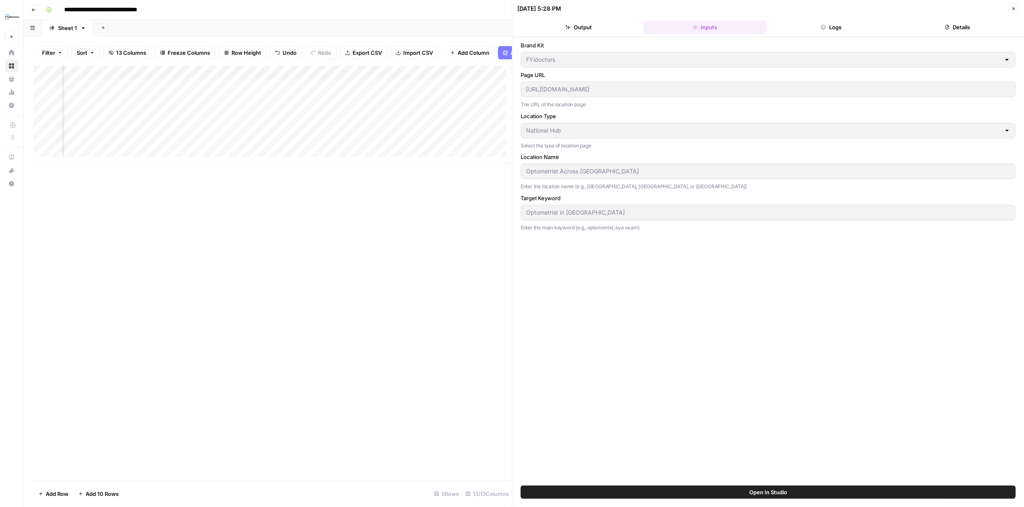
click at [832, 27] on button "Logs" at bounding box center [831, 27] width 123 height 13
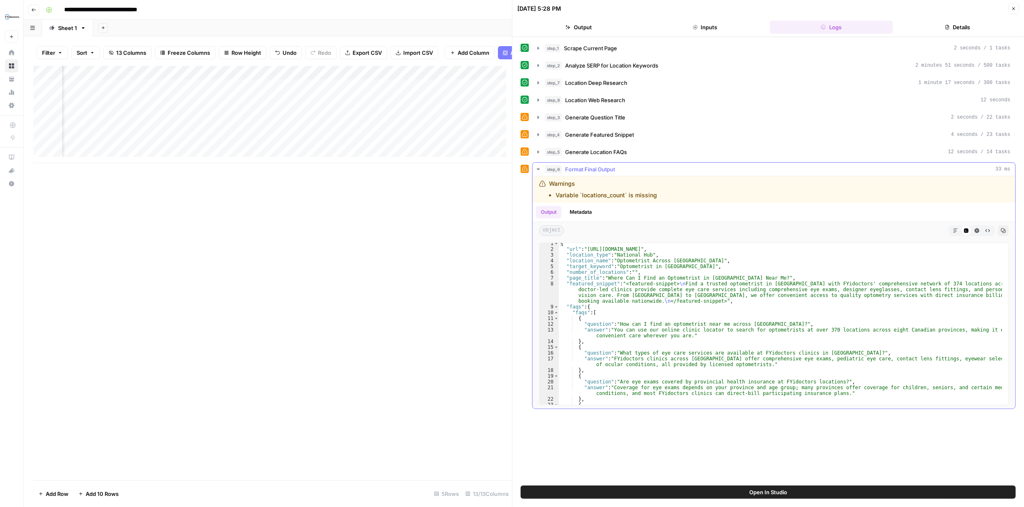
scroll to position [0, 0]
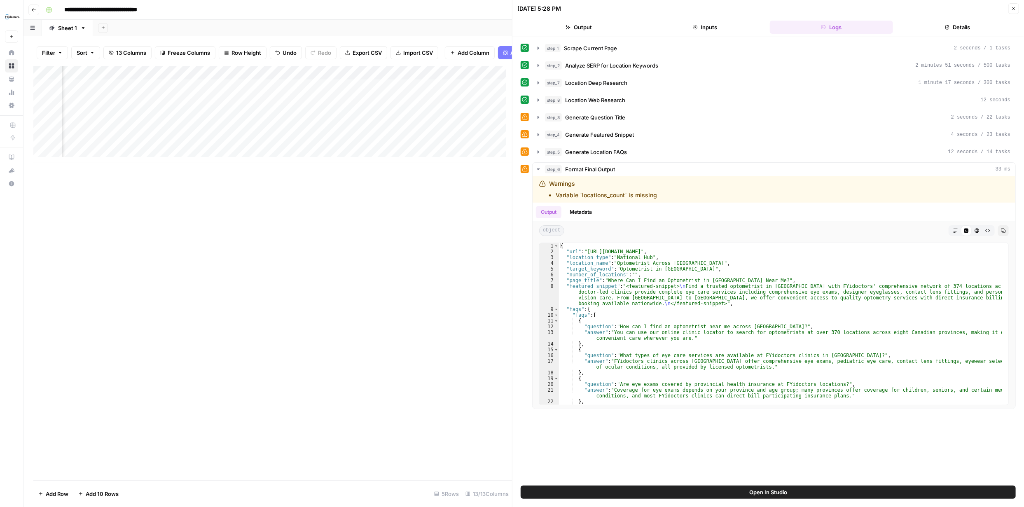
click at [962, 25] on button "Details" at bounding box center [958, 27] width 123 height 13
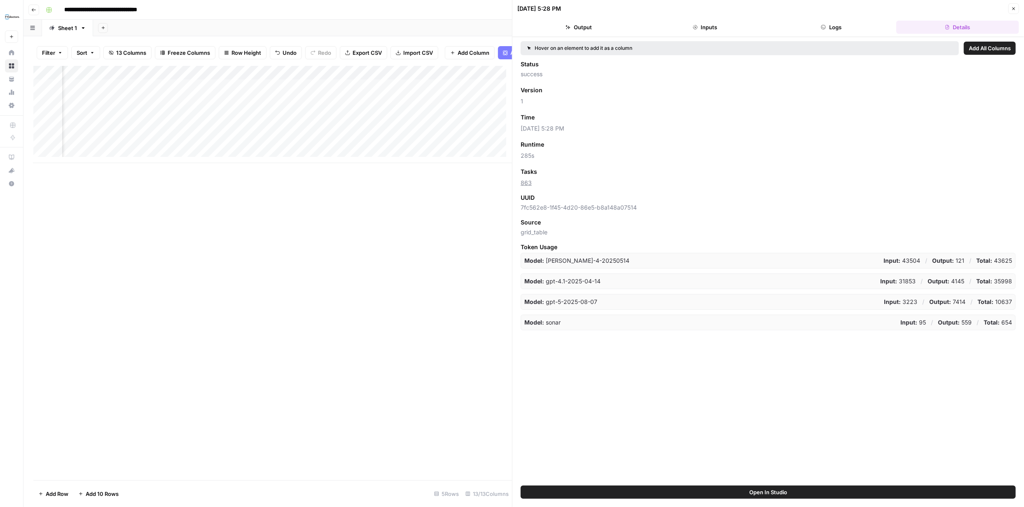
click at [583, 26] on button "Output" at bounding box center [579, 27] width 123 height 13
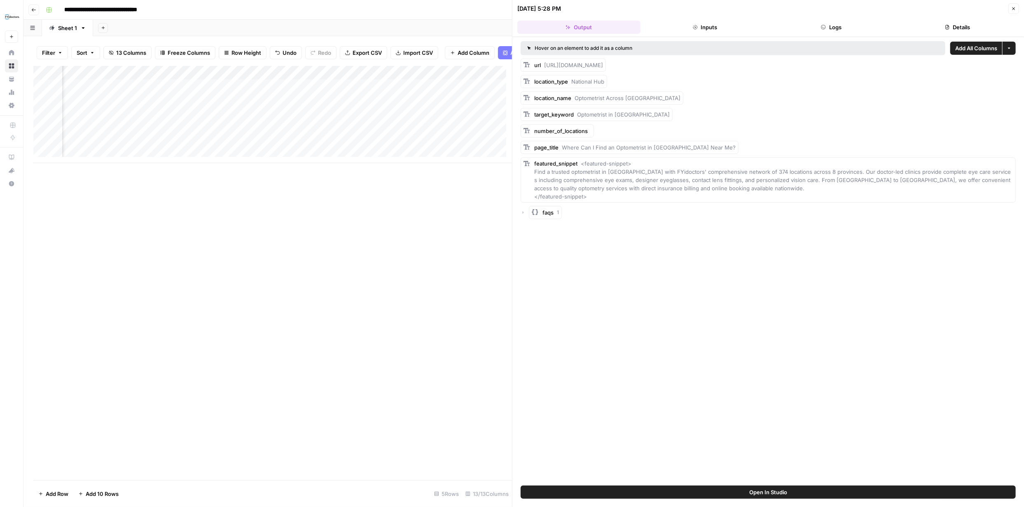
click at [1010, 7] on button "Close" at bounding box center [1014, 8] width 11 height 11
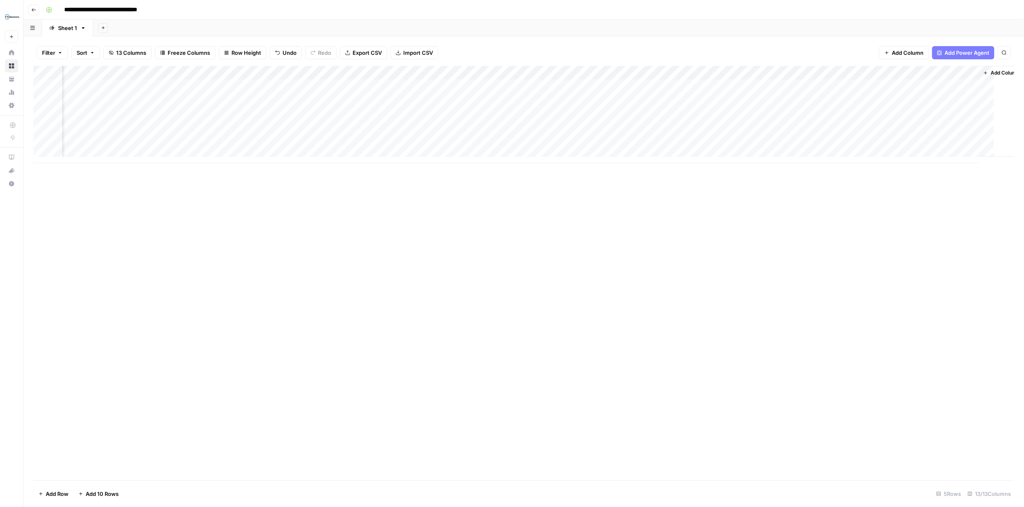
scroll to position [0, 234]
click at [792, 87] on div "Add Column" at bounding box center [523, 114] width 981 height 97
click at [862, 215] on div "Add Column" at bounding box center [523, 273] width 981 height 415
click at [444, 86] on div "Add Column" at bounding box center [523, 114] width 981 height 97
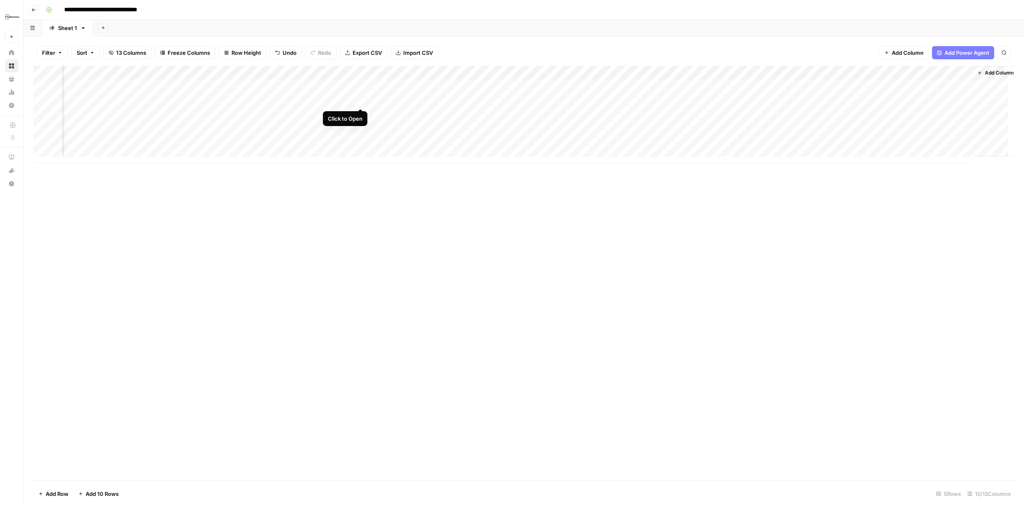
click at [361, 99] on div "Add Column" at bounding box center [523, 114] width 981 height 97
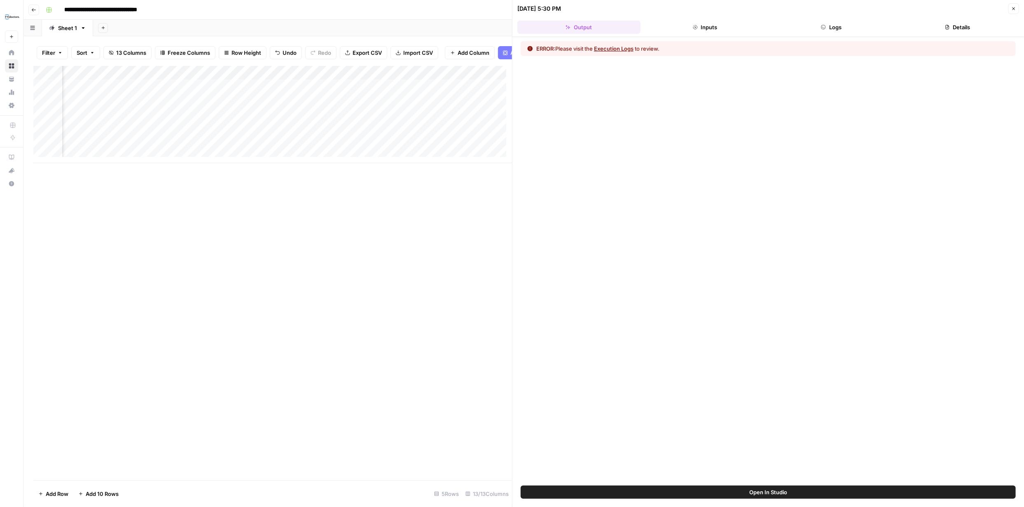
click at [619, 46] on button "Execution Logs" at bounding box center [614, 49] width 40 height 8
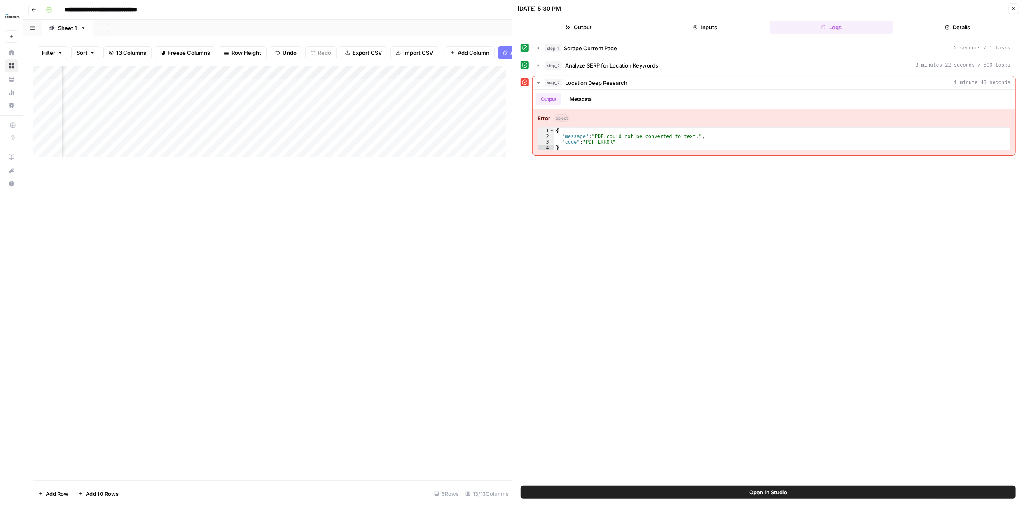
click at [965, 26] on button "Details" at bounding box center [958, 27] width 123 height 13
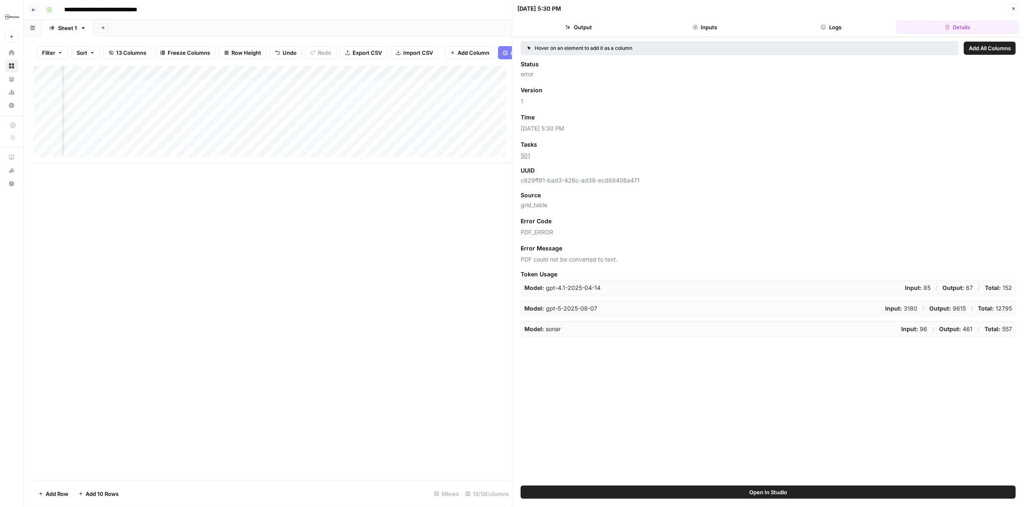
click at [585, 26] on button "Output" at bounding box center [579, 27] width 123 height 13
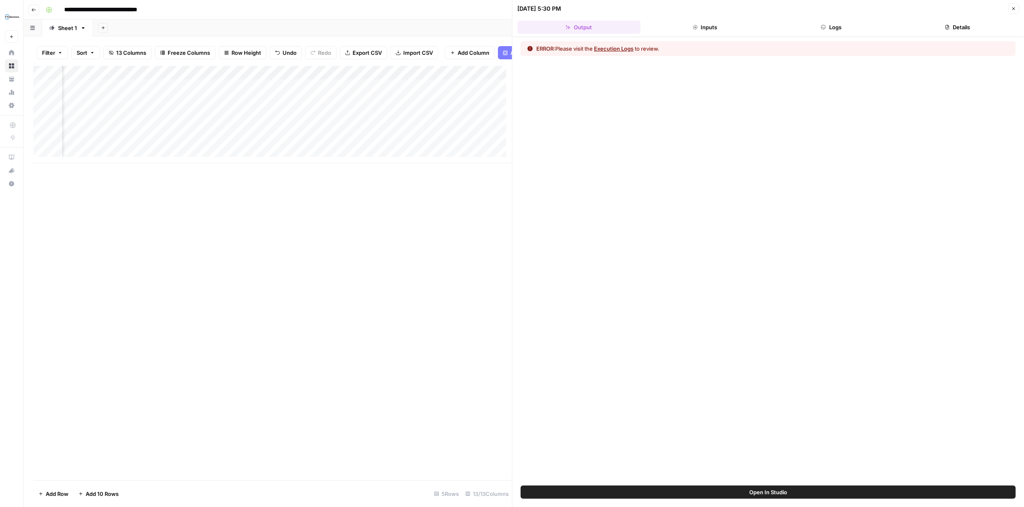
click at [1012, 9] on icon "button" at bounding box center [1014, 8] width 5 height 5
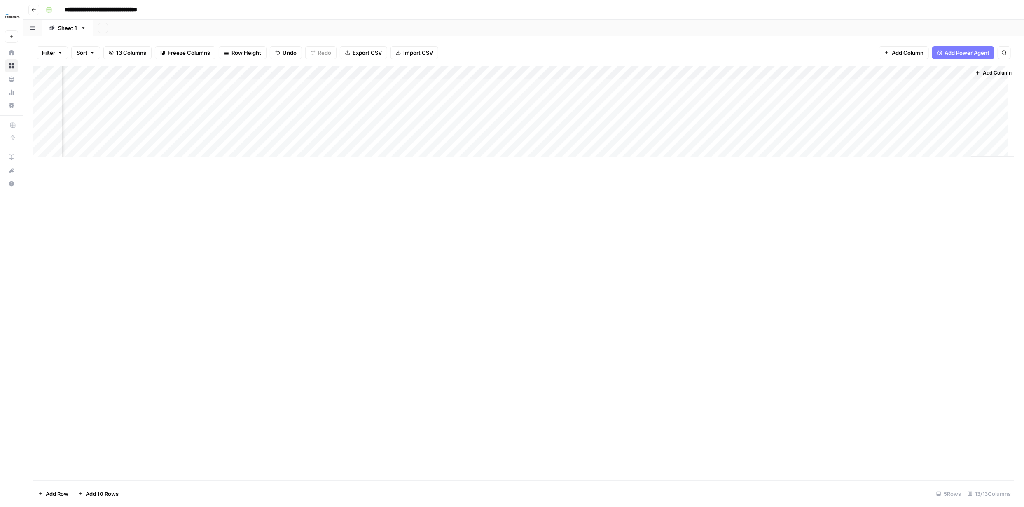
scroll to position [0, 245]
click at [988, 73] on span "Add Column" at bounding box center [995, 72] width 29 height 7
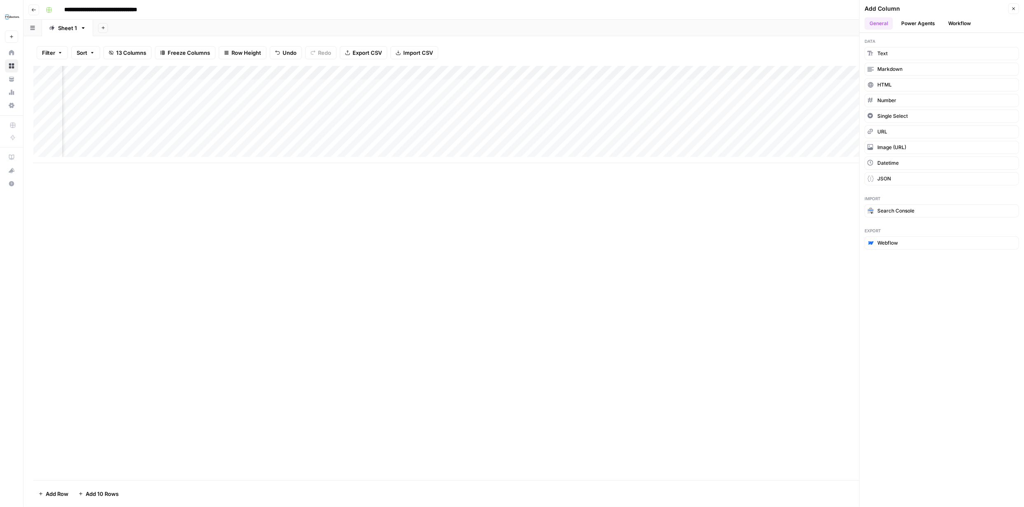
click at [916, 24] on button "Power Agents" at bounding box center [919, 23] width 44 height 12
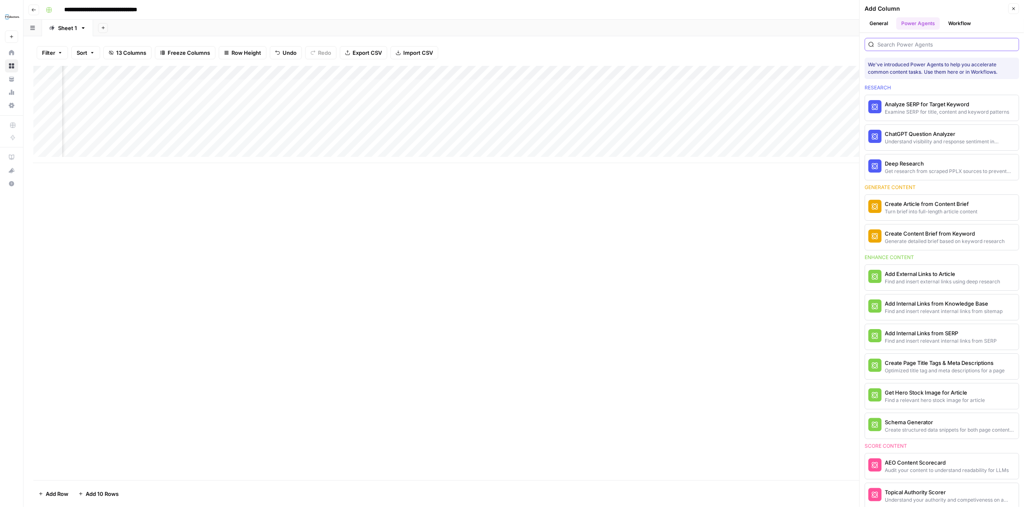
click at [912, 44] on input "search" at bounding box center [947, 44] width 138 height 8
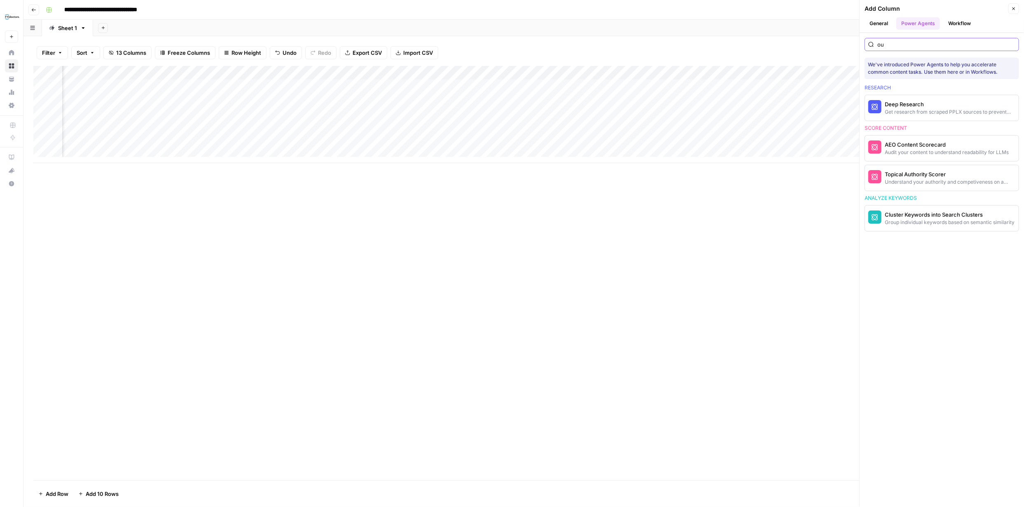
type input "o"
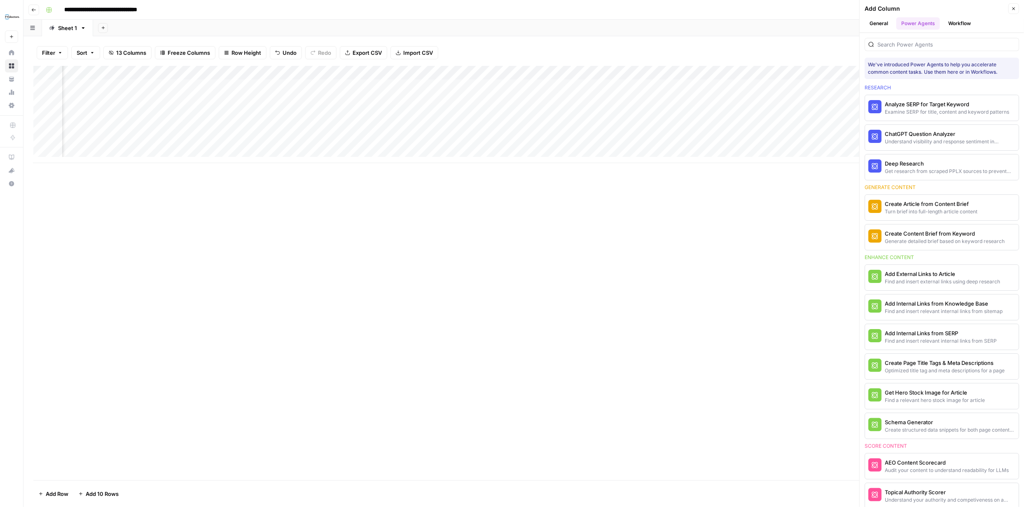
click at [626, 265] on div "Add Column" at bounding box center [523, 273] width 981 height 415
click at [1012, 8] on icon "button" at bounding box center [1014, 8] width 5 height 5
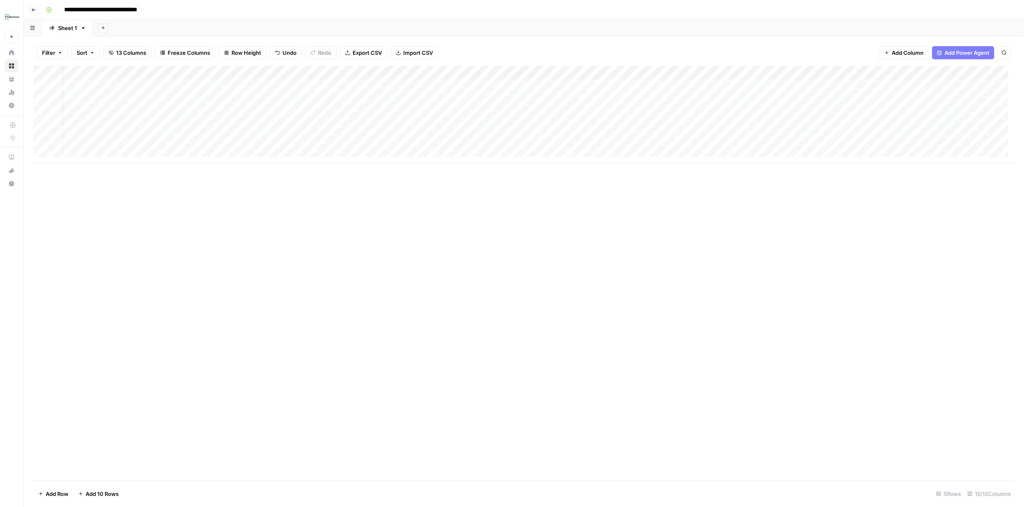
scroll to position [0, 0]
click at [595, 99] on div "Add Column" at bounding box center [523, 114] width 981 height 97
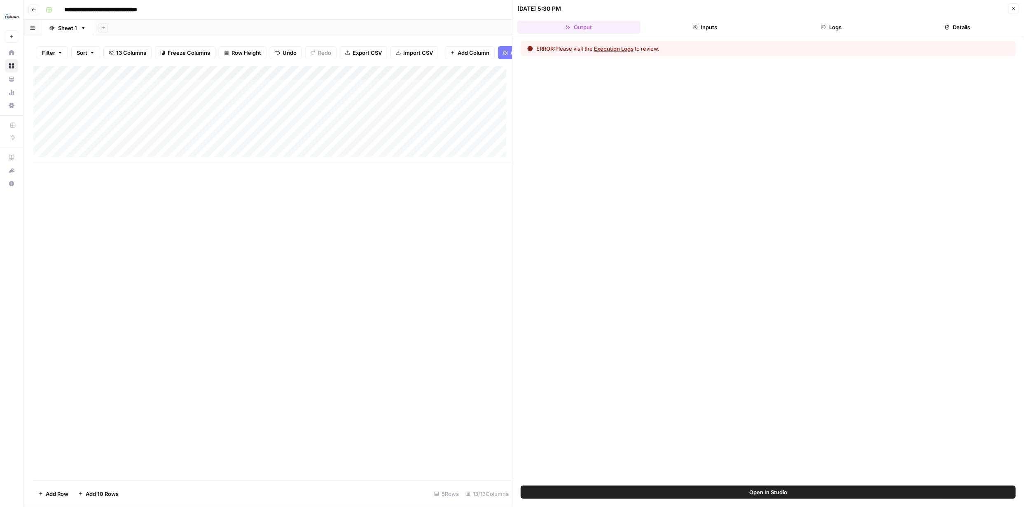
click at [622, 47] on button "Execution Logs" at bounding box center [614, 49] width 40 height 8
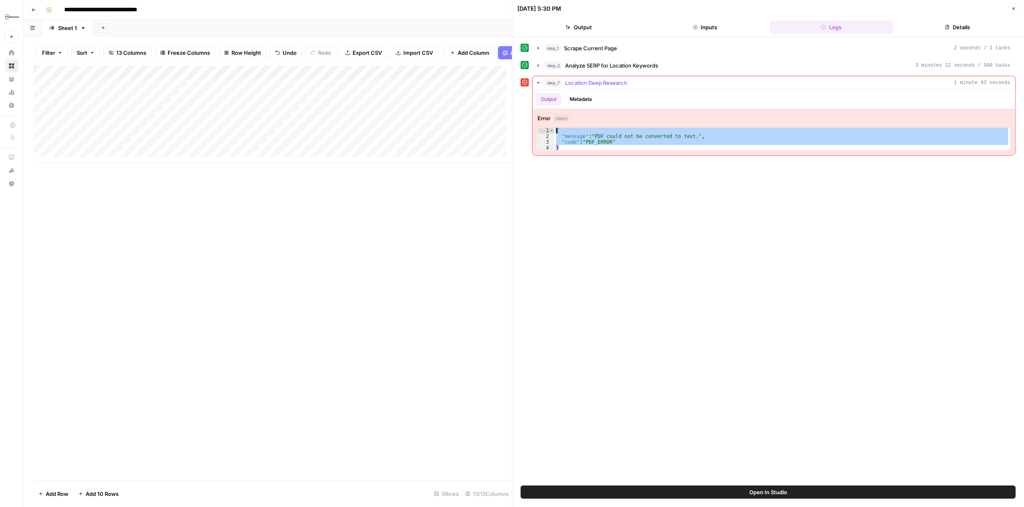
drag, startPoint x: 569, startPoint y: 148, endPoint x: 548, endPoint y: 130, distance: 27.8
click at [549, 130] on div "* 1 2 3 4 { "message" : "PDF could not be converted to text." , "code" : "PDF_E…" at bounding box center [774, 138] width 473 height 23
type textarea "**********"
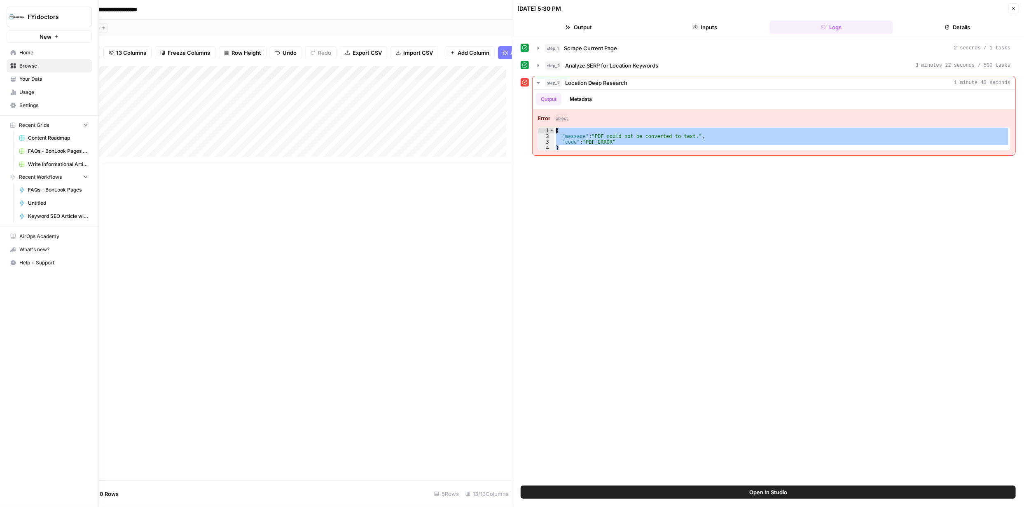
click at [29, 63] on span "Browse" at bounding box center [53, 65] width 69 height 7
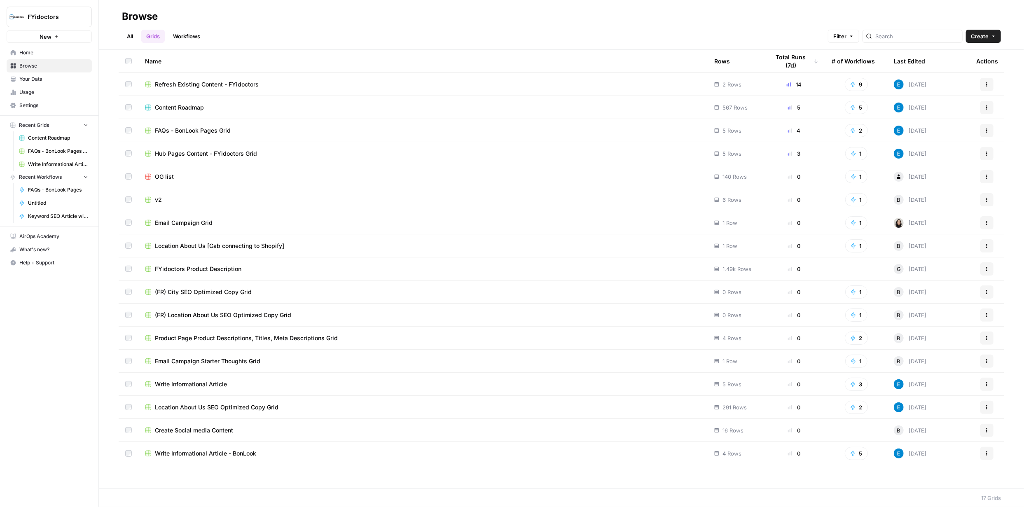
click at [190, 34] on link "Workflows" at bounding box center [186, 36] width 37 height 13
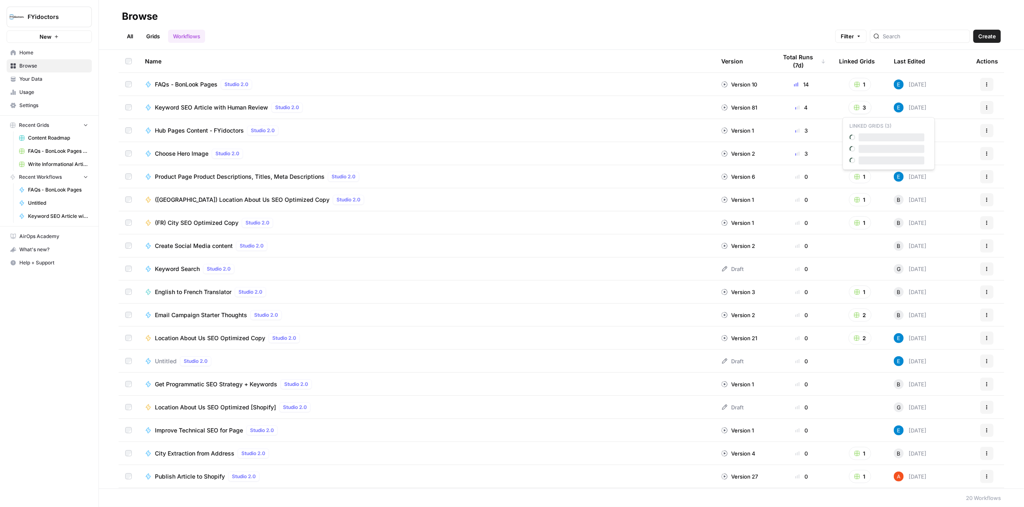
click at [856, 106] on button "3" at bounding box center [860, 107] width 23 height 13
click at [893, 164] on span "Content Roadmap" at bounding box center [892, 160] width 66 height 8
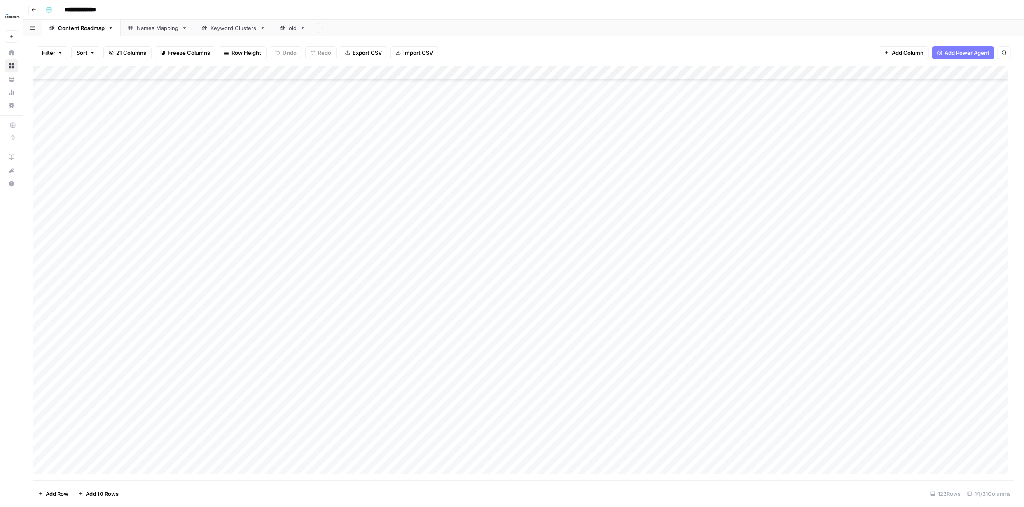
scroll to position [1328, 0]
click at [737, 455] on div "Add Column" at bounding box center [523, 273] width 981 height 415
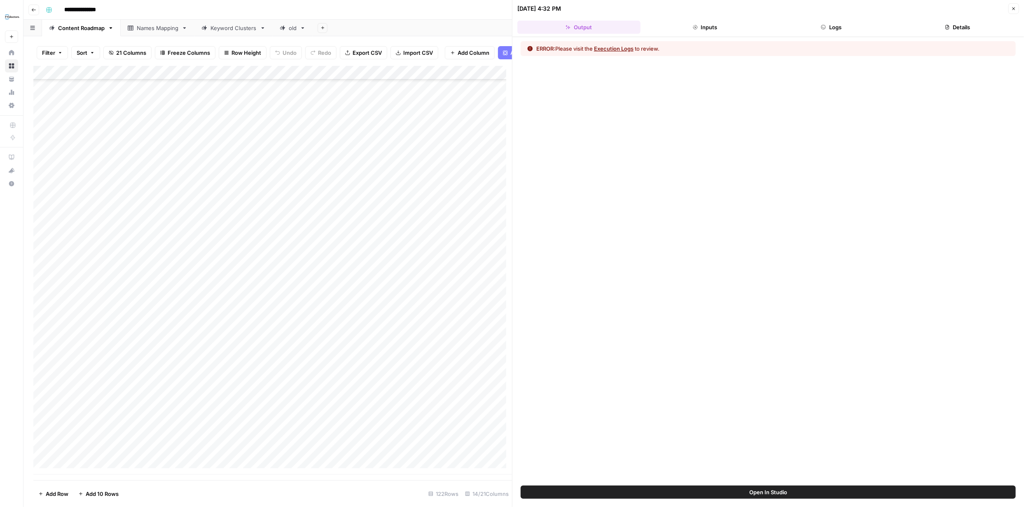
click at [618, 48] on button "Execution Logs" at bounding box center [614, 49] width 40 height 8
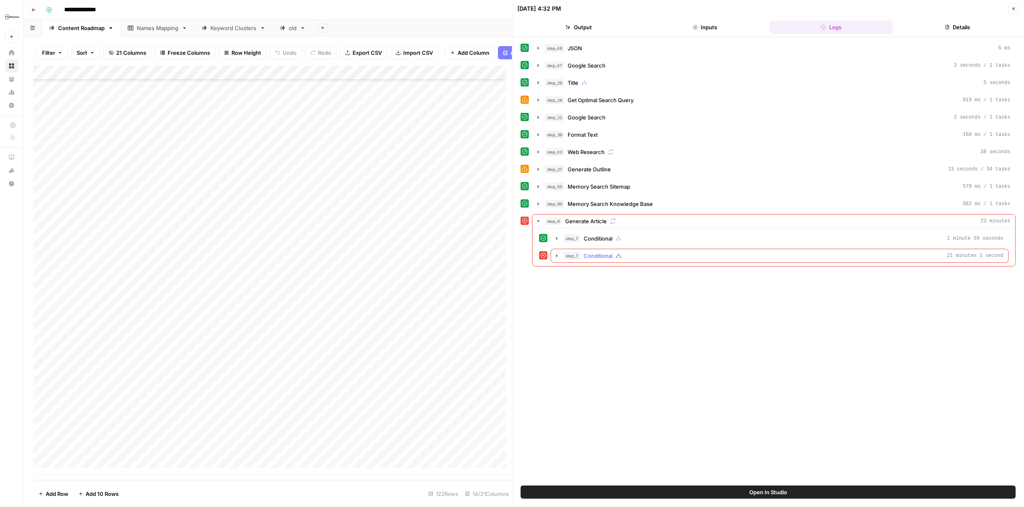
click at [558, 257] on icon "button" at bounding box center [557, 256] width 7 height 7
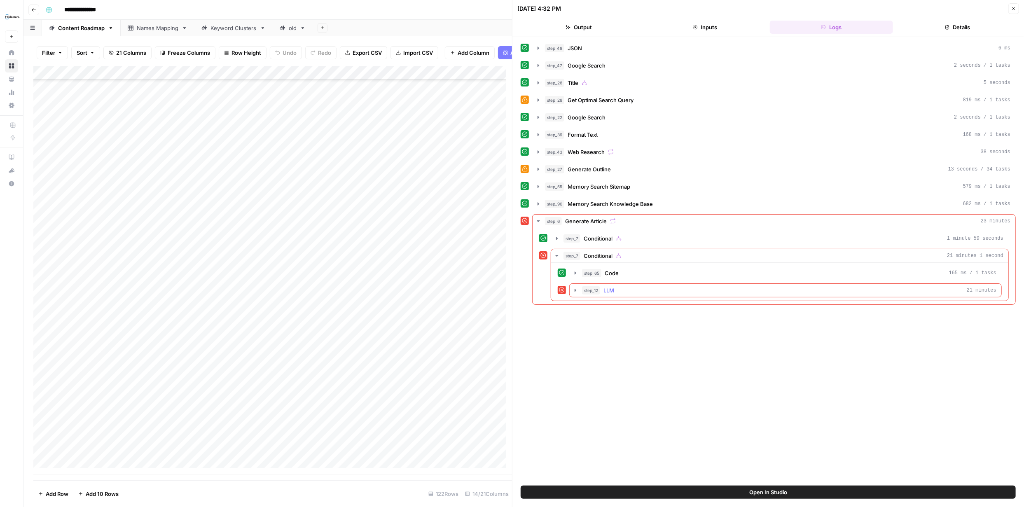
click at [575, 291] on icon "button" at bounding box center [576, 290] width 2 height 3
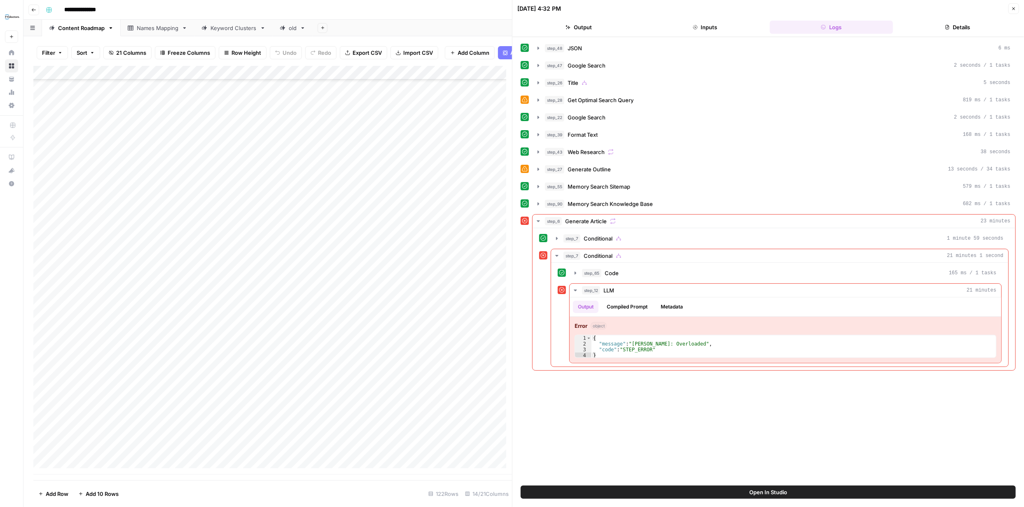
click at [1016, 6] on icon "button" at bounding box center [1014, 8] width 5 height 5
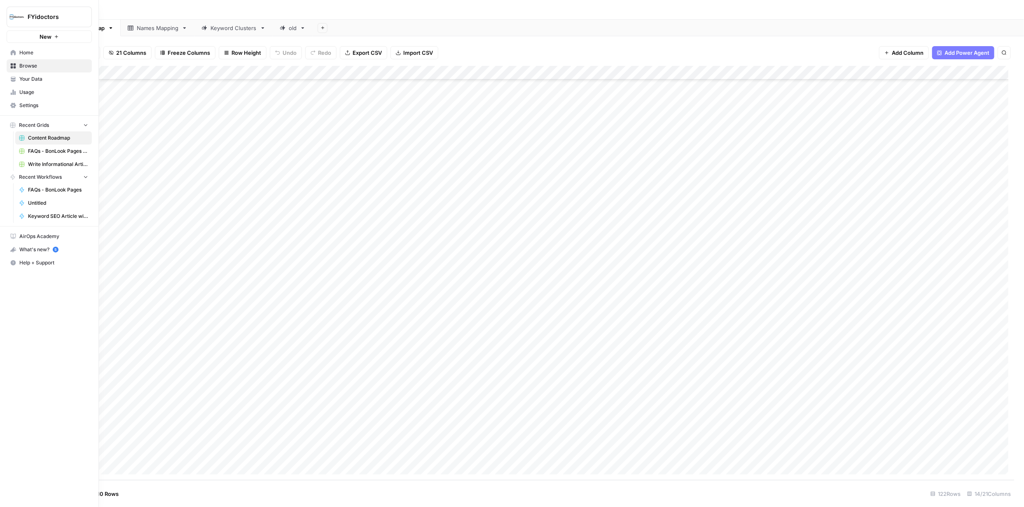
click at [28, 66] on span "Browse" at bounding box center [53, 65] width 69 height 7
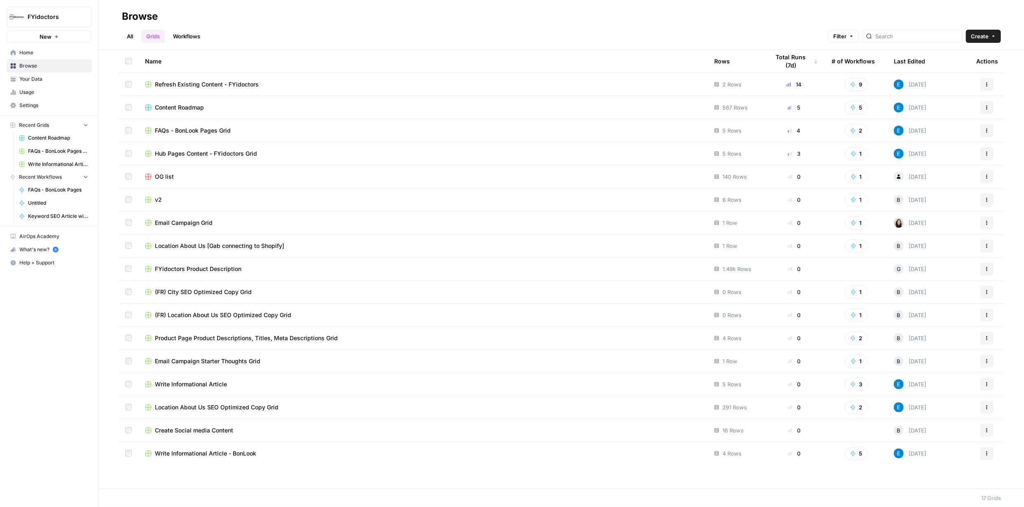
click at [185, 36] on link "Workflows" at bounding box center [186, 36] width 37 height 13
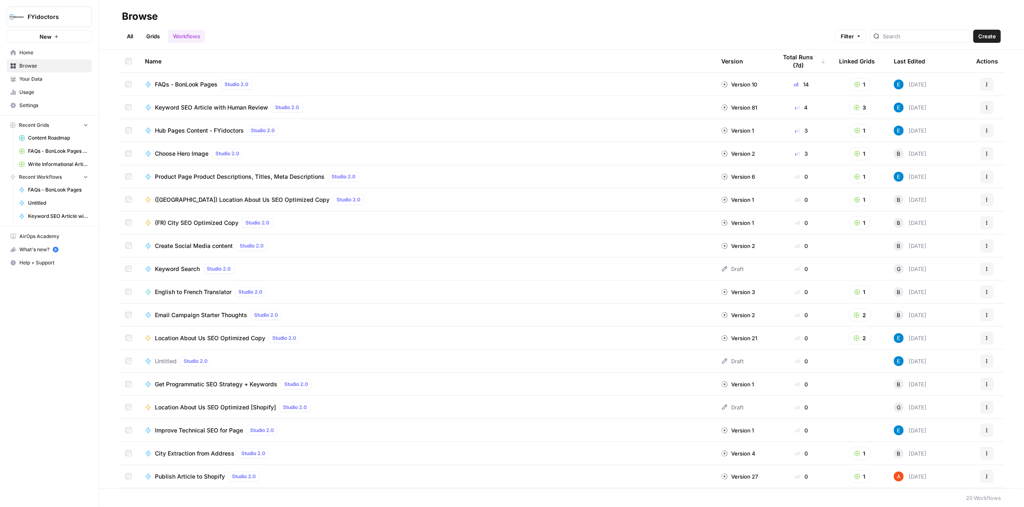
click at [985, 129] on icon "button" at bounding box center [987, 130] width 5 height 5
click at [926, 190] on span "Integrate" at bounding box center [945, 191] width 66 height 8
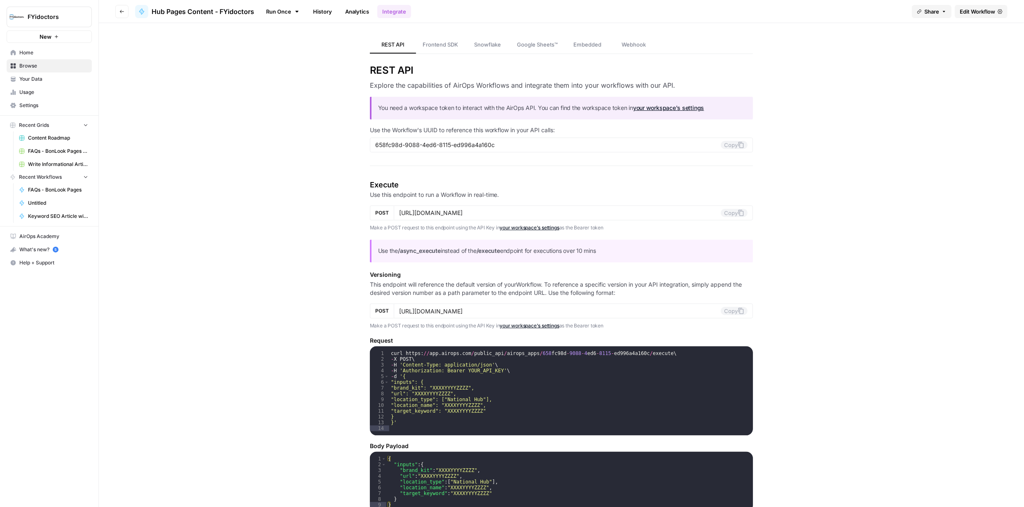
click at [971, 14] on span "Edit Workflow" at bounding box center [977, 11] width 35 height 8
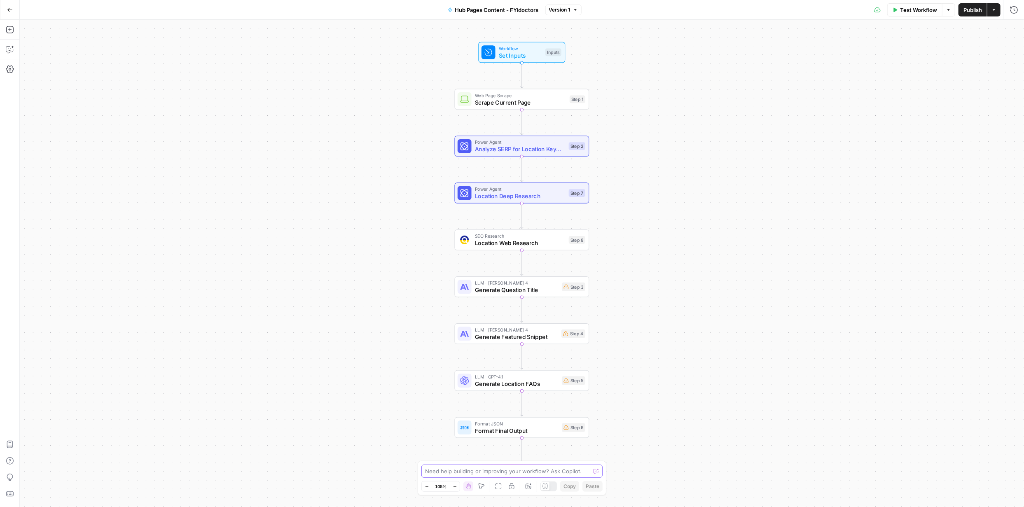
click at [491, 473] on textarea at bounding box center [507, 471] width 165 height 8
paste textarea "{ "message": "PDF could not be converted to text.", "code": "PDF_ERROR" }"
type textarea "I am getting this error for the province hub location type: { "message": "PDF c…"
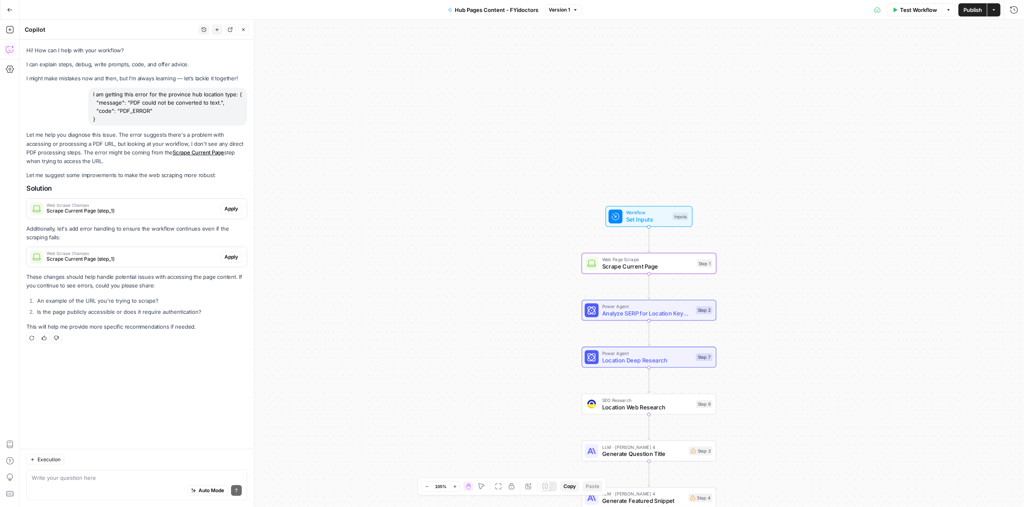
click at [232, 206] on span "Apply" at bounding box center [232, 208] width 14 height 7
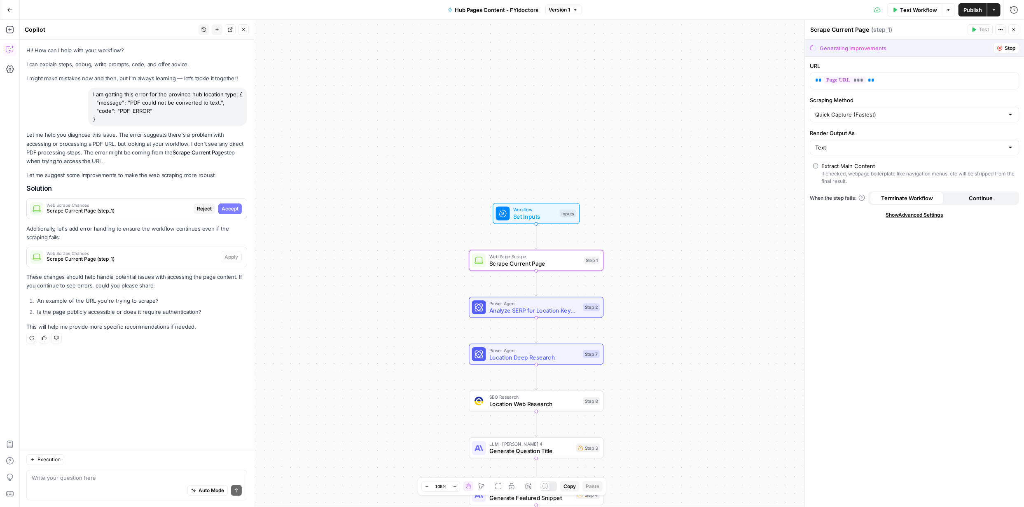
click at [227, 210] on span "Accept" at bounding box center [230, 208] width 17 height 7
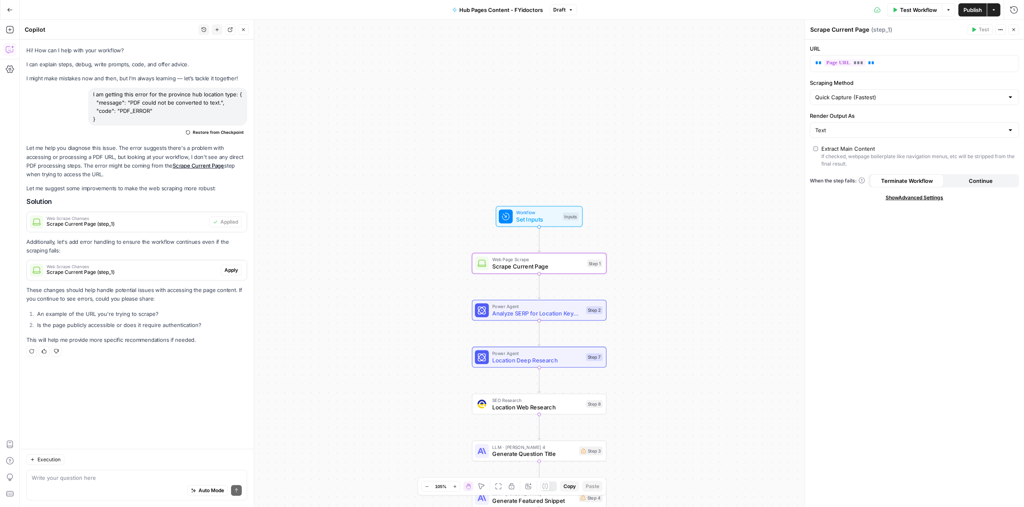
click at [234, 269] on span "Apply" at bounding box center [232, 270] width 14 height 7
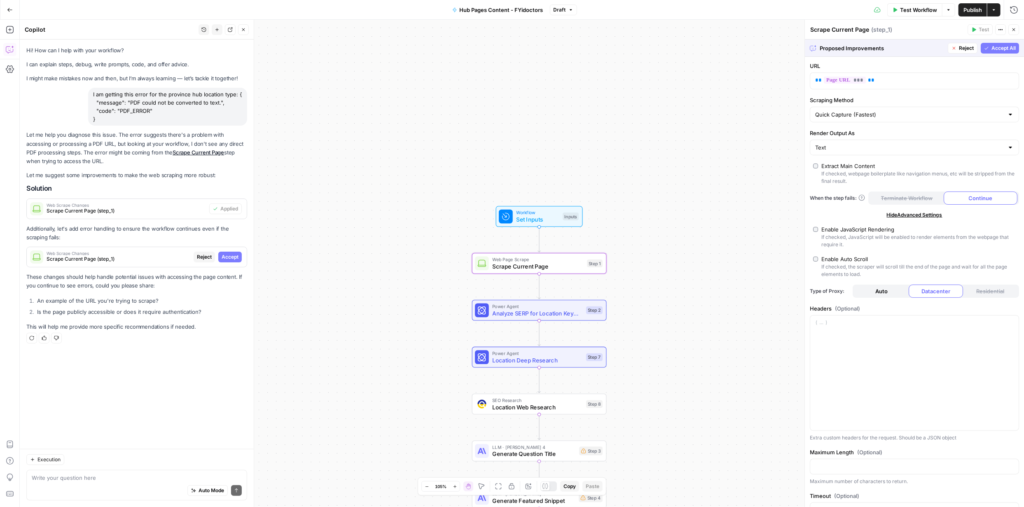
click at [226, 256] on span "Accept" at bounding box center [230, 256] width 17 height 7
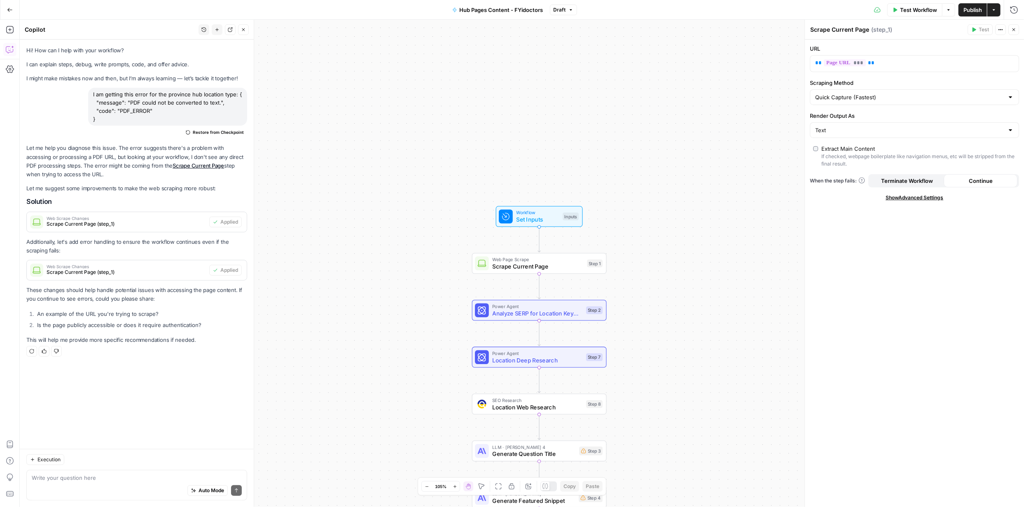
click at [932, 9] on span "Test Workflow" at bounding box center [918, 10] width 37 height 8
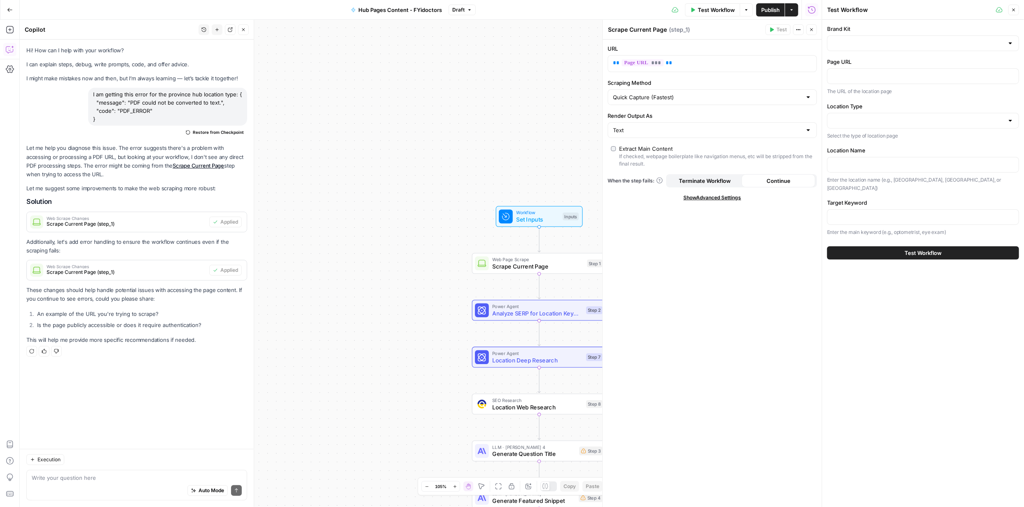
click at [1013, 42] on div at bounding box center [1011, 43] width 7 height 8
click at [873, 82] on span "FYidoctors" at bounding box center [921, 83] width 175 height 8
type input "FYidoctors"
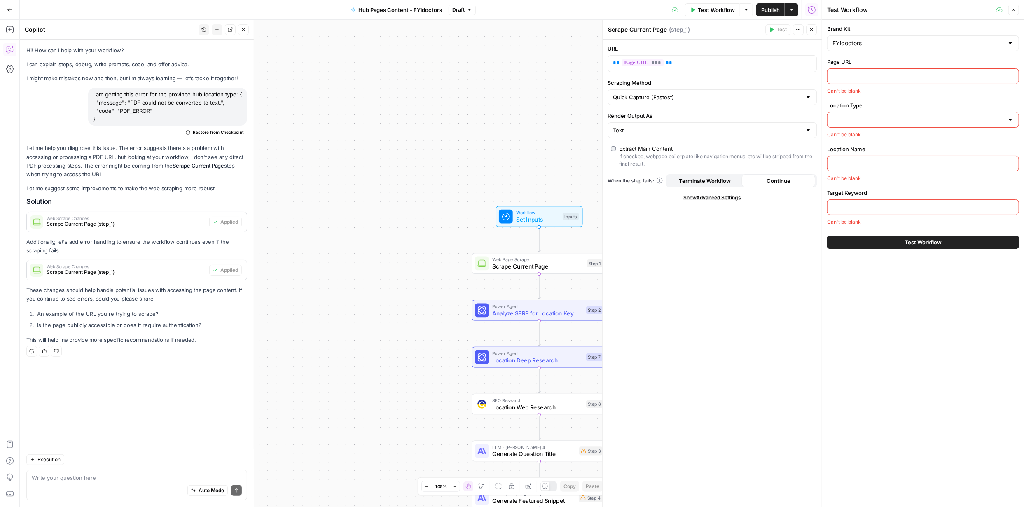
click at [956, 78] on input "Page URL" at bounding box center [923, 76] width 181 height 8
click at [948, 300] on div "Brand Kit FYidoctors Page URL Can't be blank Location Type Can't be blank Locat…" at bounding box center [924, 263] width 202 height 487
click at [998, 119] on input "Location Type" at bounding box center [918, 120] width 171 height 8
click at [875, 152] on span "Province Hub" at bounding box center [921, 152] width 175 height 8
type input "Province Hub"
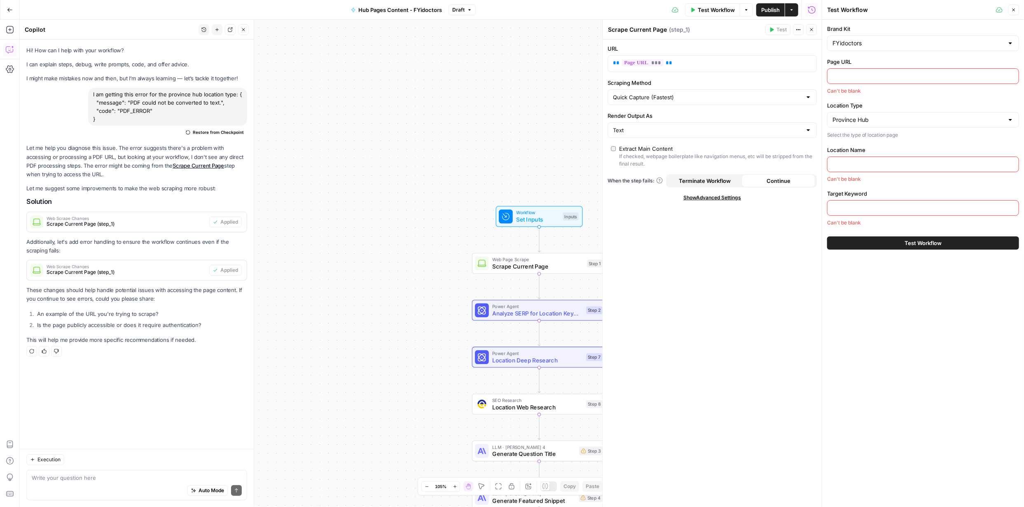
click at [890, 162] on input "Location Name" at bounding box center [923, 164] width 181 height 8
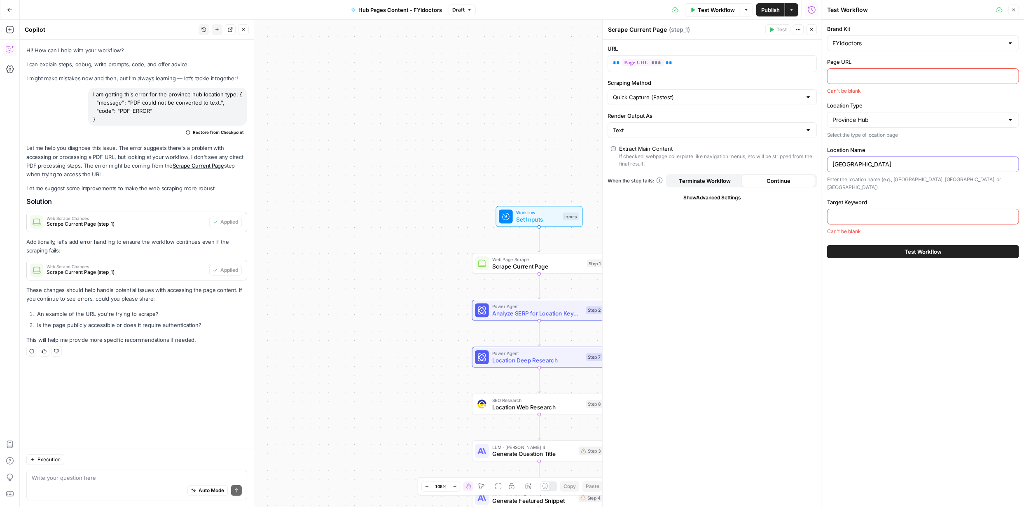
type input "British Columbia"
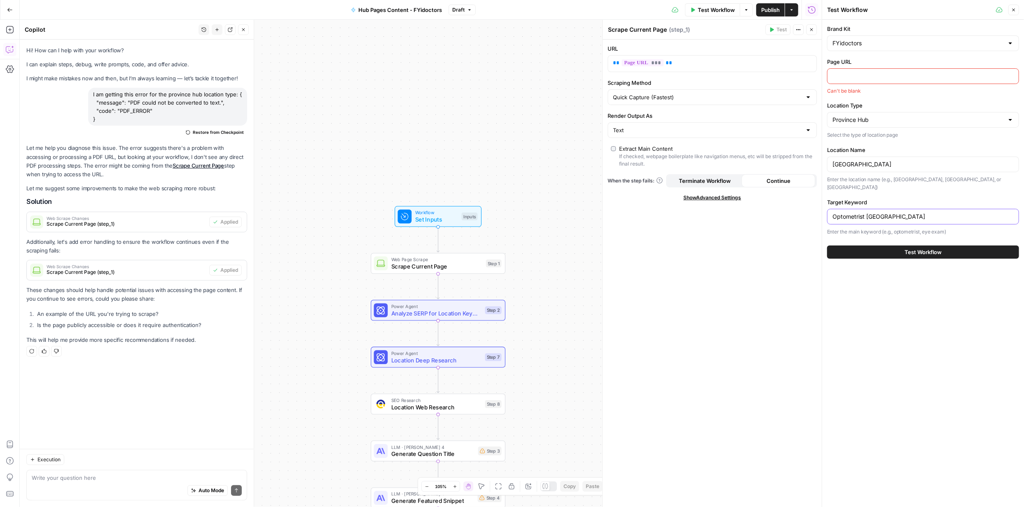
type input "Optometrist British Columbia"
click at [863, 78] on input "Page URL" at bounding box center [923, 76] width 181 height 8
paste input "https://fyidoctors.com/pages/optometrist-british-columbia"
type input "https://fyidoctors.com/pages/optometrist-british-columbia"
click at [921, 249] on span "Test Workflow" at bounding box center [923, 253] width 37 height 8
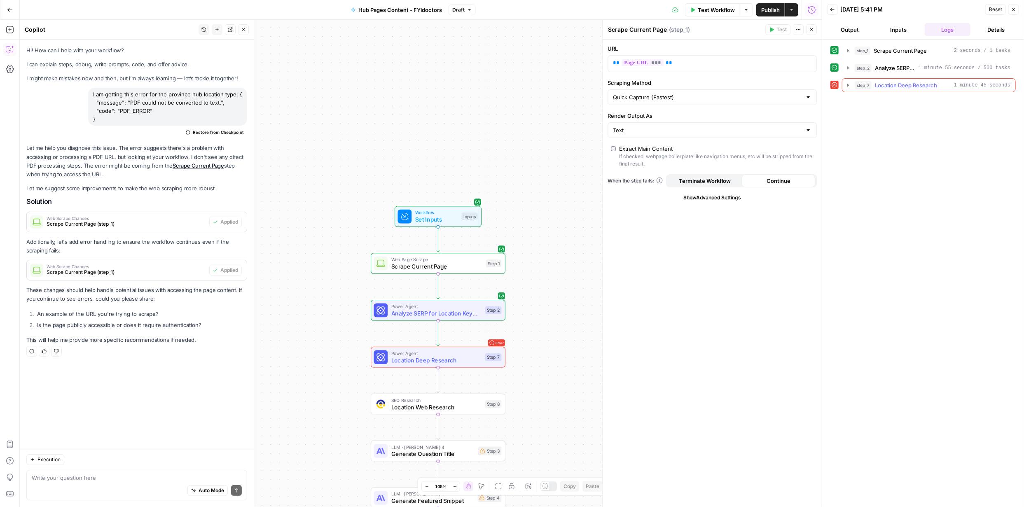
click at [849, 85] on icon "button" at bounding box center [849, 85] width 2 height 3
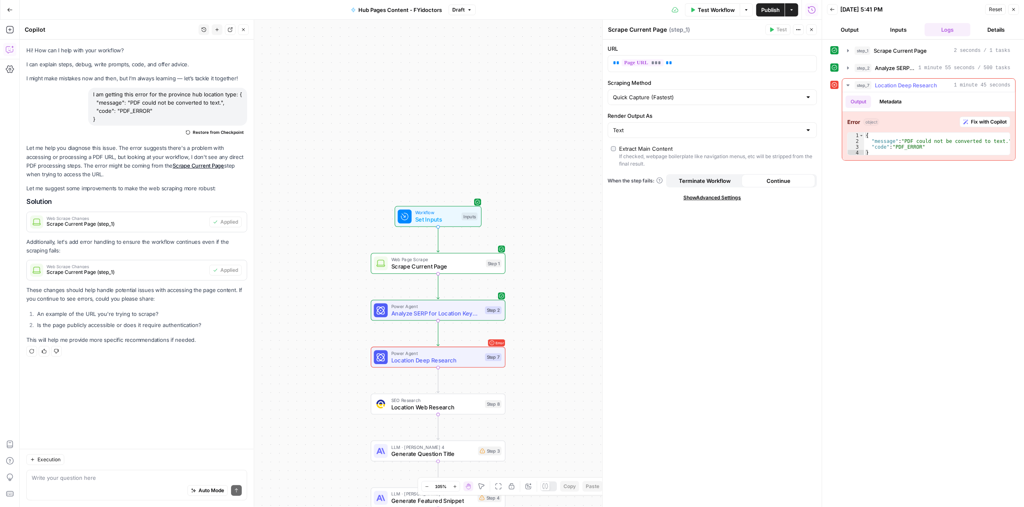
click at [977, 120] on span "Fix with Copilot" at bounding box center [989, 121] width 36 height 7
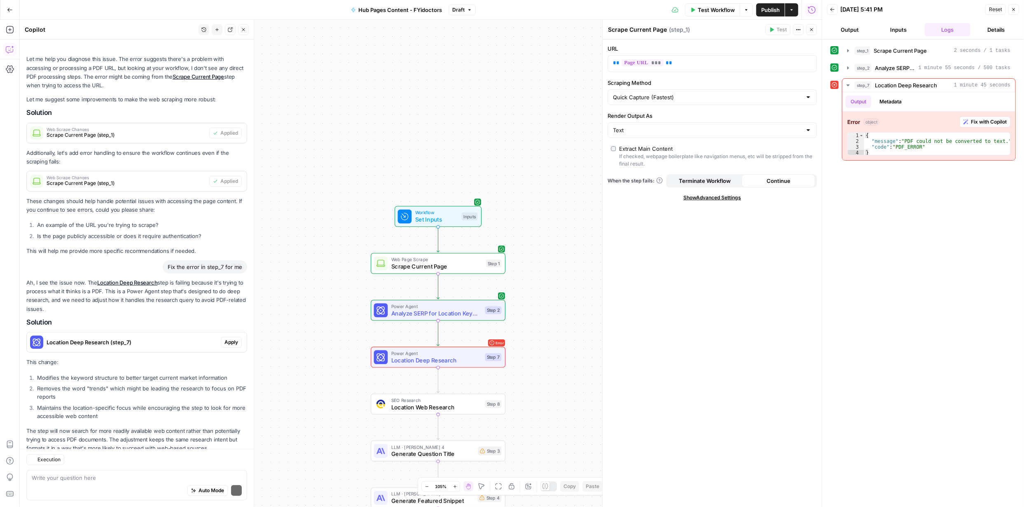
scroll to position [126, 0]
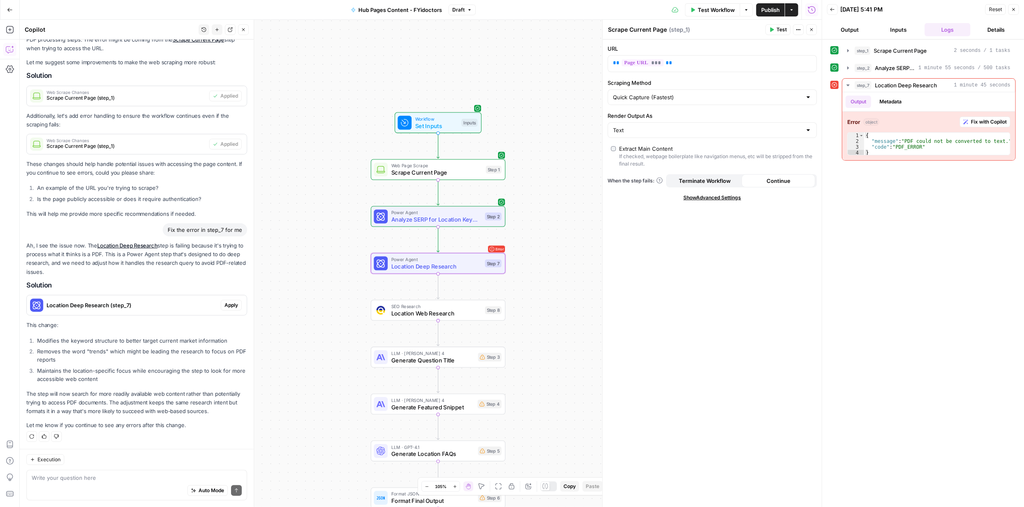
click at [225, 306] on span "Apply" at bounding box center [232, 305] width 14 height 7
click at [502, 108] on span "Apply anyway" at bounding box center [494, 105] width 40 height 8
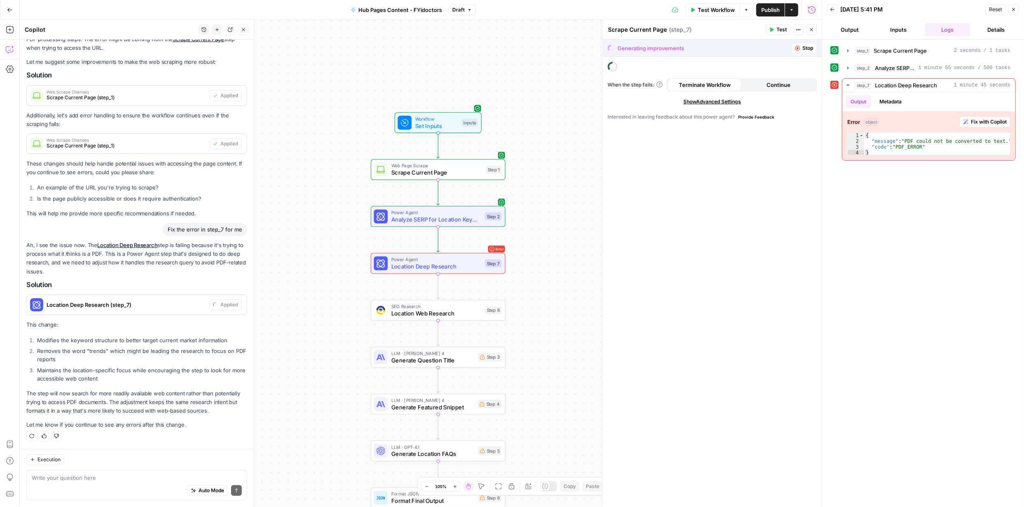
type textarea "Location Deep Research"
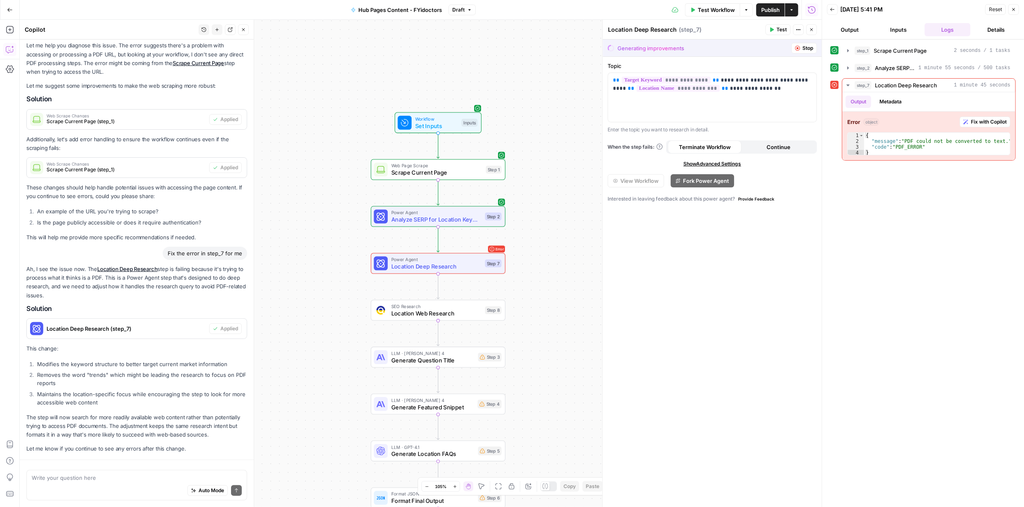
scroll to position [139, 0]
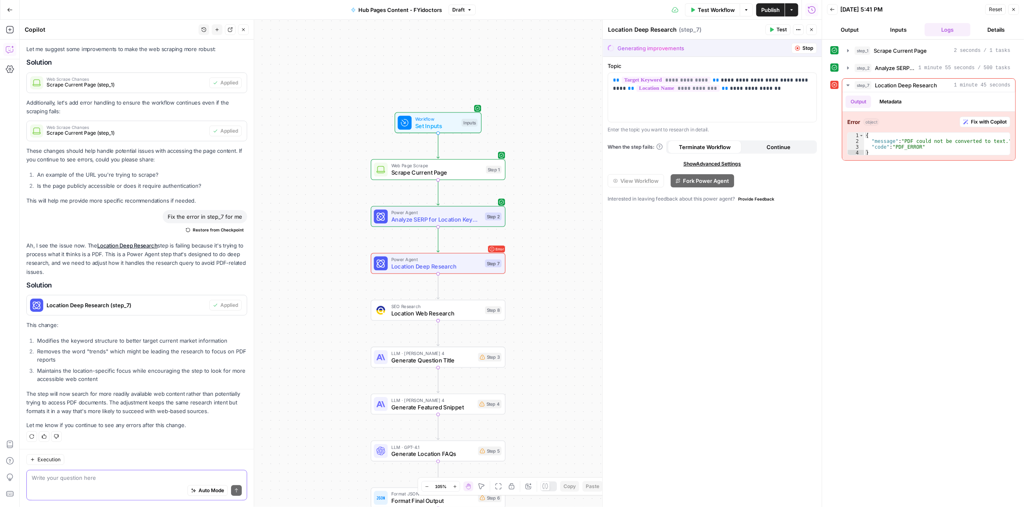
click at [153, 477] on textarea at bounding box center [137, 478] width 210 height 8
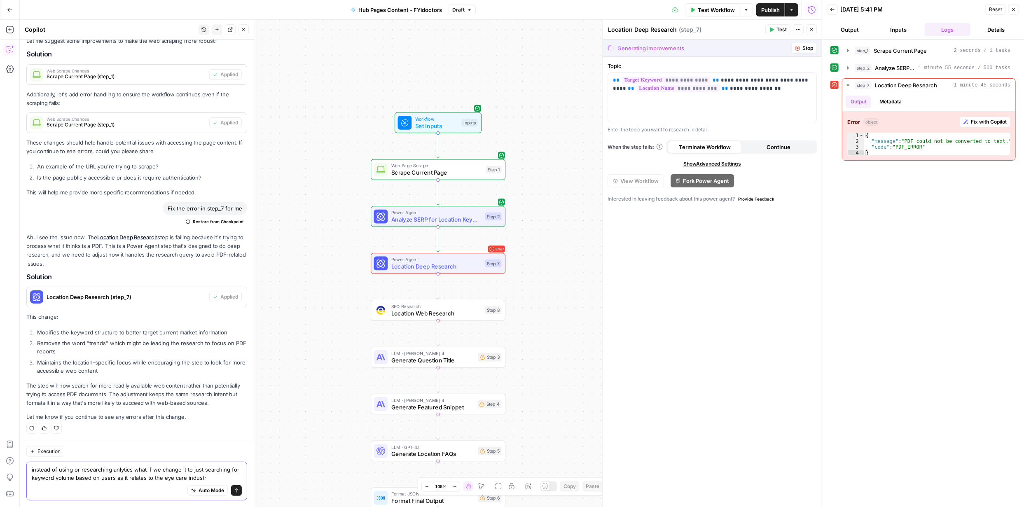
type textarea "instead of using or researching anlytics what if we change it to just searching…"
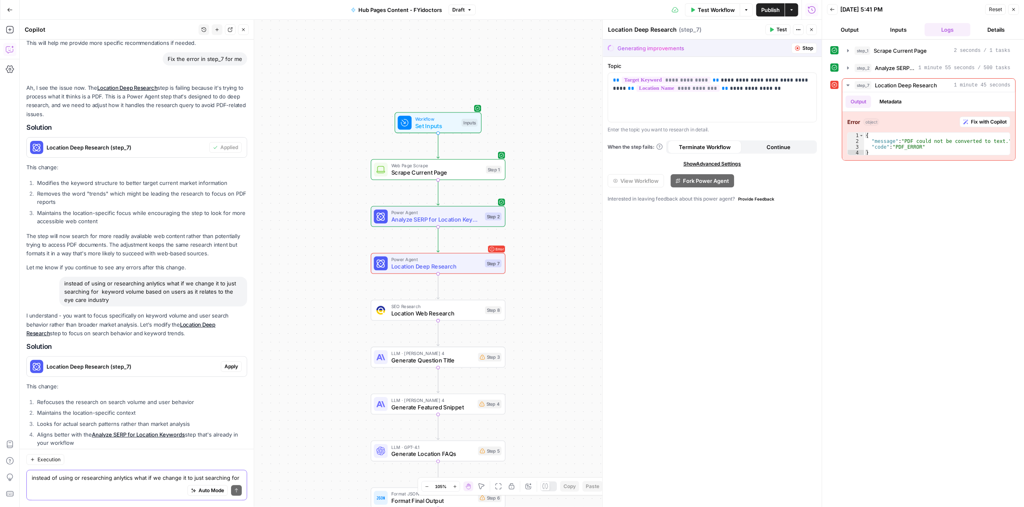
scroll to position [347, 0]
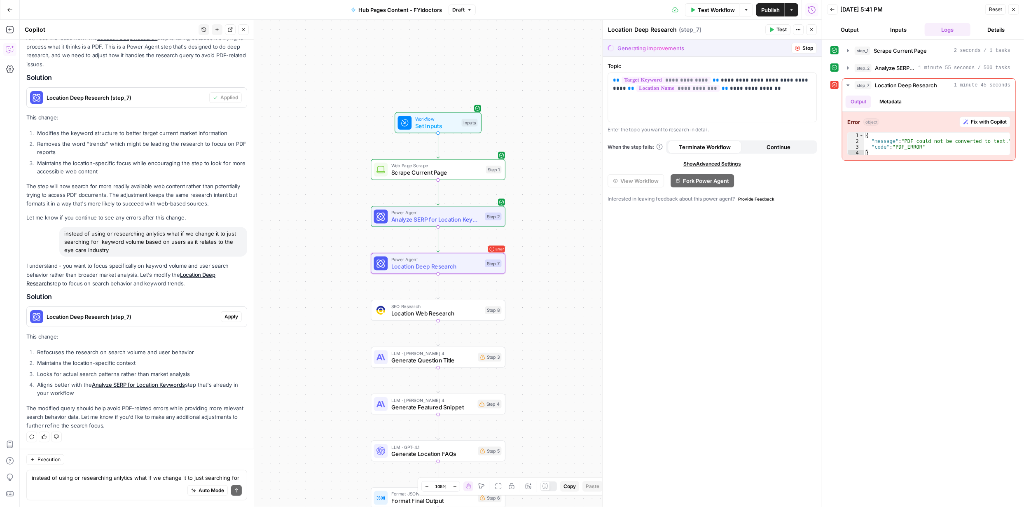
click at [225, 316] on span "Apply" at bounding box center [232, 316] width 14 height 7
click at [503, 105] on span "Apply anyway" at bounding box center [494, 105] width 40 height 8
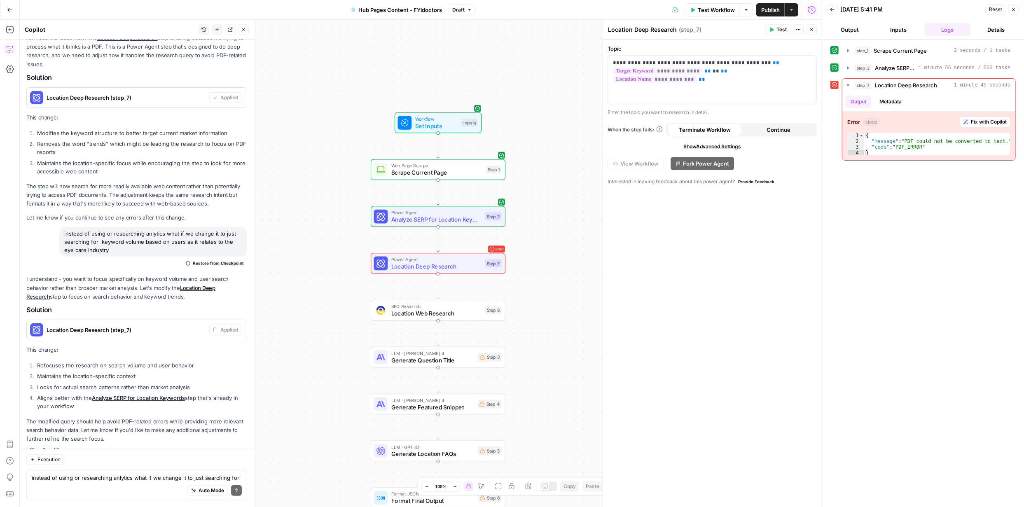
scroll to position [360, 0]
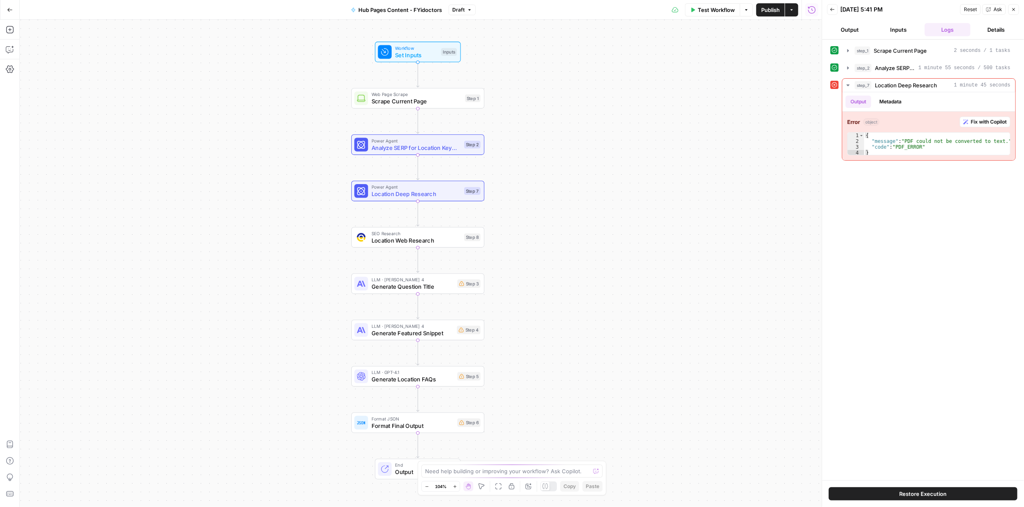
click at [446, 195] on span "Location Deep Research" at bounding box center [416, 194] width 89 height 9
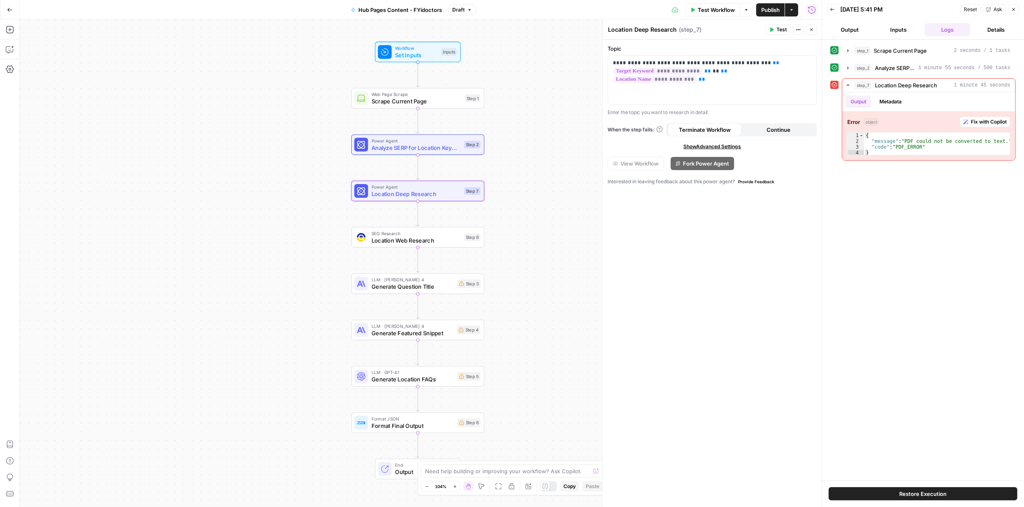
click at [773, 32] on button "Test" at bounding box center [778, 29] width 25 height 11
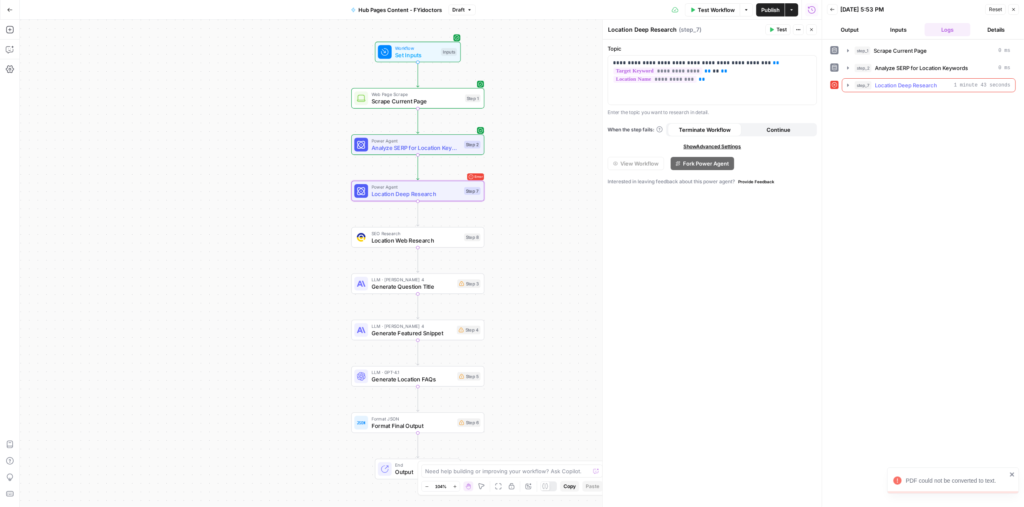
click at [850, 86] on icon "button" at bounding box center [848, 85] width 7 height 7
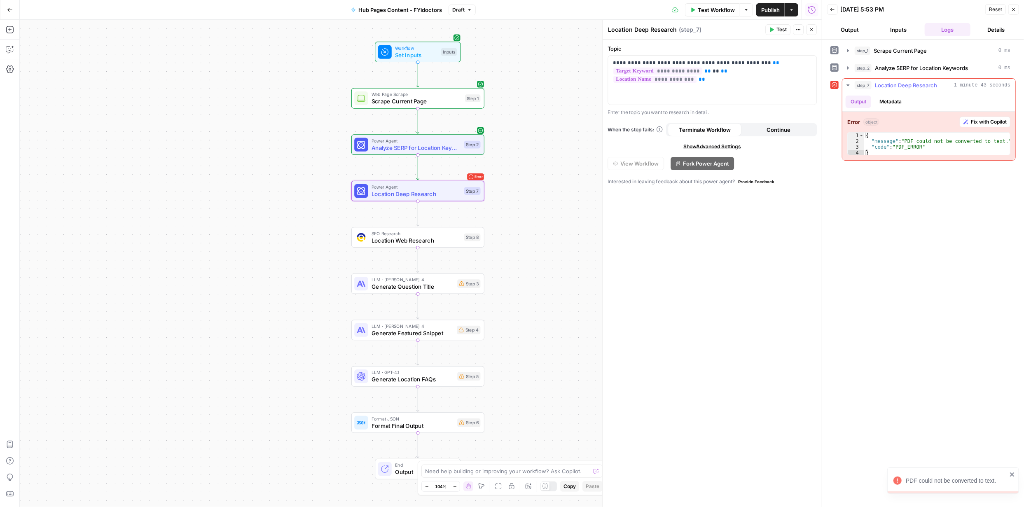
click at [1001, 120] on span "Fix with Copilot" at bounding box center [989, 121] width 36 height 7
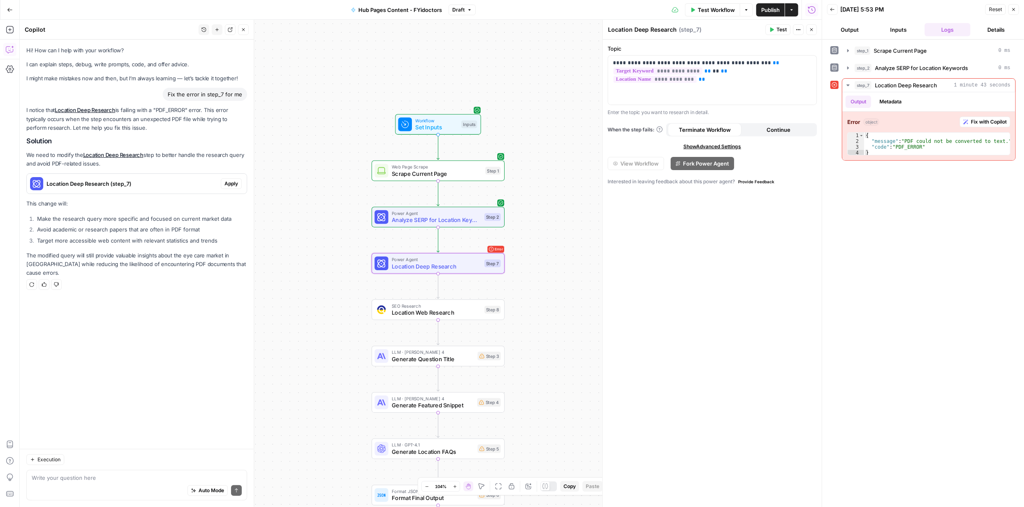
click at [228, 185] on span "Apply" at bounding box center [232, 183] width 14 height 7
click at [493, 104] on span "Apply anyway" at bounding box center [494, 105] width 40 height 8
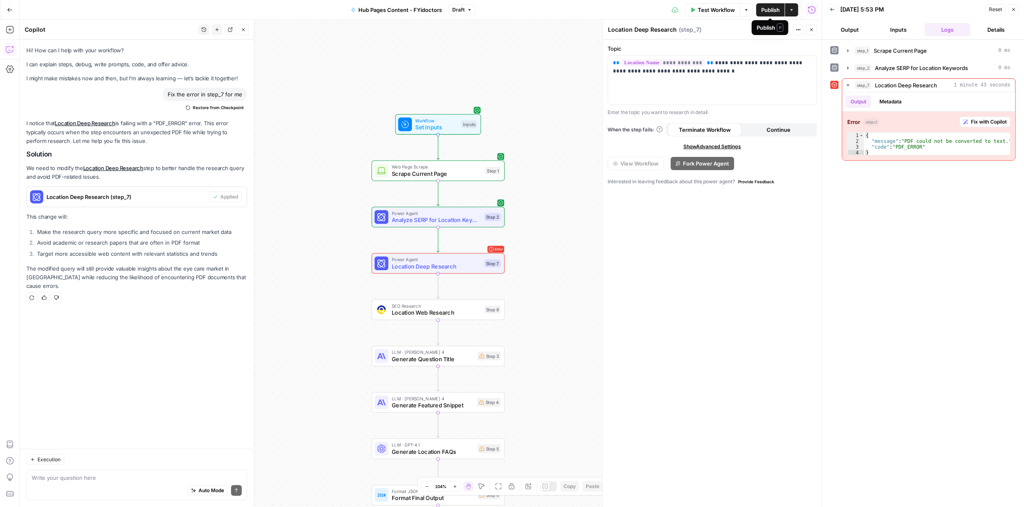
click at [770, 10] on span "Publish" at bounding box center [771, 10] width 19 height 8
click at [774, 30] on icon "button" at bounding box center [771, 29] width 5 height 5
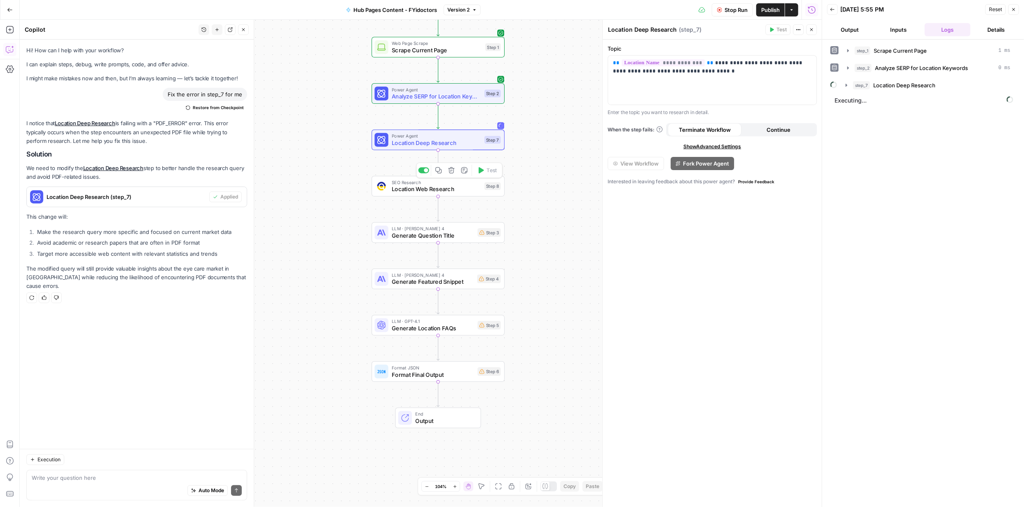
click at [425, 189] on span "Location Web Research" at bounding box center [436, 189] width 89 height 9
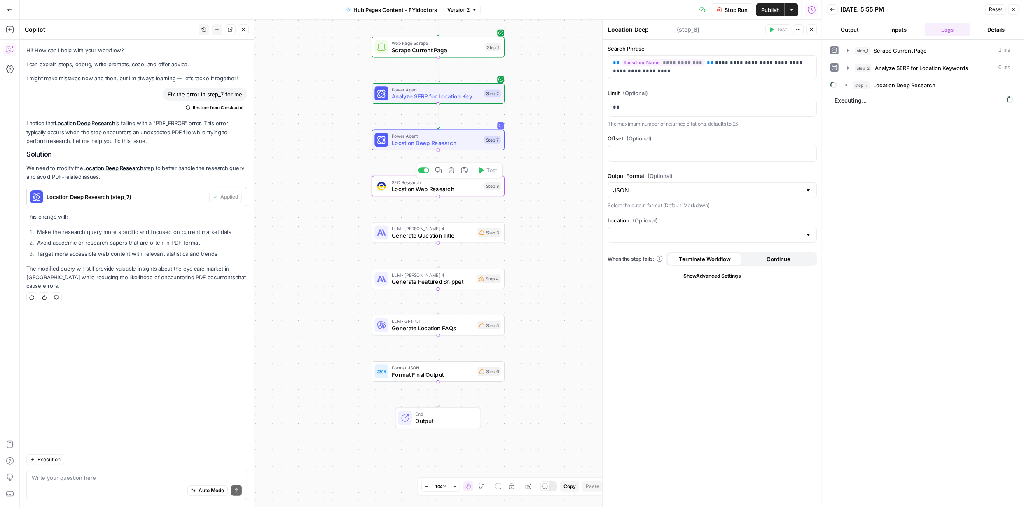
type textarea "Location Web Research"
click at [410, 234] on span "Generate Question Title" at bounding box center [433, 235] width 82 height 9
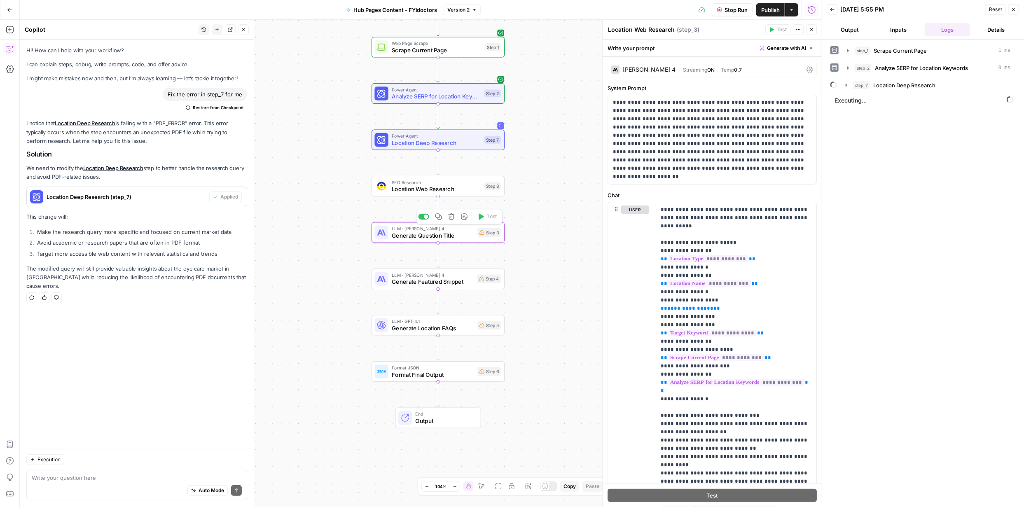
type textarea "Generate Question Title"
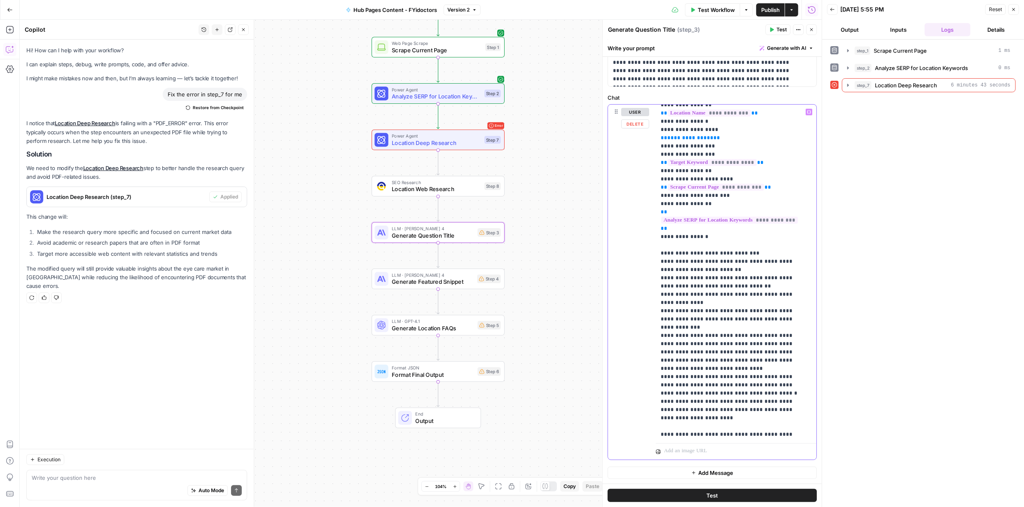
scroll to position [75, 0]
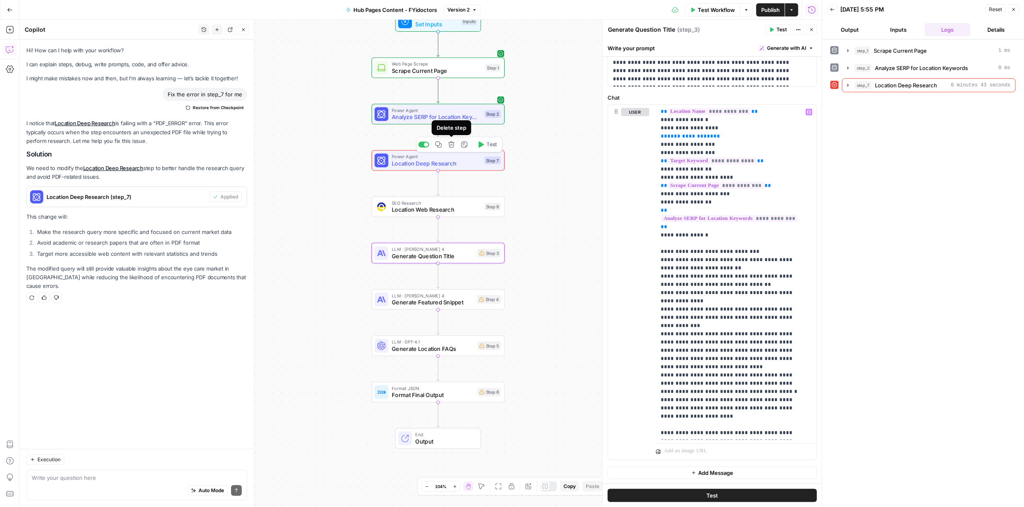
click at [450, 144] on icon "button" at bounding box center [451, 144] width 7 height 7
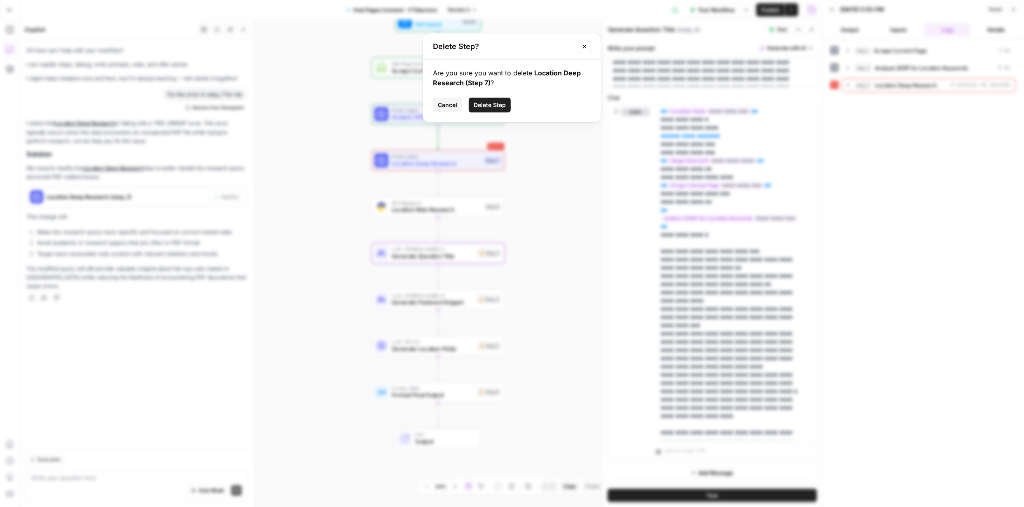
click at [485, 104] on span "Delete Step" at bounding box center [490, 105] width 32 height 8
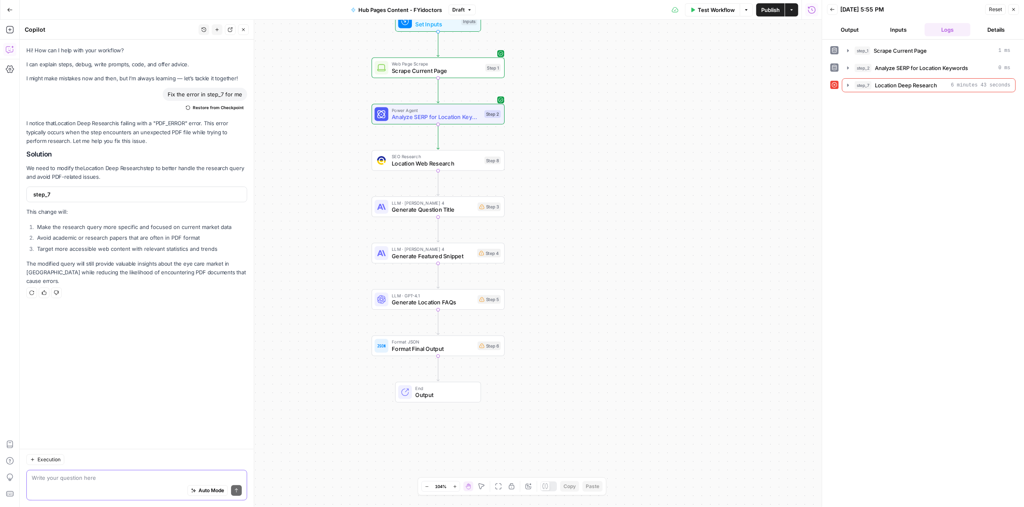
click at [147, 481] on textarea at bounding box center [137, 478] width 210 height 8
type textarea "I cannot see the "generate text" in the LLM. This was suppose to come after tit…"
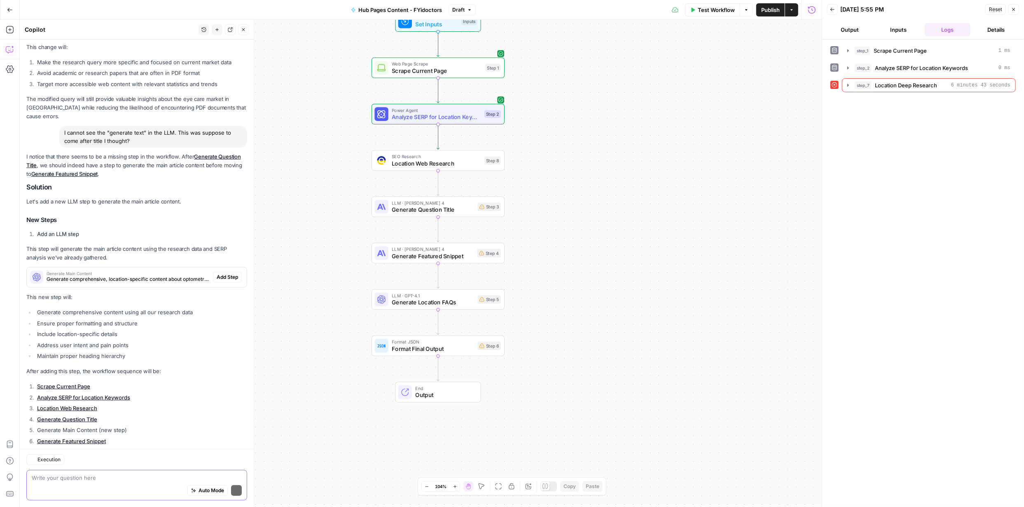
scroll to position [205, 0]
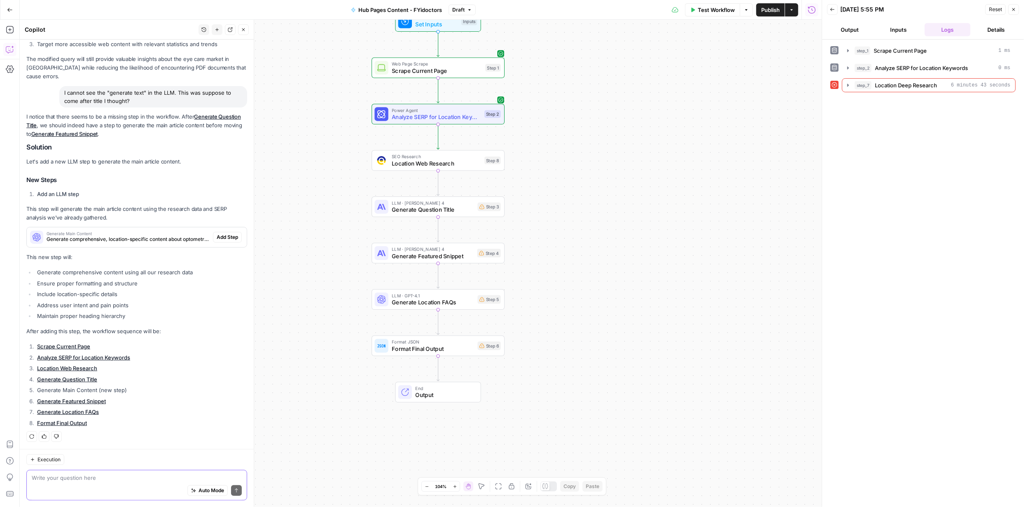
click at [143, 478] on textarea at bounding box center [137, 478] width 210 height 8
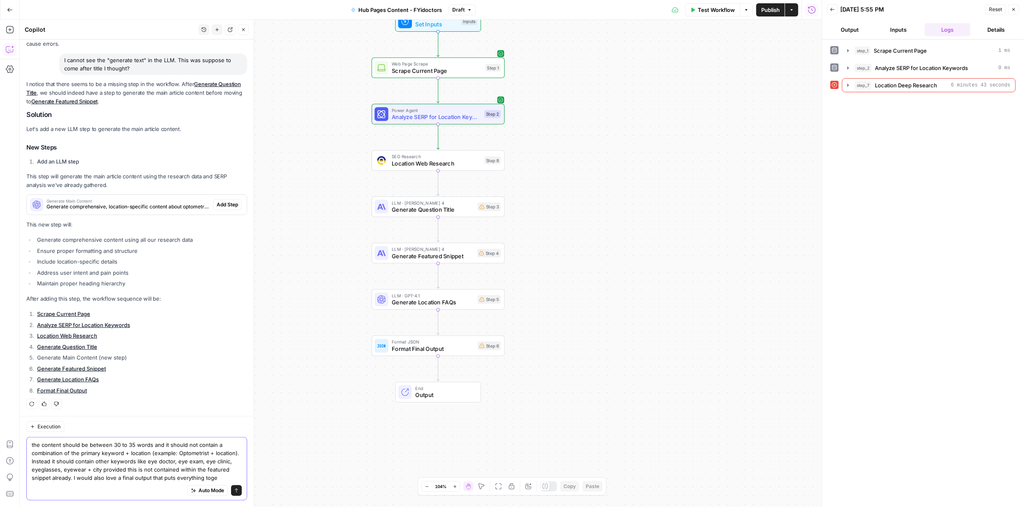
scroll to position [246, 0]
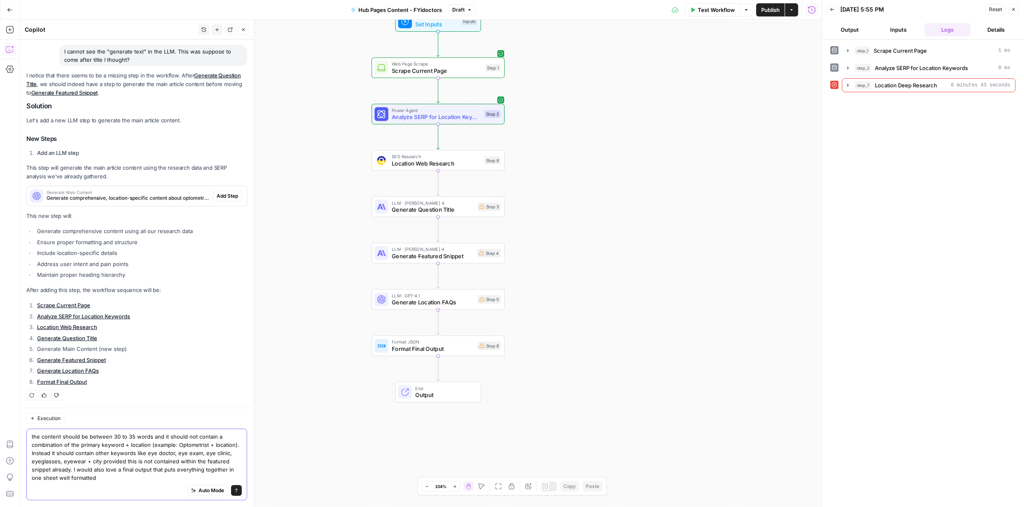
type textarea "the content should be between 30 to 35 words and it should not contain a combin…"
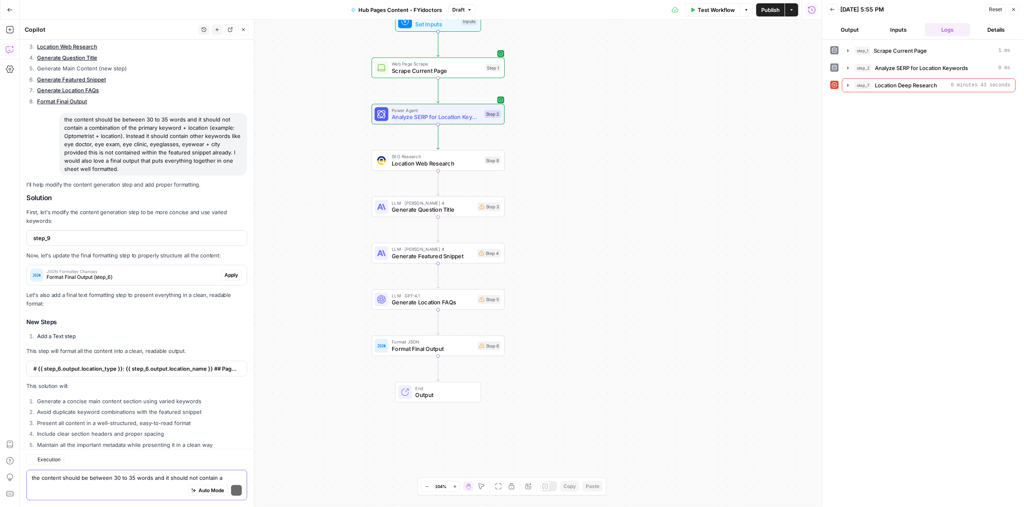
scroll to position [569, 0]
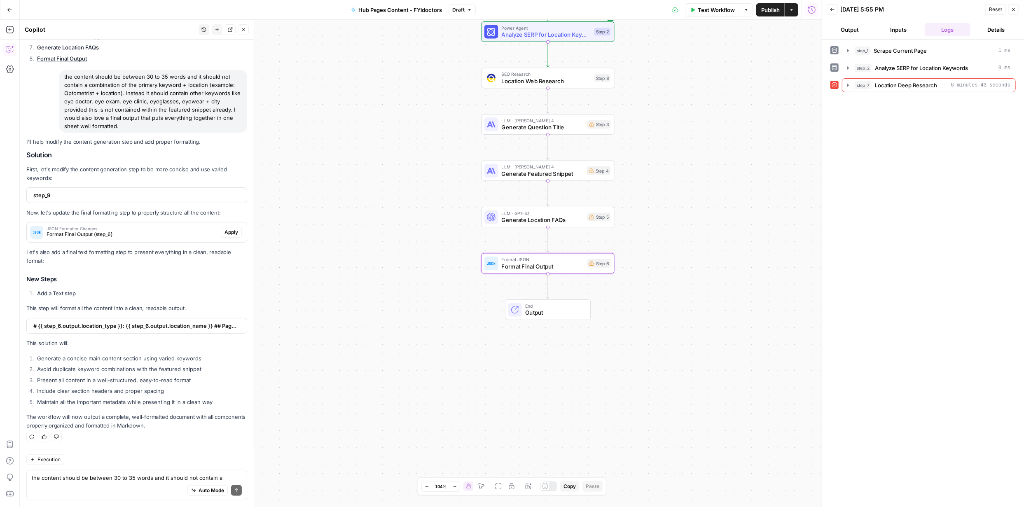
click at [225, 232] on span "Apply" at bounding box center [232, 232] width 14 height 7
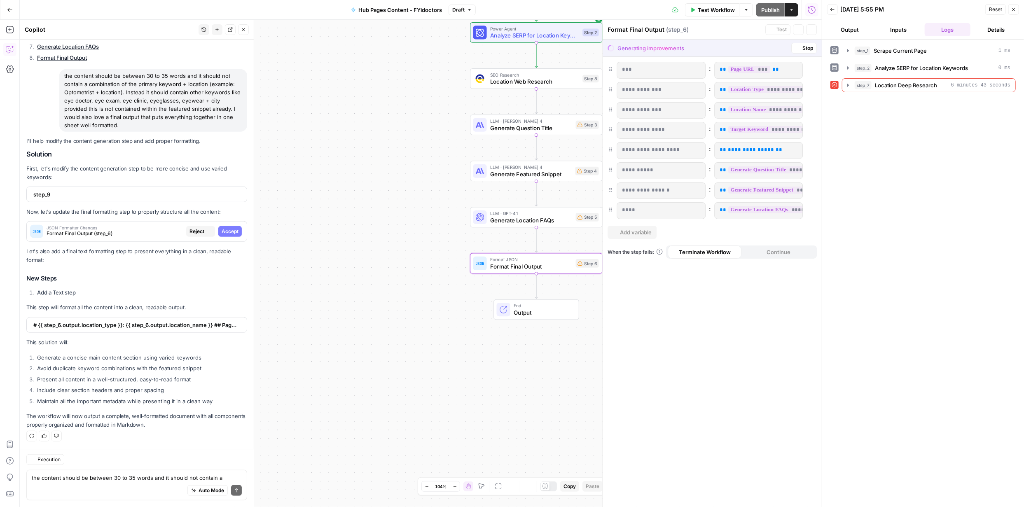
scroll to position [557, 0]
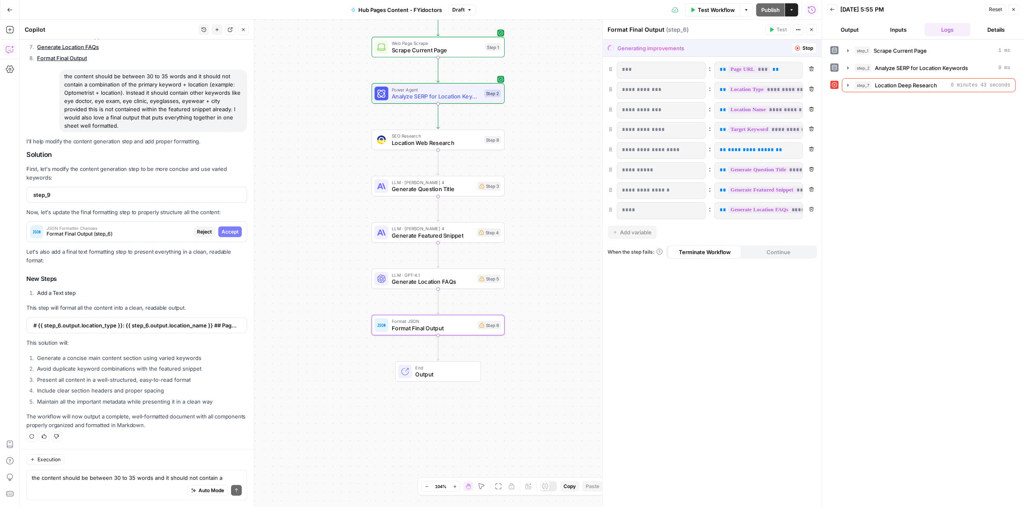
click at [224, 231] on span "Accept" at bounding box center [230, 231] width 17 height 7
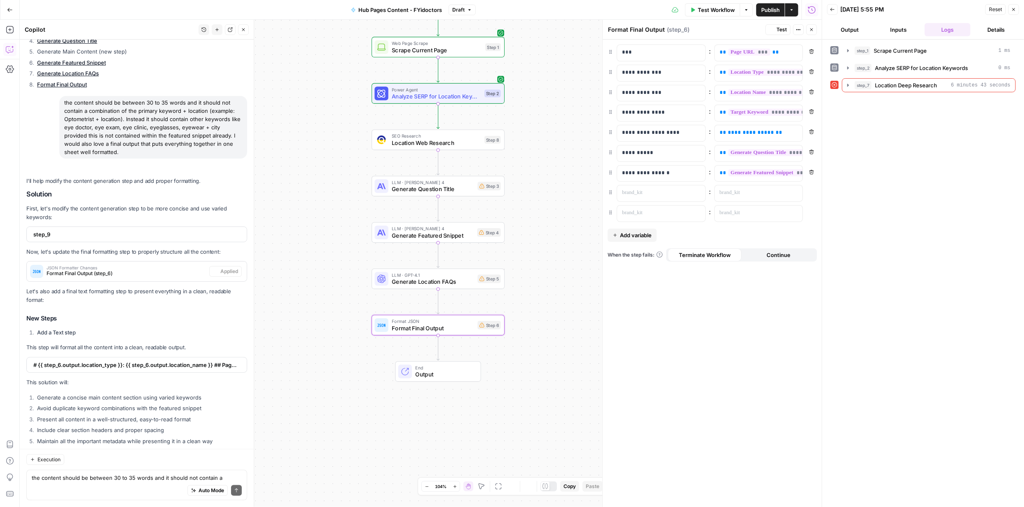
scroll to position [596, 0]
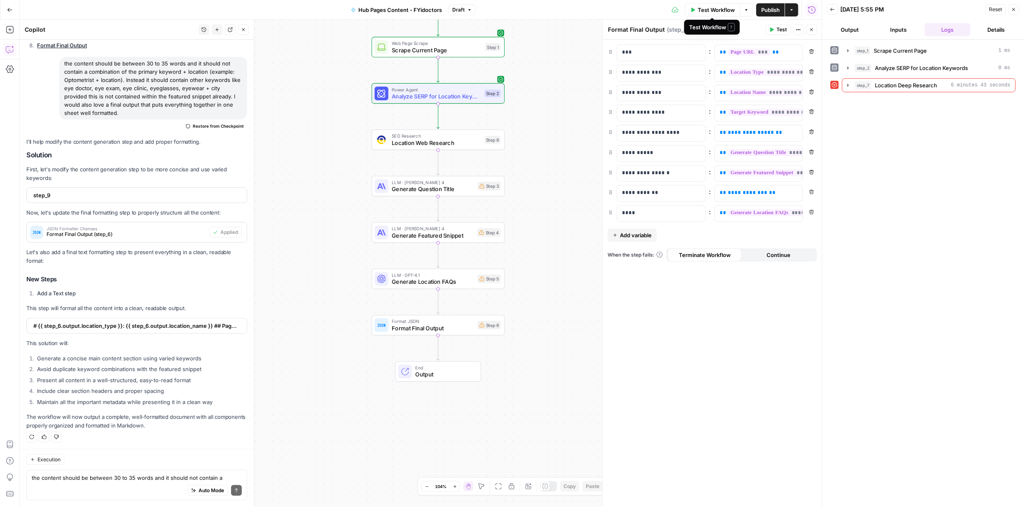
click at [727, 9] on span "Test Workflow" at bounding box center [716, 10] width 37 height 8
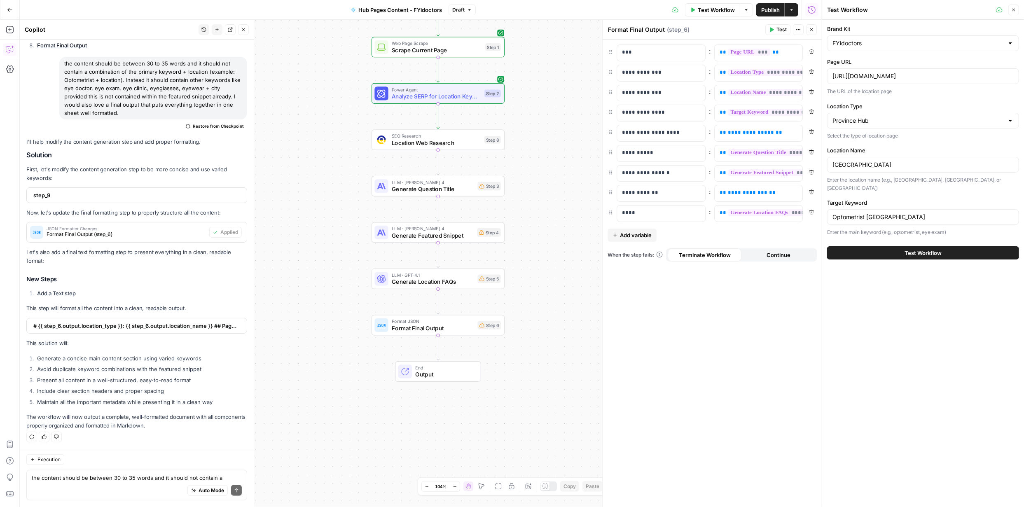
click at [930, 249] on span "Test Workflow" at bounding box center [923, 253] width 37 height 8
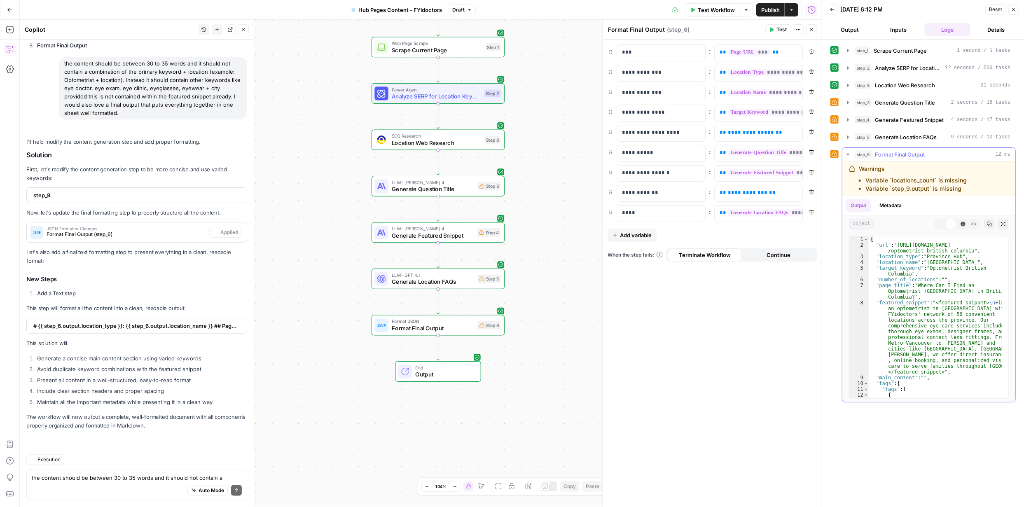
scroll to position [596, 0]
click at [994, 30] on button "Details" at bounding box center [997, 29] width 46 height 13
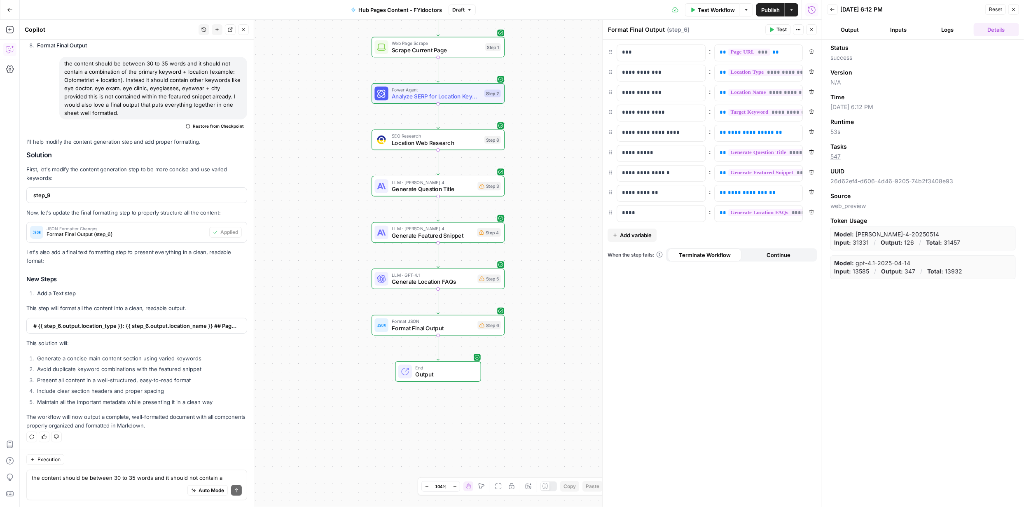
click at [893, 27] on button "Inputs" at bounding box center [899, 29] width 46 height 13
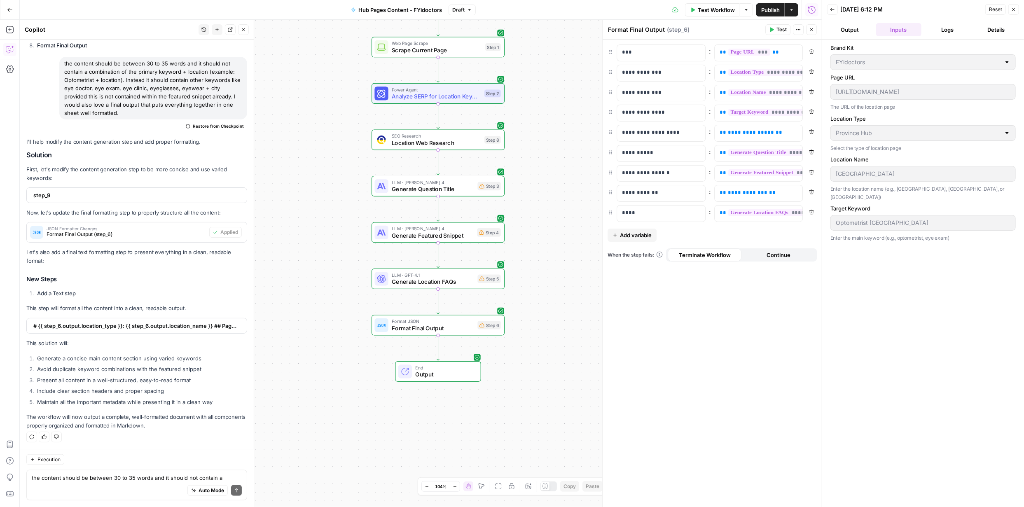
click at [849, 29] on button "Output" at bounding box center [850, 29] width 46 height 13
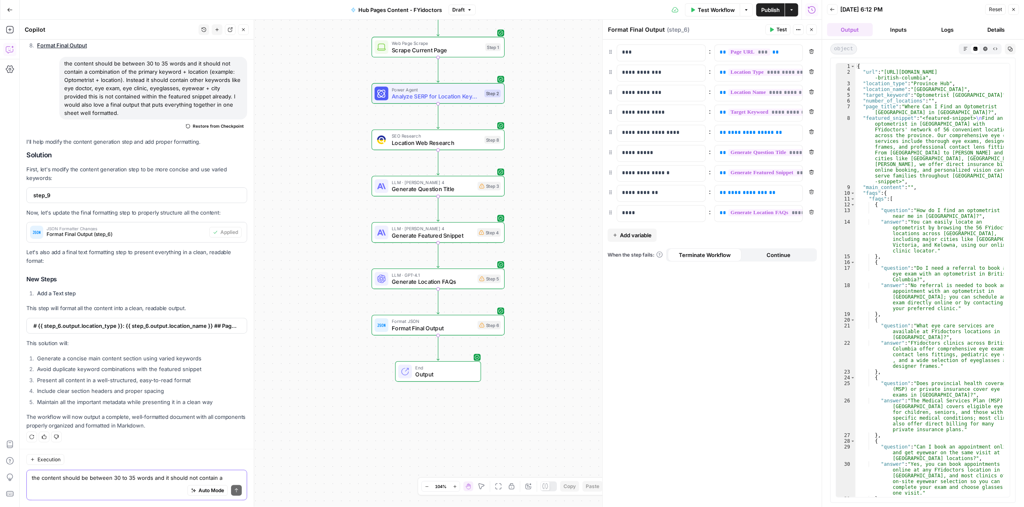
click at [75, 478] on textarea "the content should be between 30 to 35 words and it should not contain a combin…" at bounding box center [137, 478] width 210 height 8
type textarea "why is main content missing from the test outcome"
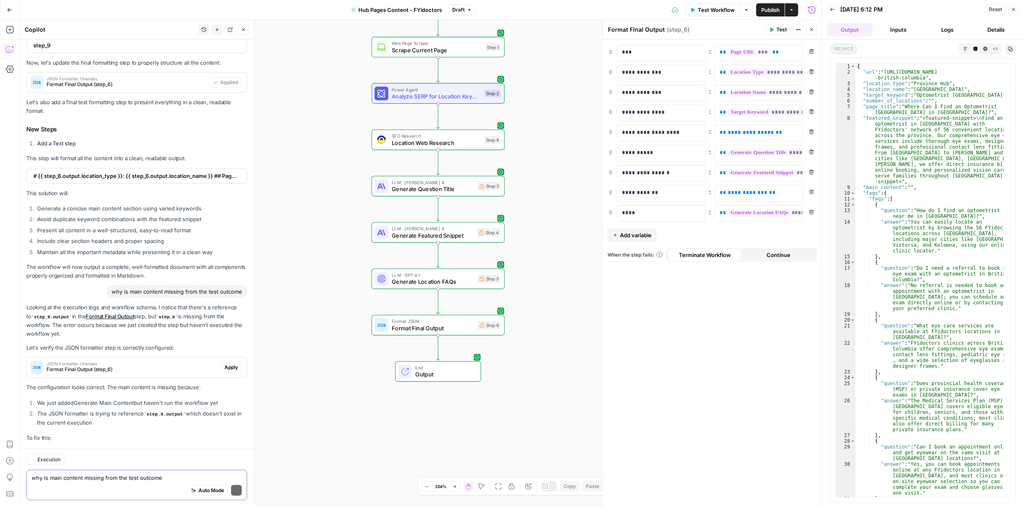
scroll to position [815, 0]
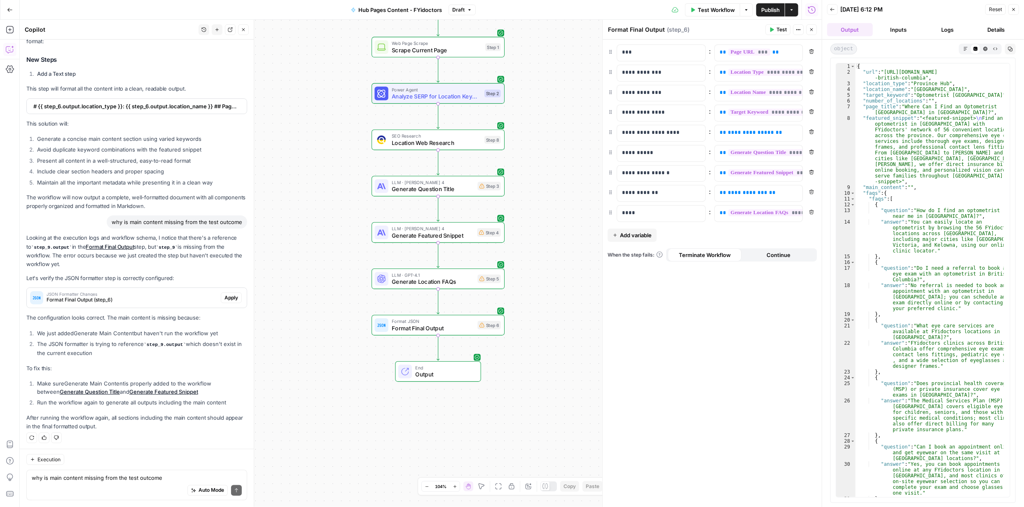
click at [793, 12] on icon "button" at bounding box center [792, 9] width 5 height 5
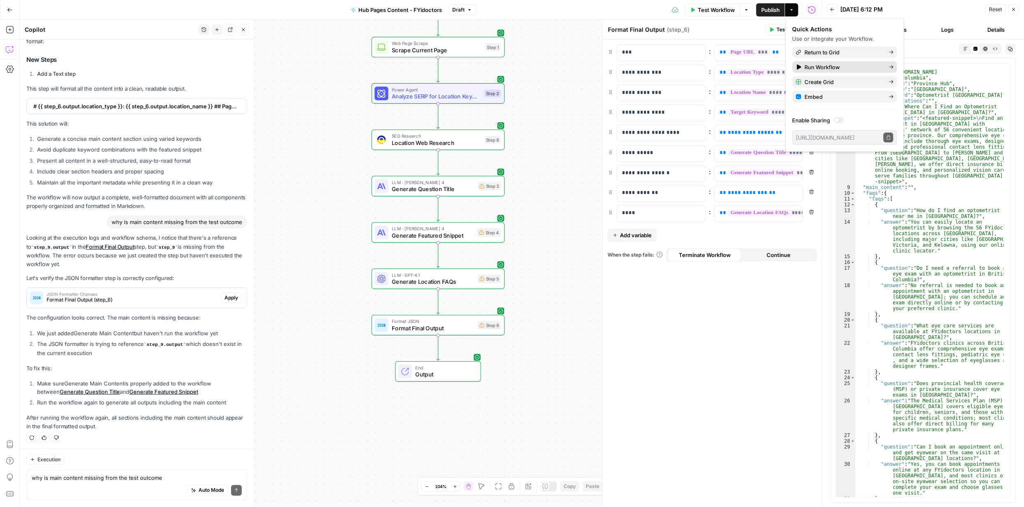
click at [814, 66] on span "Run Workflow" at bounding box center [843, 67] width 77 height 8
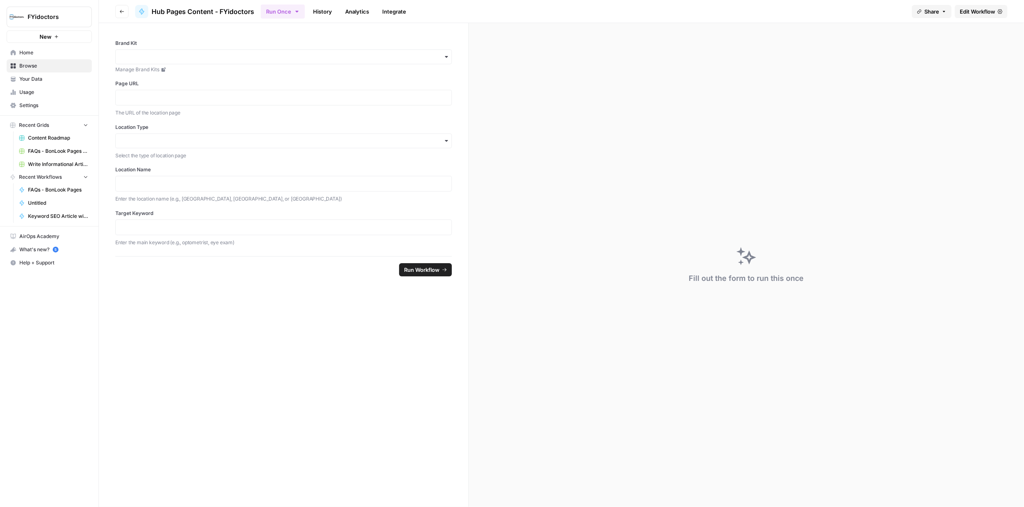
click at [446, 59] on icon "button" at bounding box center [446, 57] width 7 height 7
click at [197, 92] on div "FYidoctors" at bounding box center [284, 95] width 336 height 16
click at [213, 95] on p at bounding box center [284, 98] width 326 height 8
click at [162, 100] on p at bounding box center [284, 98] width 326 height 8
click at [168, 141] on input "Location Type" at bounding box center [284, 140] width 326 height 8
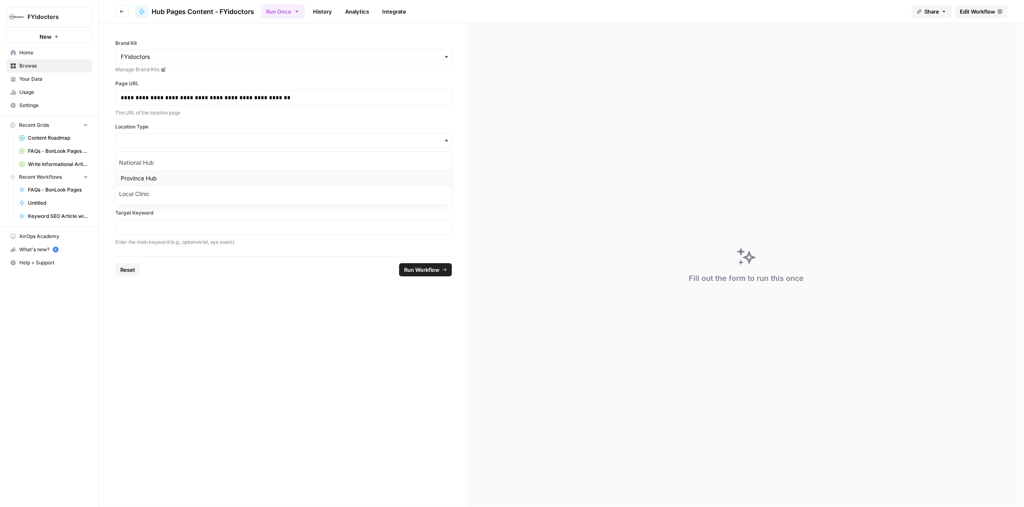
click at [147, 181] on div "Province Hub" at bounding box center [284, 179] width 336 height 16
click at [169, 183] on p at bounding box center [284, 184] width 326 height 8
click at [195, 223] on p at bounding box center [284, 227] width 326 height 8
click at [316, 301] on form "**********" at bounding box center [284, 265] width 370 height 484
click at [419, 269] on span "Run Workflow" at bounding box center [421, 270] width 35 height 8
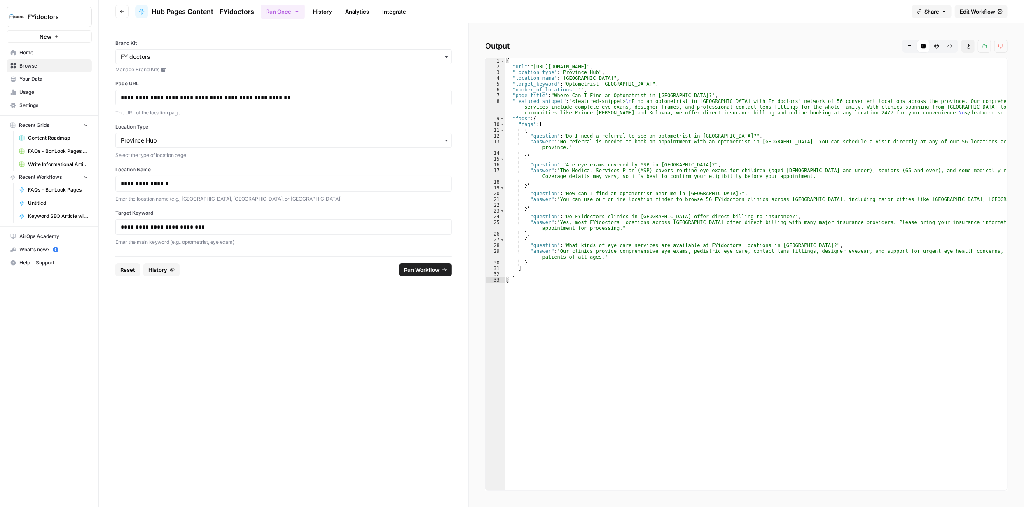
click at [937, 49] on button "HTML Viewer" at bounding box center [936, 46] width 13 height 13
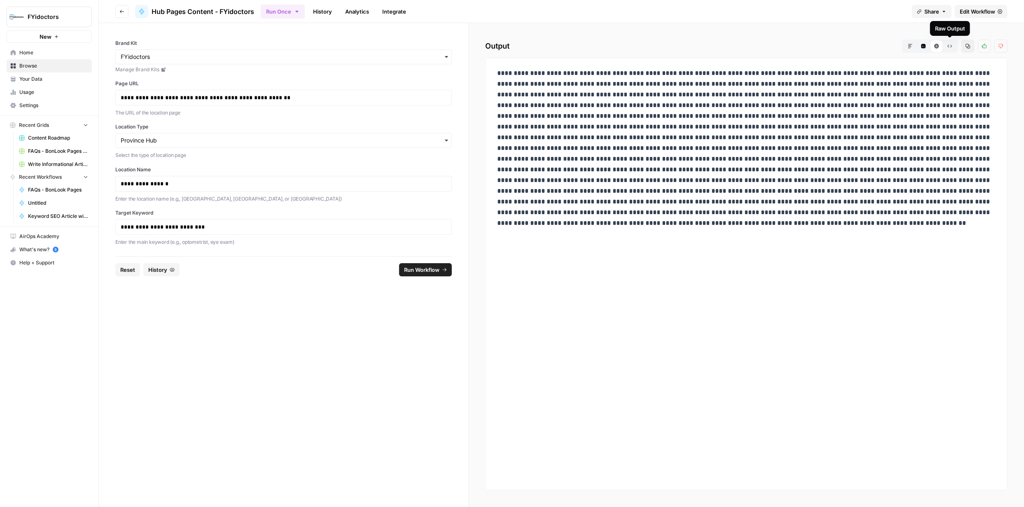
click at [954, 44] on button "Raw Output" at bounding box center [950, 46] width 13 height 13
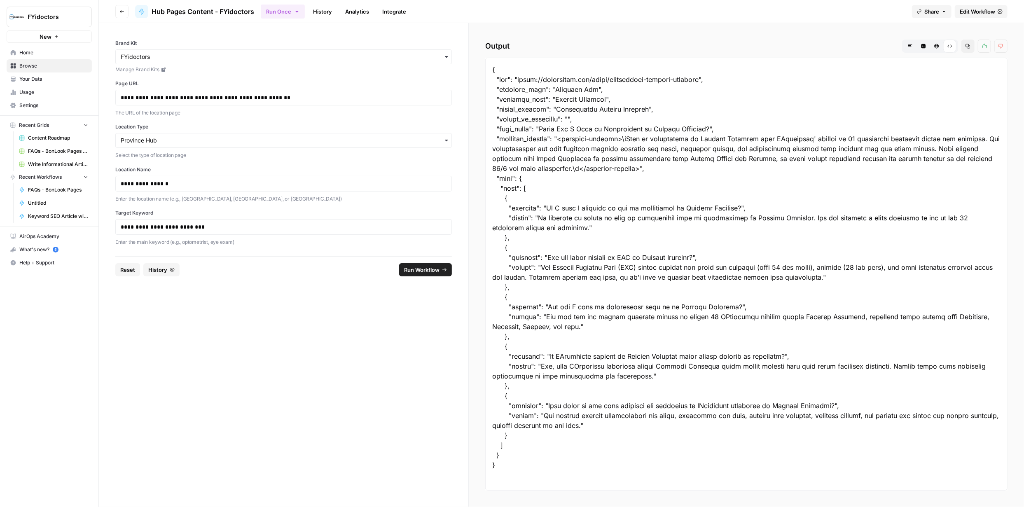
click at [977, 12] on span "Edit Workflow" at bounding box center [977, 11] width 35 height 8
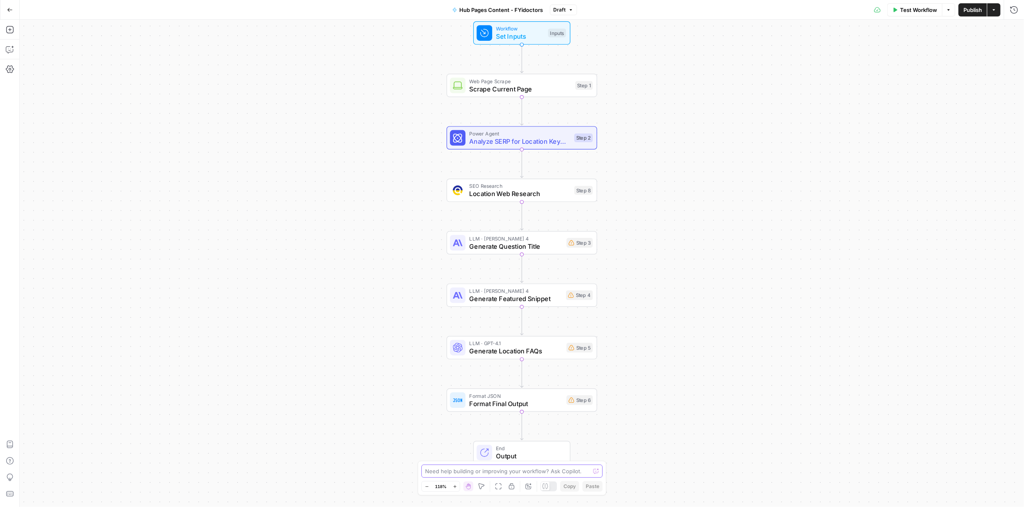
click at [479, 469] on textarea at bounding box center [507, 471] width 165 height 8
type textarea "the content step is still missing. I need content of about 70 words to come rig…"
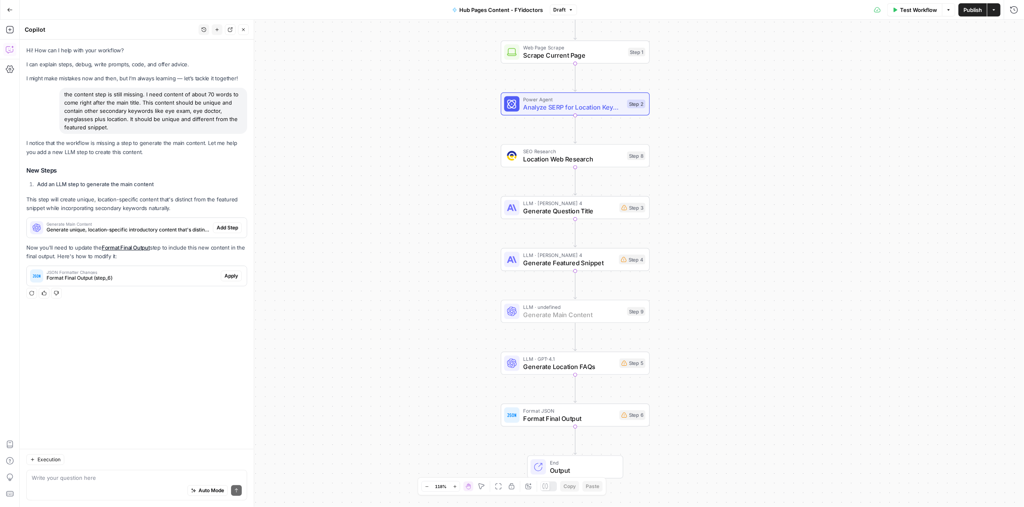
click at [230, 227] on span "Add Step" at bounding box center [227, 227] width 21 height 7
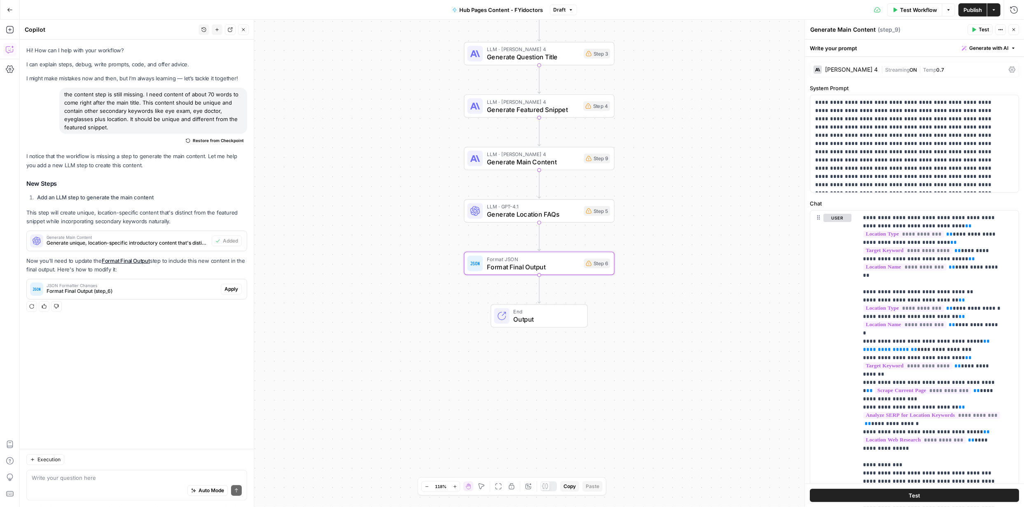
click at [227, 290] on span "Apply" at bounding box center [232, 289] width 14 height 7
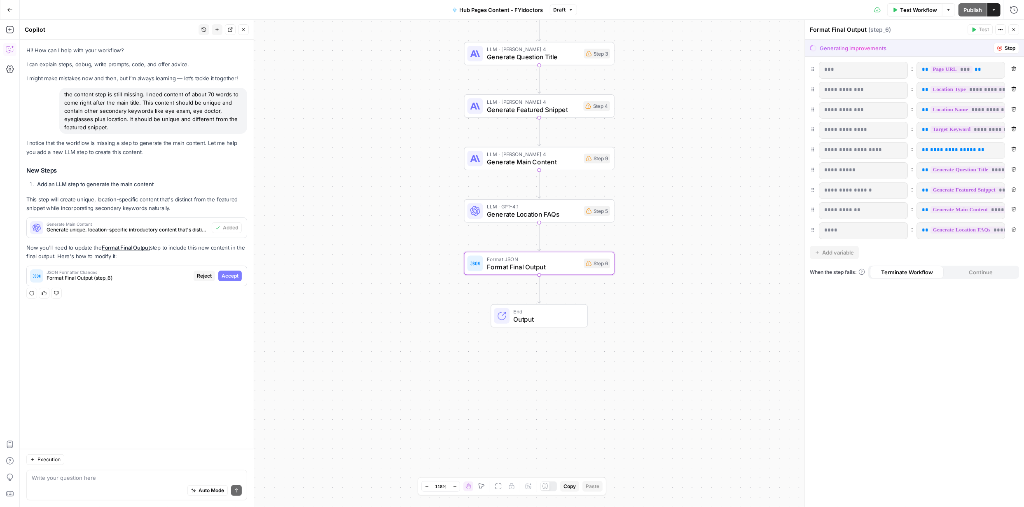
click at [230, 276] on span "Accept" at bounding box center [230, 275] width 17 height 7
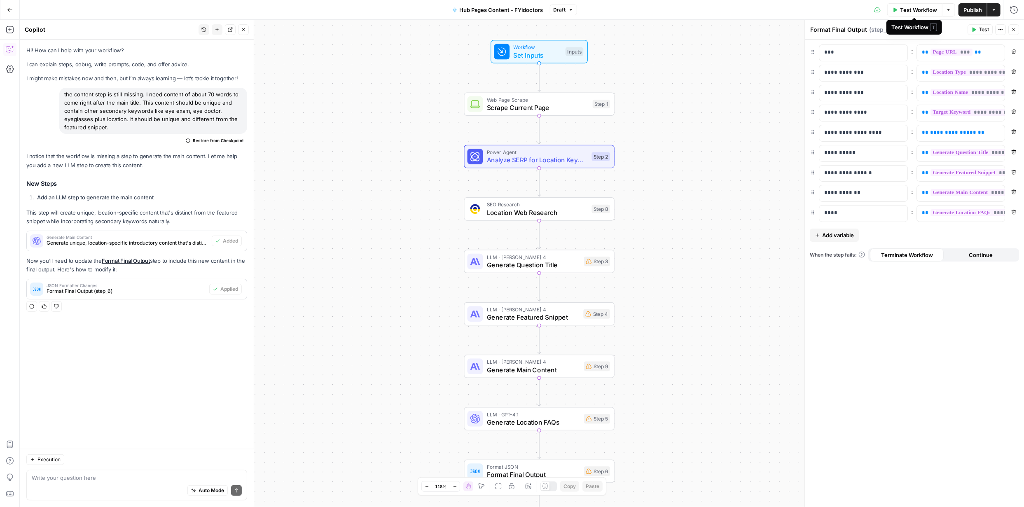
click at [901, 11] on span "Test Workflow" at bounding box center [918, 10] width 37 height 8
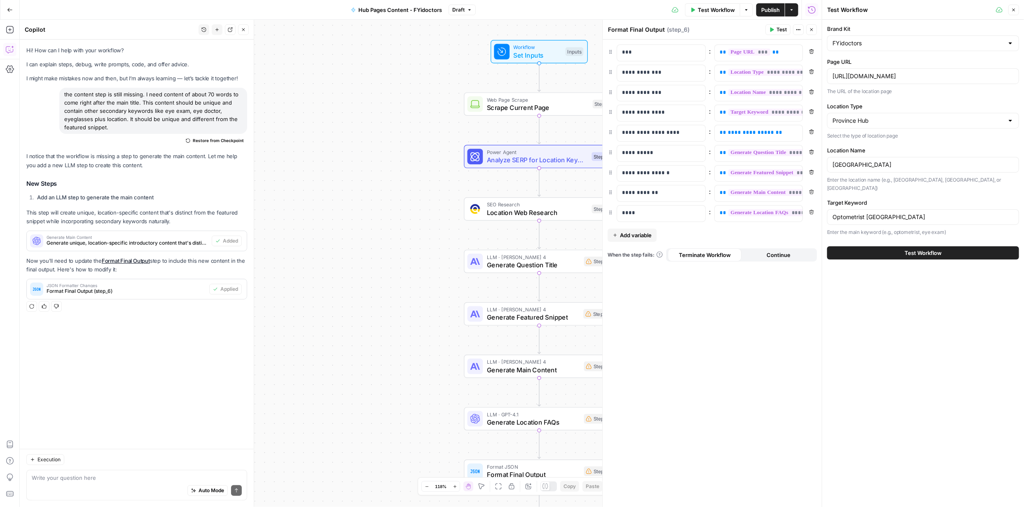
click at [925, 249] on span "Test Workflow" at bounding box center [923, 253] width 37 height 8
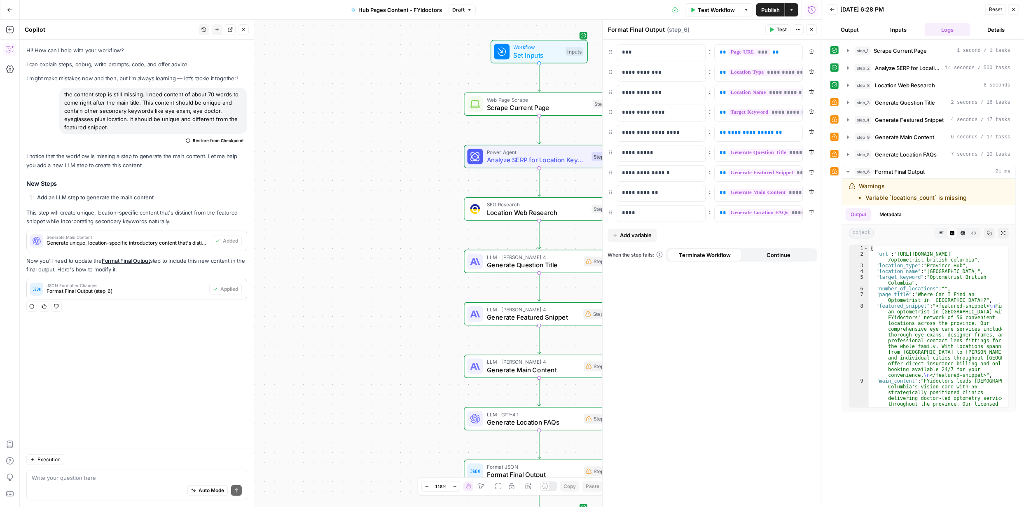
click at [902, 34] on button "Inputs" at bounding box center [899, 29] width 46 height 13
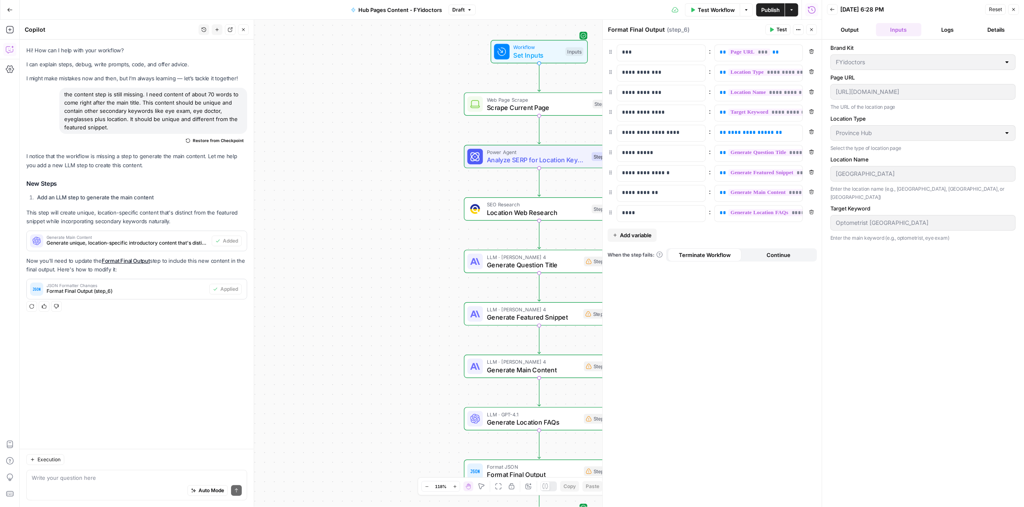
click at [846, 28] on button "Output" at bounding box center [850, 29] width 46 height 13
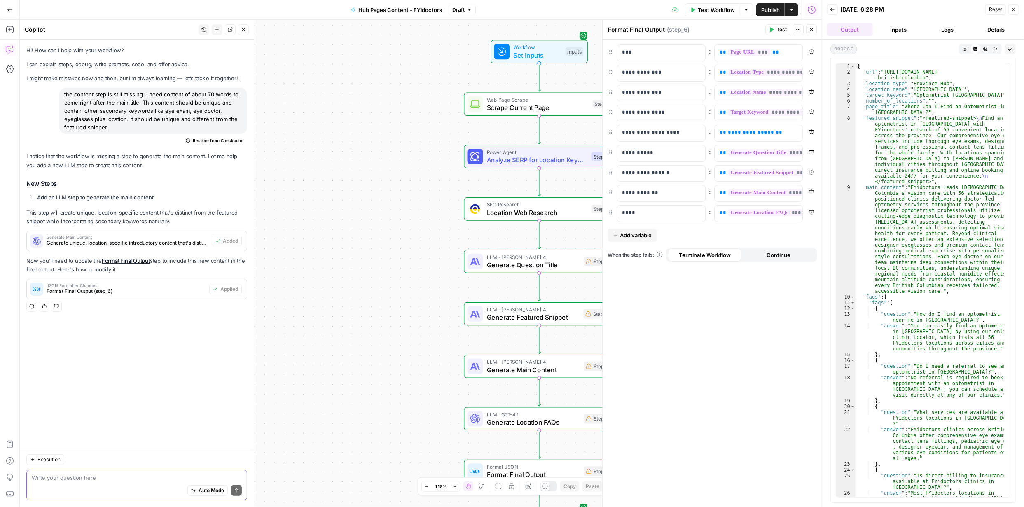
click at [125, 476] on textarea at bounding box center [137, 478] width 210 height 8
type textarea "I"
type textarea "1. the featured snippet should be around 50-60 words."
click at [166, 484] on div "Auto Mode Send" at bounding box center [137, 491] width 210 height 18
click at [174, 475] on textarea "1. the featured snippet should be around 50-60 words." at bounding box center [137, 478] width 210 height 8
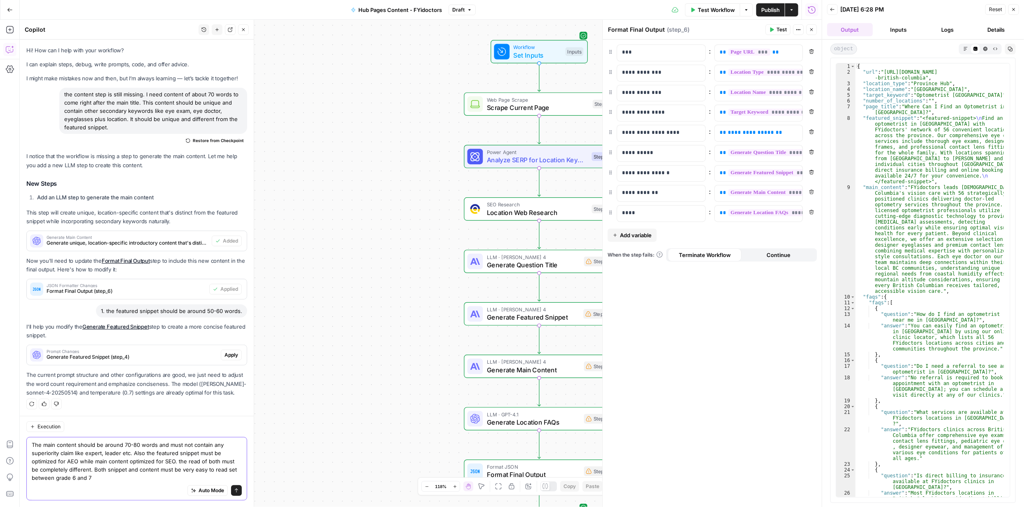
type textarea "The main content should be around 70-80 words and must not contain any superior…"
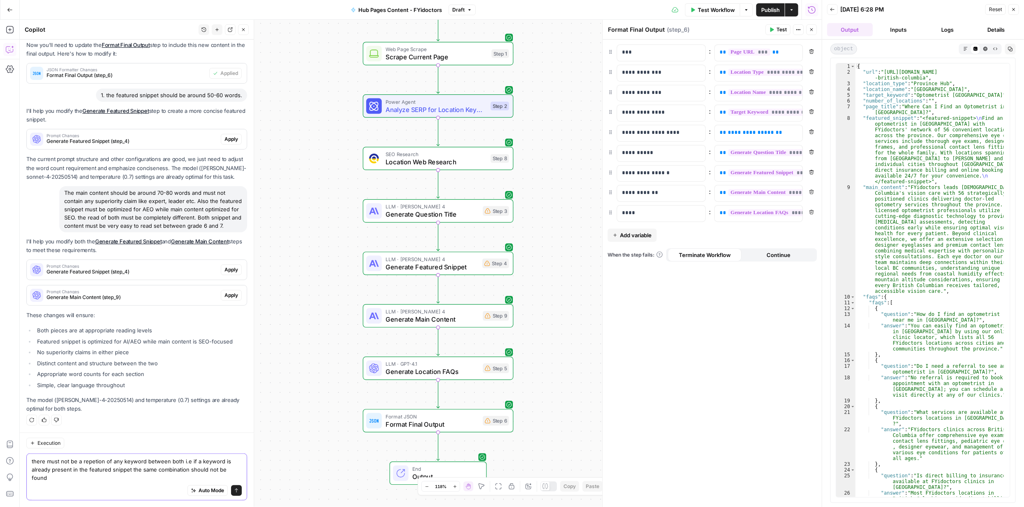
scroll to position [224, 0]
type textarea "there must not be a repetion of any keyword between both i.e if a keyword is al…"
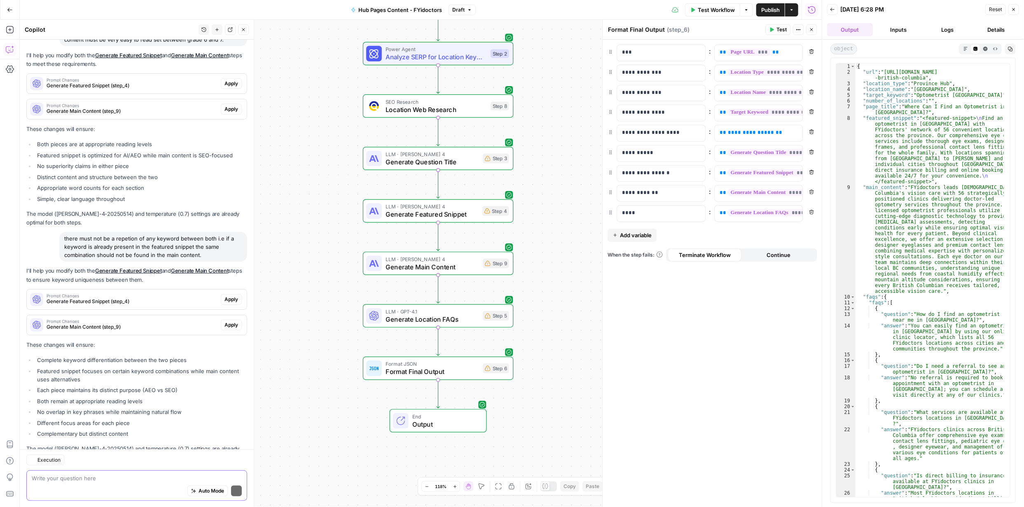
scroll to position [442, 0]
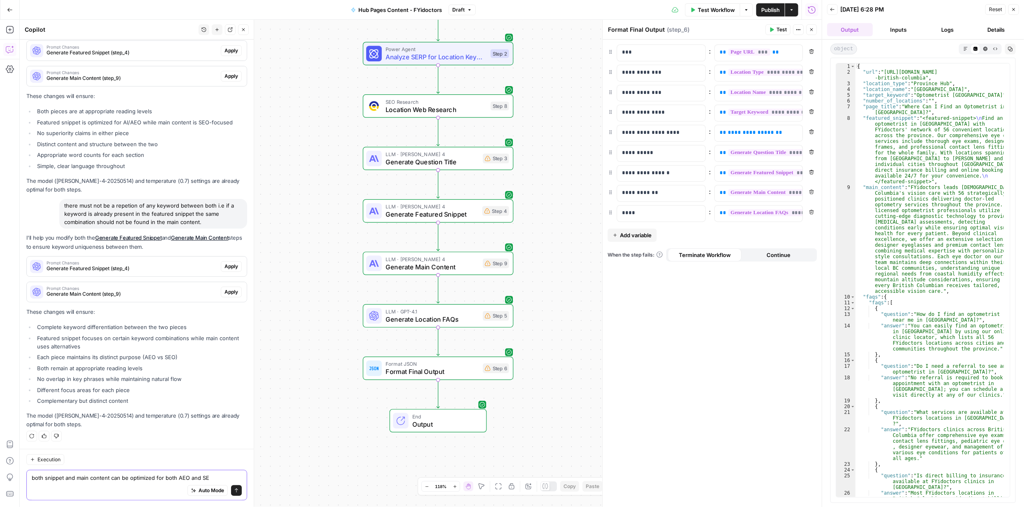
type textarea "both snippet and main content can be optimized for both AEO and SEO"
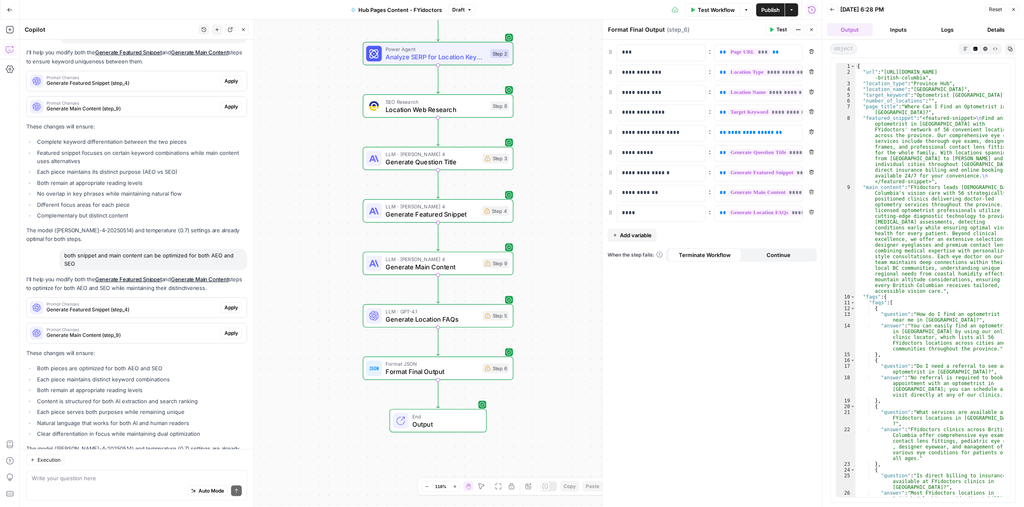
scroll to position [661, 0]
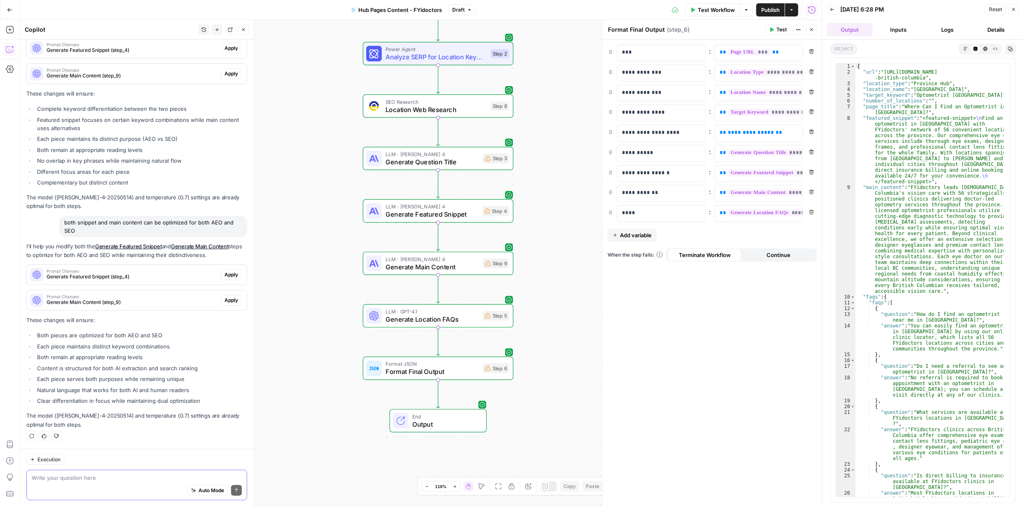
click at [137, 478] on textarea at bounding box center [137, 478] width 210 height 8
type textarea "The featured snippet should be italized"
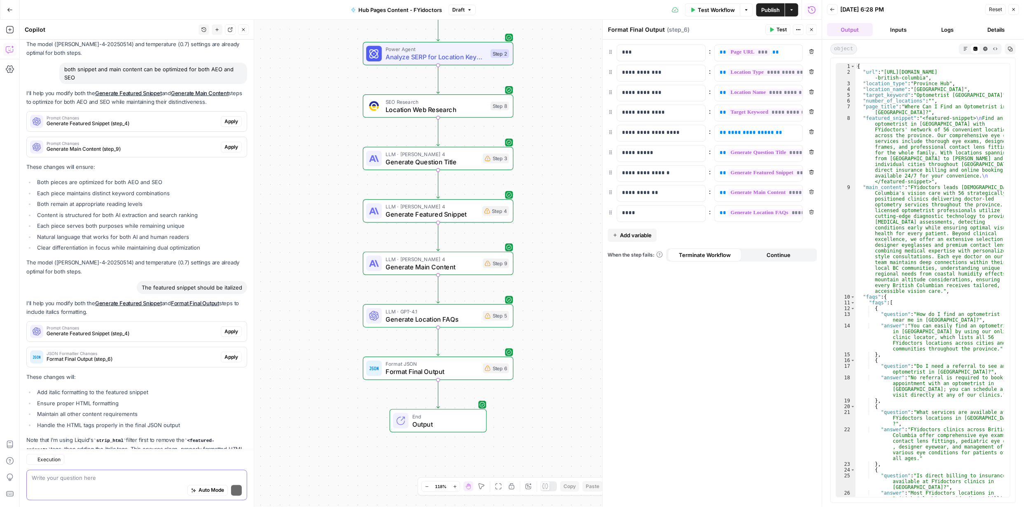
scroll to position [847, 0]
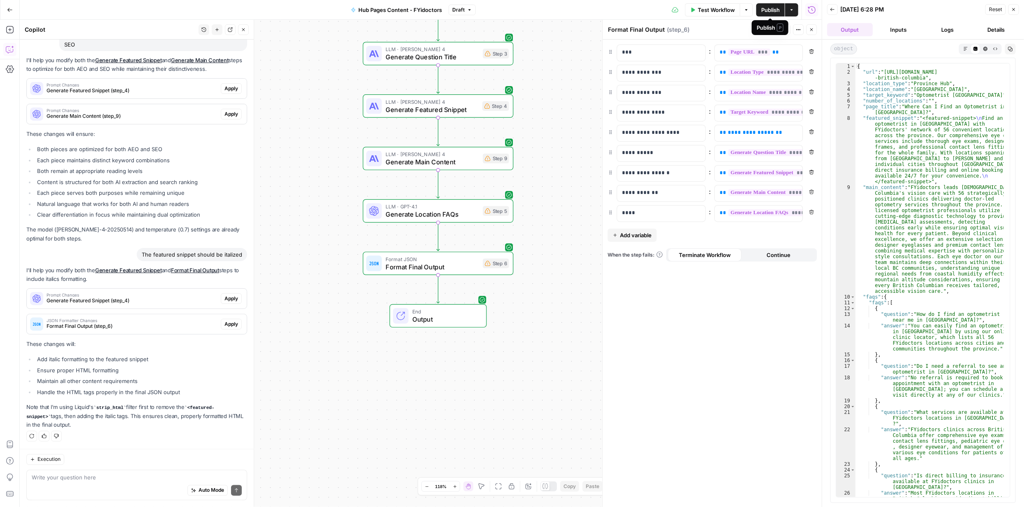
click at [773, 12] on span "Publish" at bounding box center [771, 10] width 19 height 8
click at [723, 8] on span "Test Workflow" at bounding box center [716, 10] width 37 height 8
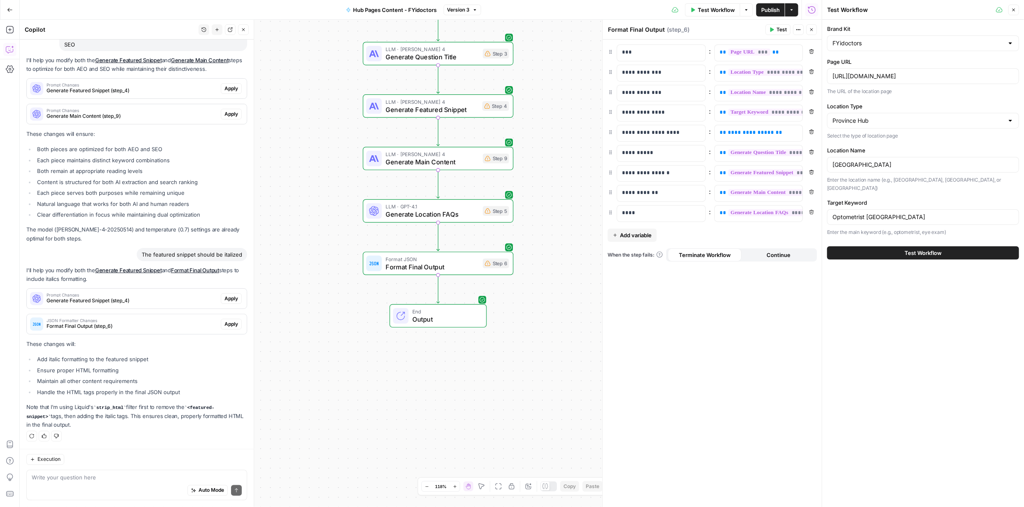
click at [923, 249] on span "Test Workflow" at bounding box center [923, 253] width 37 height 8
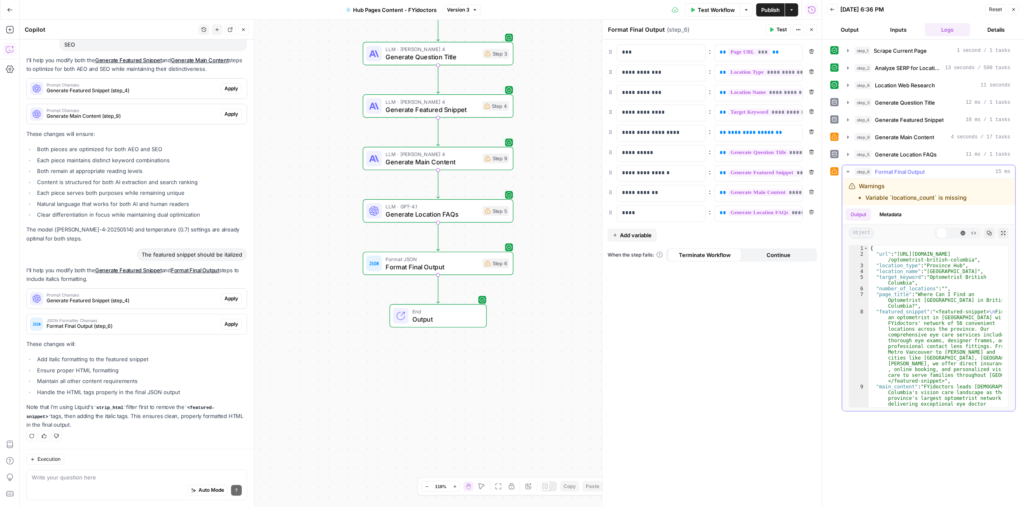
scroll to position [847, 0]
click at [851, 28] on button "Output" at bounding box center [850, 29] width 46 height 13
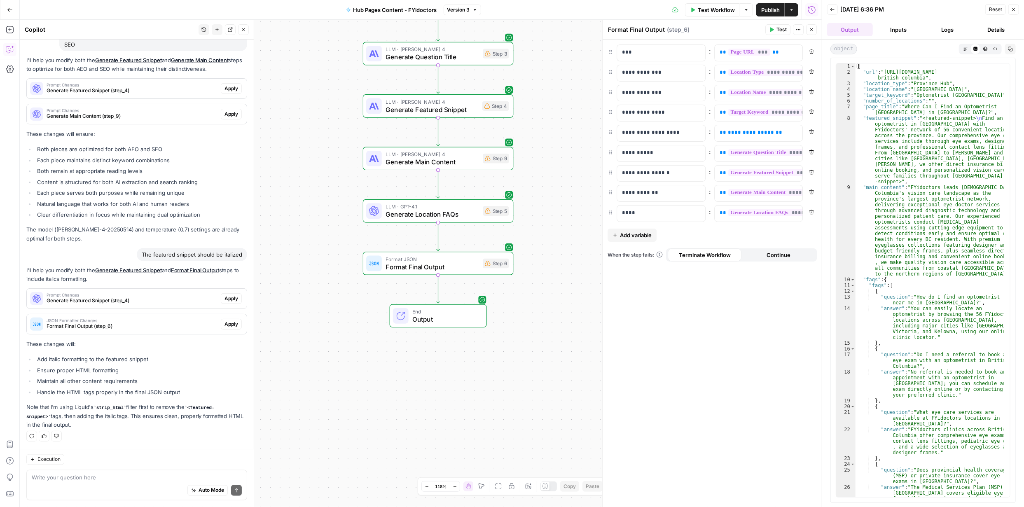
click at [114, 482] on div "Auto Mode Send" at bounding box center [137, 491] width 210 height 18
type textarea "I"
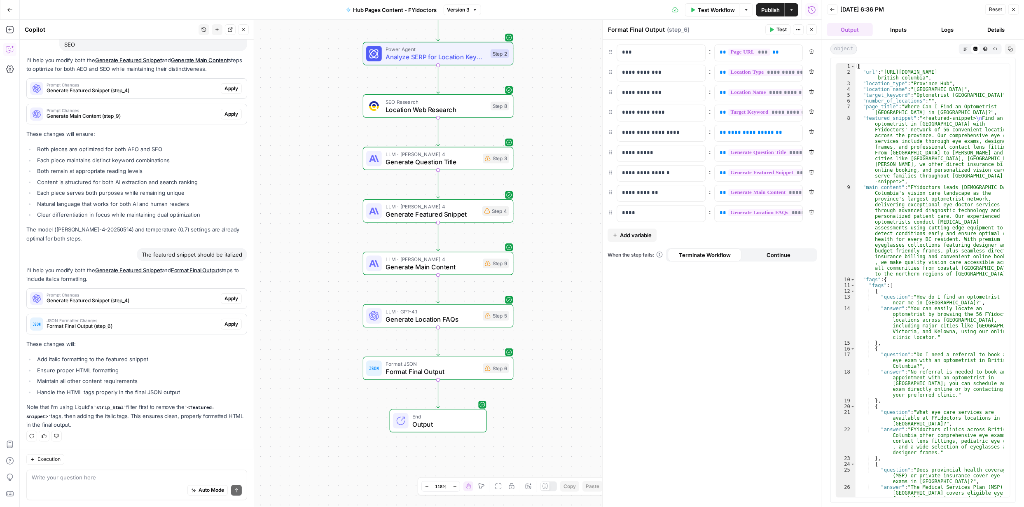
click at [770, 11] on span "Publish" at bounding box center [771, 10] width 19 height 8
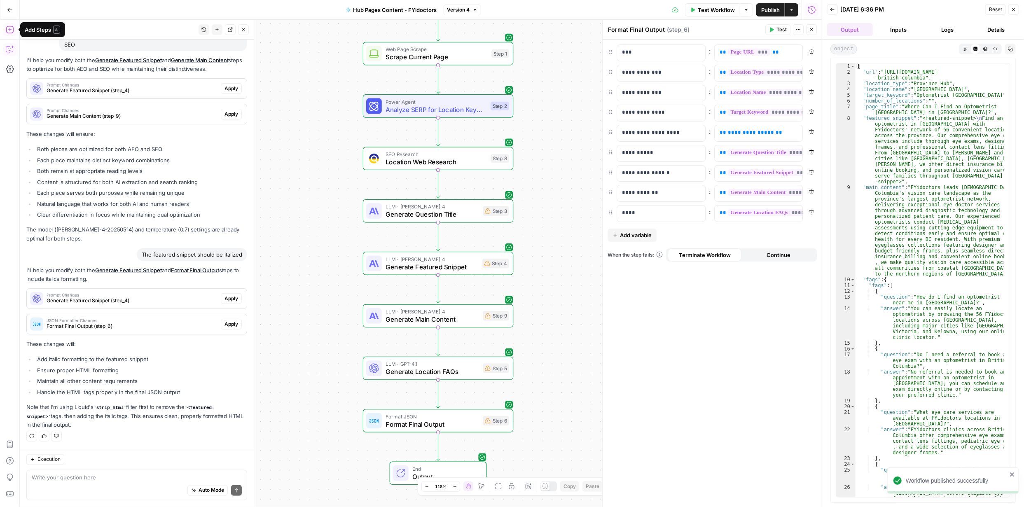
click at [10, 29] on icon "button" at bounding box center [10, 30] width 8 height 8
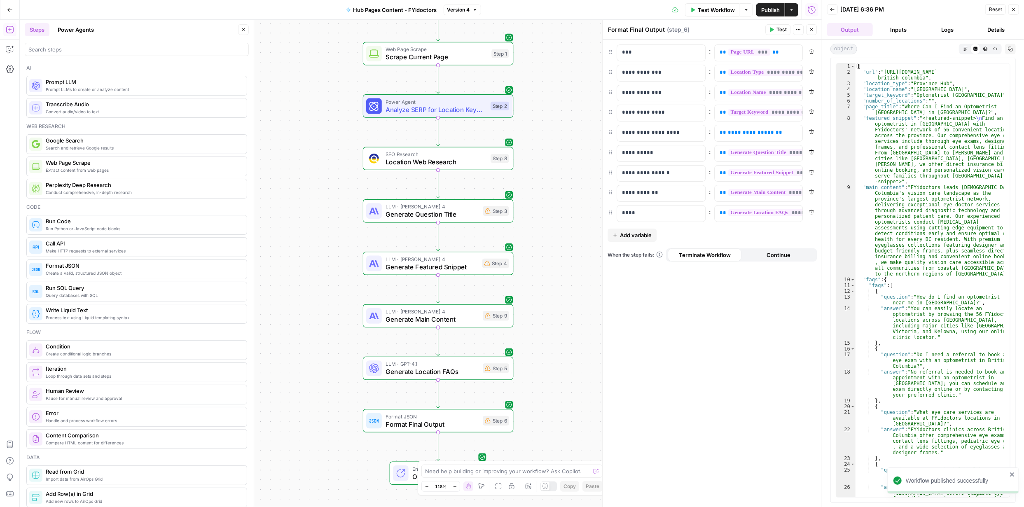
click at [8, 9] on icon "button" at bounding box center [9, 10] width 5 height 4
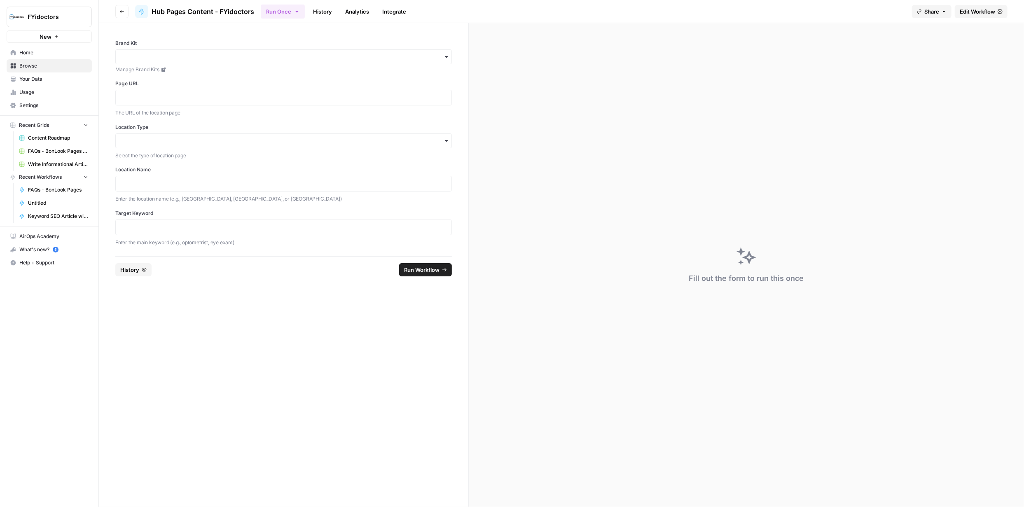
click at [38, 64] on span "Browse" at bounding box center [53, 65] width 69 height 7
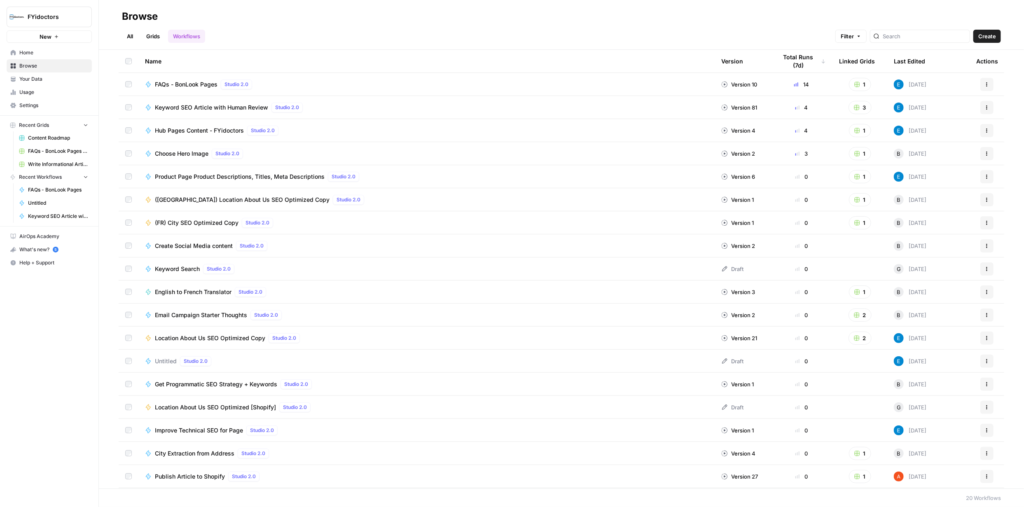
click at [155, 33] on link "Grids" at bounding box center [152, 36] width 23 height 13
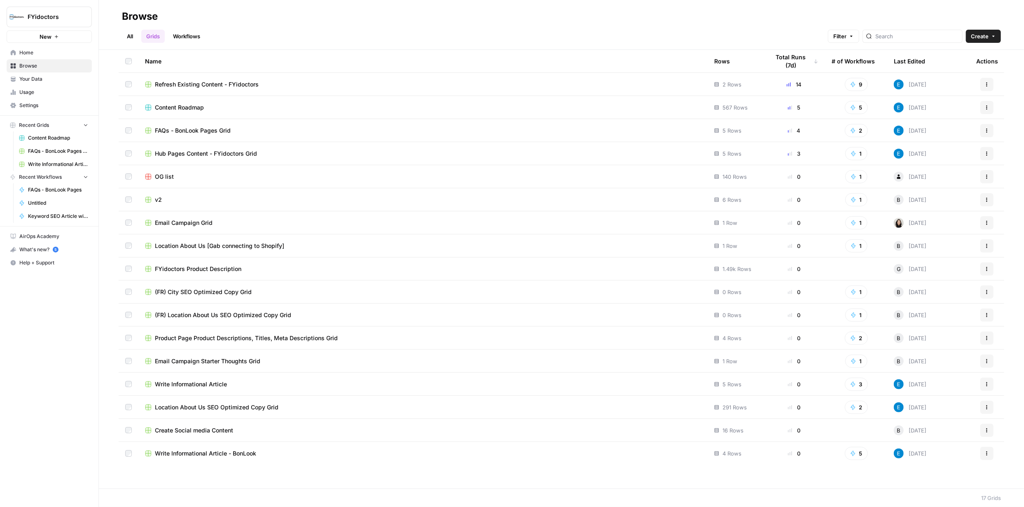
click at [856, 107] on icon "button" at bounding box center [854, 108] width 6 height 6
click at [187, 33] on link "Workflows" at bounding box center [186, 36] width 37 height 13
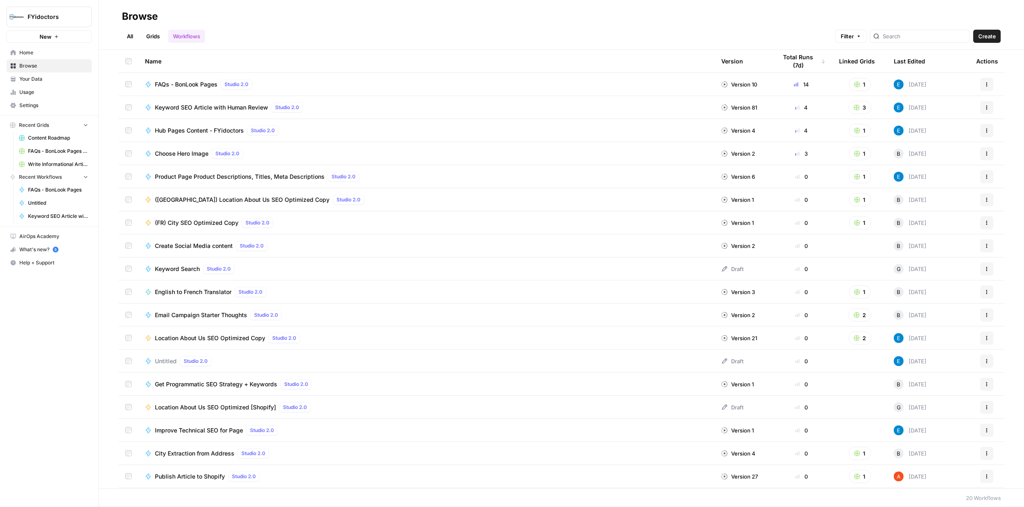
click at [857, 103] on button "3" at bounding box center [860, 107] width 23 height 13
click at [876, 160] on span "Content Roadmap" at bounding box center [892, 160] width 66 height 8
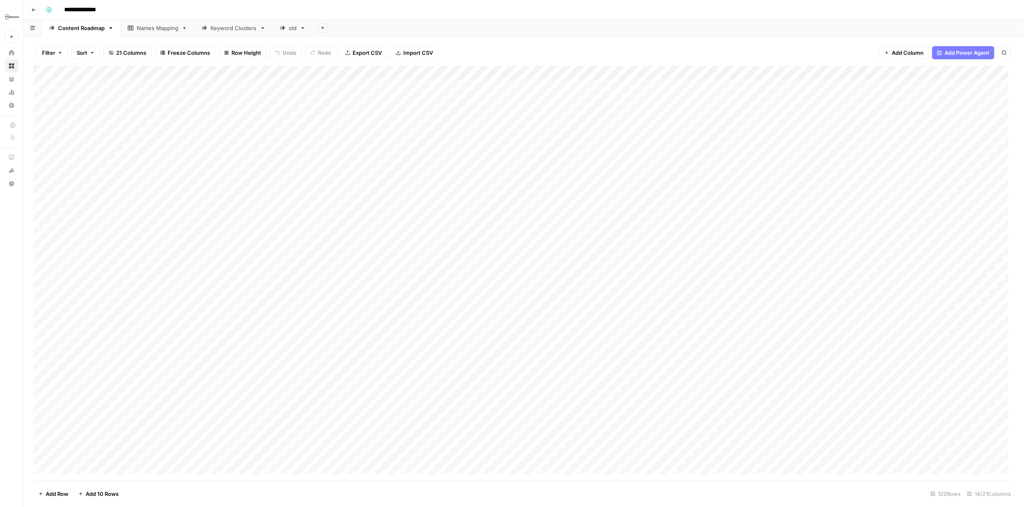
click at [35, 12] on icon "button" at bounding box center [33, 9] width 5 height 5
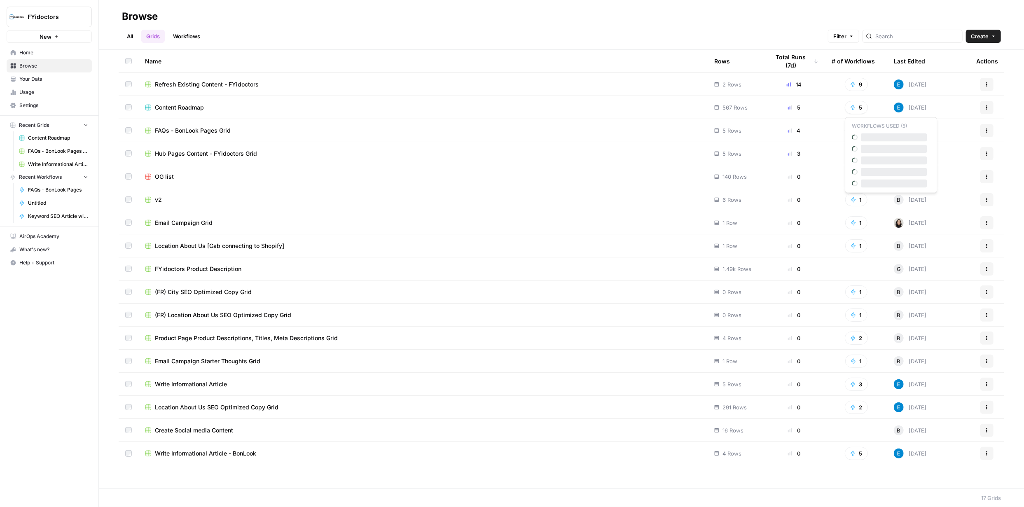
click at [855, 109] on icon "button" at bounding box center [854, 108] width 6 height 6
click at [872, 138] on span "Keyword SEO Article with Human Review" at bounding box center [894, 137] width 66 height 8
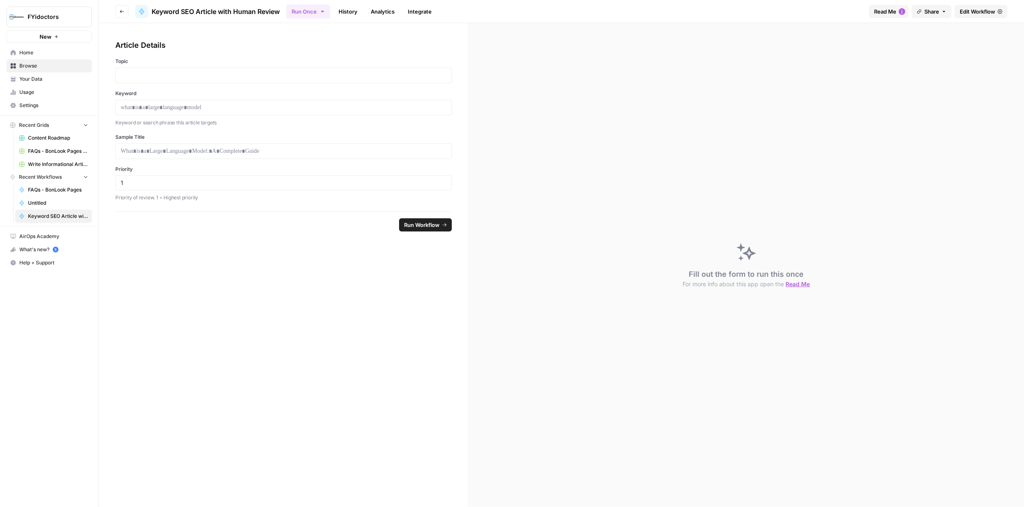
click at [974, 11] on span "Edit Workflow" at bounding box center [977, 11] width 35 height 8
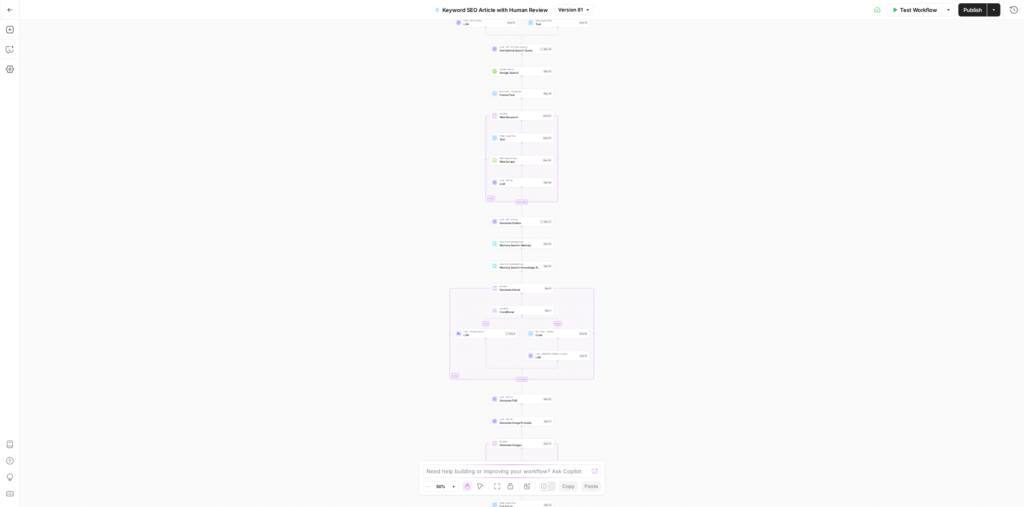
click at [453, 487] on icon "button" at bounding box center [454, 487] width 5 height 5
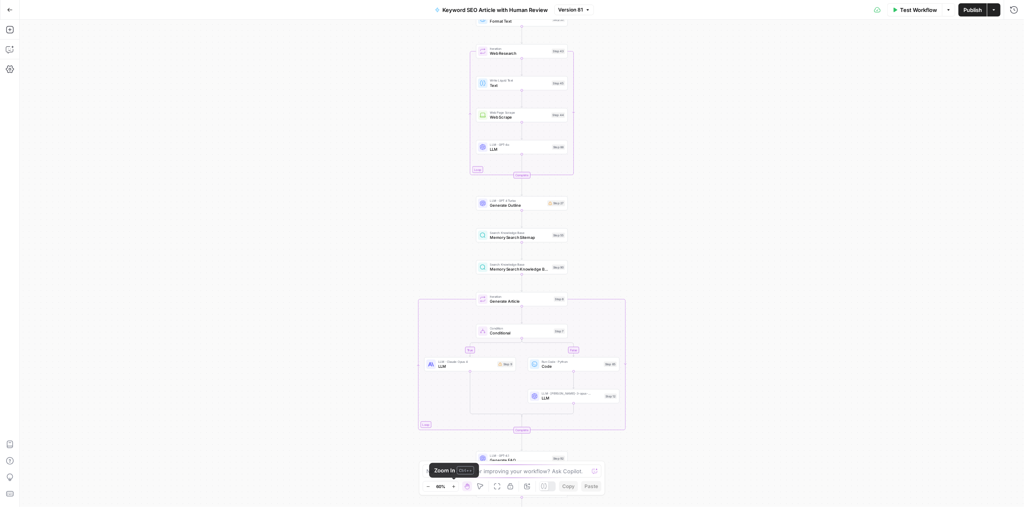
click at [453, 487] on icon "button" at bounding box center [454, 487] width 5 height 5
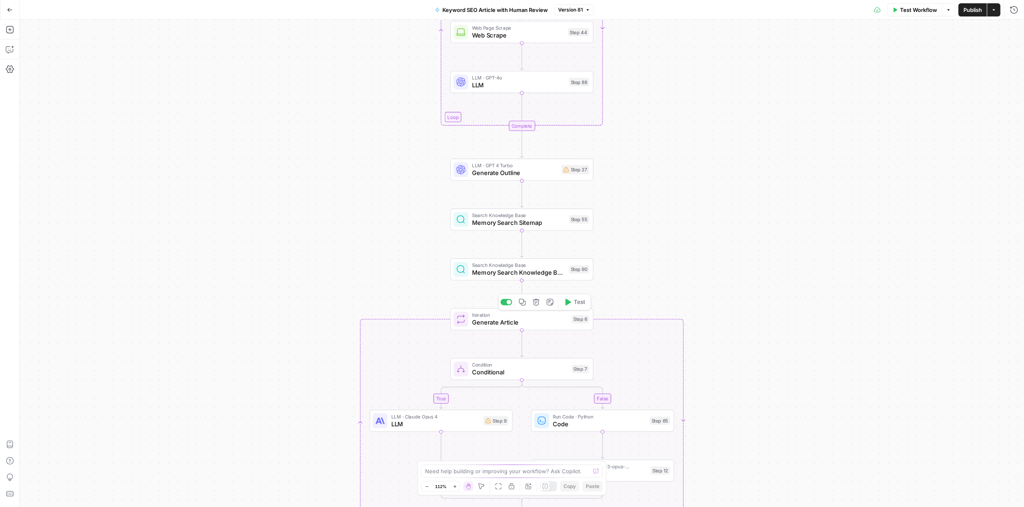
click at [520, 321] on span "Generate Article" at bounding box center [520, 322] width 96 height 9
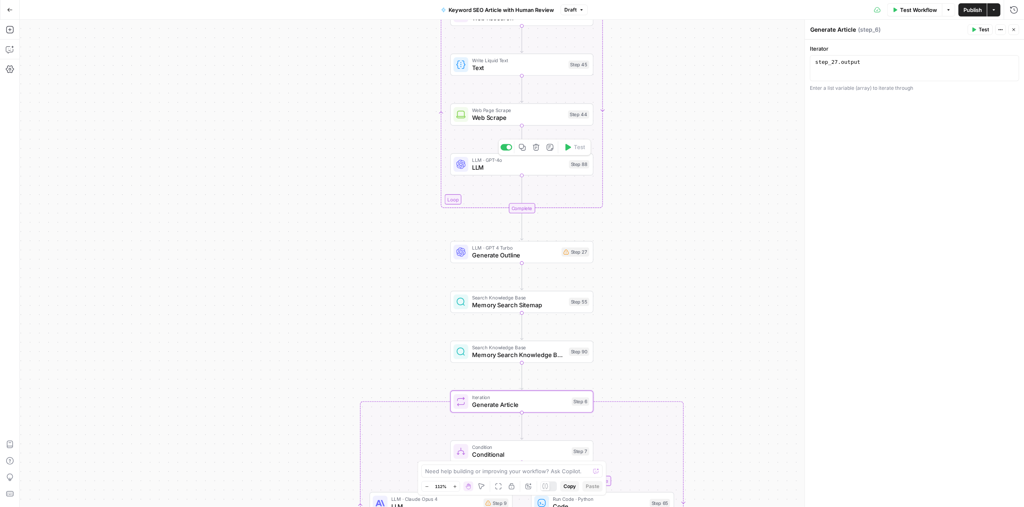
click at [497, 170] on span "LLM" at bounding box center [518, 167] width 93 height 9
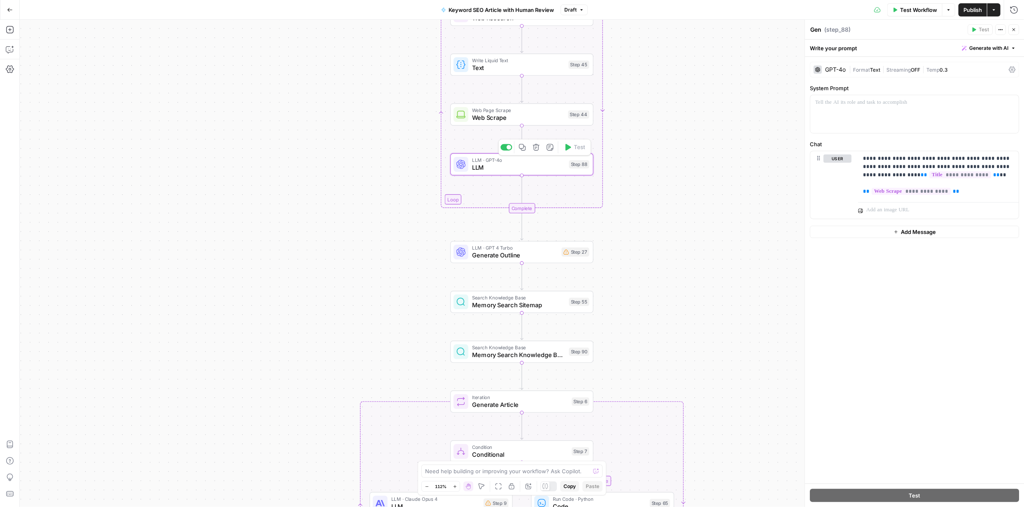
type textarea "LLM"
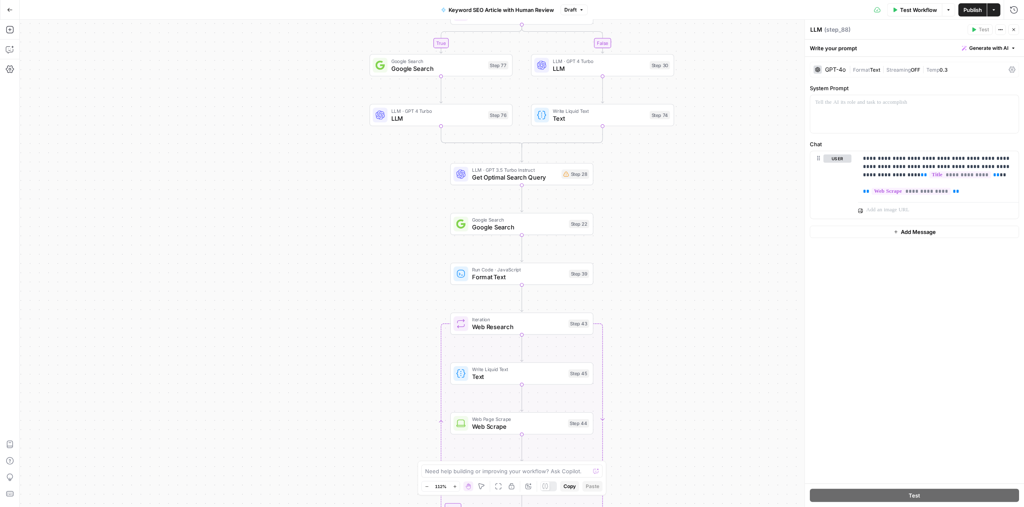
click at [489, 223] on span "Google Search" at bounding box center [518, 227] width 93 height 9
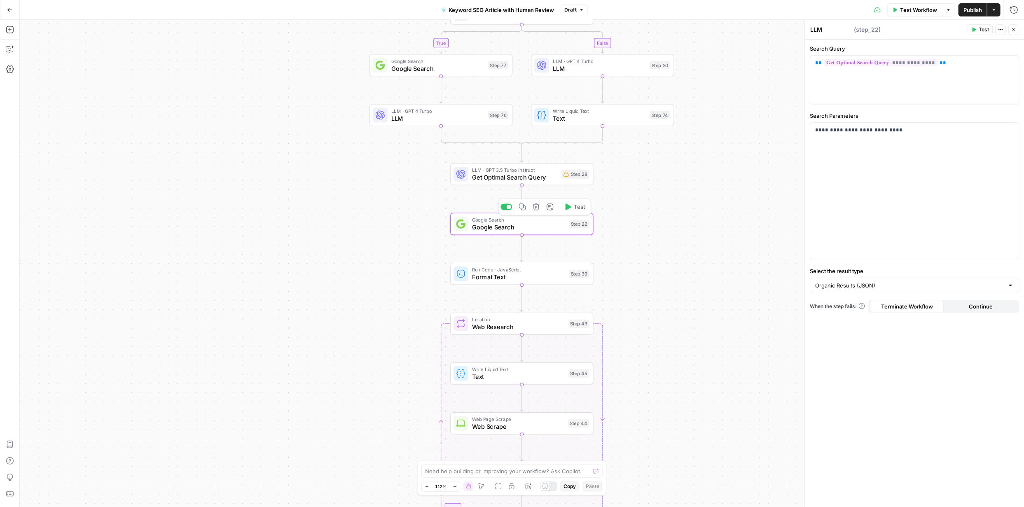
type textarea "Google Search"
click at [524, 179] on span "Get Optimal Search Query" at bounding box center [515, 177] width 86 height 9
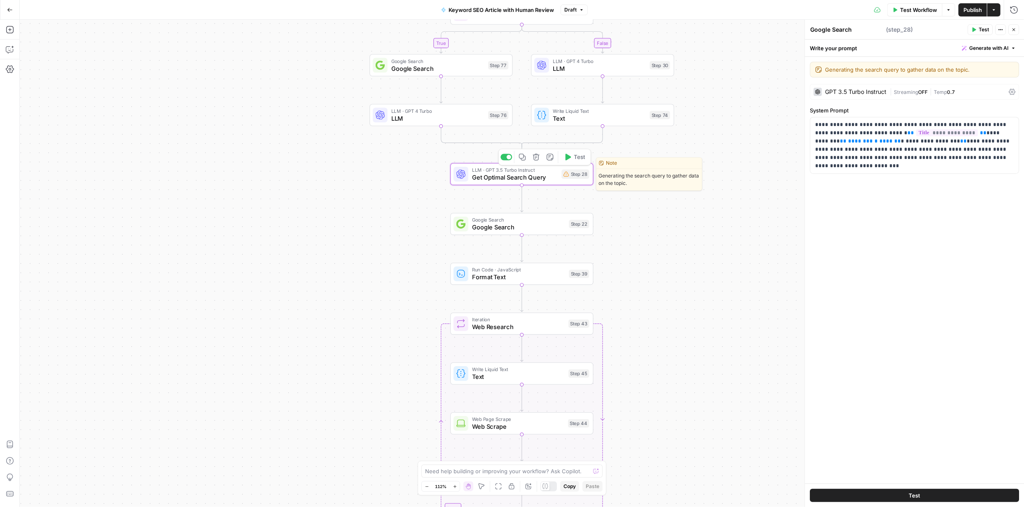
type textarea "Get Optimal Search Query"
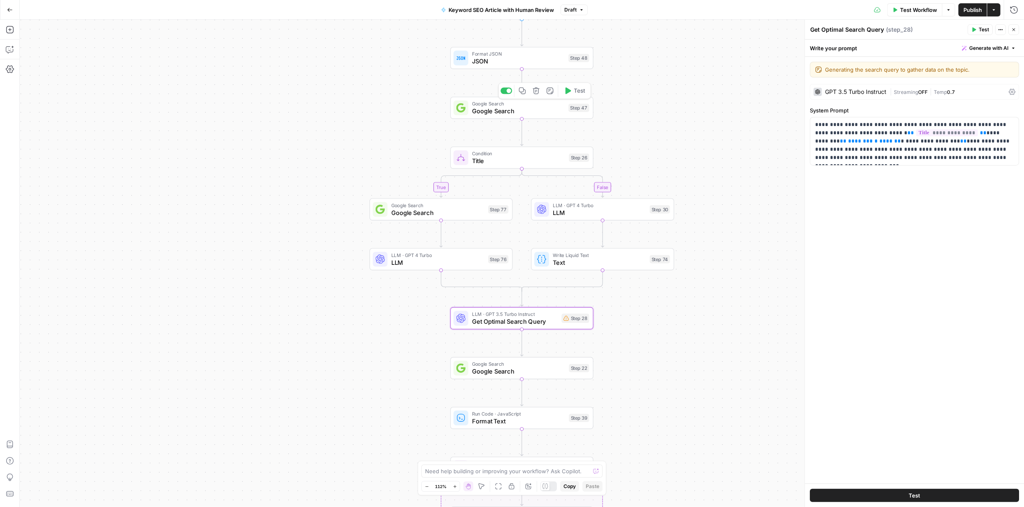
click at [523, 108] on span "Google Search" at bounding box center [518, 110] width 93 height 9
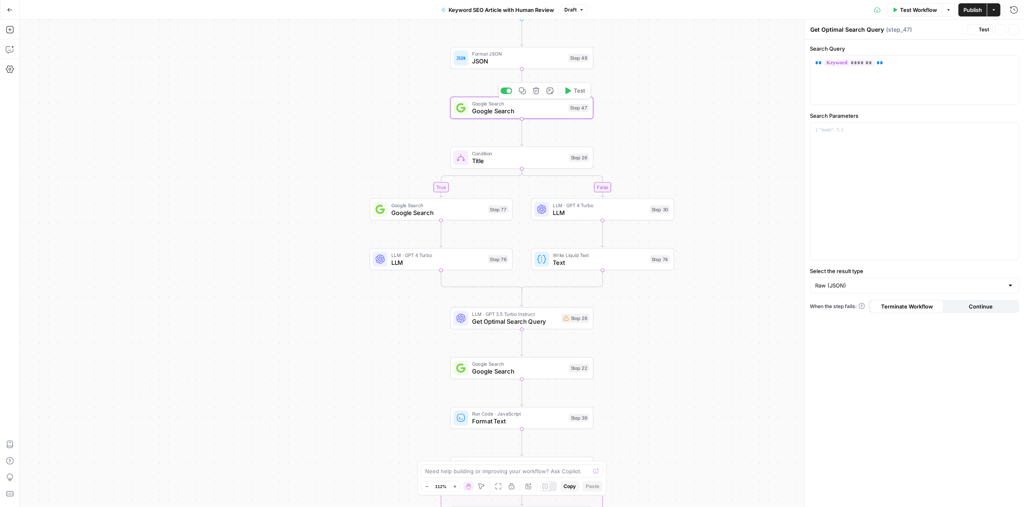
type textarea "Google Search"
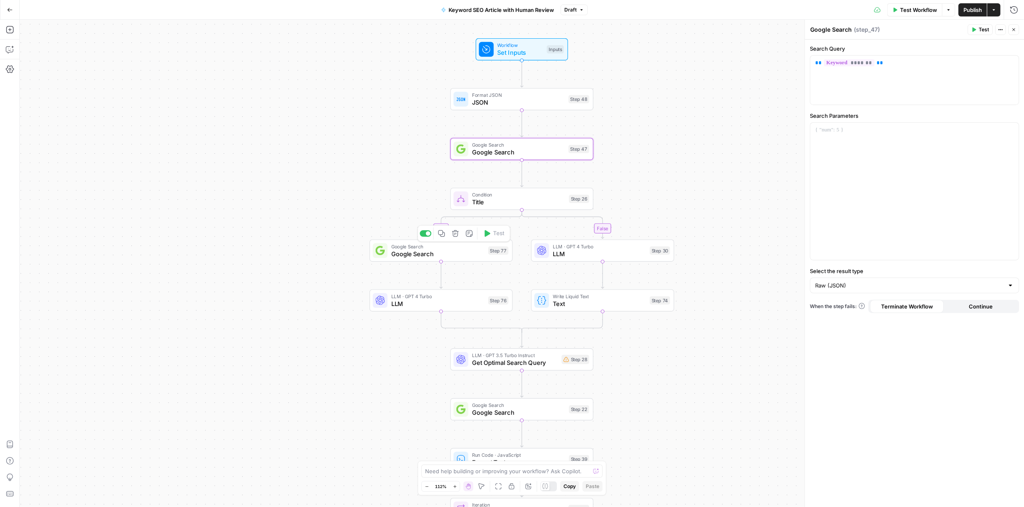
click at [456, 253] on span "Google Search" at bounding box center [437, 253] width 93 height 9
click at [591, 255] on span "LLM" at bounding box center [599, 253] width 93 height 9
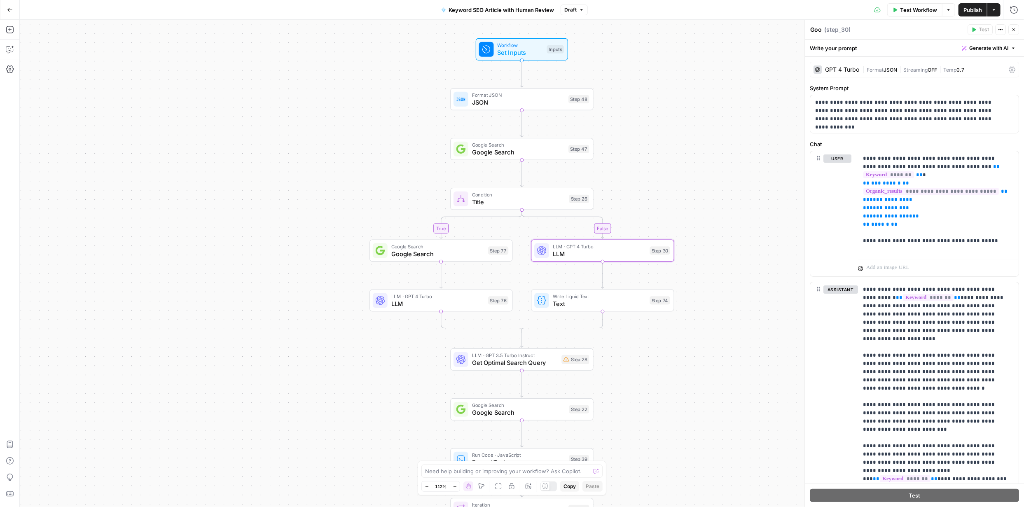
type textarea "LLM"
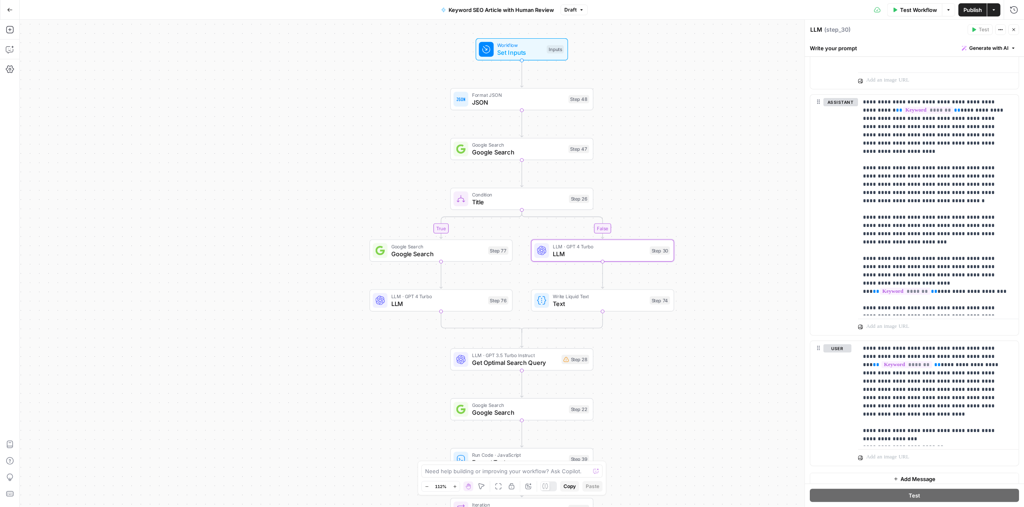
scroll to position [193, 0]
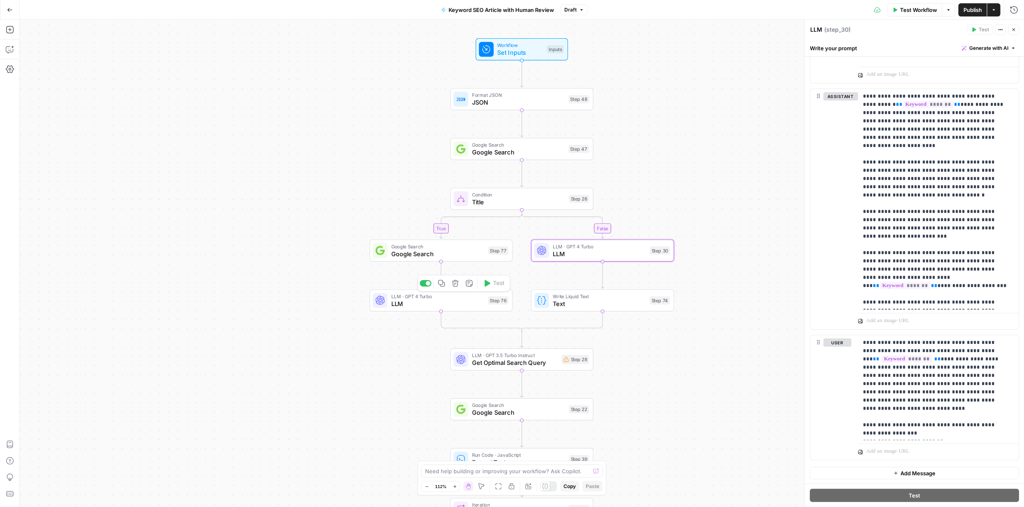
click at [431, 300] on span "LLM" at bounding box center [437, 303] width 93 height 9
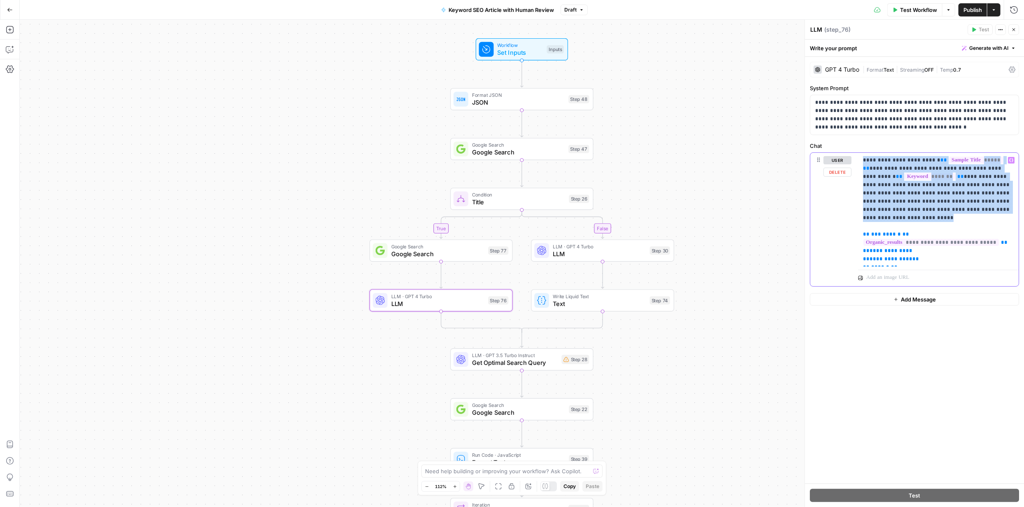
drag, startPoint x: 862, startPoint y: 159, endPoint x: 942, endPoint y: 212, distance: 95.7
click at [942, 212] on div "**********" at bounding box center [938, 210] width 161 height 114
copy p "**********"
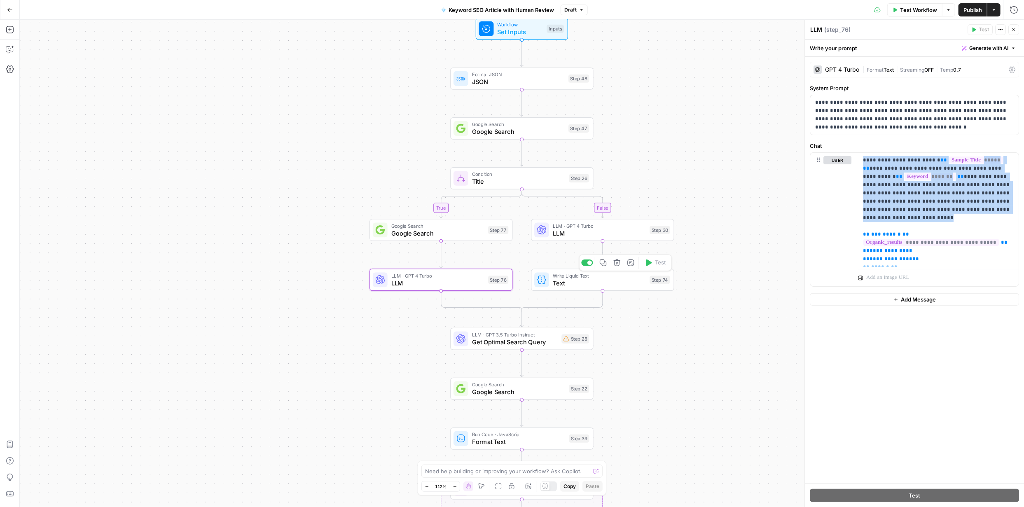
click at [584, 280] on span "Text" at bounding box center [599, 283] width 93 height 9
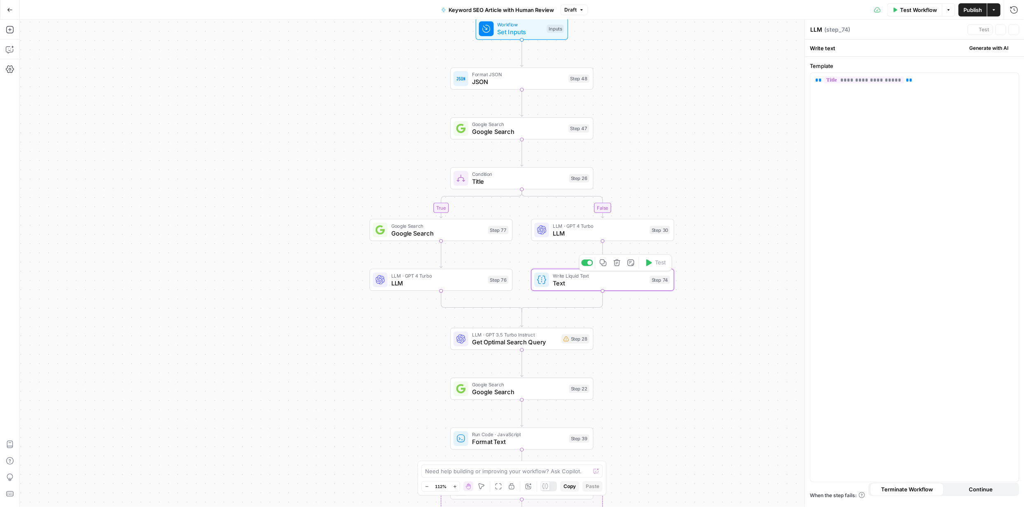
type textarea "Text"
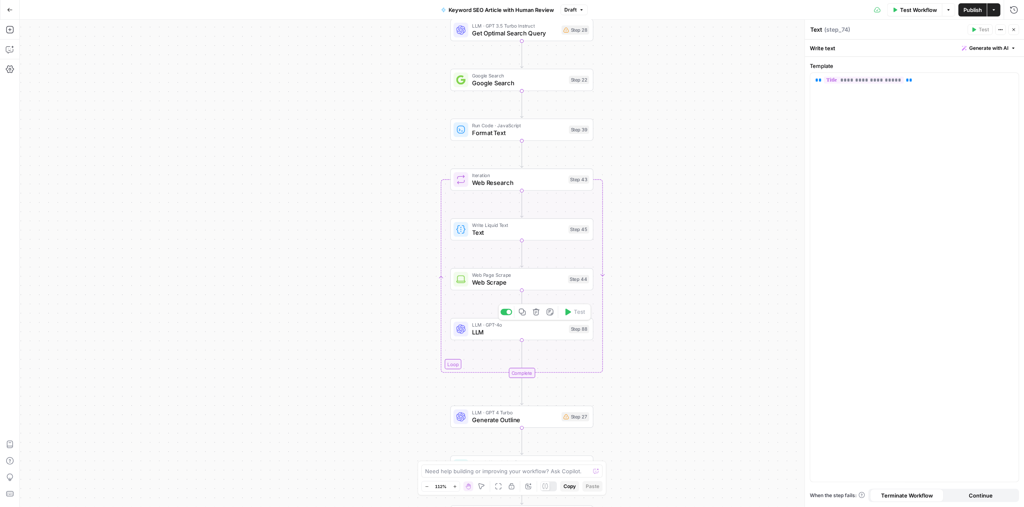
click at [536, 332] on span "LLM" at bounding box center [518, 332] width 93 height 9
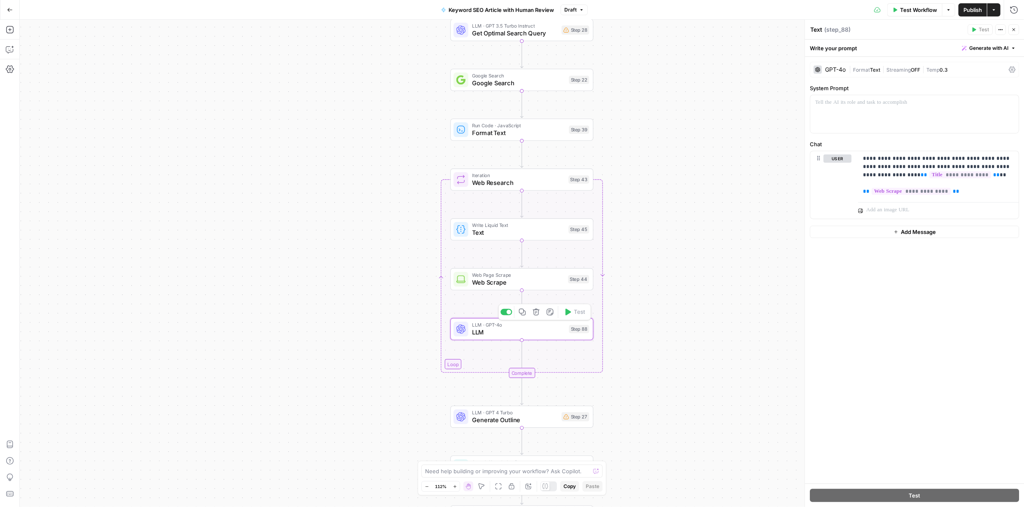
type textarea "LLM"
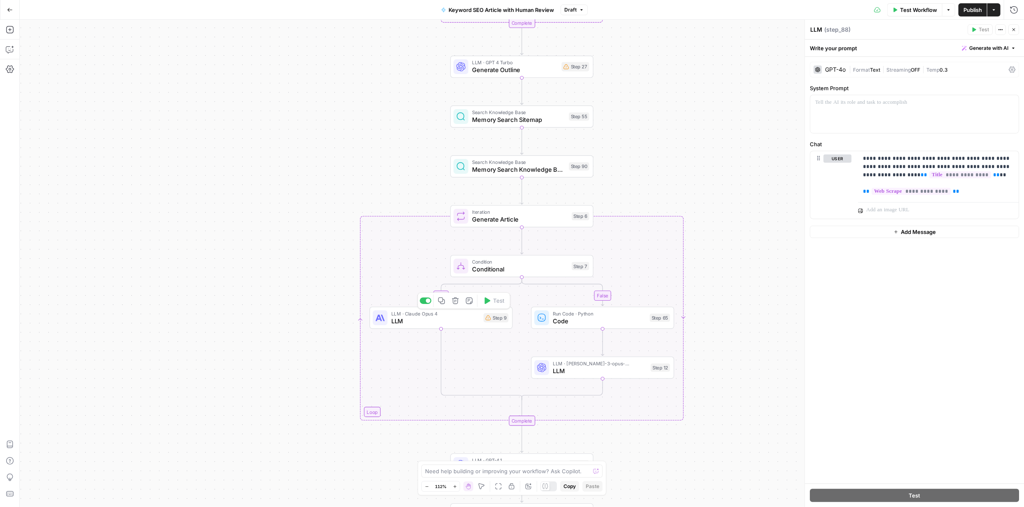
click at [458, 318] on span "LLM" at bounding box center [435, 320] width 89 height 9
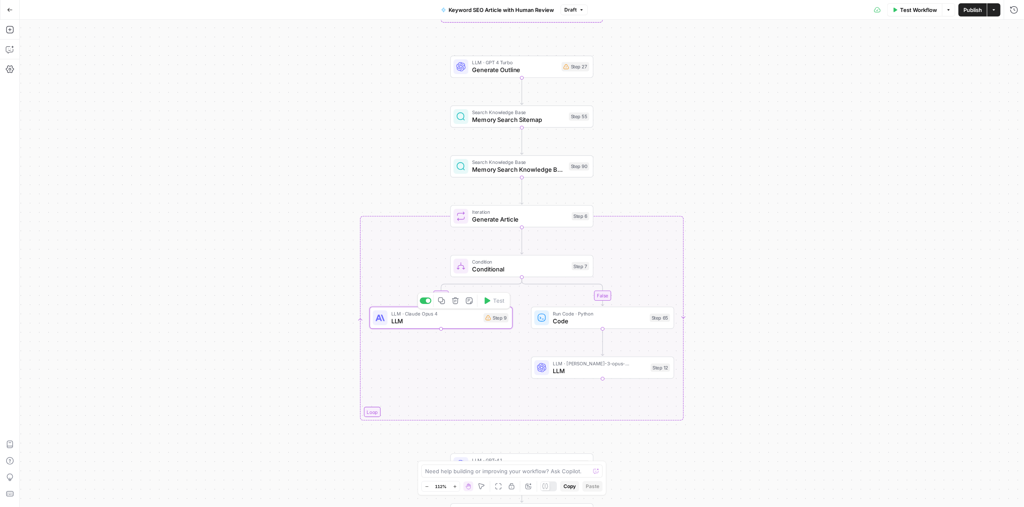
click at [454, 319] on span "LLM" at bounding box center [435, 320] width 89 height 9
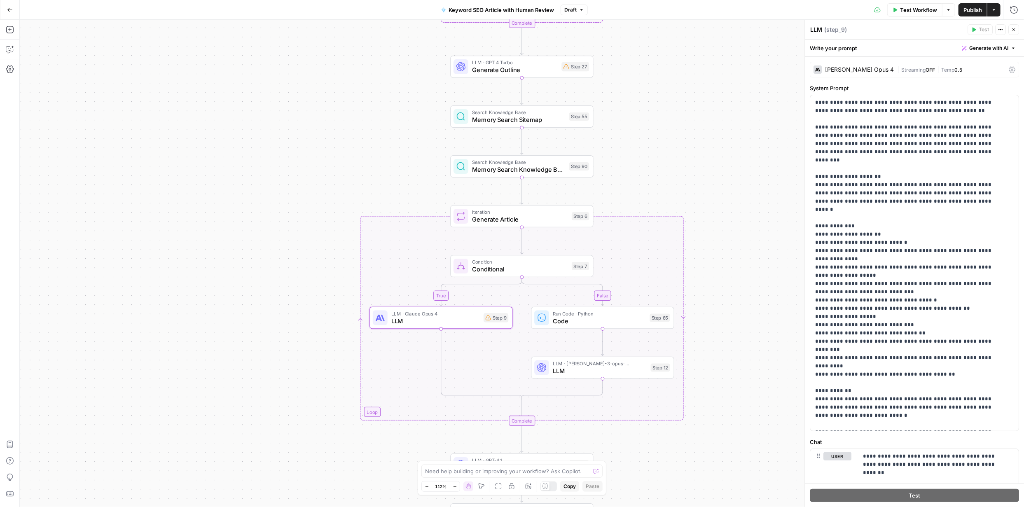
type textarea "LLM"
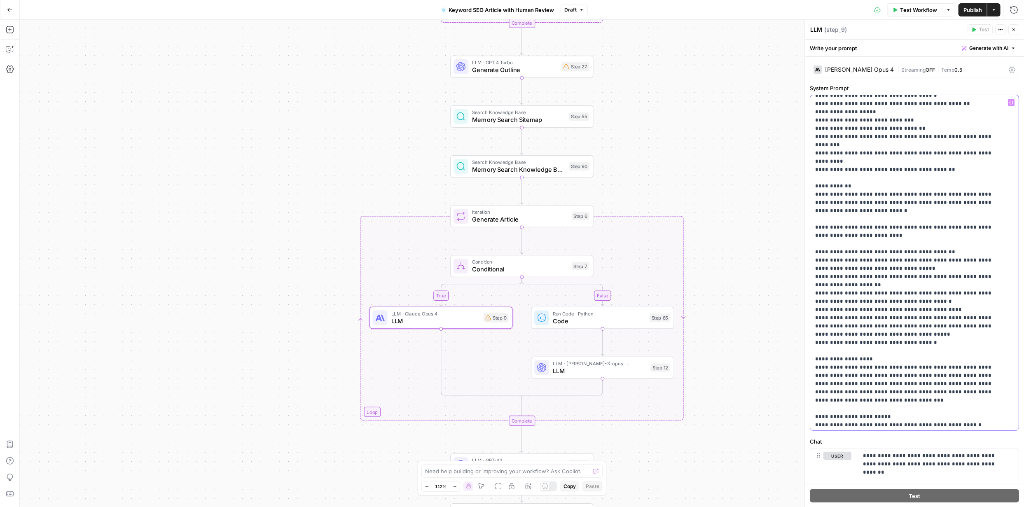
scroll to position [201, 0]
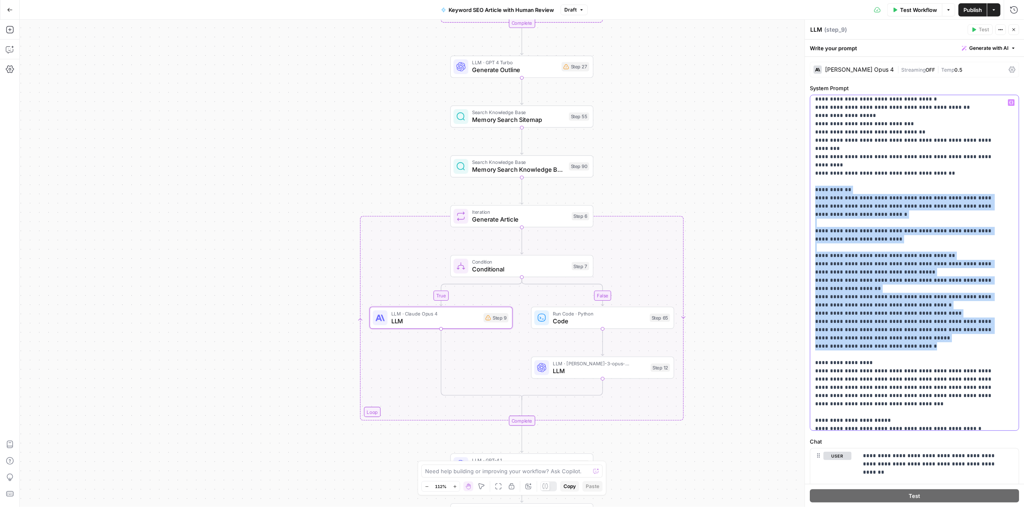
drag, startPoint x: 916, startPoint y: 305, endPoint x: 816, endPoint y: 149, distance: 185.4
click at [816, 149] on p "**********" at bounding box center [908, 267] width 187 height 741
copy p "**********"
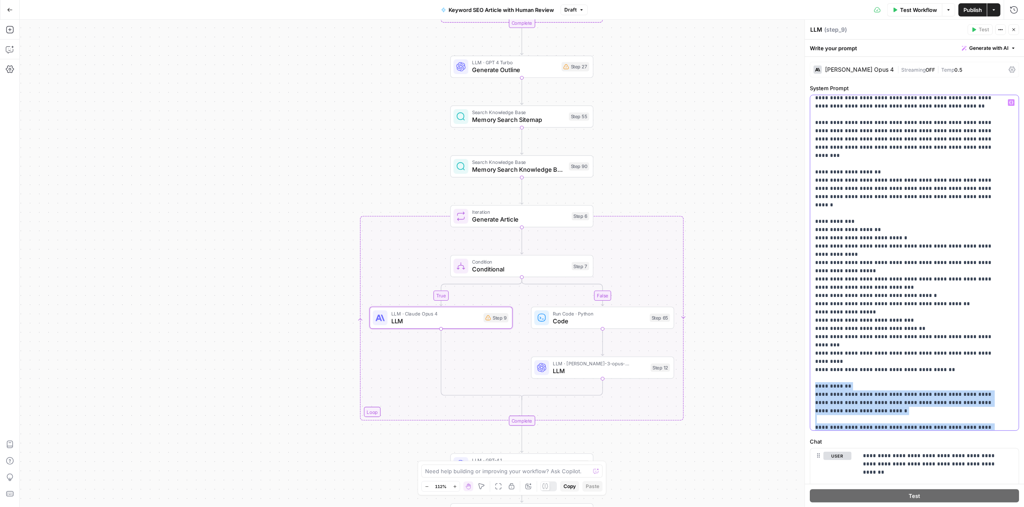
scroll to position [0, 0]
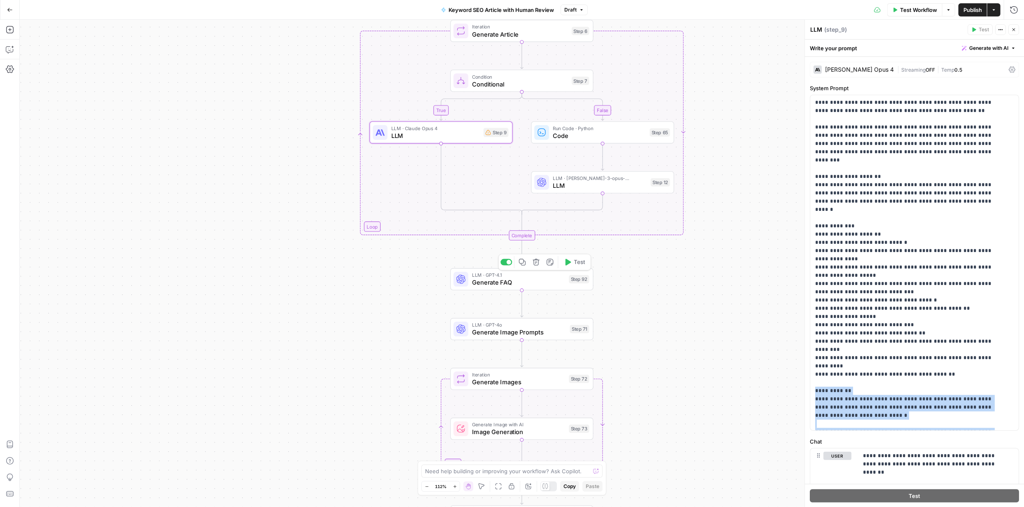
click at [527, 285] on span "Generate FAQ" at bounding box center [518, 282] width 93 height 9
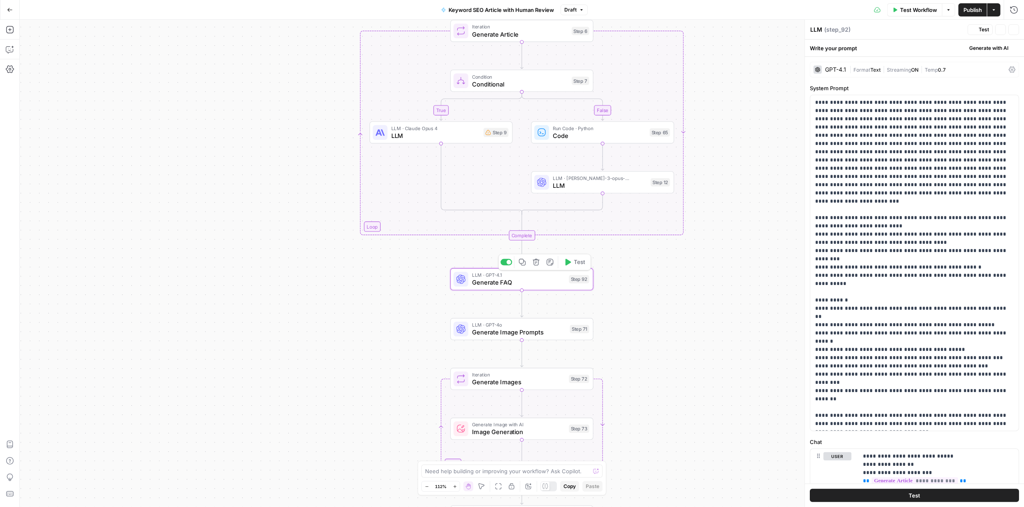
type textarea "Generate FAQ"
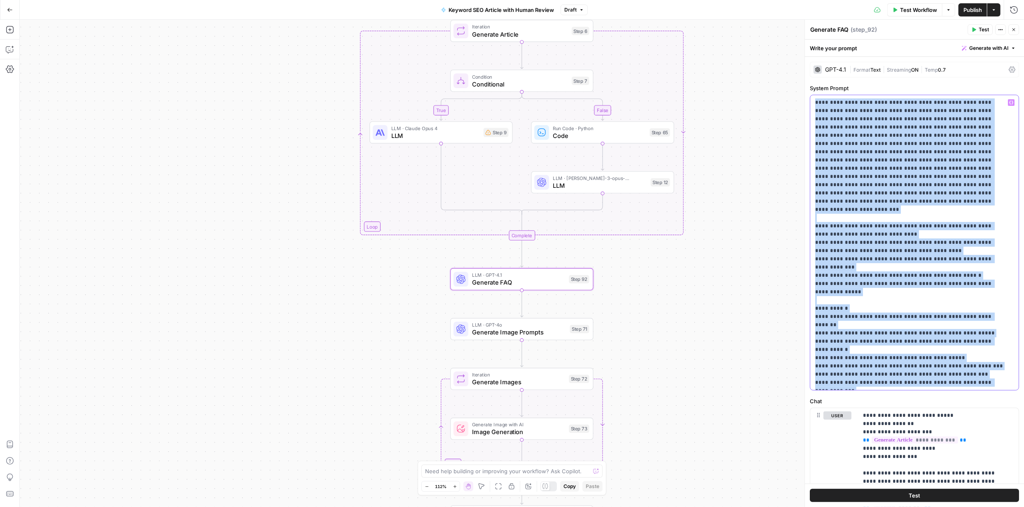
drag, startPoint x: 817, startPoint y: 102, endPoint x: 929, endPoint y: 382, distance: 301.8
click at [929, 382] on p "**********" at bounding box center [911, 242] width 193 height 288
copy p "**********"
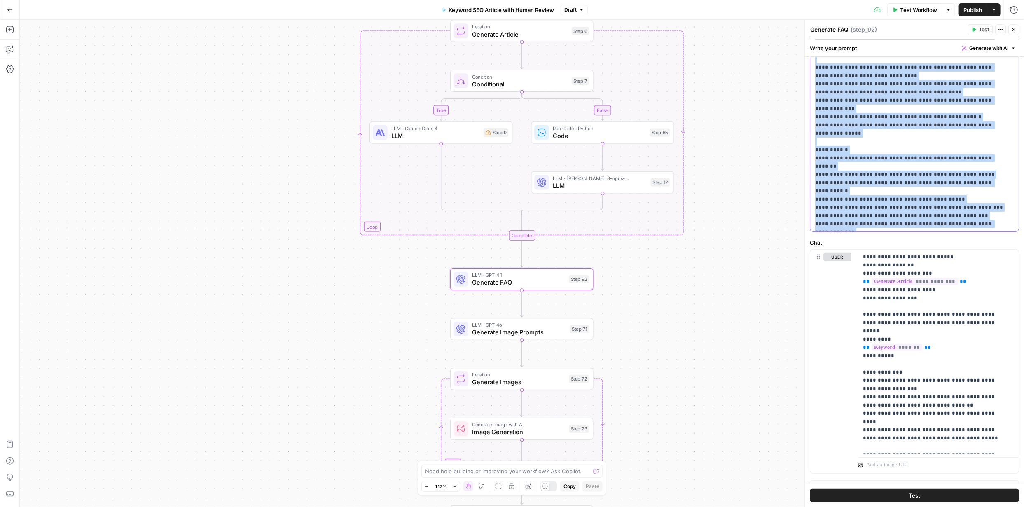
scroll to position [172, 0]
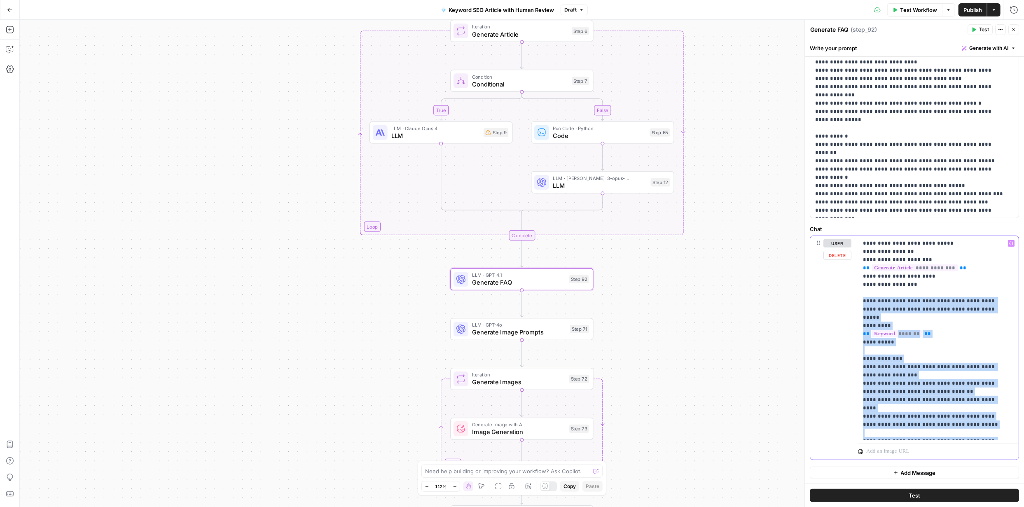
drag, startPoint x: 863, startPoint y: 302, endPoint x: 944, endPoint y: 431, distance: 152.9
click at [944, 431] on p "**********" at bounding box center [935, 338] width 145 height 198
copy p "**********"
click at [13, 14] on button "Go Back" at bounding box center [9, 9] width 15 height 15
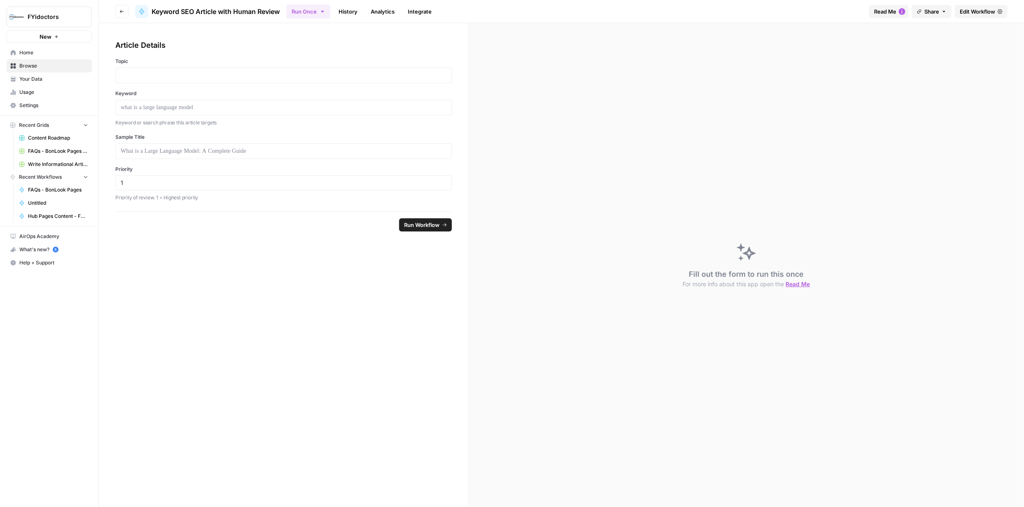
click at [32, 67] on span "Browse" at bounding box center [53, 65] width 69 height 7
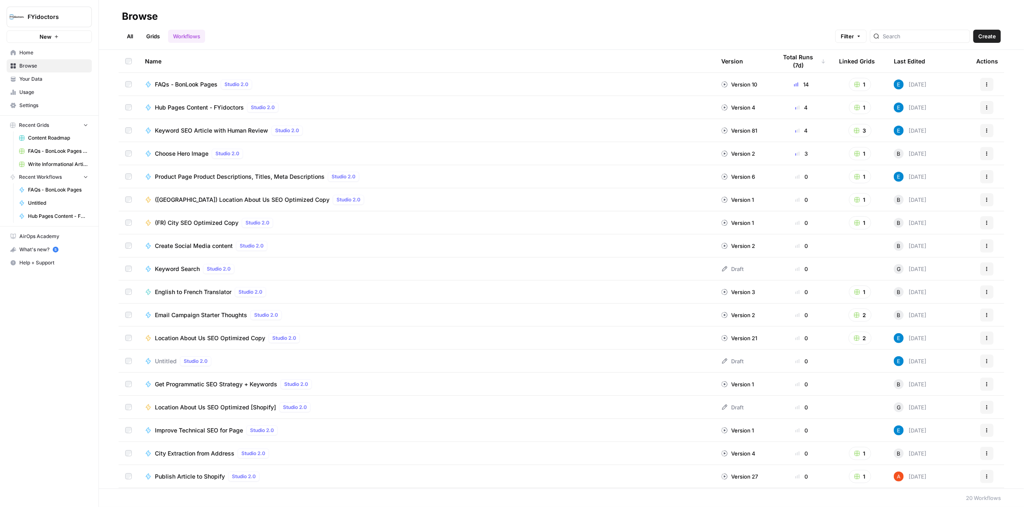
click at [981, 103] on button "Actions" at bounding box center [987, 107] width 13 height 13
click at [939, 170] on span "Integrate" at bounding box center [945, 168] width 66 height 8
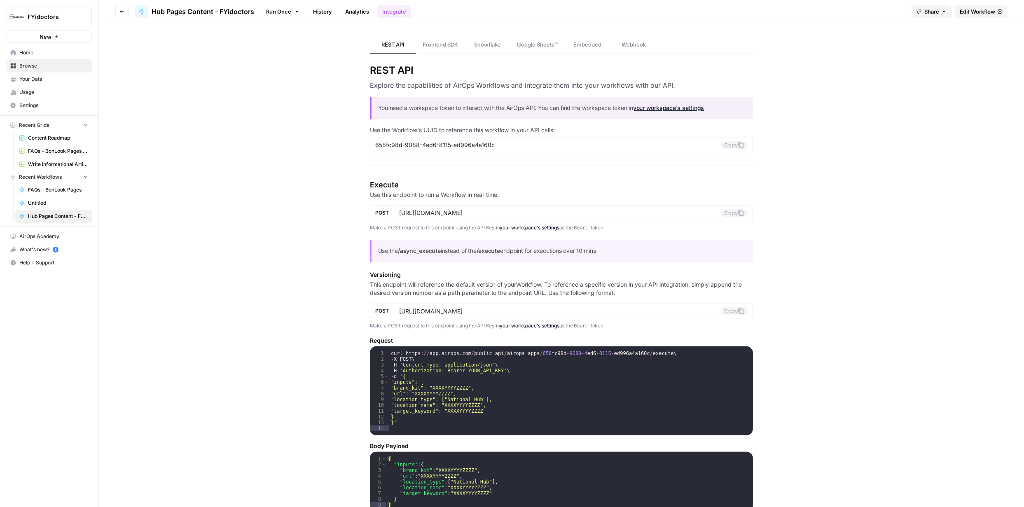
click at [981, 11] on span "Edit Workflow" at bounding box center [977, 11] width 35 height 8
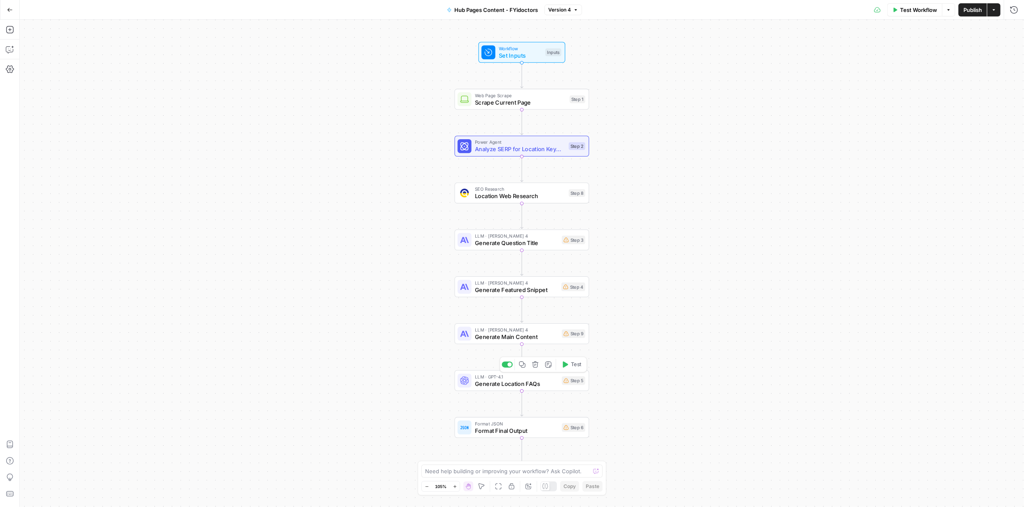
click at [496, 384] on span "Generate Location FAQs" at bounding box center [516, 384] width 83 height 9
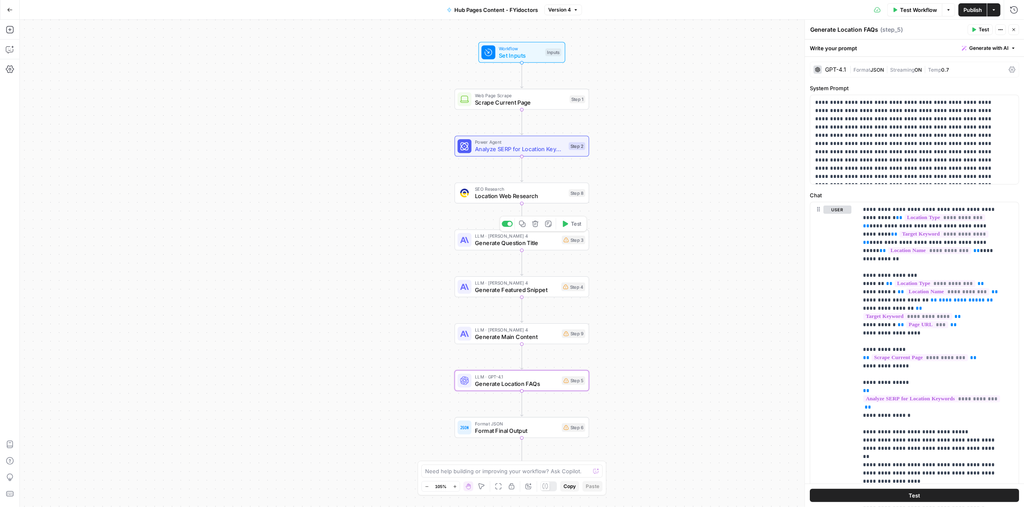
click at [516, 244] on span "Generate Question Title" at bounding box center [516, 243] width 83 height 9
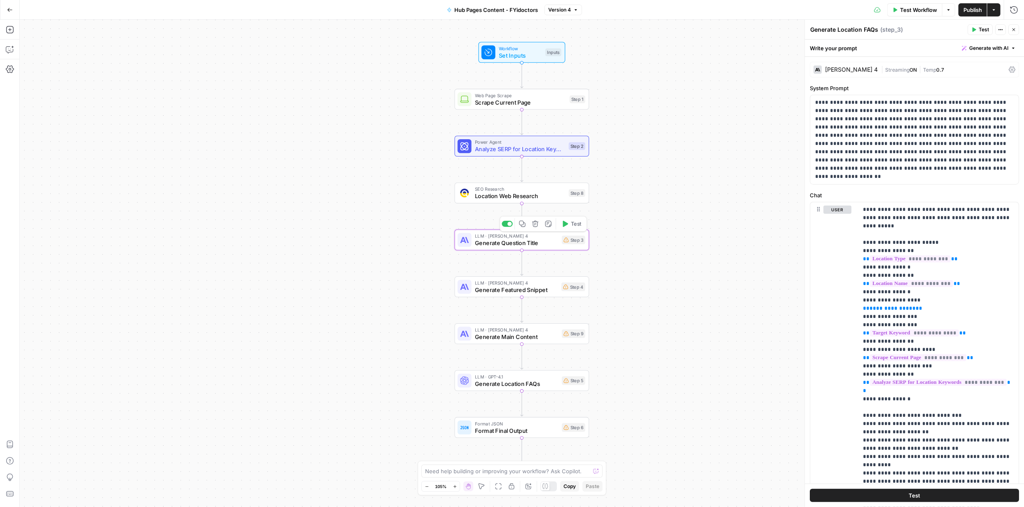
type textarea "Generate Question Title"
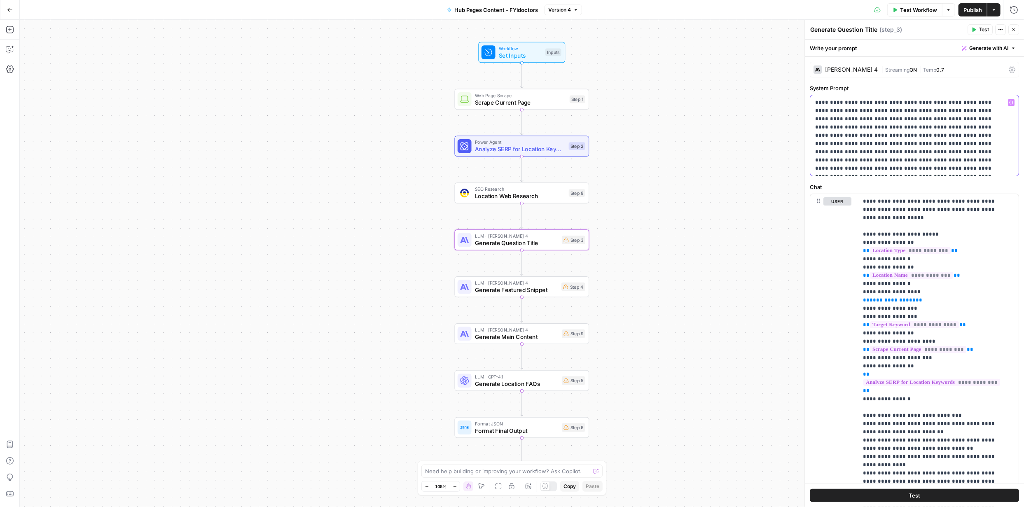
click at [861, 169] on p "**********" at bounding box center [911, 135] width 193 height 74
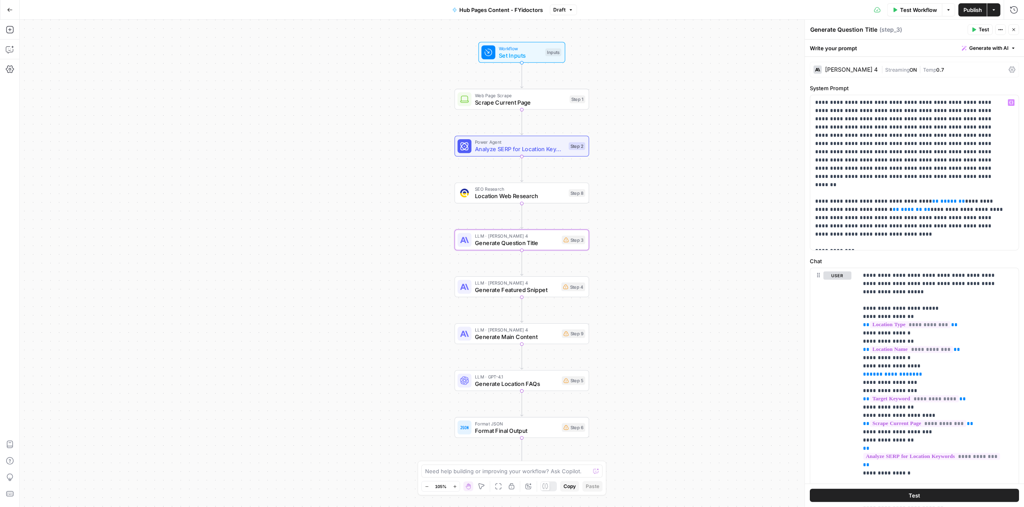
click at [764, 211] on div "Workflow Set Inputs Inputs Web Page Scrape Scrape Current Page Step 1 Power Age…" at bounding box center [522, 263] width 1005 height 487
click at [527, 386] on span "Generate Location FAQs" at bounding box center [517, 384] width 83 height 9
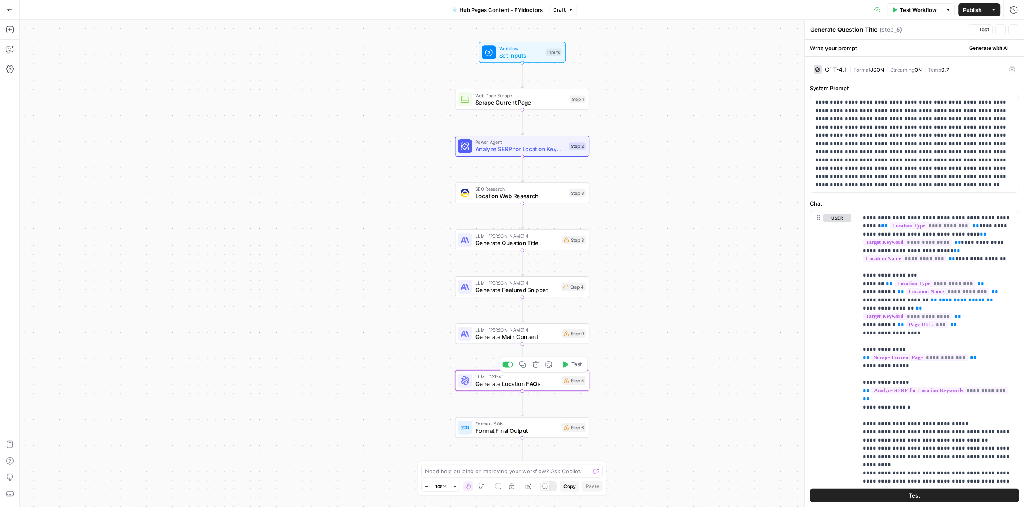
type textarea "Generate Location FAQs"
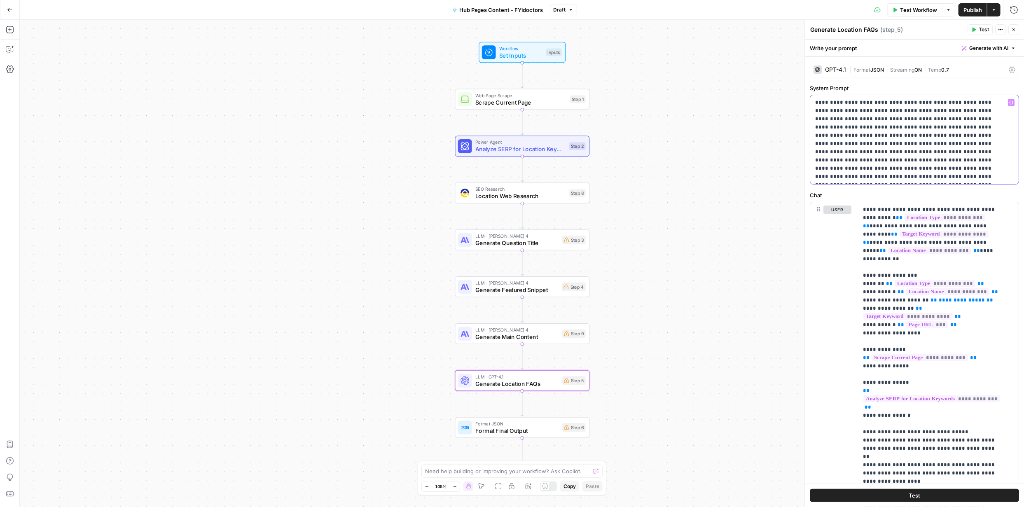
click at [972, 179] on p "**********" at bounding box center [911, 139] width 193 height 82
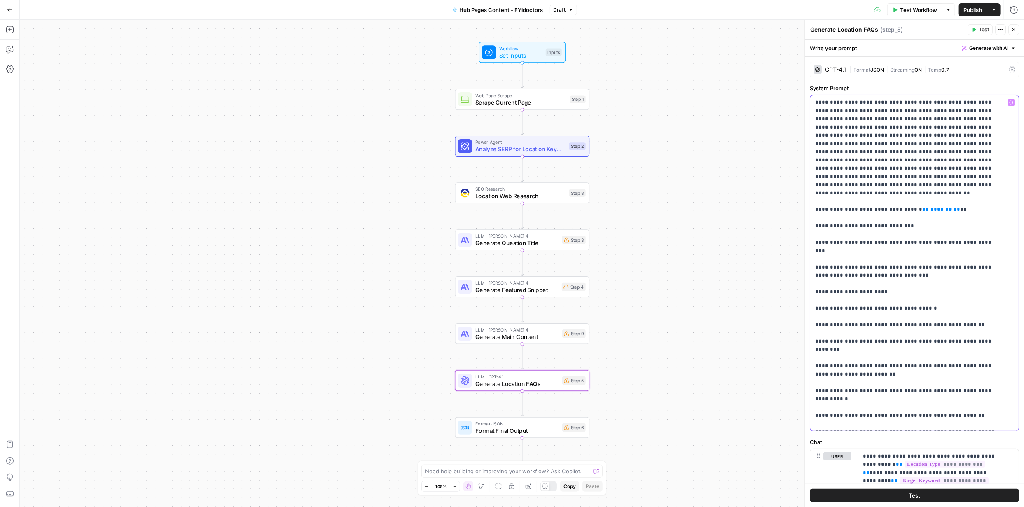
scroll to position [9, 0]
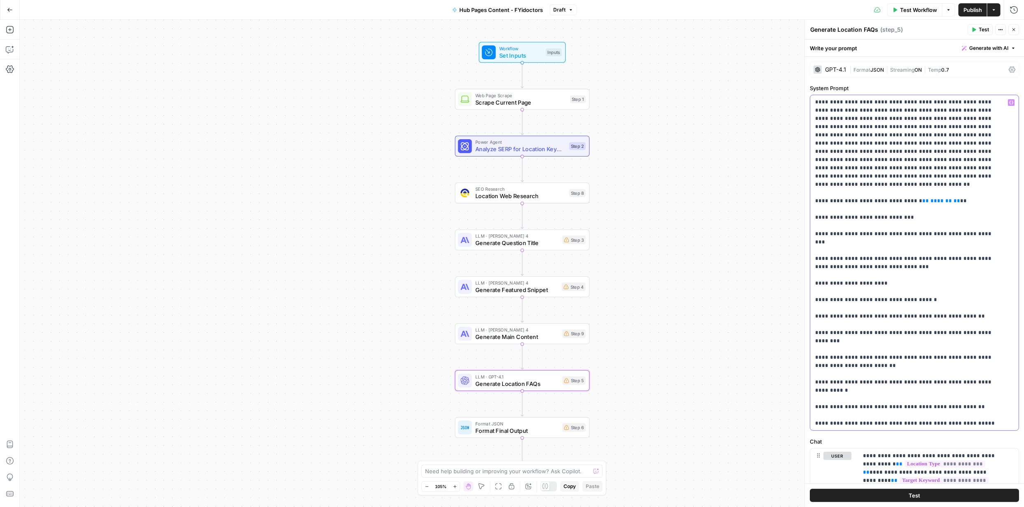
drag, startPoint x: 815, startPoint y: 101, endPoint x: 921, endPoint y: 429, distance: 344.4
click at [921, 429] on div "**********" at bounding box center [912, 262] width 203 height 335
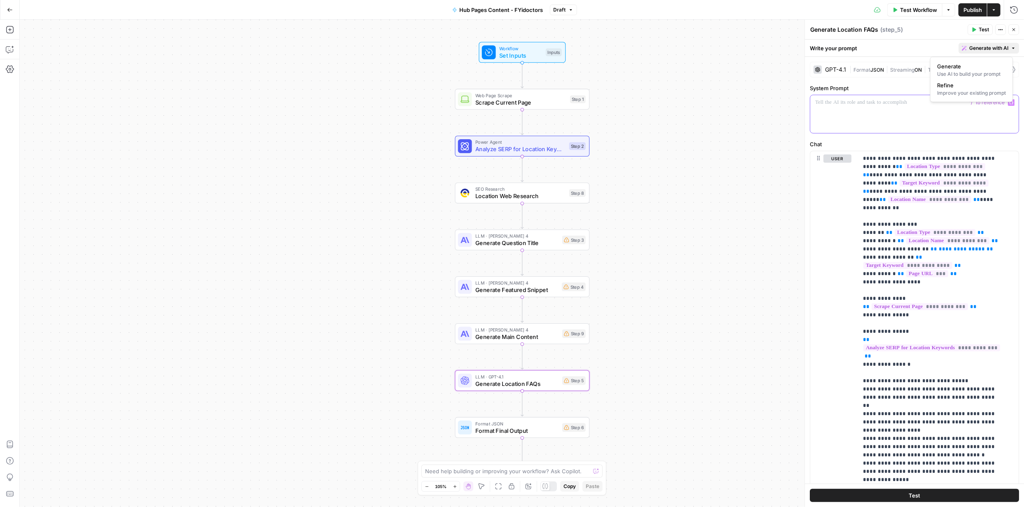
click at [984, 46] on span "Generate with AI" at bounding box center [989, 48] width 39 height 7
click at [897, 108] on div at bounding box center [912, 114] width 203 height 38
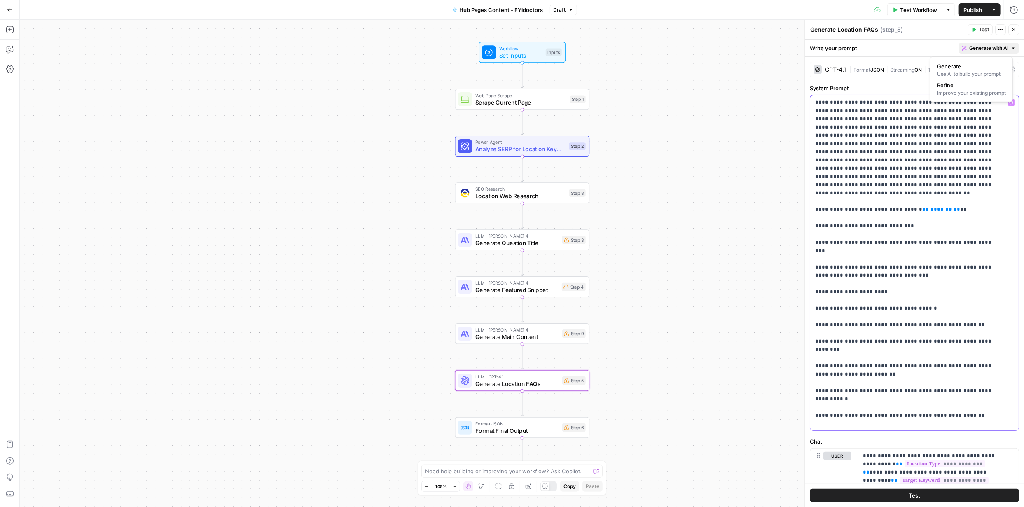
click at [988, 48] on span "Generate with AI" at bounding box center [989, 48] width 39 height 7
click at [957, 89] on div "Improve your existing prompt" at bounding box center [971, 92] width 69 height 7
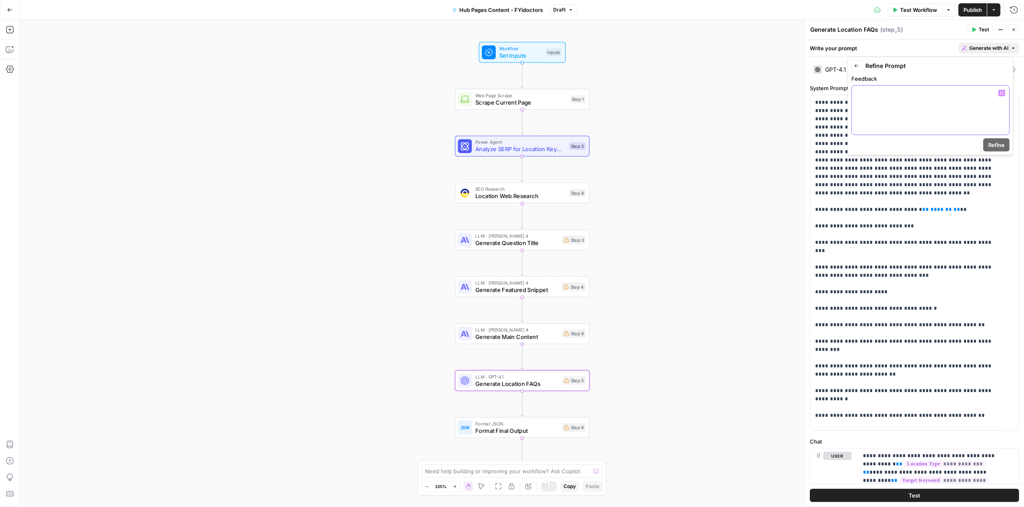
click at [878, 92] on p at bounding box center [931, 93] width 148 height 8
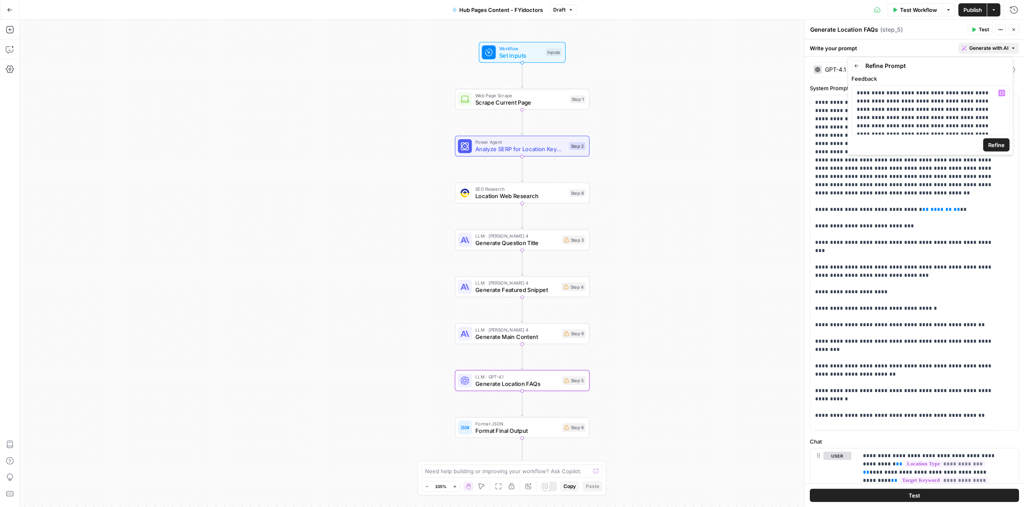
click at [993, 142] on span "Refine" at bounding box center [997, 145] width 16 height 8
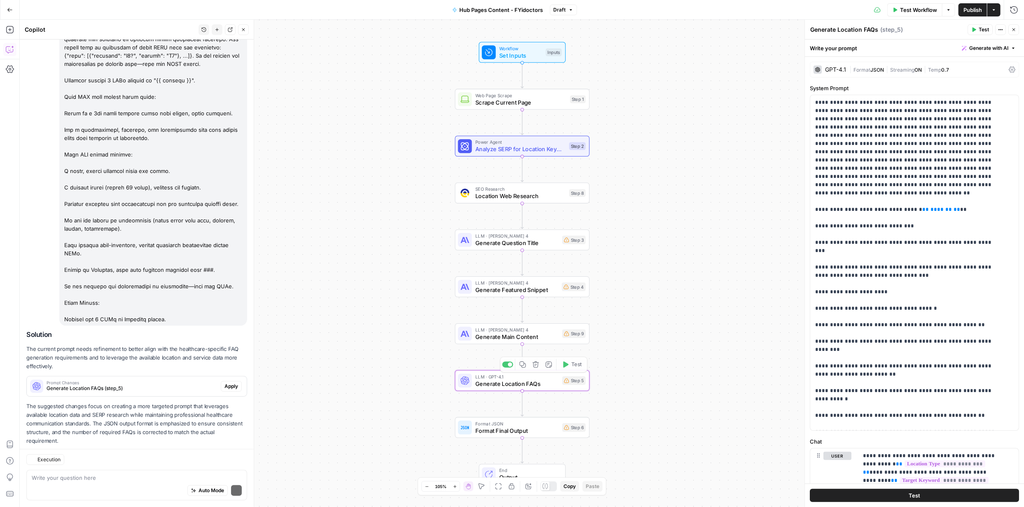
scroll to position [162, 0]
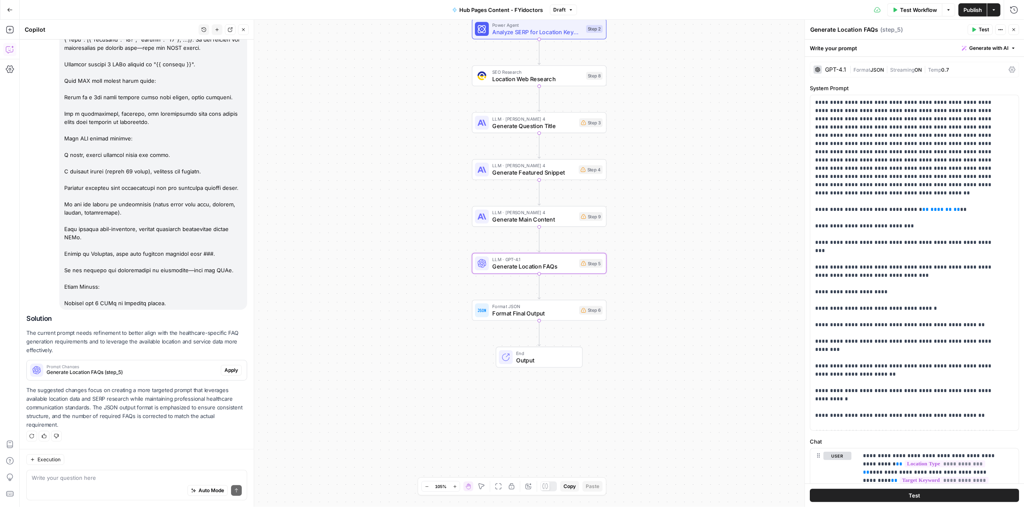
click at [225, 372] on span "Apply" at bounding box center [232, 370] width 14 height 7
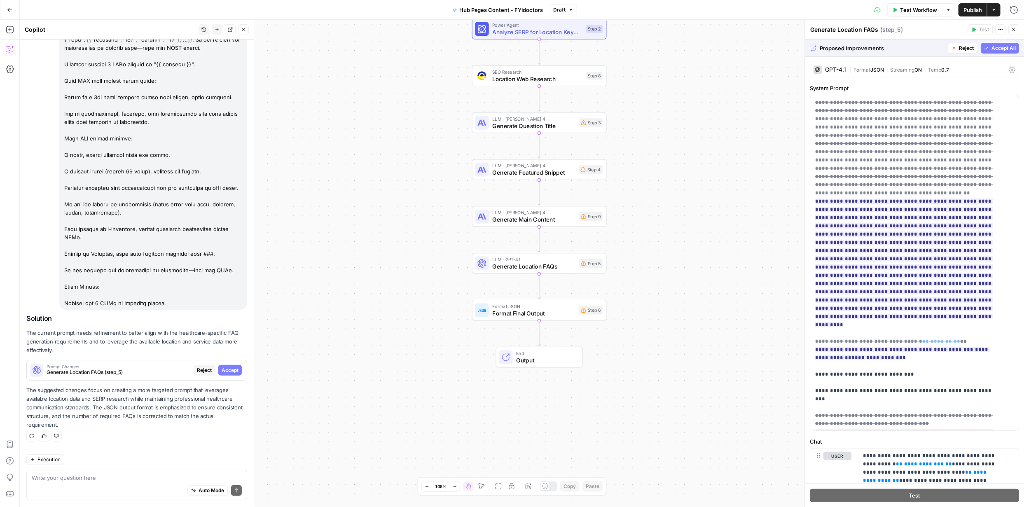
click at [992, 45] on span "Accept All" at bounding box center [1004, 48] width 24 height 7
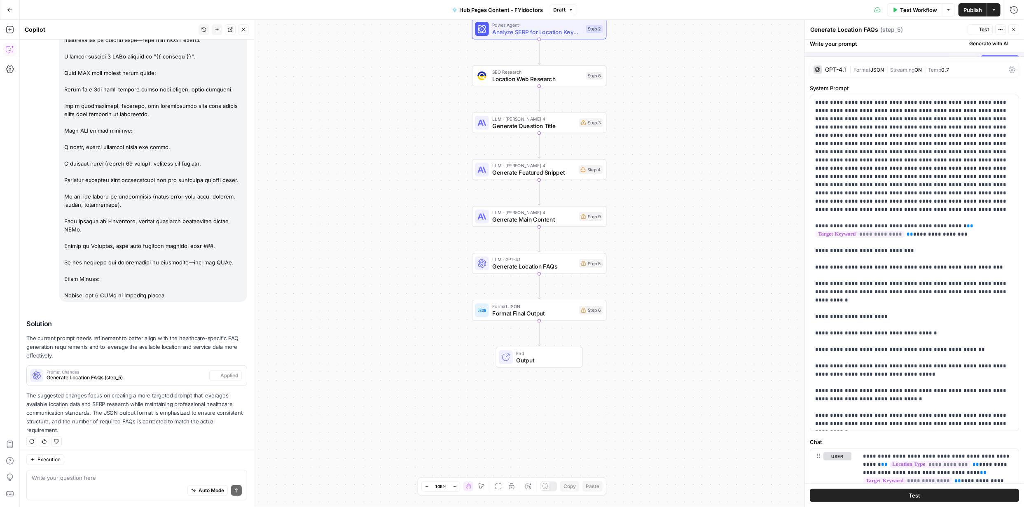
scroll to position [175, 0]
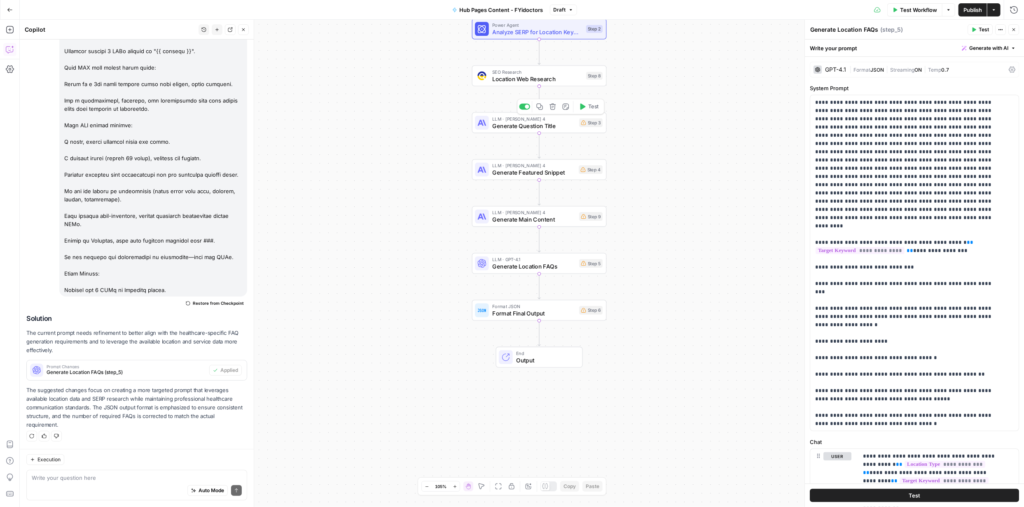
click at [531, 126] on span "Generate Question Title" at bounding box center [533, 126] width 83 height 9
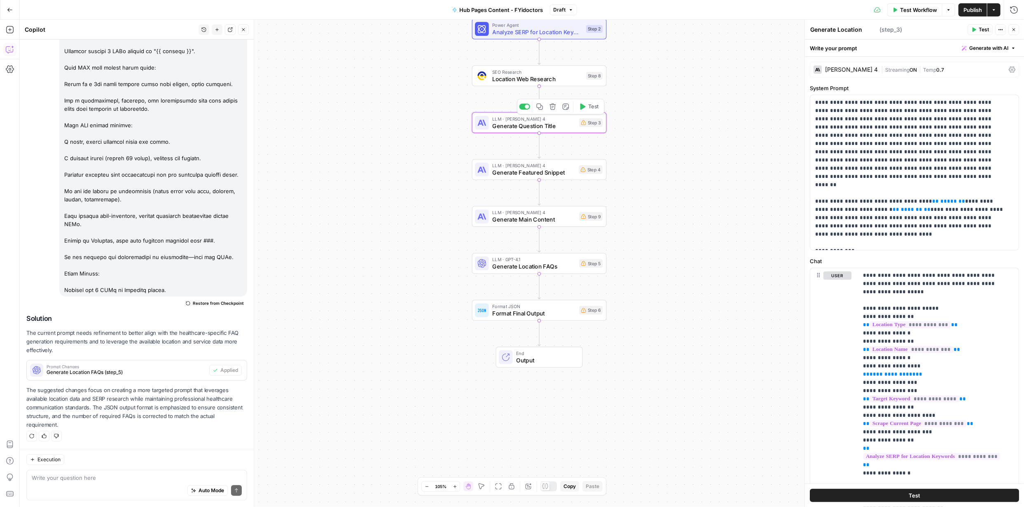
type textarea "Generate Question Title"
drag, startPoint x: 913, startPoint y: 241, endPoint x: 812, endPoint y: 97, distance: 176.4
click at [812, 97] on div "**********" at bounding box center [915, 172] width 209 height 155
copy p "**********"
click at [995, 49] on span "Generate with AI" at bounding box center [989, 48] width 39 height 7
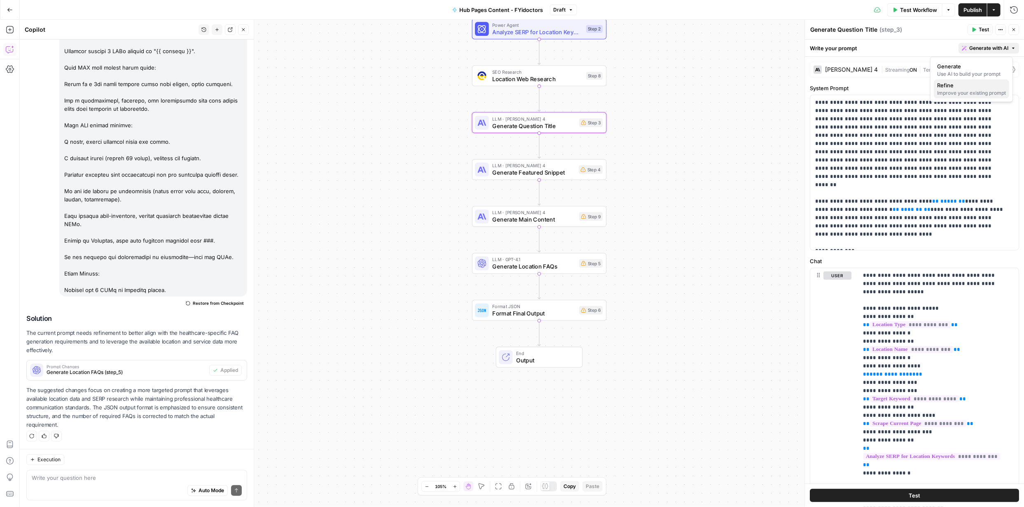
click at [973, 89] on div "Improve your existing prompt" at bounding box center [971, 92] width 69 height 7
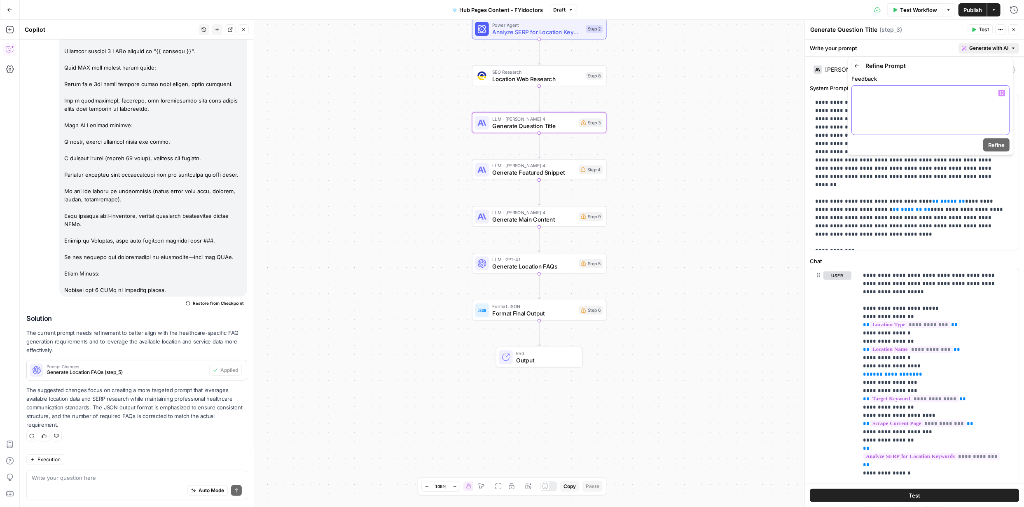
click at [924, 103] on div at bounding box center [930, 110] width 157 height 49
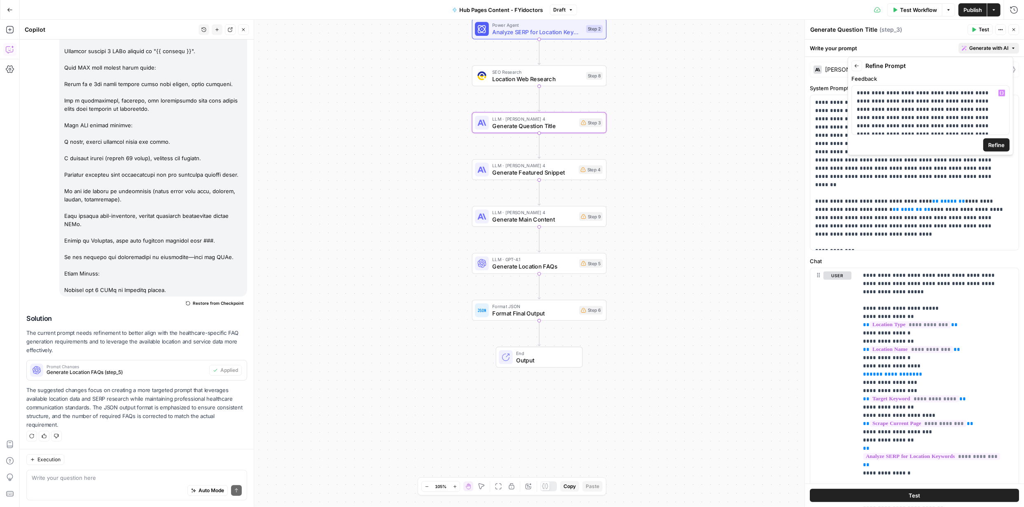
click at [998, 142] on span "Refine" at bounding box center [997, 145] width 16 height 8
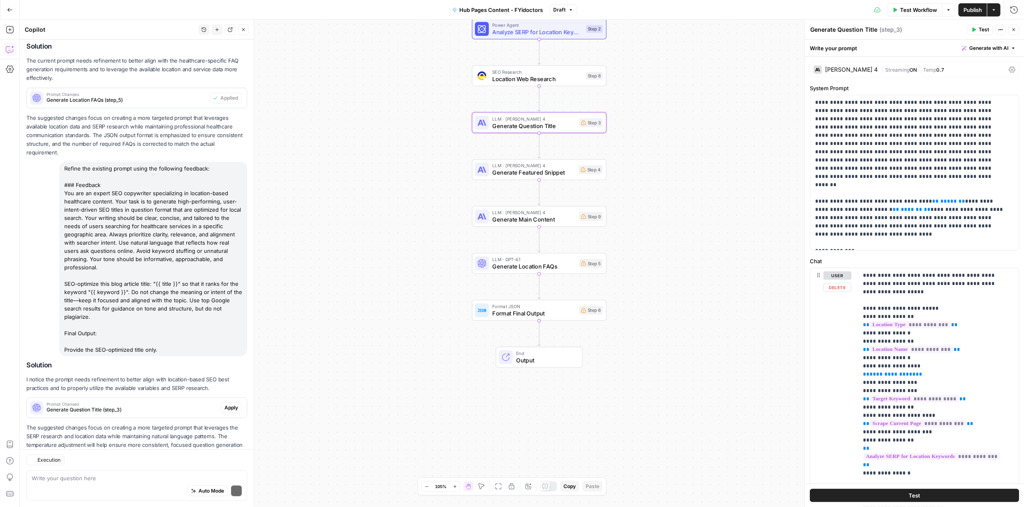
scroll to position [476, 0]
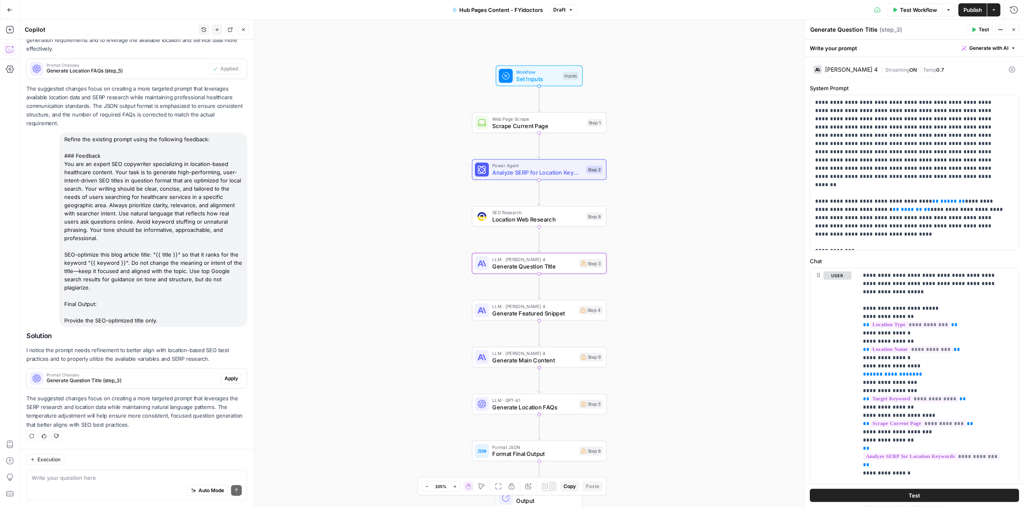
click at [226, 379] on span "Apply" at bounding box center [232, 378] width 14 height 7
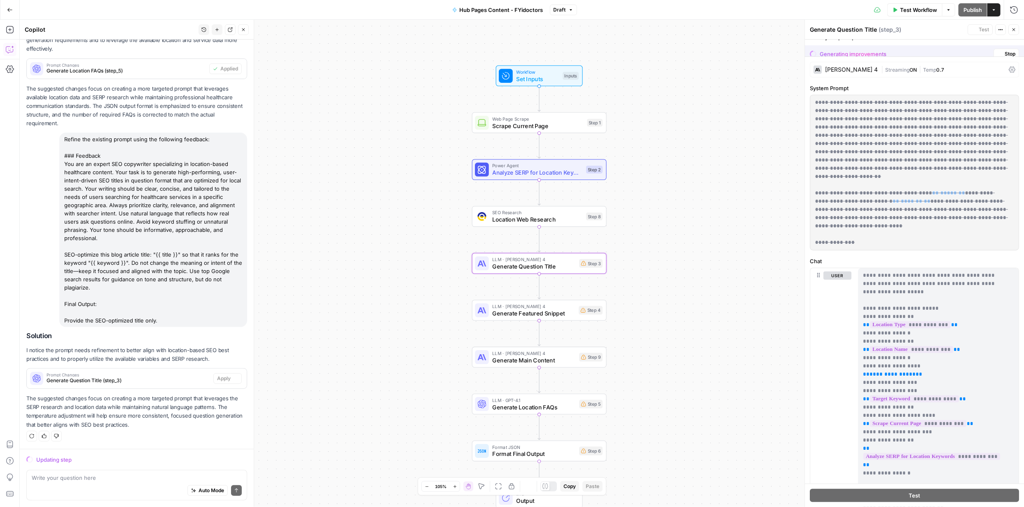
scroll to position [463, 0]
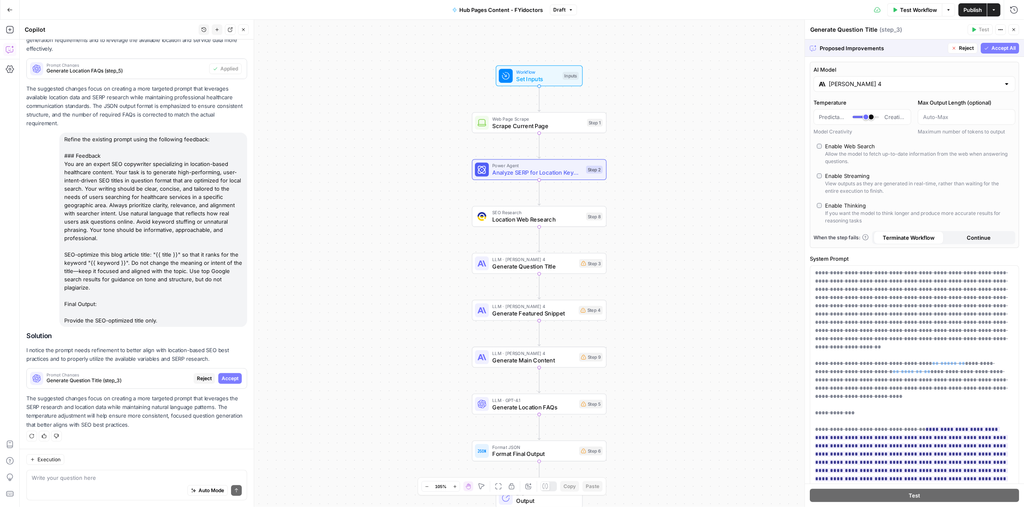
click at [999, 47] on span "Accept All" at bounding box center [1004, 48] width 24 height 7
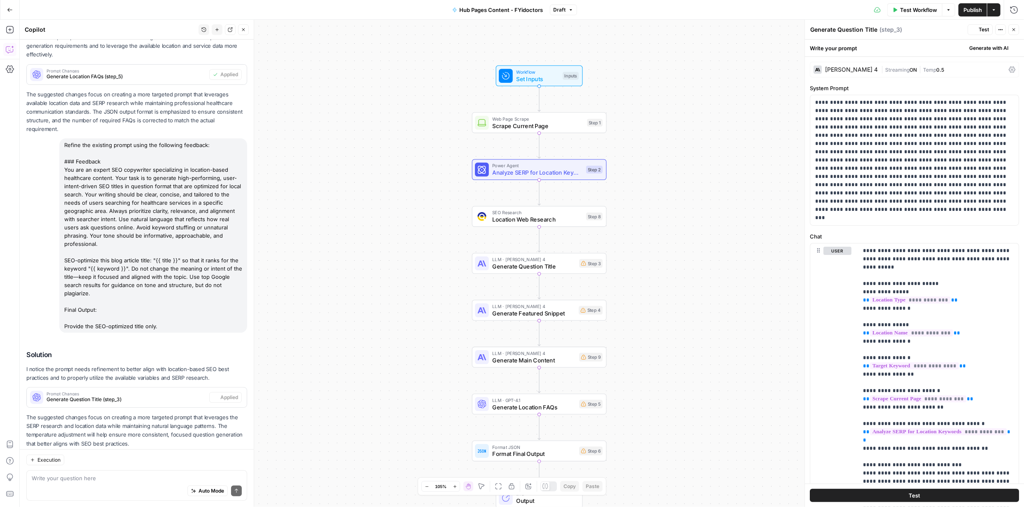
scroll to position [489, 0]
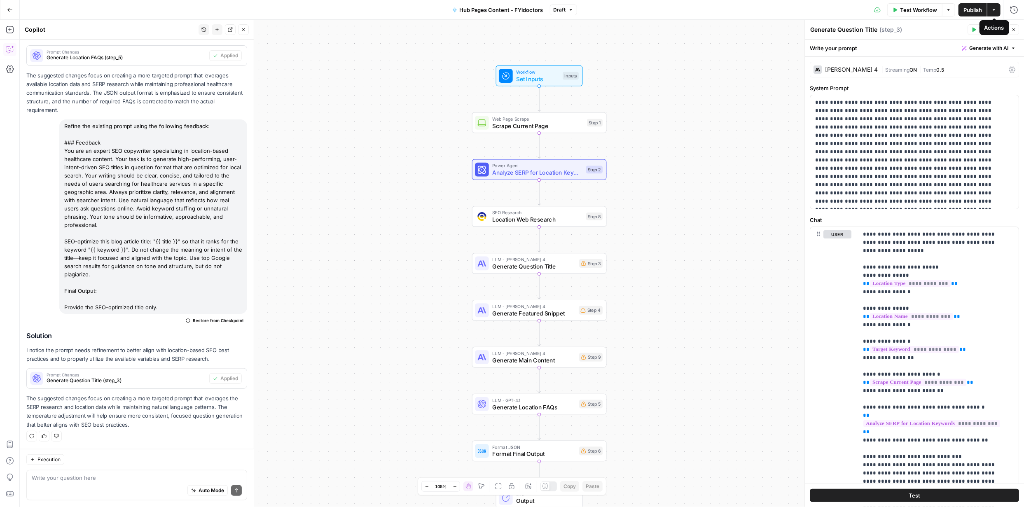
click at [994, 10] on icon "button" at bounding box center [994, 9] width 5 height 5
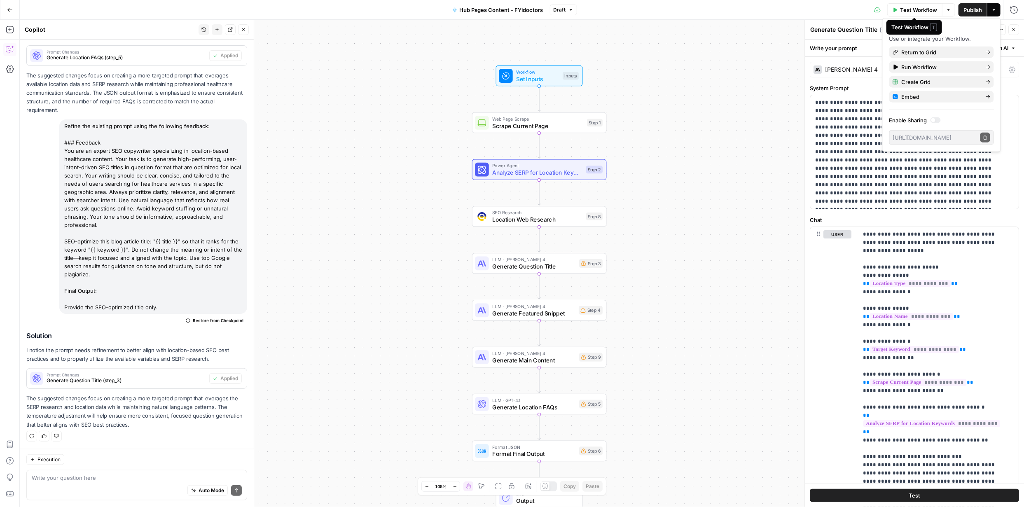
click at [966, 11] on span "Publish" at bounding box center [973, 10] width 19 height 8
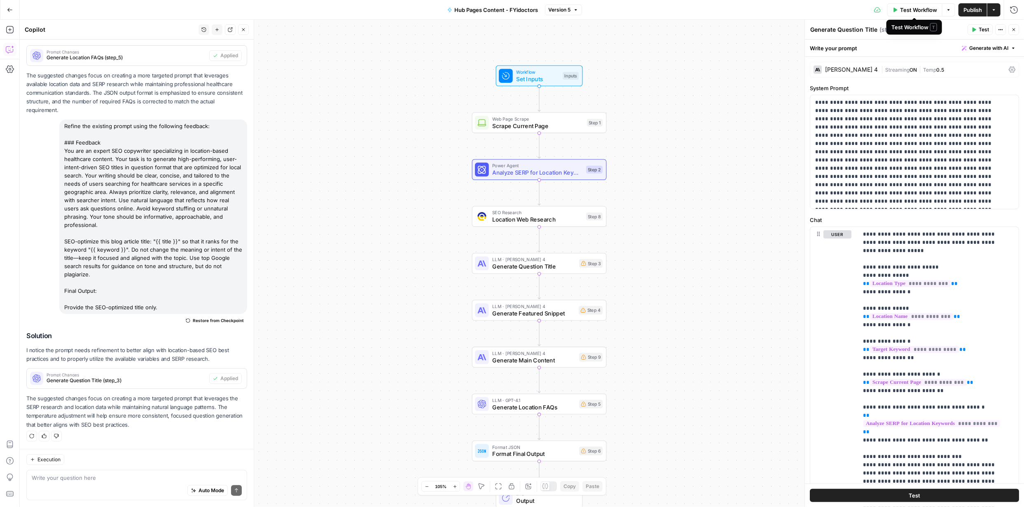
click at [920, 9] on span "Test Workflow" at bounding box center [918, 10] width 37 height 8
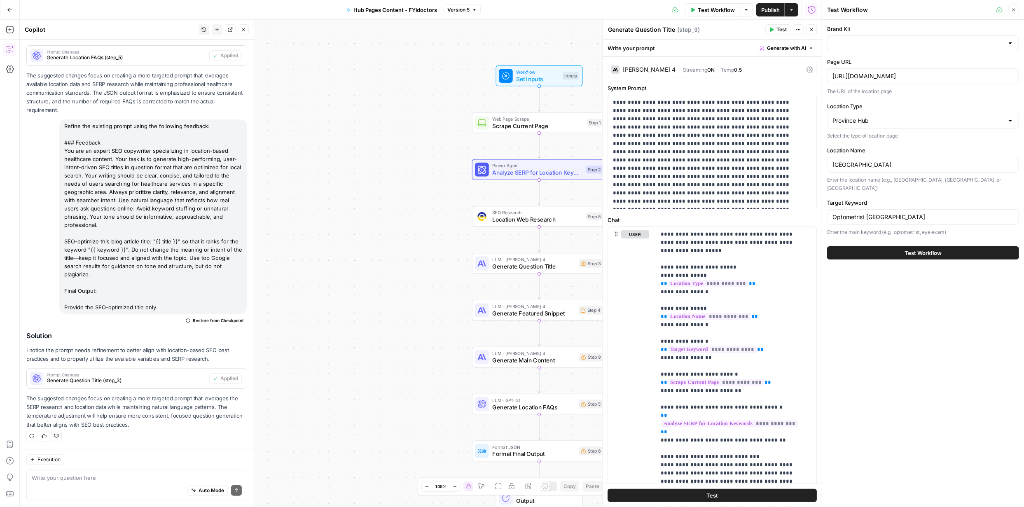
type input "FYidoctors"
click at [921, 249] on span "Test Workflow" at bounding box center [923, 253] width 37 height 8
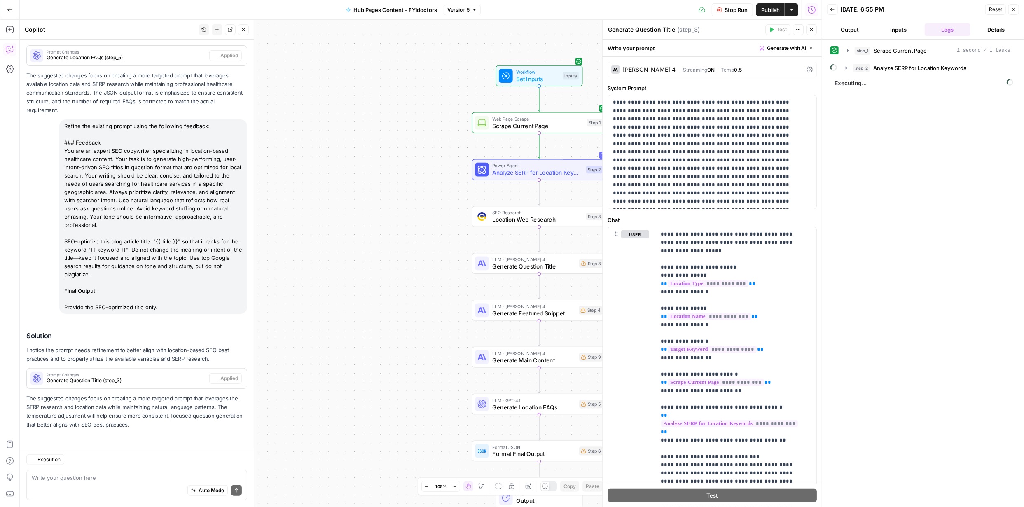
scroll to position [489, 0]
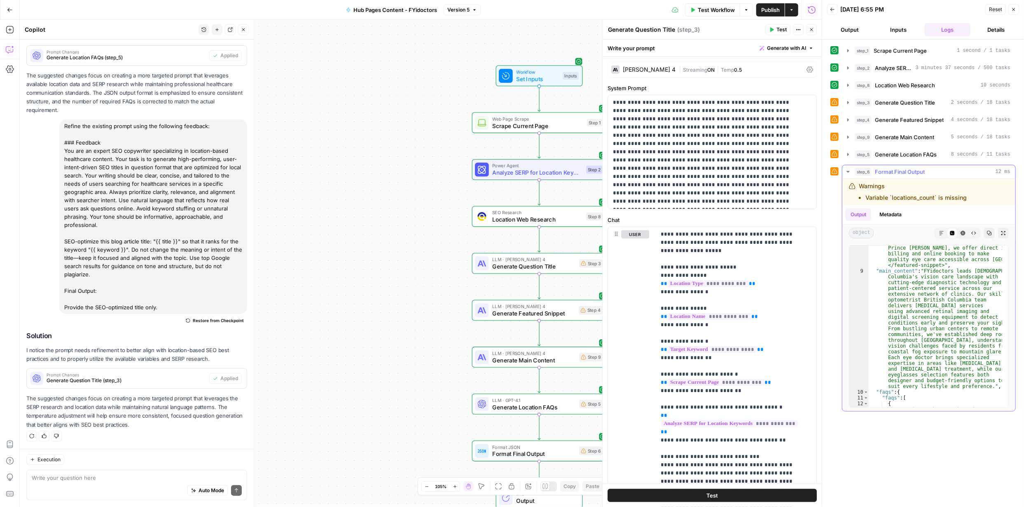
scroll to position [125, 0]
type textarea "**********"
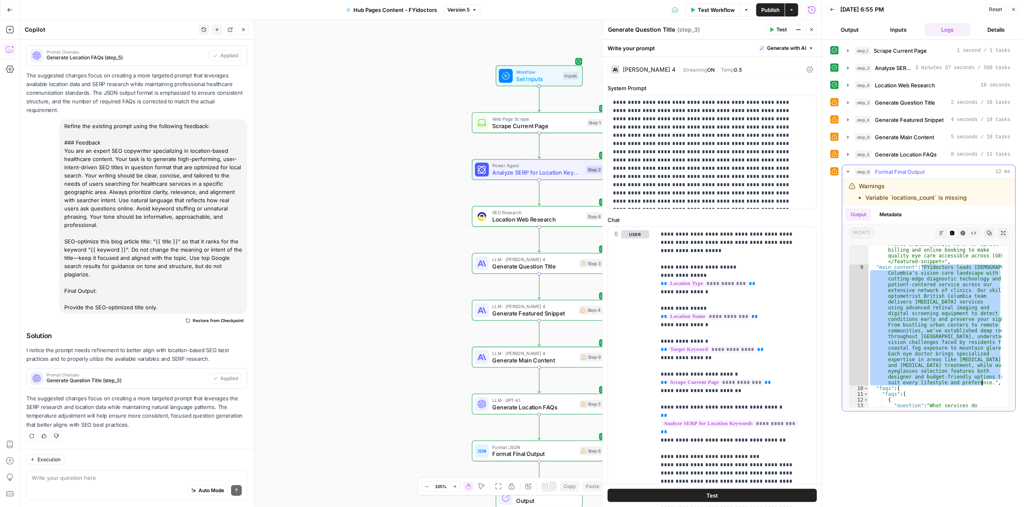
drag, startPoint x: 923, startPoint y: 268, endPoint x: 982, endPoint y: 380, distance: 126.5
click at [982, 380] on div ""featured_snippet" : "<featured-snippet> \n Find an optometrist in [GEOGRAPHIC_…" at bounding box center [936, 311] width 134 height 266
click at [1014, 9] on icon "button" at bounding box center [1014, 9] width 3 height 3
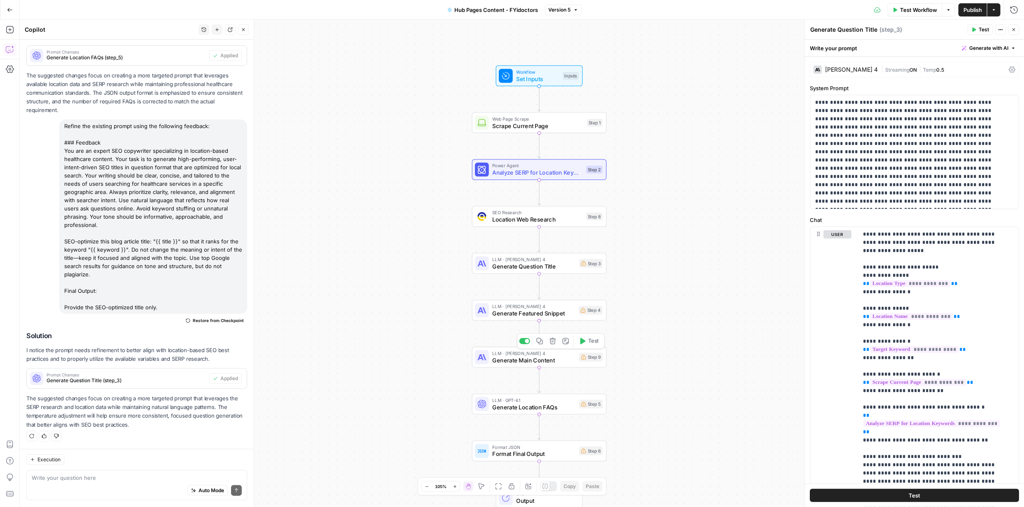
click at [538, 359] on span "Generate Main Content" at bounding box center [533, 360] width 83 height 9
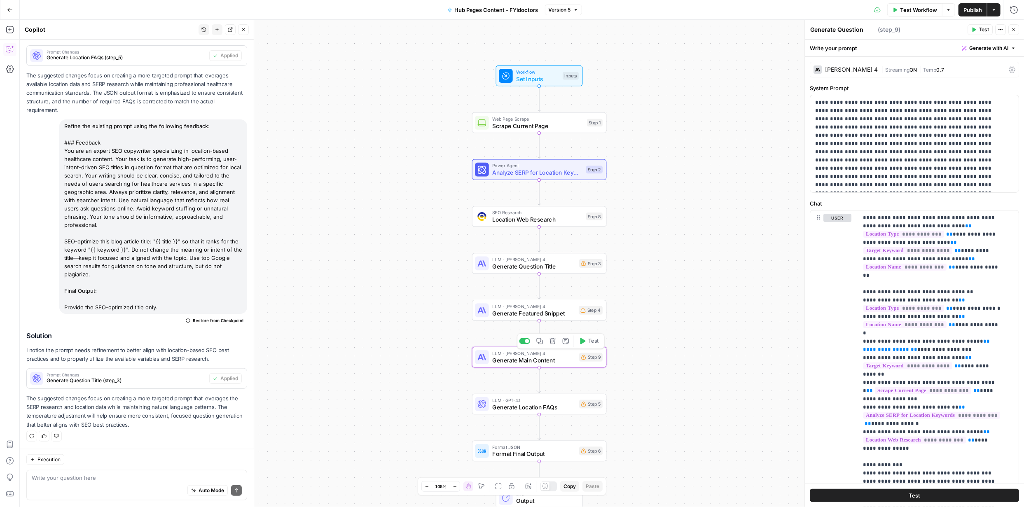
type textarea "Generate Main Content"
click at [895, 187] on p "**********" at bounding box center [911, 143] width 193 height 91
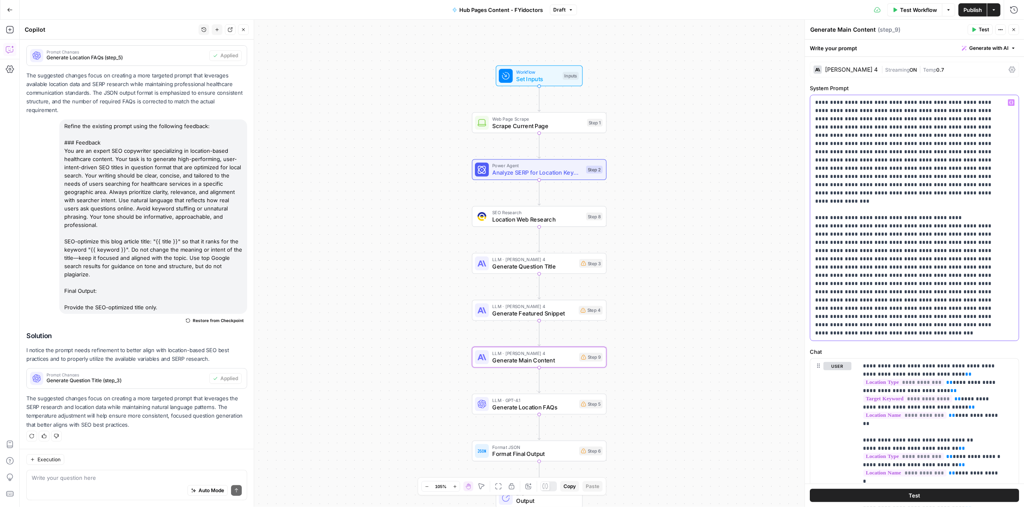
click at [858, 330] on p "**********" at bounding box center [911, 217] width 193 height 239
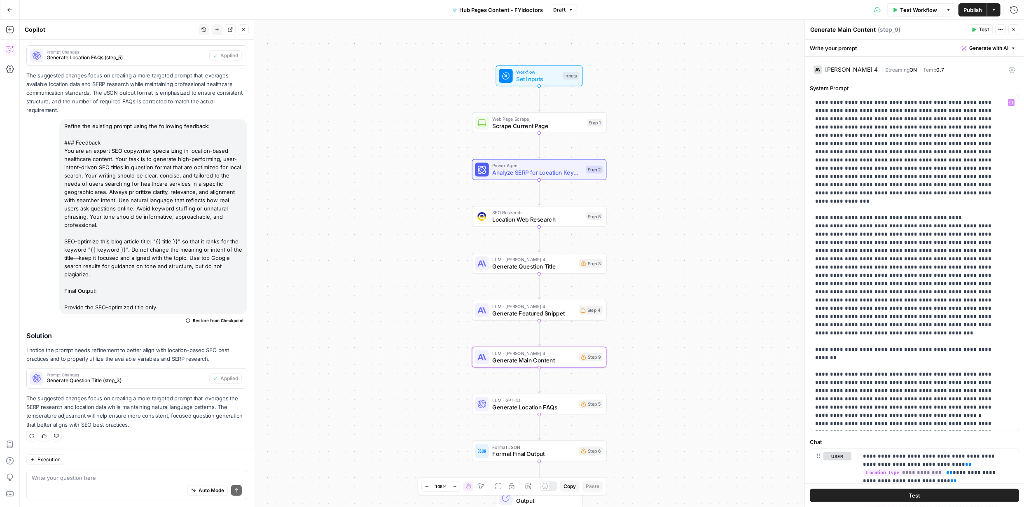
click at [772, 418] on div "Workflow Set Inputs Inputs Web Page Scrape Scrape Current Page Step 1 Power Age…" at bounding box center [522, 263] width 1005 height 487
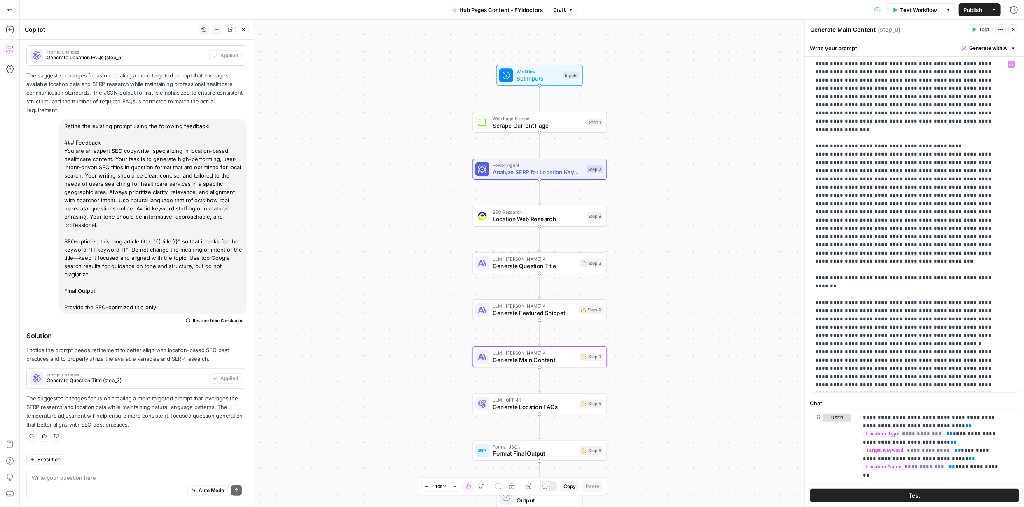
scroll to position [41, 0]
click at [994, 381] on p "**********" at bounding box center [908, 205] width 187 height 363
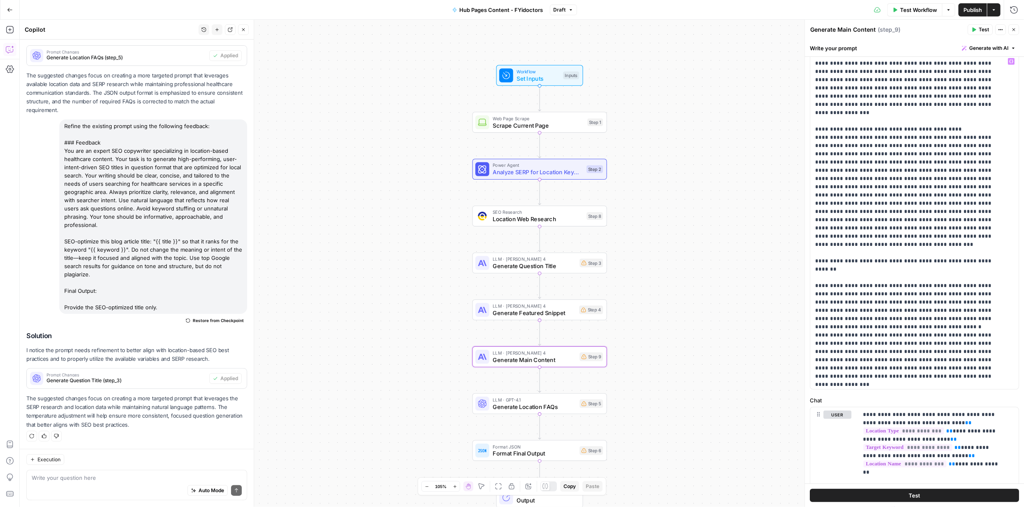
click at [773, 415] on div "Workflow Set Inputs Inputs Web Page Scrape Scrape Current Page Step 1 Power Age…" at bounding box center [522, 263] width 1005 height 487
click at [971, 8] on span "Publish" at bounding box center [973, 10] width 19 height 8
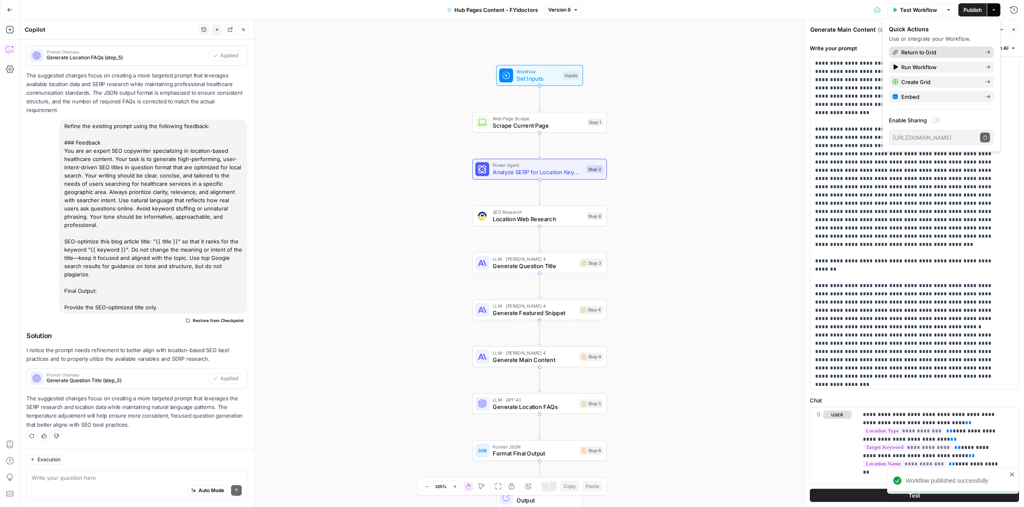
click at [914, 50] on span "Return to Grid" at bounding box center [940, 52] width 77 height 8
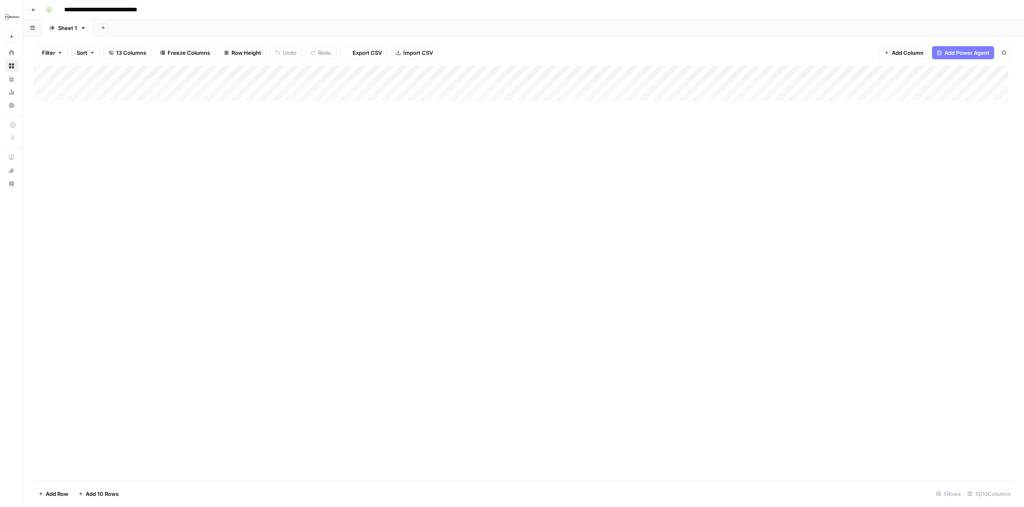
type input "**********"
click at [606, 99] on div "Add Column" at bounding box center [523, 114] width 981 height 97
click at [607, 114] on div "Add Column" at bounding box center [523, 114] width 981 height 97
click at [605, 87] on div "Add Column" at bounding box center [523, 114] width 981 height 97
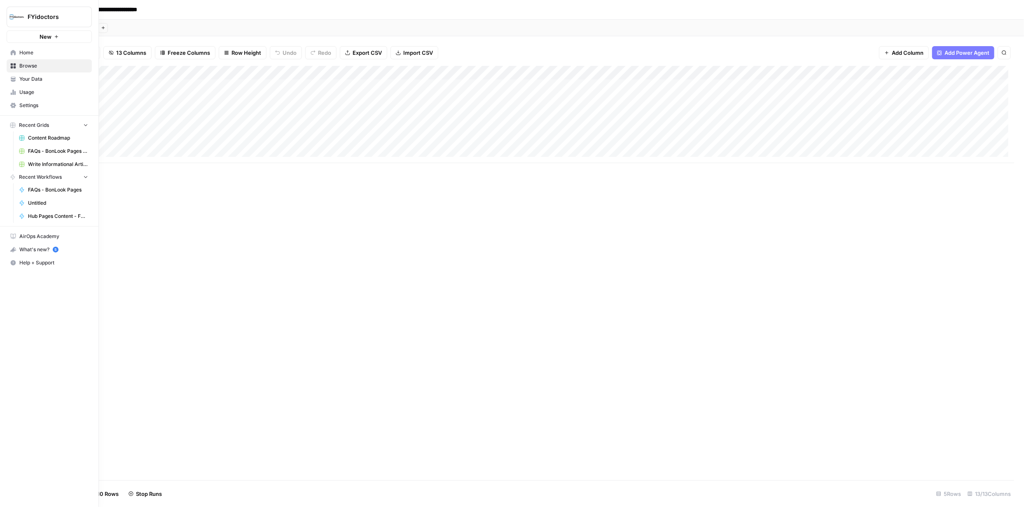
click at [11, 64] on icon at bounding box center [13, 66] width 6 height 6
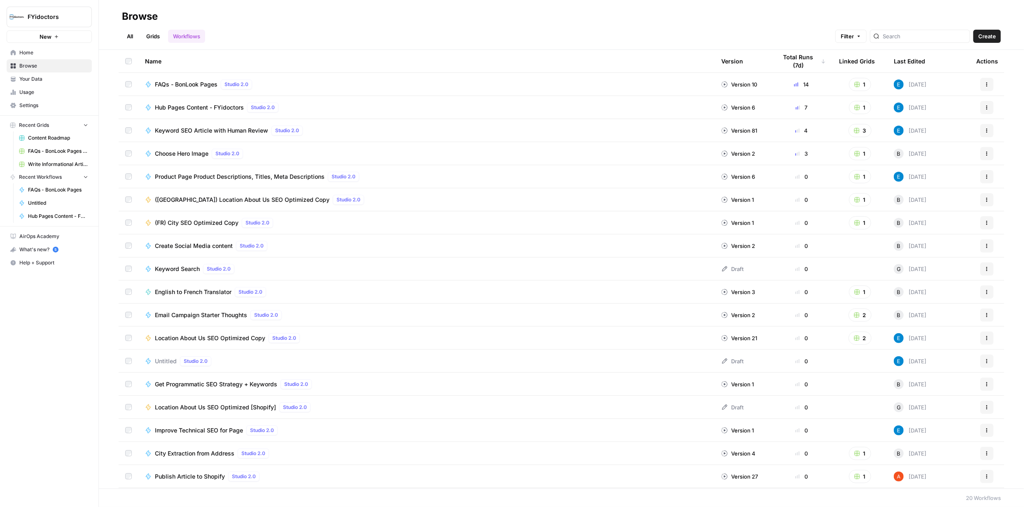
click at [151, 38] on link "Grids" at bounding box center [152, 36] width 23 height 13
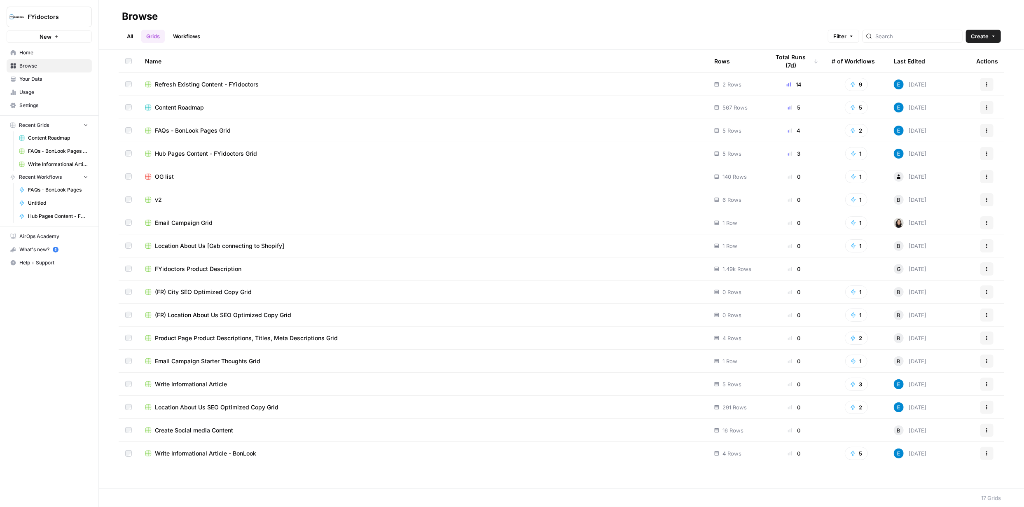
click at [183, 106] on span "Content Roadmap" at bounding box center [179, 107] width 49 height 8
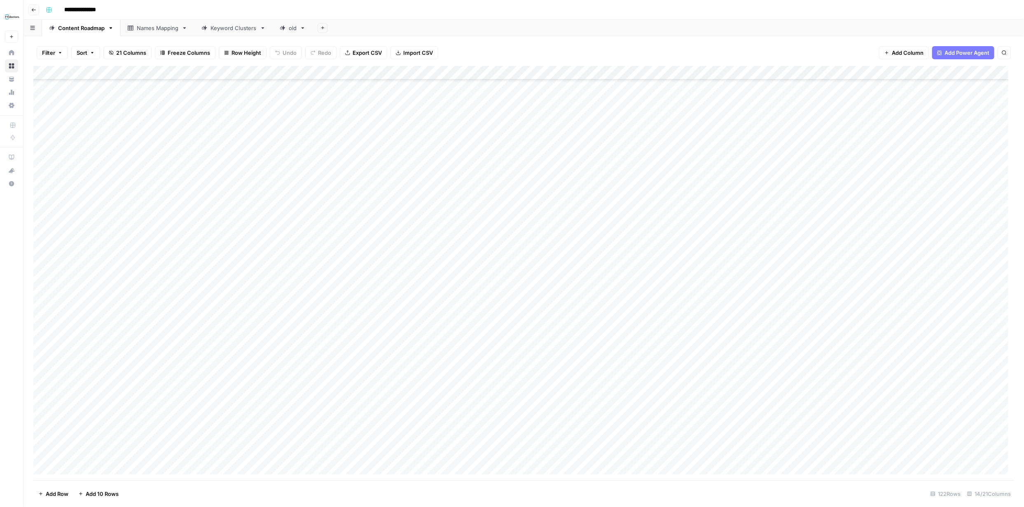
scroll to position [1328, 0]
click at [738, 454] on div "Add Column" at bounding box center [523, 273] width 981 height 415
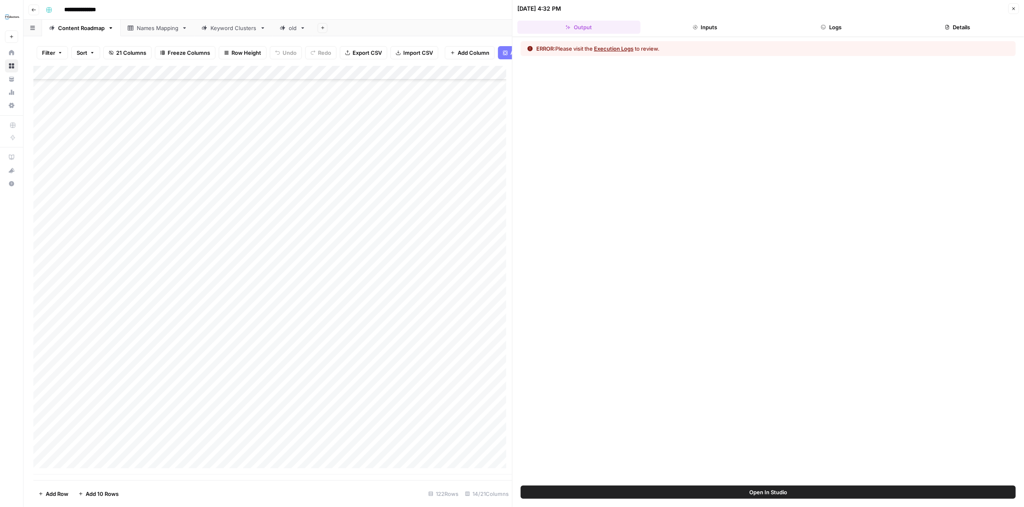
click at [620, 50] on button "Execution Logs" at bounding box center [614, 49] width 40 height 8
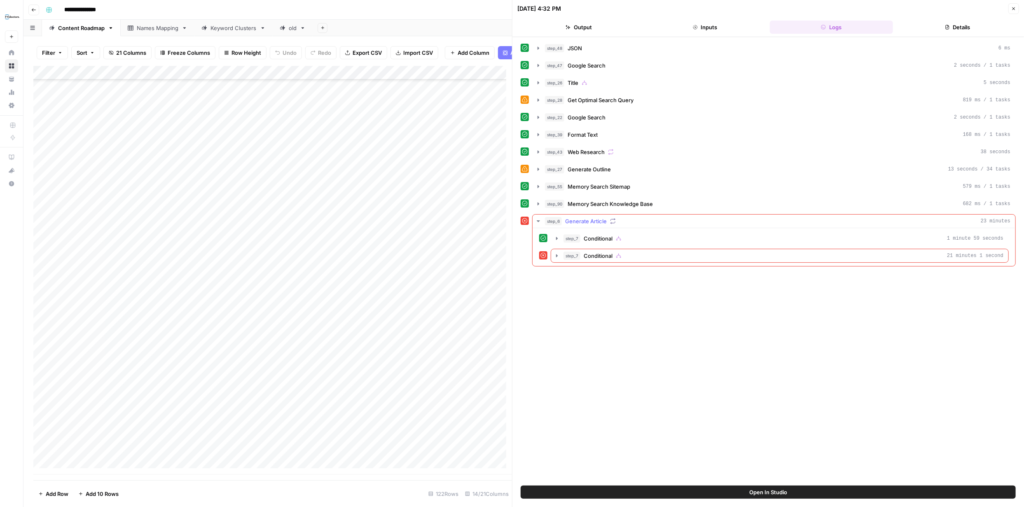
click at [540, 220] on icon "button" at bounding box center [538, 221] width 7 height 7
click at [539, 220] on icon "button" at bounding box center [539, 221] width 2 height 3
click at [555, 255] on icon "button" at bounding box center [557, 256] width 7 height 7
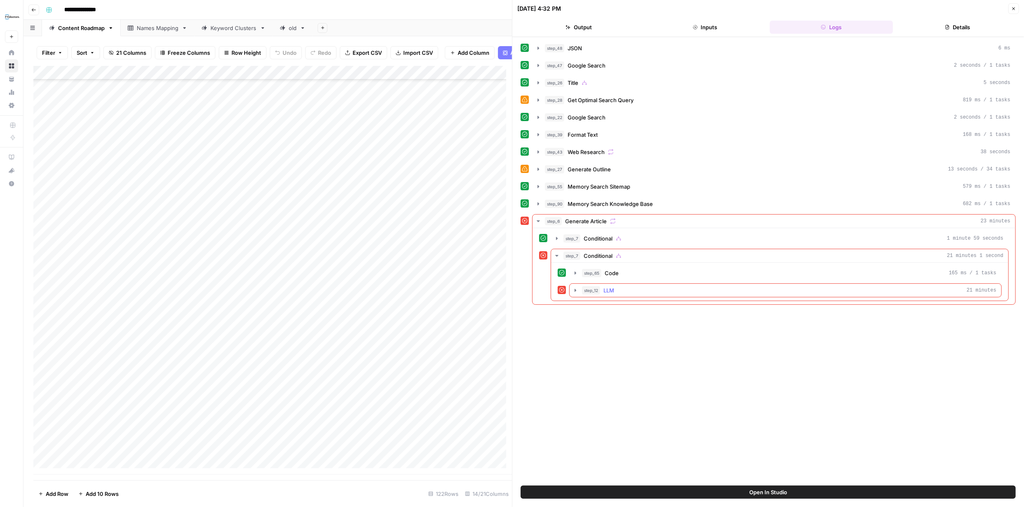
click at [575, 290] on icon "button" at bounding box center [576, 290] width 2 height 3
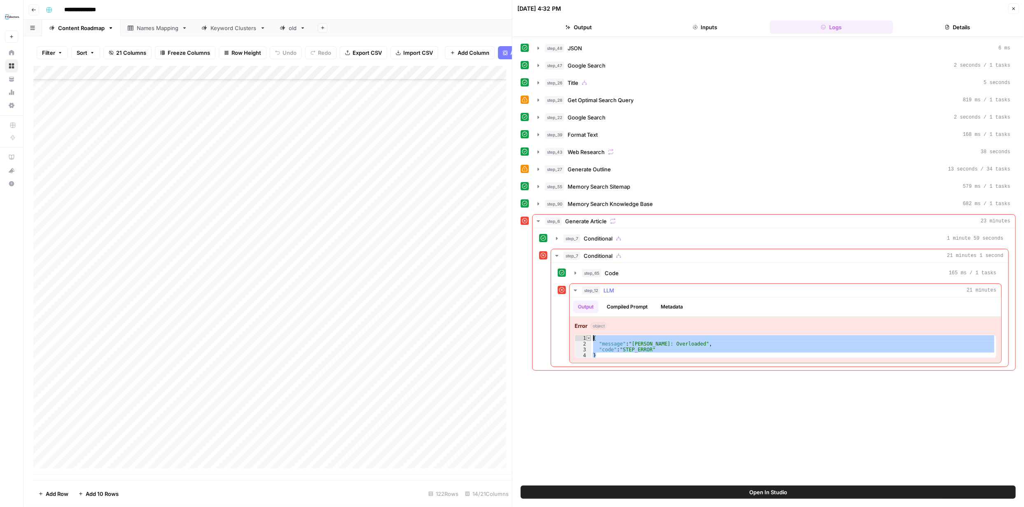
drag, startPoint x: 601, startPoint y: 354, endPoint x: 588, endPoint y: 338, distance: 21.1
click at [588, 338] on div "* 1 2 3 4 { "message" : "[PERSON_NAME]: Overloaded" , "code" : "STEP_ERROR" } X…" at bounding box center [786, 346] width 422 height 23
type textarea "**********"
click at [33, 30] on icon "button" at bounding box center [32, 28] width 5 height 4
click at [30, 28] on icon "button" at bounding box center [32, 28] width 5 height 5
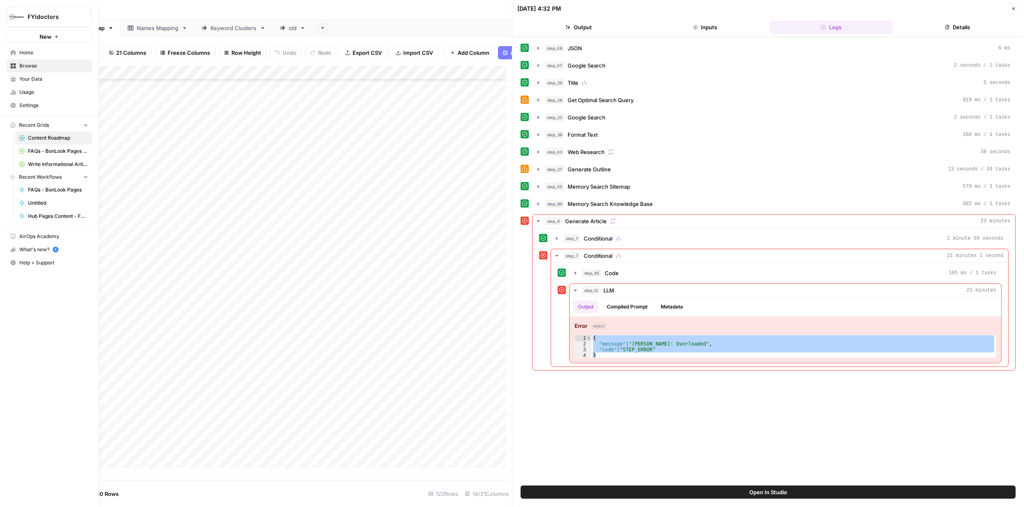
click at [23, 66] on span "Browse" at bounding box center [53, 65] width 69 height 7
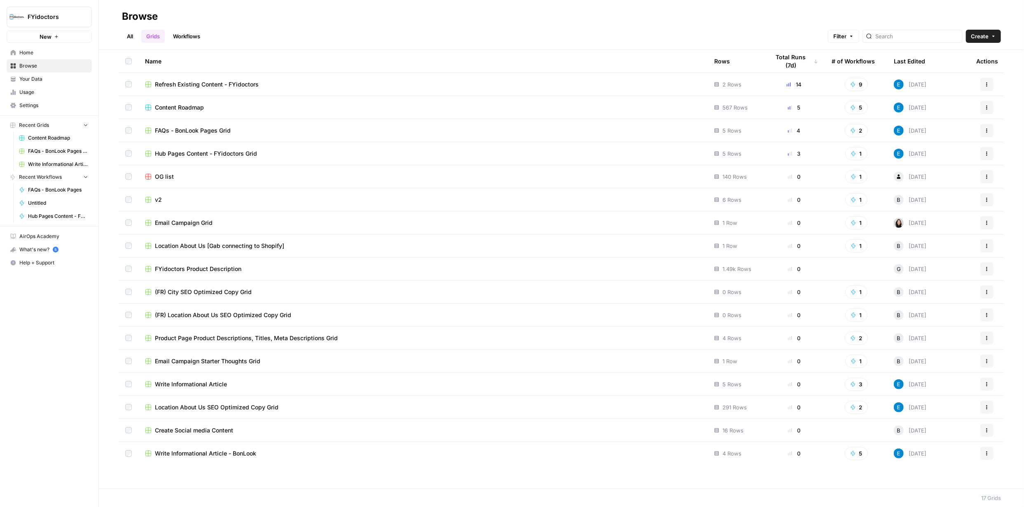
click at [189, 39] on link "Workflows" at bounding box center [186, 36] width 37 height 13
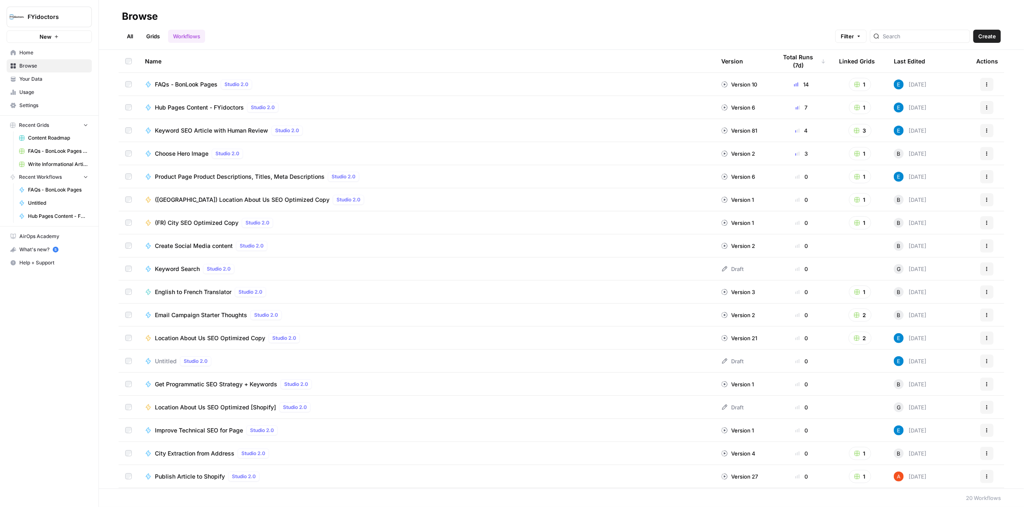
click at [985, 130] on icon "button" at bounding box center [987, 130] width 5 height 5
click at [932, 180] on span "Create Grid" at bounding box center [945, 180] width 66 height 8
click at [854, 129] on rect "button" at bounding box center [856, 130] width 5 height 5
click at [152, 33] on link "Grids" at bounding box center [152, 36] width 23 height 13
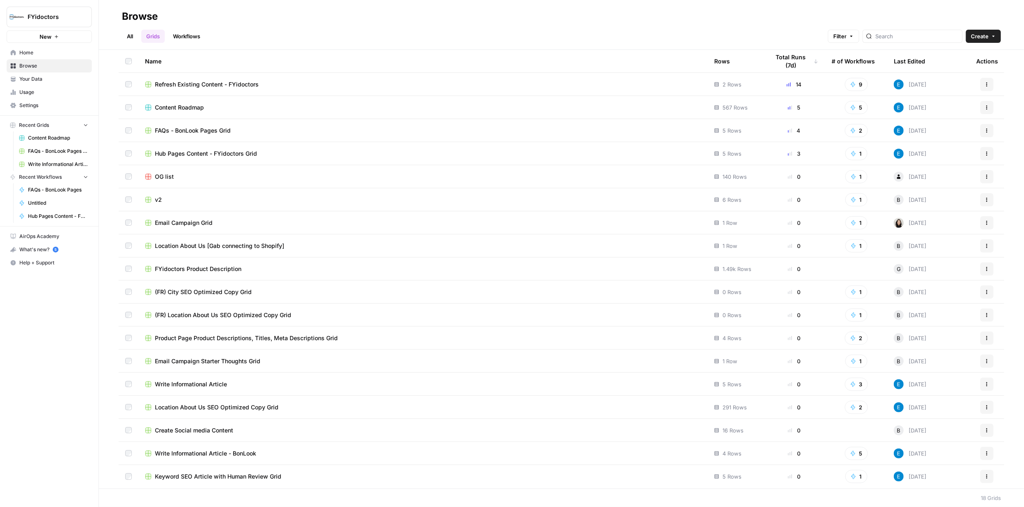
click at [242, 479] on span "Keyword SEO Article with Human Review Grid" at bounding box center [218, 477] width 127 height 8
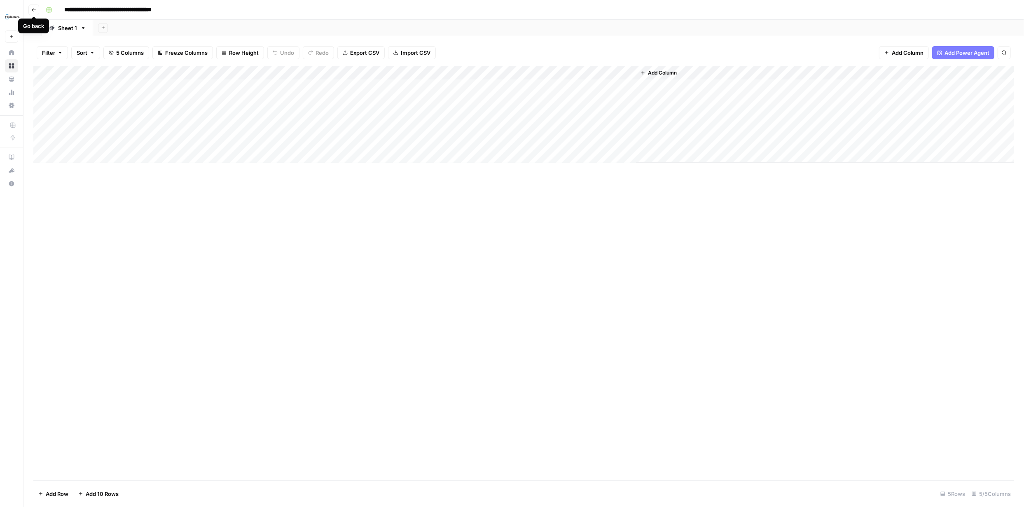
click at [33, 7] on icon "button" at bounding box center [33, 9] width 5 height 5
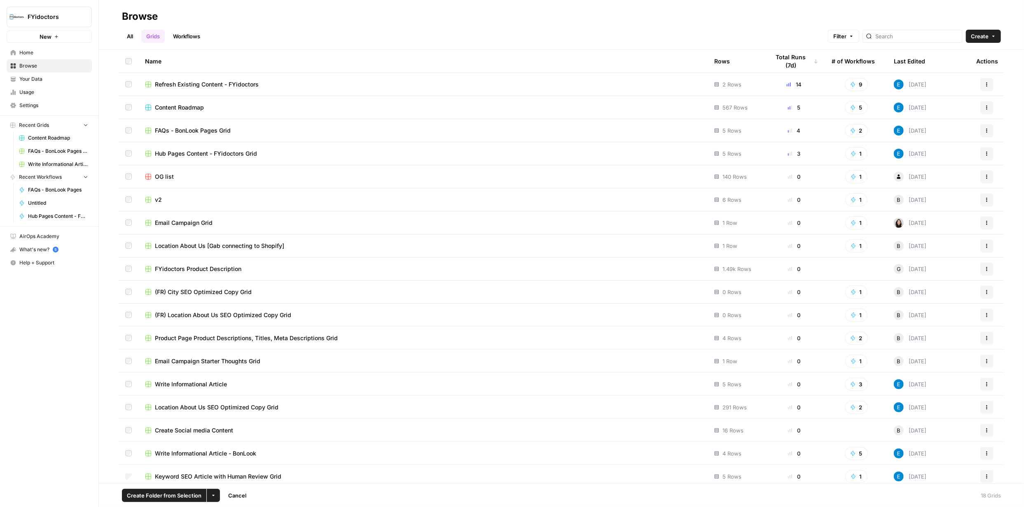
click at [214, 496] on icon "button" at bounding box center [213, 495] width 5 height 5
click at [233, 478] on span "Delete" at bounding box center [232, 476] width 21 height 8
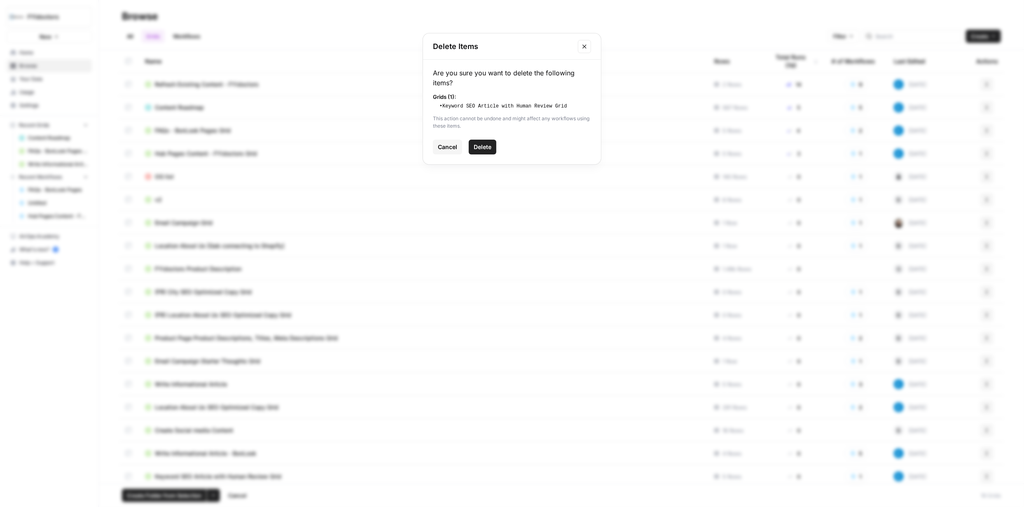
click at [483, 150] on span "Delete" at bounding box center [483, 147] width 18 height 8
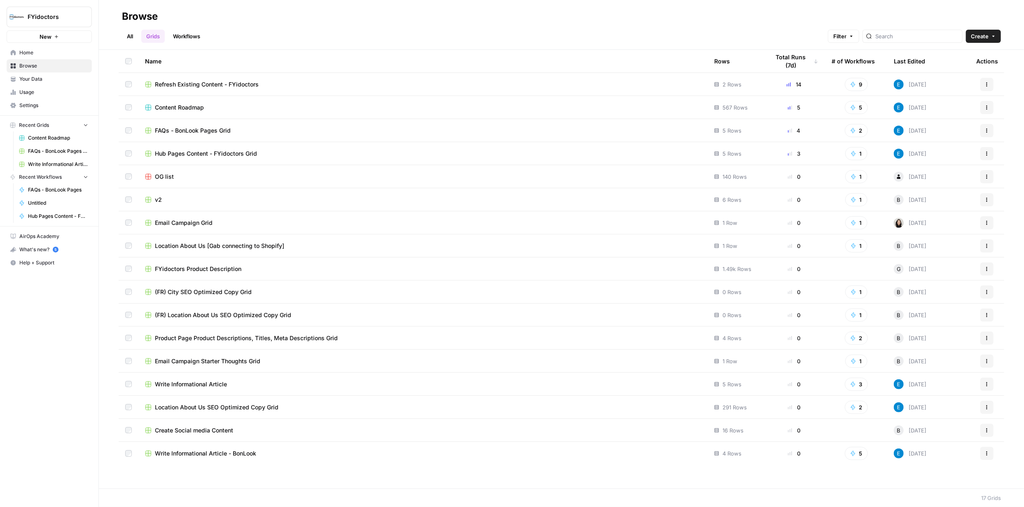
click at [186, 32] on link "Workflows" at bounding box center [186, 36] width 37 height 13
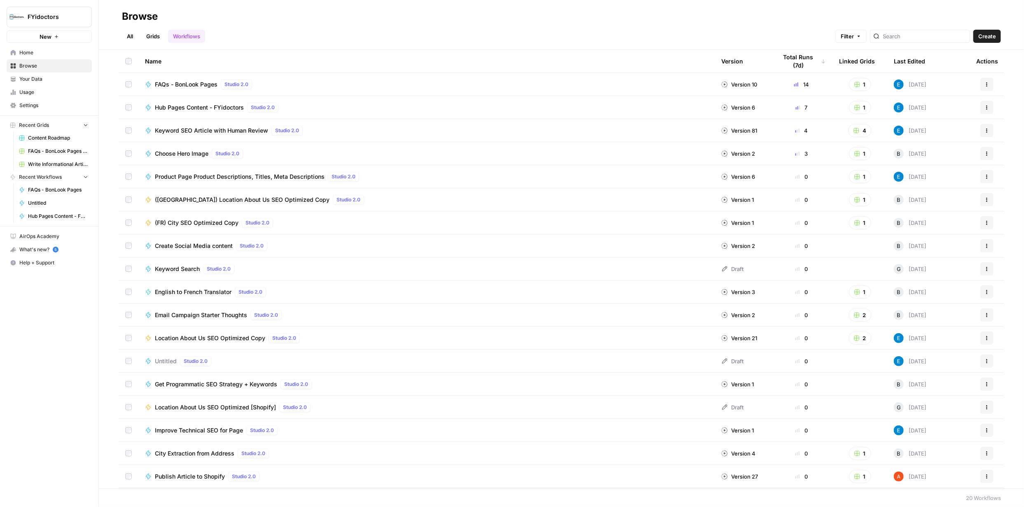
click at [855, 132] on button "4" at bounding box center [859, 130] width 23 height 13
click at [985, 153] on icon "button" at bounding box center [987, 153] width 5 height 5
click at [925, 215] on span "Integrate" at bounding box center [945, 214] width 66 height 8
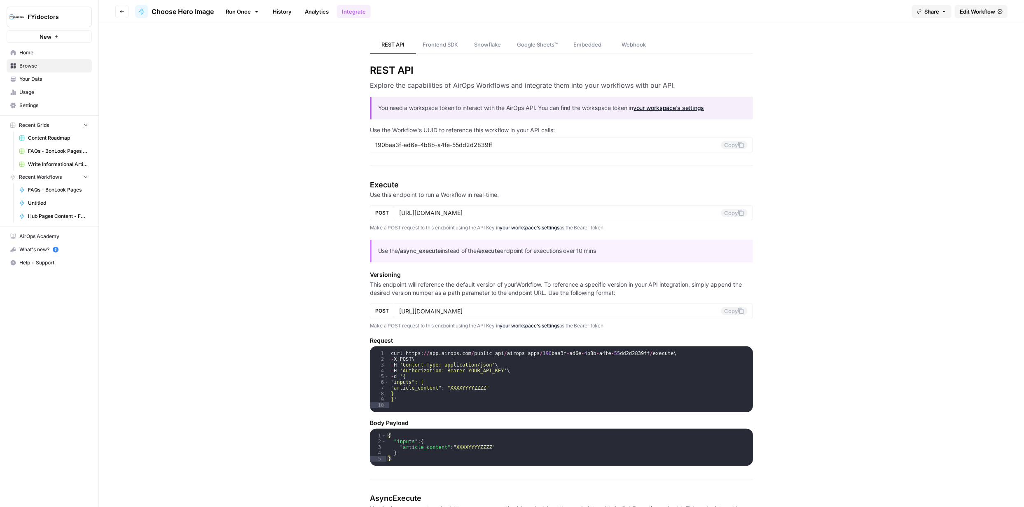
click at [980, 12] on span "Edit Workflow" at bounding box center [977, 11] width 35 height 8
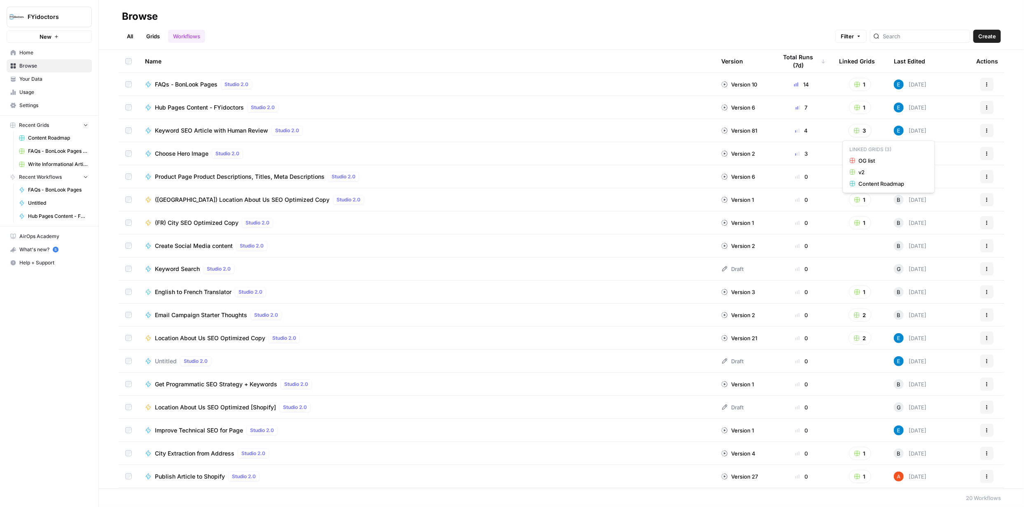
click at [858, 131] on button "3" at bounding box center [860, 130] width 23 height 13
click at [878, 185] on span "Content Roadmap" at bounding box center [892, 184] width 66 height 8
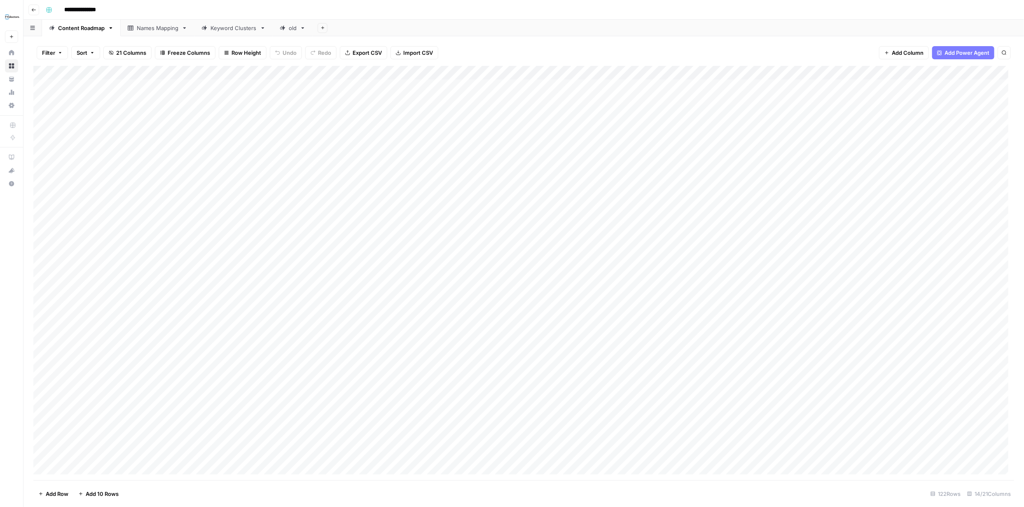
click at [15, 65] on link "Browse" at bounding box center [11, 65] width 13 height 13
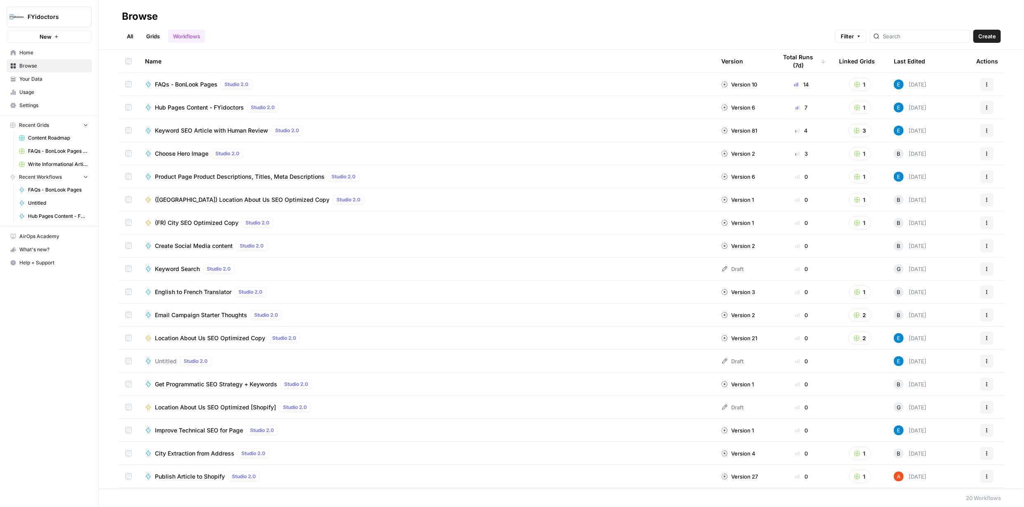
click at [859, 129] on button "3" at bounding box center [860, 130] width 23 height 13
click at [985, 129] on icon "button" at bounding box center [987, 130] width 5 height 5
click at [924, 191] on span "Integrate" at bounding box center [945, 191] width 66 height 8
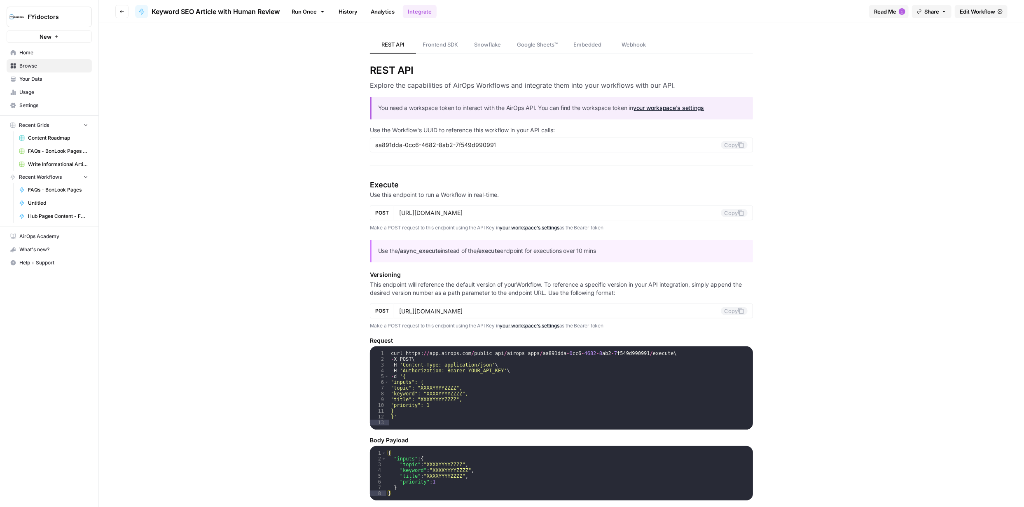
click at [983, 12] on span "Edit Workflow" at bounding box center [977, 11] width 35 height 8
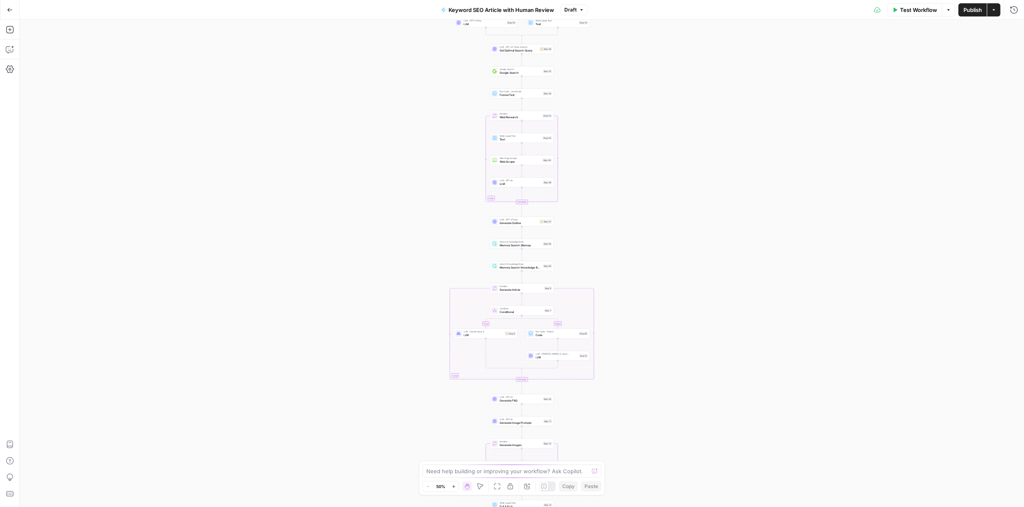
click at [447, 488] on div "50%" at bounding box center [441, 487] width 16 height 10
click at [452, 487] on icon "button" at bounding box center [454, 487] width 5 height 5
click at [453, 487] on icon "button" at bounding box center [454, 487] width 5 height 5
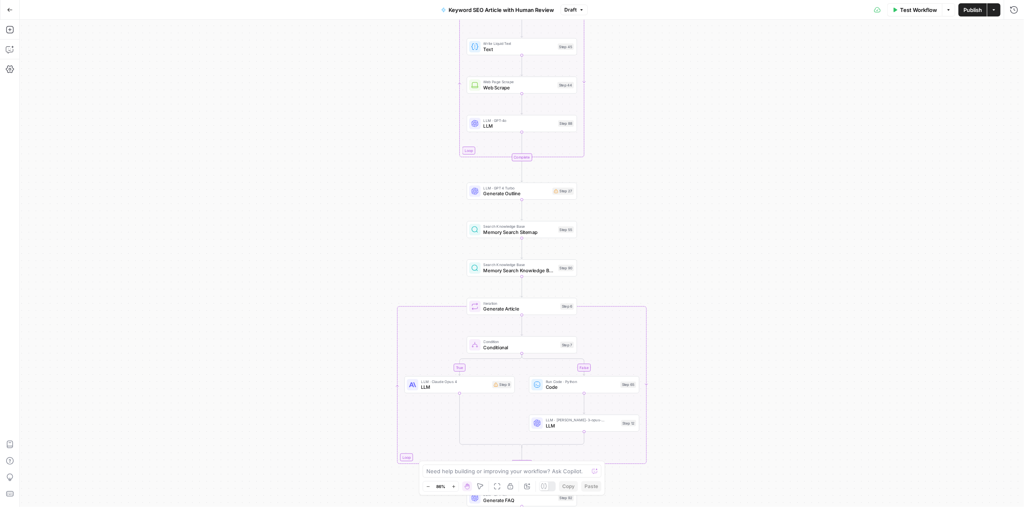
click at [453, 487] on icon "button" at bounding box center [454, 487] width 5 height 5
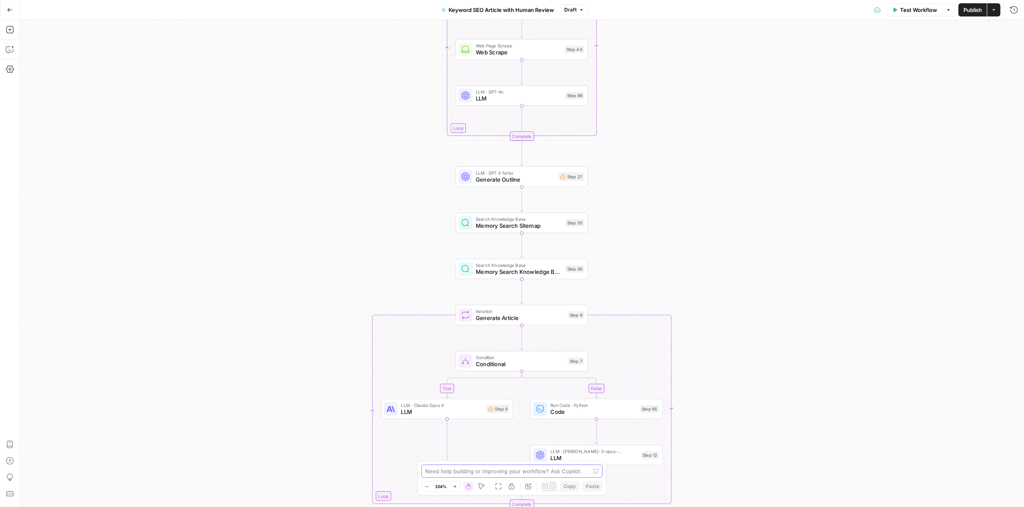
click at [505, 473] on textarea at bounding box center [507, 471] width 165 height 8
paste textarea "{ "message": "[PERSON_NAME]: Overloaded", "code": "STEP_ERROR" }"
type textarea "I"
click at [924, 8] on span "Test Workflow" at bounding box center [918, 10] width 37 height 8
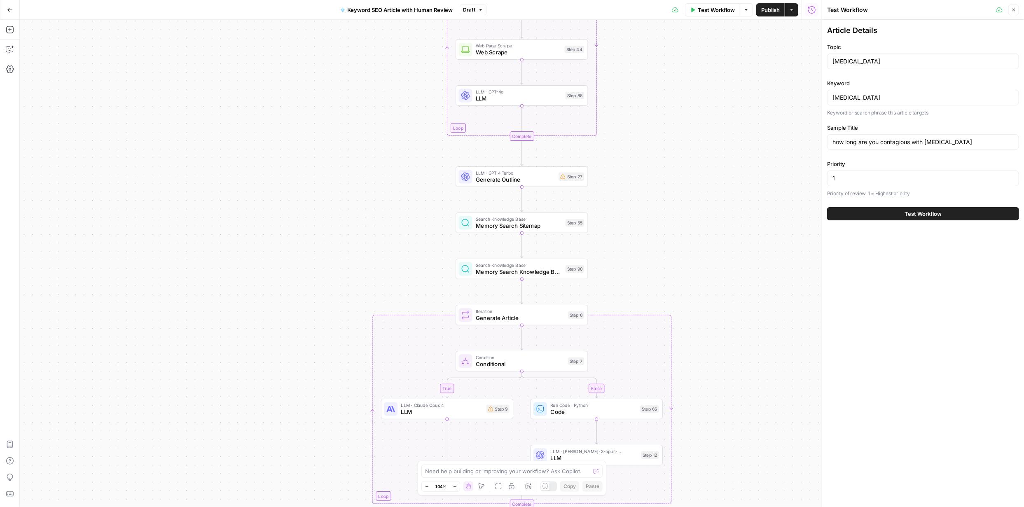
click at [922, 213] on span "Test Workflow" at bounding box center [923, 214] width 37 height 8
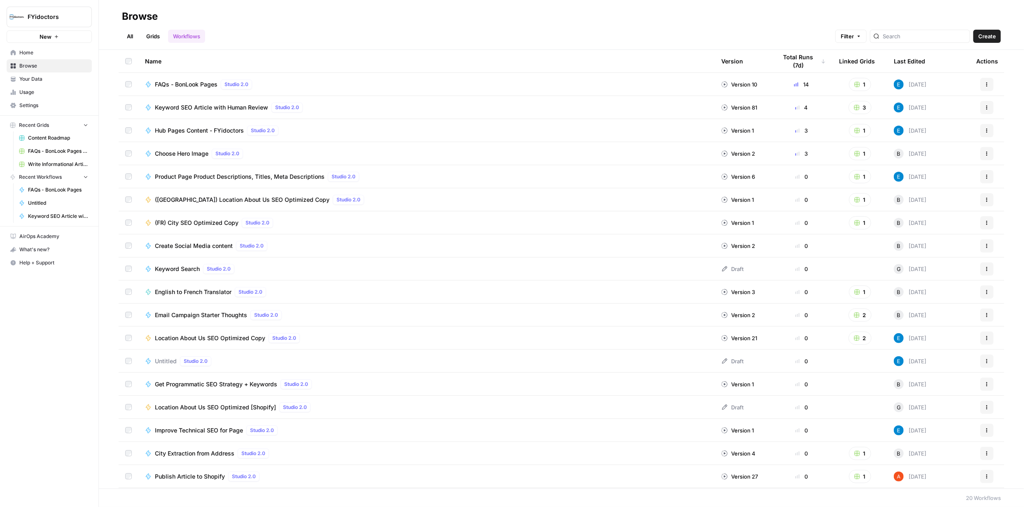
click at [158, 34] on link "Grids" at bounding box center [152, 36] width 23 height 13
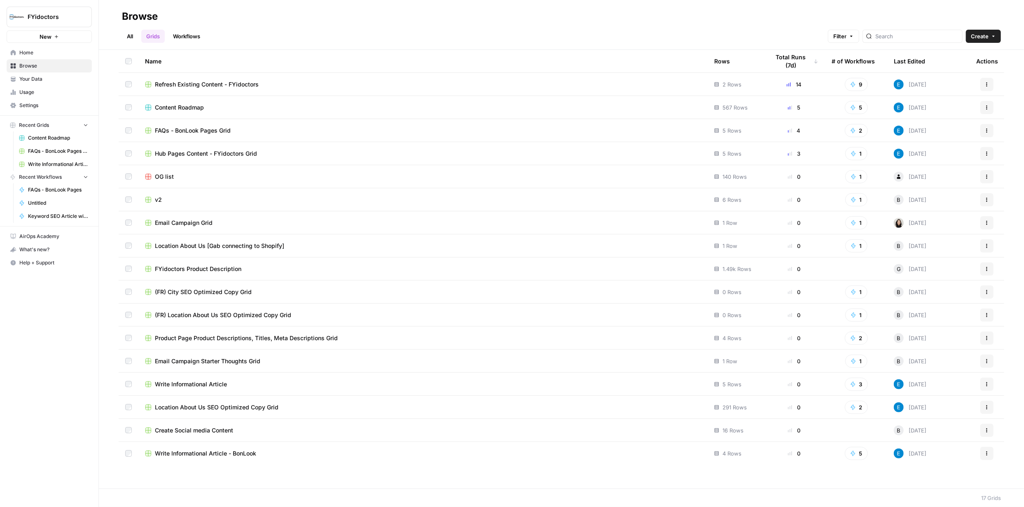
click at [182, 107] on span "Content Roadmap" at bounding box center [179, 107] width 49 height 8
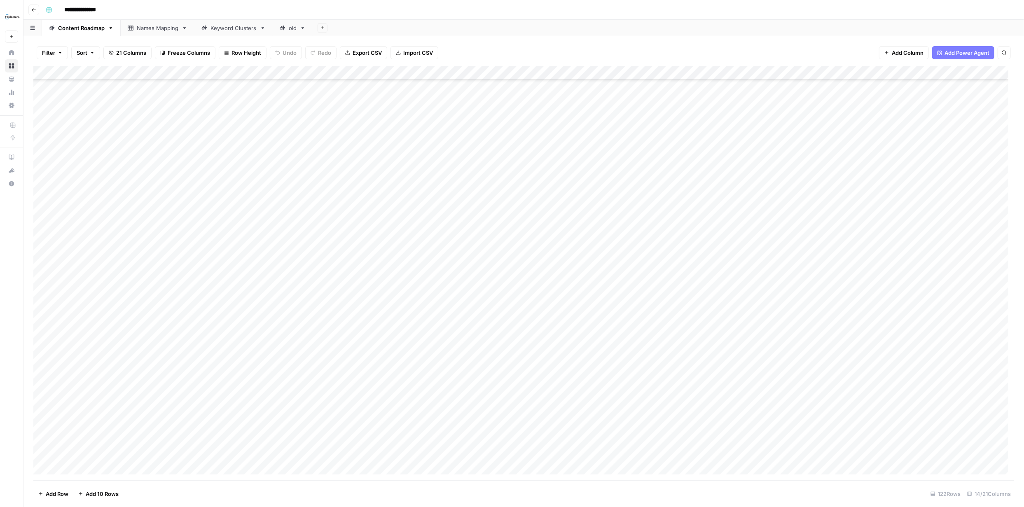
scroll to position [1328, 0]
click at [719, 455] on div "Add Column" at bounding box center [523, 273] width 981 height 415
click at [736, 454] on div "Add Column" at bounding box center [523, 273] width 981 height 415
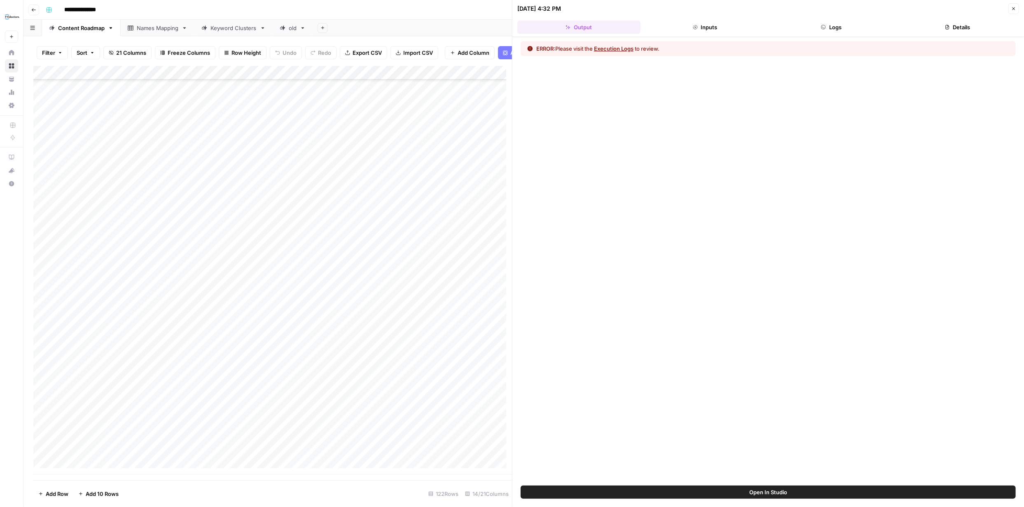
click at [626, 47] on button "Execution Logs" at bounding box center [614, 49] width 40 height 8
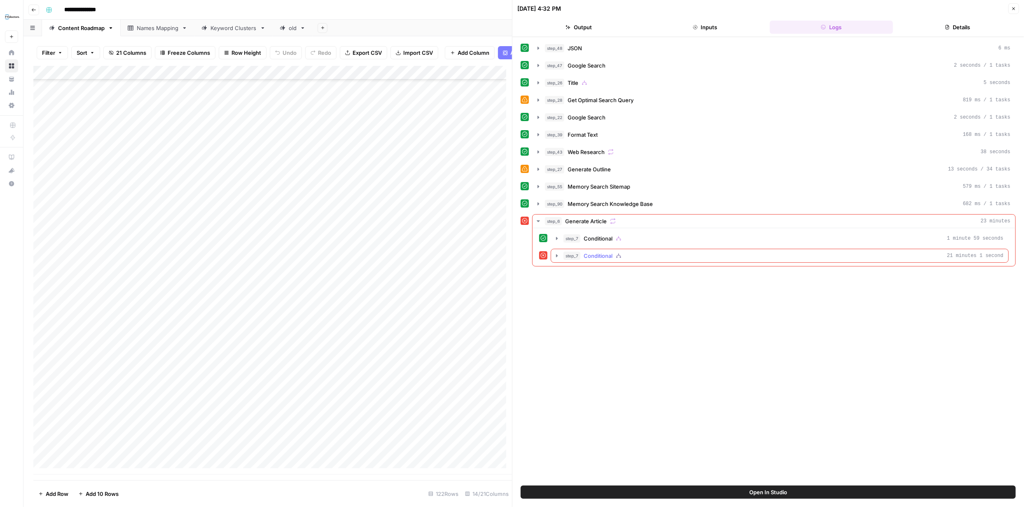
click at [557, 255] on icon "button" at bounding box center [557, 255] width 2 height 3
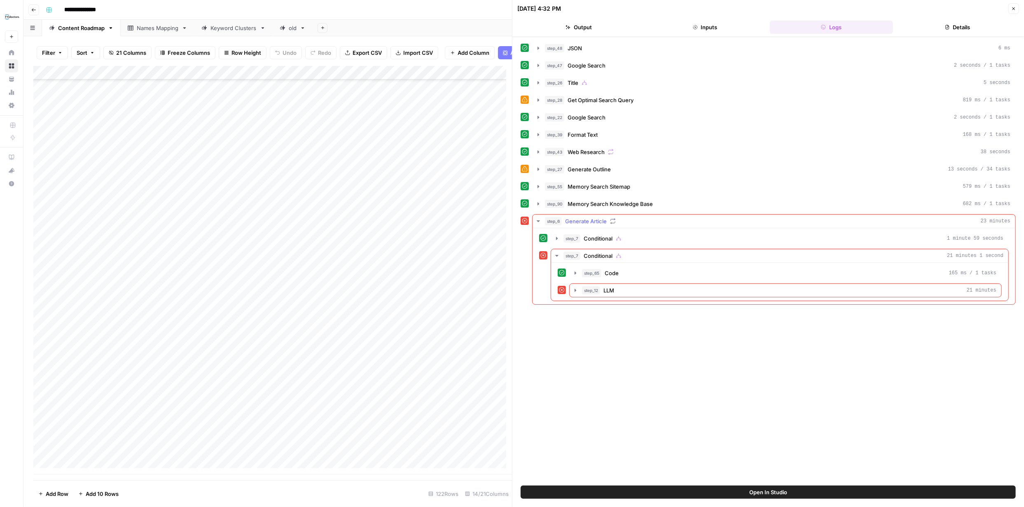
click at [539, 220] on icon "button" at bounding box center [538, 221] width 3 height 2
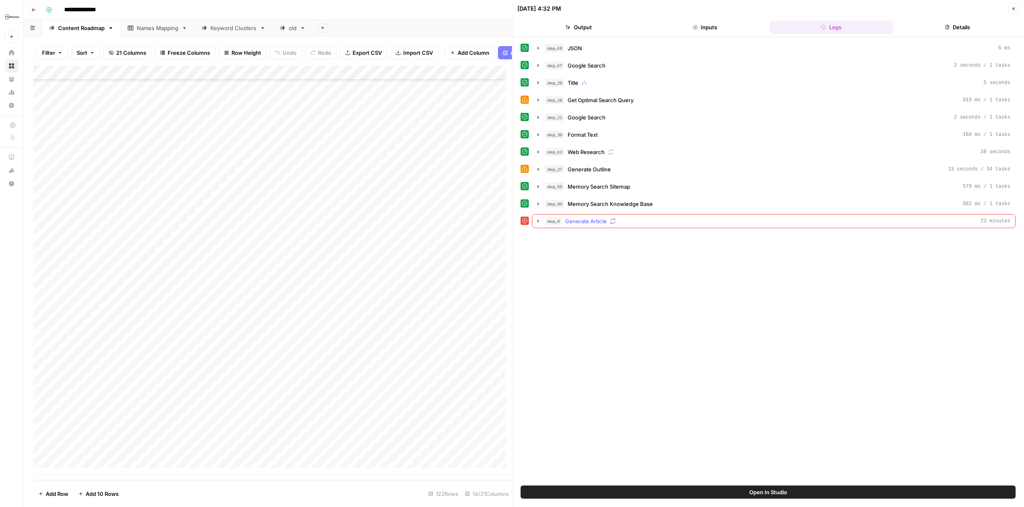
click at [539, 220] on icon "button" at bounding box center [539, 221] width 2 height 3
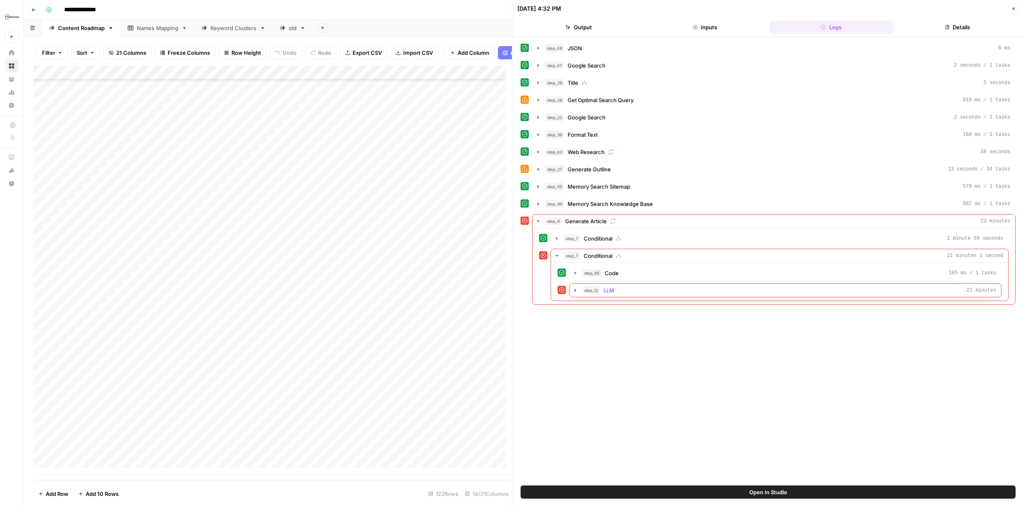
click at [574, 290] on icon "button" at bounding box center [575, 290] width 7 height 7
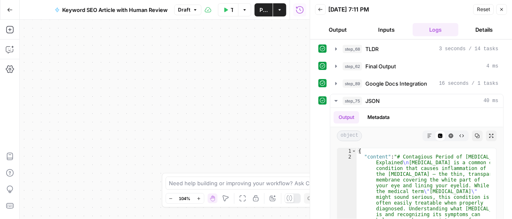
scroll to position [265, 0]
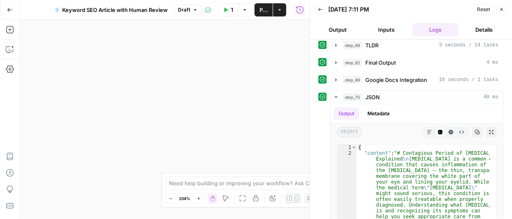
click at [339, 30] on button "Output" at bounding box center [338, 29] width 46 height 13
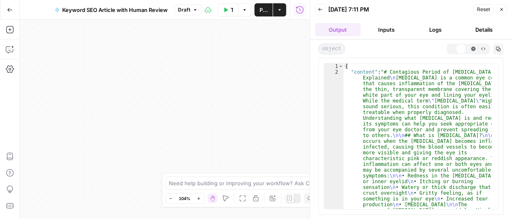
scroll to position [0, 0]
click at [485, 32] on button "Details" at bounding box center [485, 29] width 46 height 13
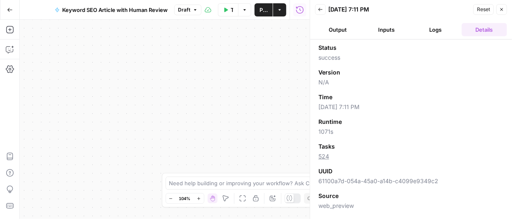
click at [439, 30] on button "Logs" at bounding box center [436, 29] width 46 height 13
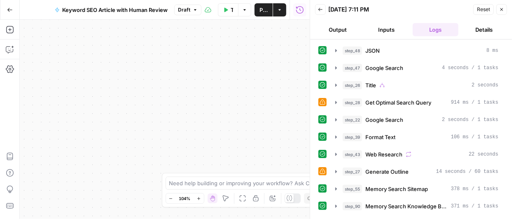
click at [392, 31] on button "Inputs" at bounding box center [387, 29] width 46 height 13
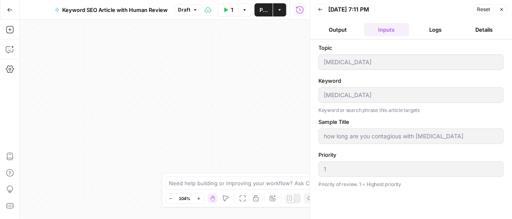
click at [339, 30] on button "Output" at bounding box center [338, 29] width 46 height 13
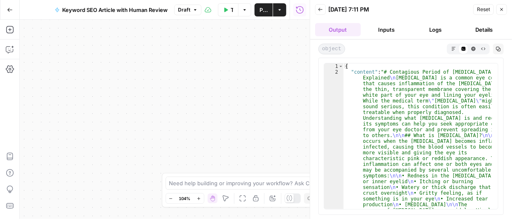
click at [8, 5] on button "Go Back" at bounding box center [9, 9] width 15 height 15
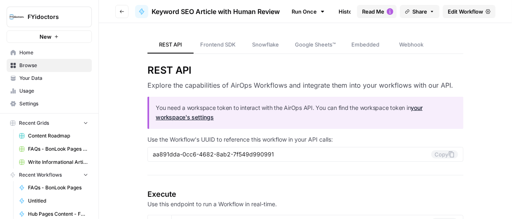
click at [34, 65] on span "Browse" at bounding box center [53, 65] width 69 height 7
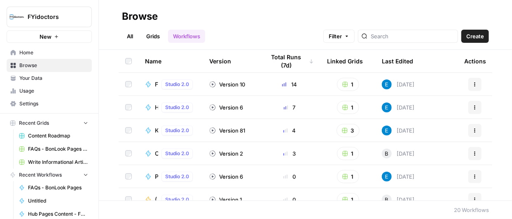
click at [150, 37] on link "Grids" at bounding box center [152, 36] width 23 height 13
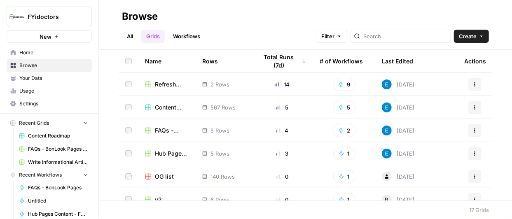
click at [162, 109] on span "Content Roadmap" at bounding box center [172, 107] width 34 height 8
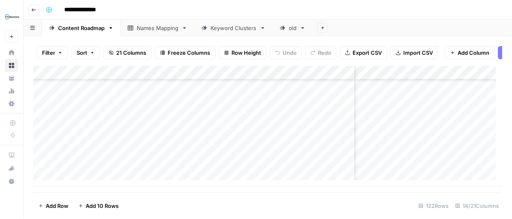
scroll to position [1622, 138]
click at [382, 164] on div "Add Column" at bounding box center [267, 126] width 469 height 121
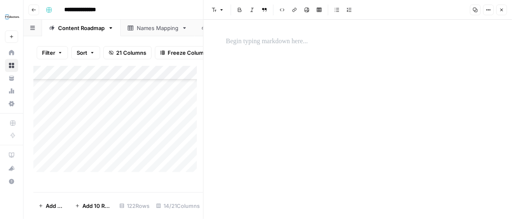
click at [296, 46] on div at bounding box center [358, 41] width 274 height 17
click at [352, 78] on div "**********" at bounding box center [358, 119] width 274 height 199
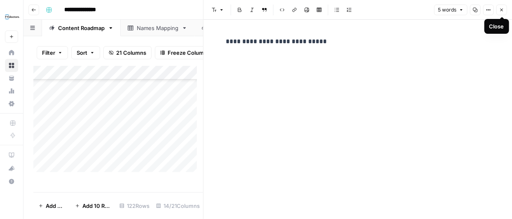
click at [504, 12] on icon "button" at bounding box center [501, 9] width 5 height 5
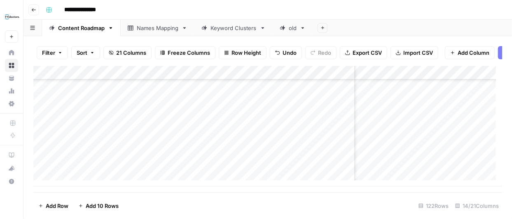
scroll to position [1622, 319]
click at [427, 165] on div "Add Column" at bounding box center [267, 126] width 469 height 121
click at [417, 164] on div "Add Column" at bounding box center [267, 126] width 469 height 121
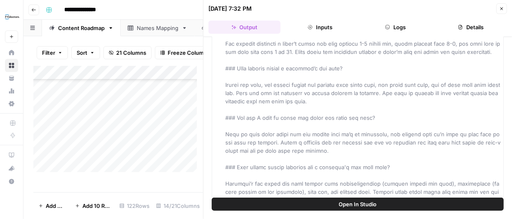
scroll to position [1544, 0]
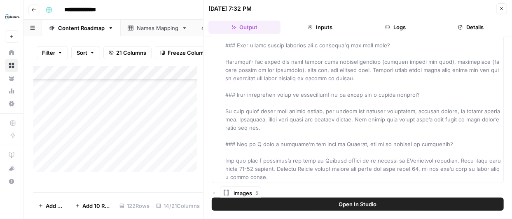
click at [362, 207] on span "Open In Studio" at bounding box center [358, 204] width 38 height 8
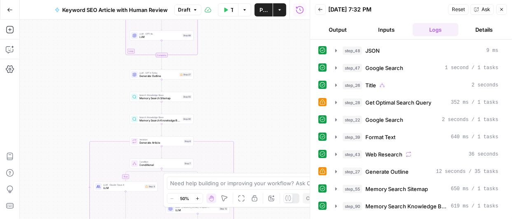
click at [8, 8] on icon "button" at bounding box center [10, 10] width 6 height 6
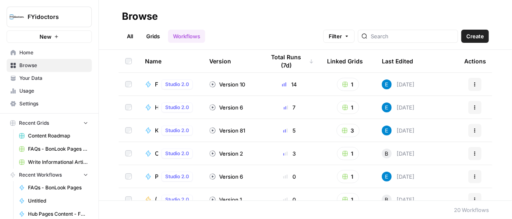
click at [159, 37] on link "Grids" at bounding box center [152, 36] width 23 height 13
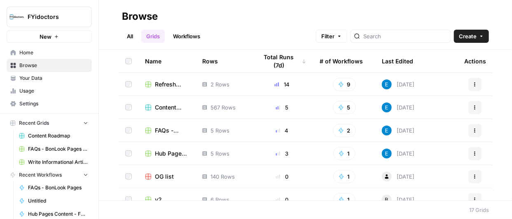
click at [165, 108] on span "Content Roadmap" at bounding box center [172, 107] width 34 height 8
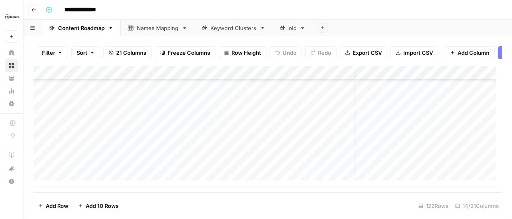
scroll to position [1622, 16]
drag, startPoint x: 354, startPoint y: 73, endPoint x: 306, endPoint y: 74, distance: 47.4
click at [306, 74] on div "Add Column" at bounding box center [267, 126] width 469 height 121
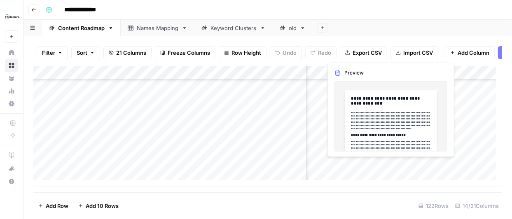
click at [458, 162] on div "Add Column" at bounding box center [267, 126] width 469 height 121
click at [443, 165] on div "Add Column" at bounding box center [267, 126] width 469 height 121
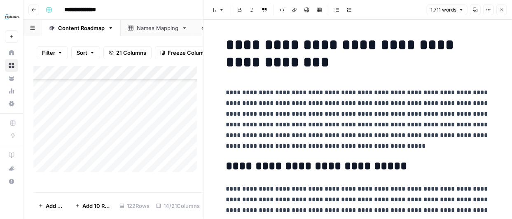
click at [501, 9] on icon "button" at bounding box center [502, 10] width 3 height 3
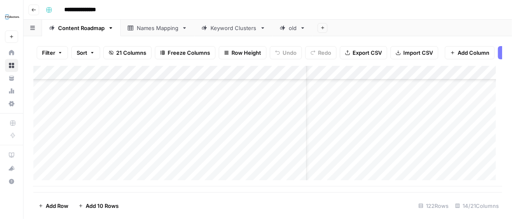
scroll to position [1622, 0]
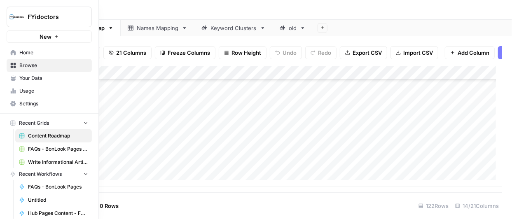
click at [14, 63] on icon at bounding box center [13, 65] width 5 height 5
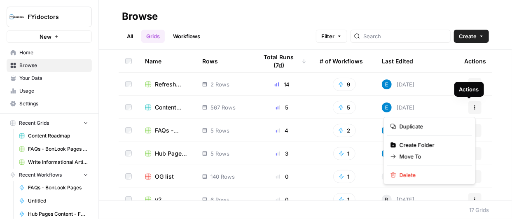
click at [469, 103] on button "Actions" at bounding box center [475, 107] width 13 height 13
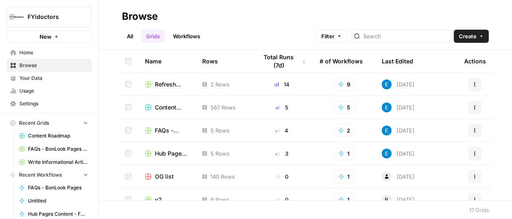
click at [181, 38] on link "Workflows" at bounding box center [186, 36] width 37 height 13
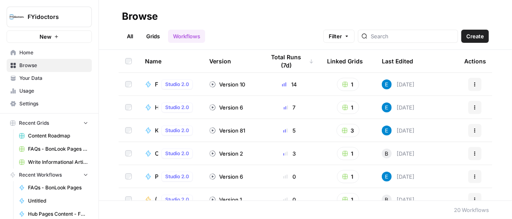
click at [473, 128] on icon "button" at bounding box center [475, 130] width 5 height 5
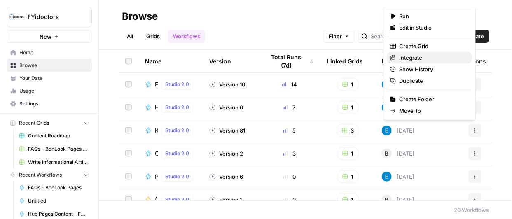
click at [422, 57] on span "Integrate" at bounding box center [433, 58] width 66 height 8
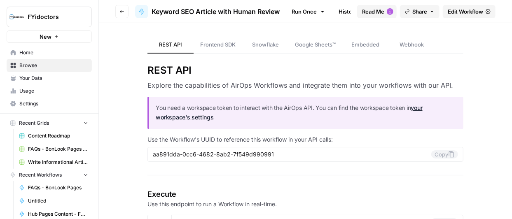
click at [465, 12] on span "Edit Workflow" at bounding box center [465, 11] width 35 height 8
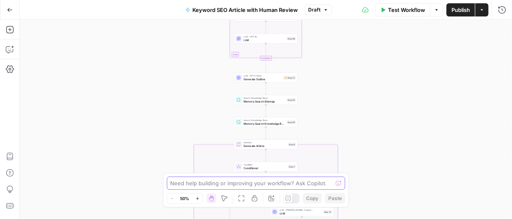
click at [240, 183] on textarea at bounding box center [252, 183] width 162 height 8
type textarea "I did not find featured snippet in the final output"
click at [337, 184] on icon "submit" at bounding box center [338, 183] width 5 height 5
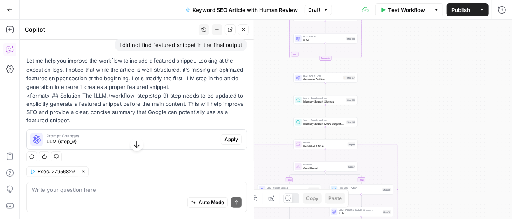
scroll to position [56, 0]
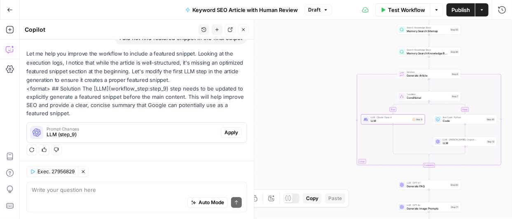
click at [225, 130] on span "Apply" at bounding box center [232, 132] width 14 height 7
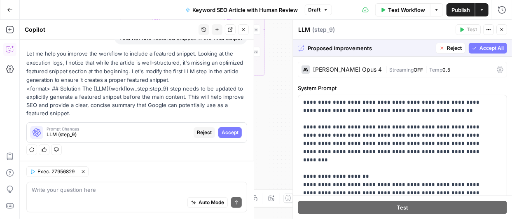
click at [488, 47] on span "Accept All" at bounding box center [492, 48] width 24 height 7
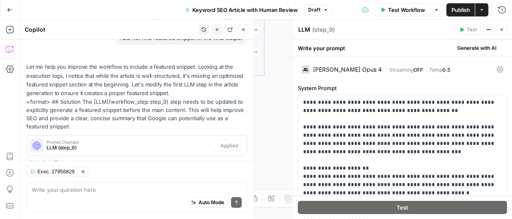
scroll to position [70, 0]
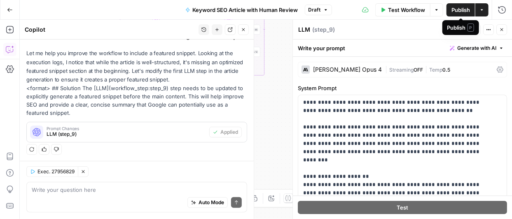
click at [462, 9] on span "Publish" at bounding box center [461, 10] width 19 height 8
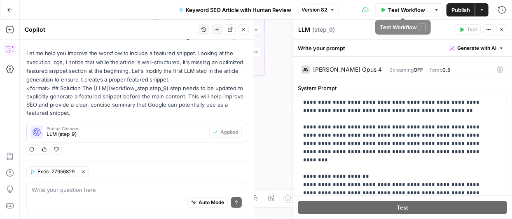
click at [401, 9] on span "Test Workflow" at bounding box center [406, 10] width 37 height 8
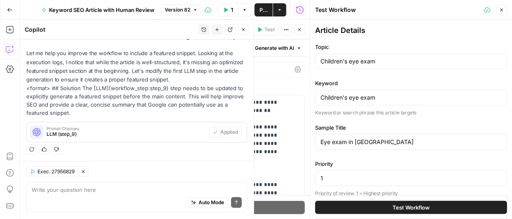
click at [405, 206] on span "Test Workflow" at bounding box center [411, 208] width 37 height 8
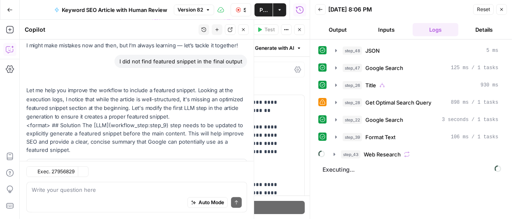
scroll to position [70, 0]
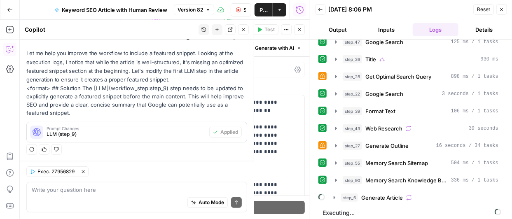
scroll to position [27, 0]
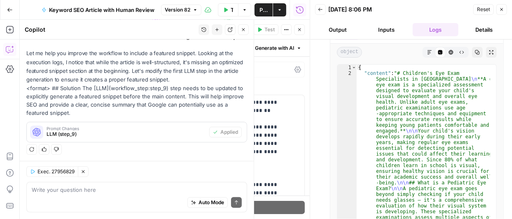
scroll to position [354, 0]
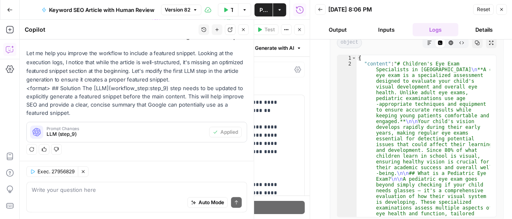
click at [337, 26] on button "Output" at bounding box center [338, 29] width 46 height 13
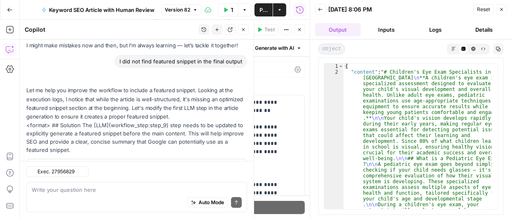
scroll to position [70, 0]
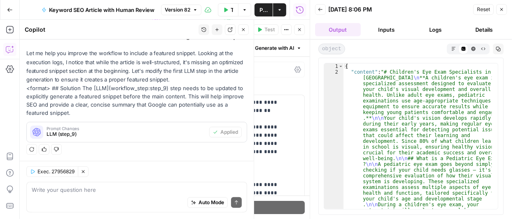
click at [9, 10] on icon "button" at bounding box center [10, 10] width 6 height 6
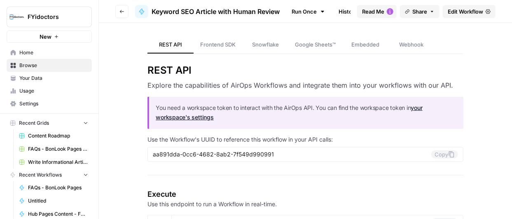
type input "[URL][DOMAIN_NAME]"
click at [31, 67] on span "Browse" at bounding box center [53, 65] width 69 height 7
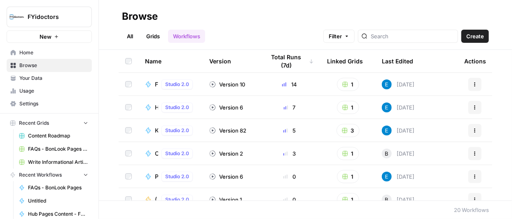
click at [154, 36] on link "Grids" at bounding box center [152, 36] width 23 height 13
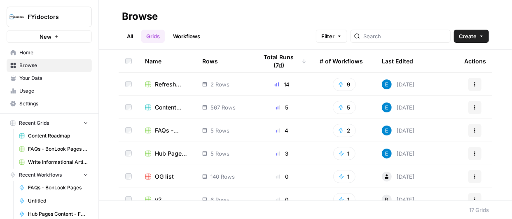
click at [169, 106] on span "Content Roadmap" at bounding box center [172, 107] width 34 height 8
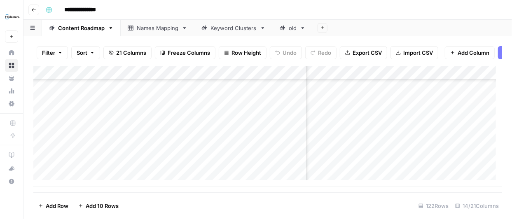
scroll to position [1622, 247]
click at [451, 162] on div "Add Column" at bounding box center [267, 126] width 469 height 121
click at [392, 164] on div "Add Column" at bounding box center [267, 126] width 469 height 121
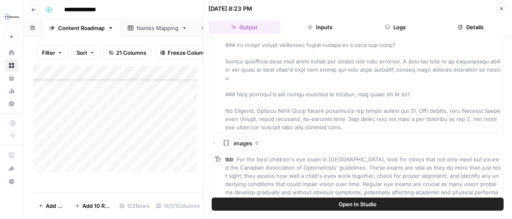
scroll to position [1597, 0]
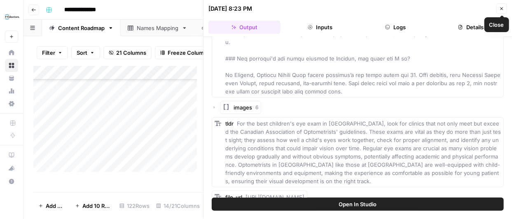
click at [503, 10] on icon "button" at bounding box center [501, 8] width 5 height 5
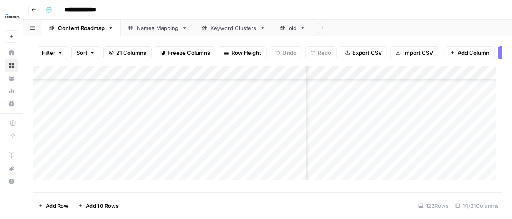
scroll to position [1622, 363]
click at [382, 165] on div "Add Column" at bounding box center [267, 126] width 469 height 121
click at [411, 137] on div "Add Column" at bounding box center [267, 126] width 469 height 121
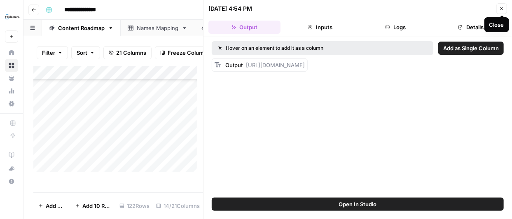
click at [502, 11] on icon "button" at bounding box center [501, 8] width 5 height 5
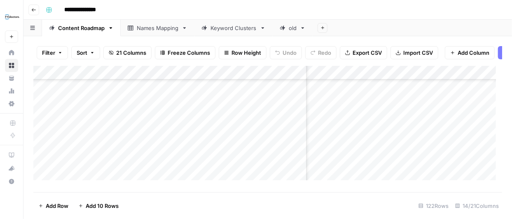
scroll to position [178, 294]
click at [394, 137] on div "Add Column" at bounding box center [267, 126] width 469 height 121
